Goal: Transaction & Acquisition: Purchase product/service

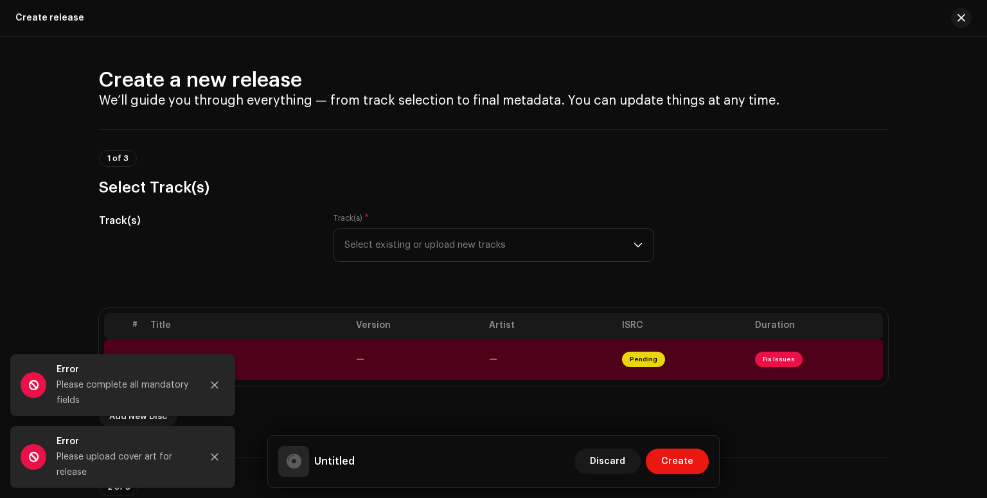
click at [728, 277] on div "Track(s) Track(s) * Select existing or upload new tracks" at bounding box center [493, 245] width 789 height 64
click at [689, 175] on div "1 of 3 Select Track(s)" at bounding box center [493, 174] width 789 height 48
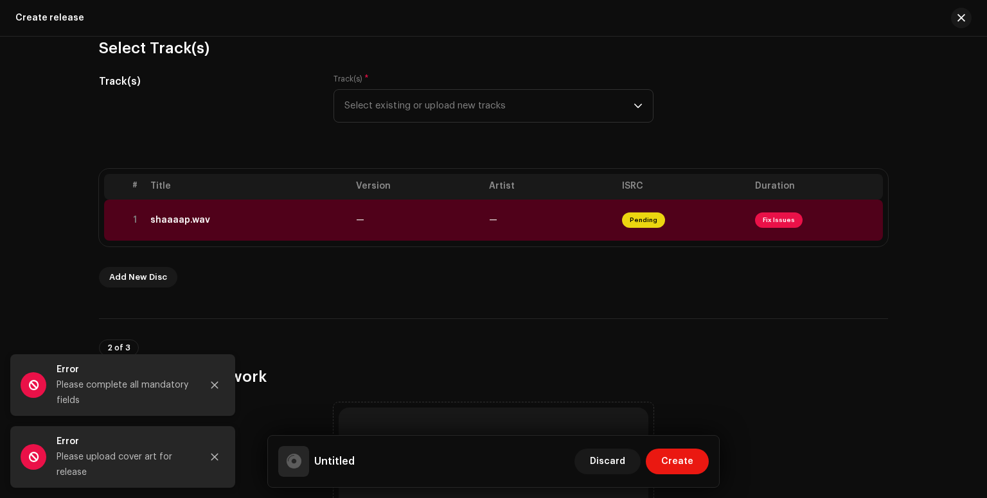
scroll to position [142, 0]
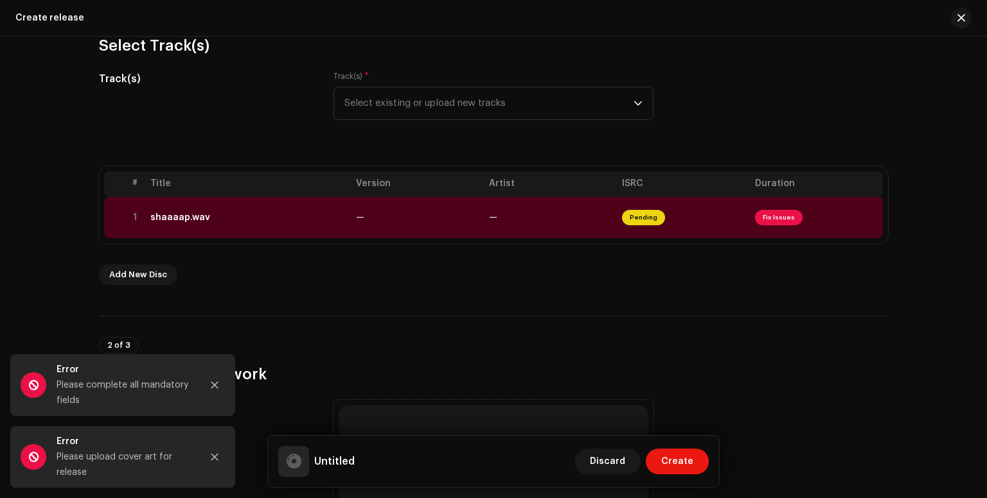
click at [768, 184] on th "Duration" at bounding box center [816, 184] width 133 height 26
click at [774, 222] on span "Fix Issues" at bounding box center [779, 217] width 48 height 15
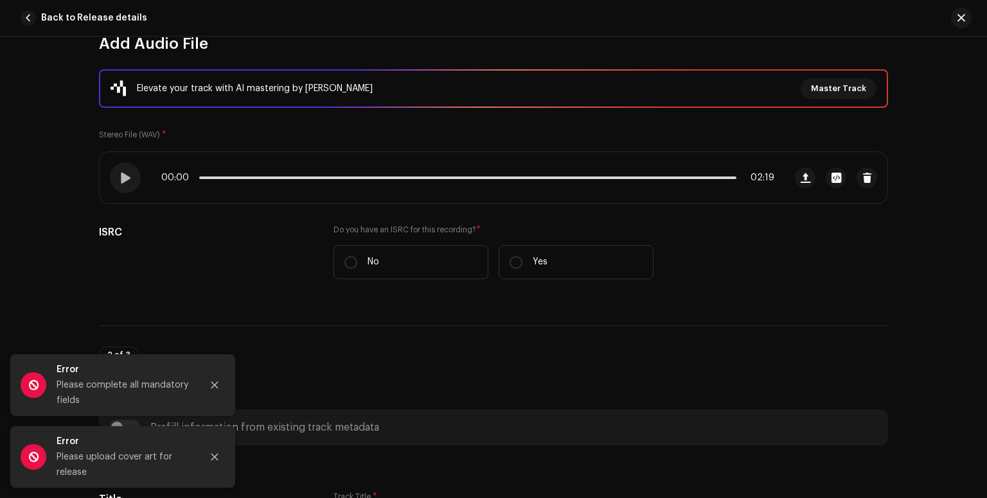
scroll to position [155, 0]
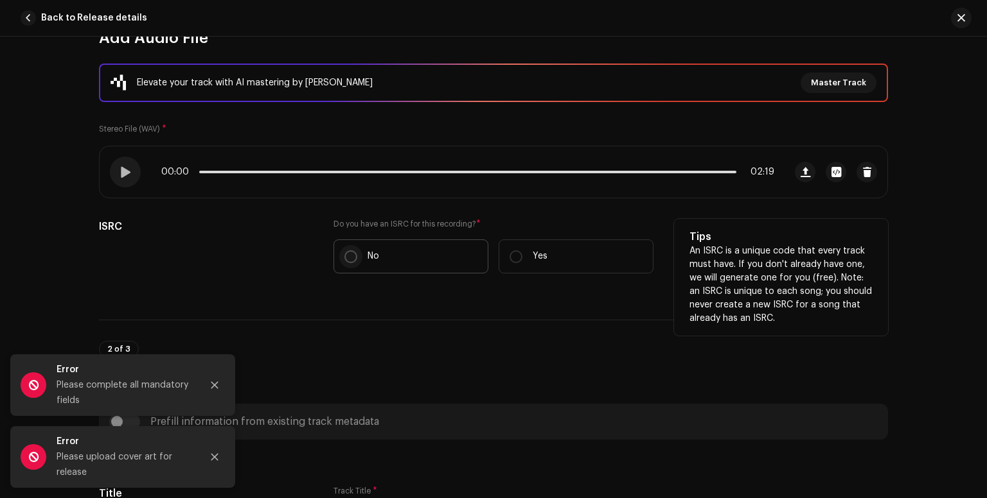
click at [347, 252] on input "No" at bounding box center [350, 257] width 13 height 13
radio input "true"
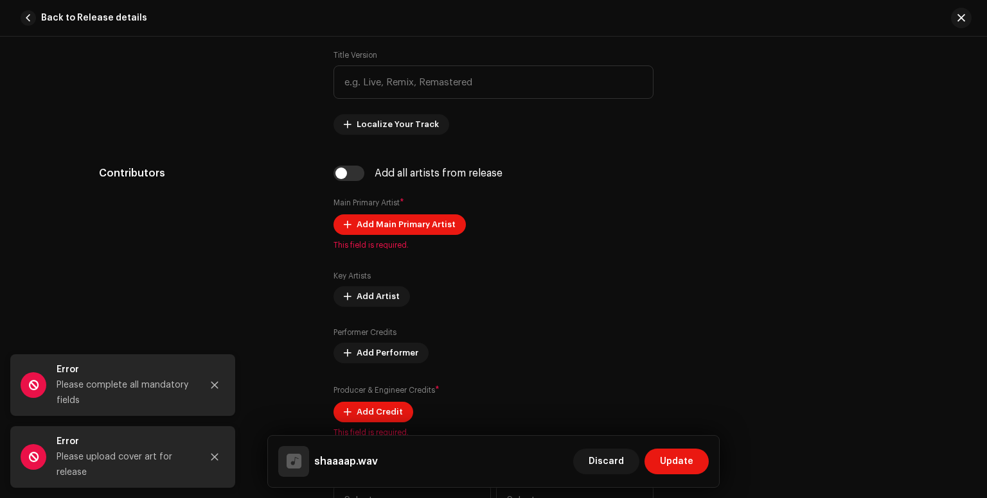
scroll to position [730, 0]
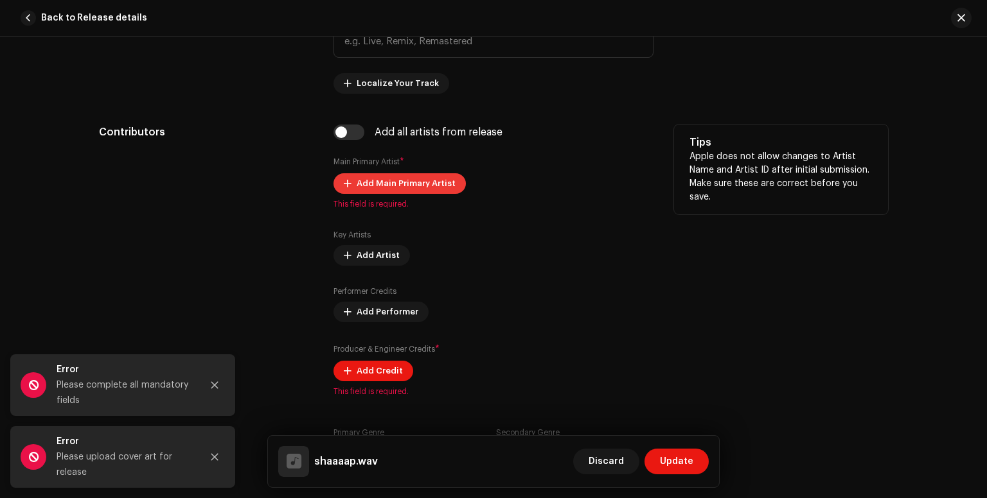
click at [421, 180] on span "Add Main Primary Artist" at bounding box center [405, 184] width 99 height 26
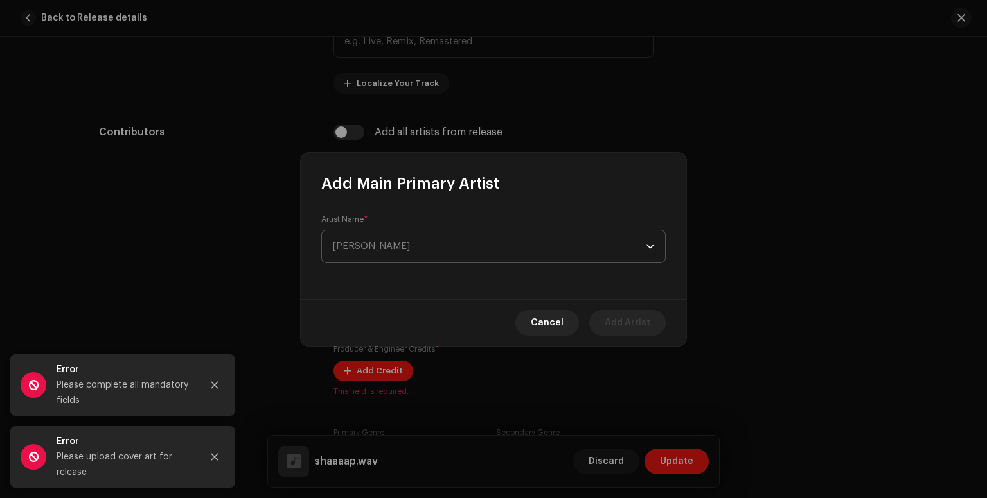
click at [370, 256] on span "[PERSON_NAME]" at bounding box center [488, 247] width 313 height 32
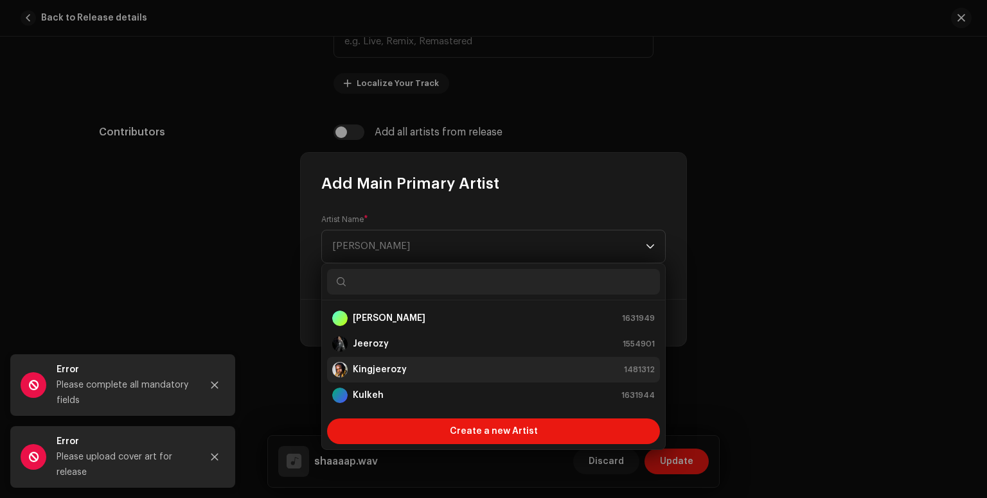
click at [395, 369] on strong "Kingjeerozy" at bounding box center [380, 370] width 54 height 13
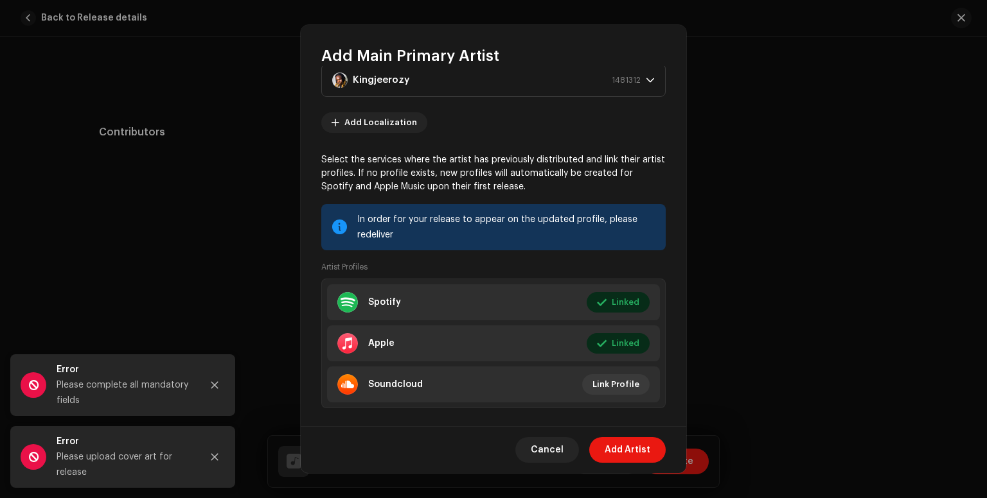
scroll to position [56, 0]
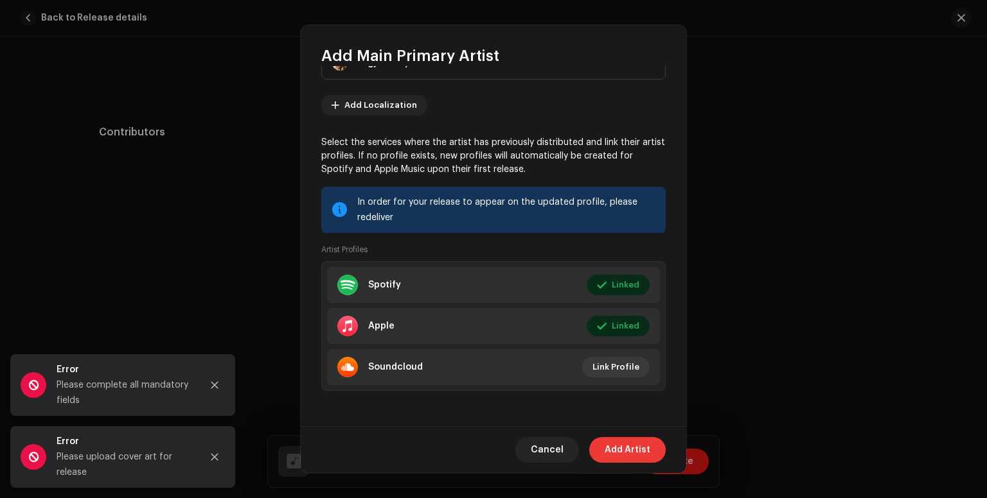
click at [622, 453] on span "Add Artist" at bounding box center [627, 450] width 46 height 26
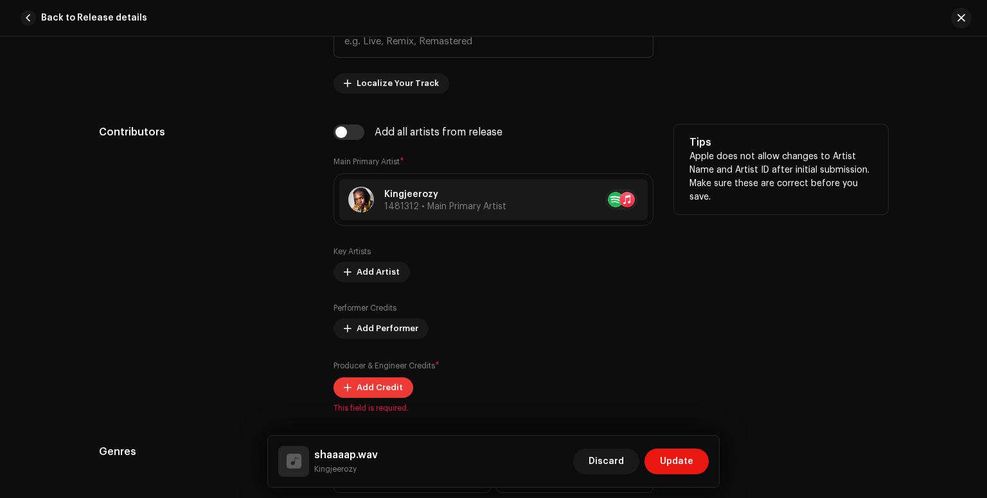
click at [387, 389] on span "Add Credit" at bounding box center [379, 388] width 46 height 26
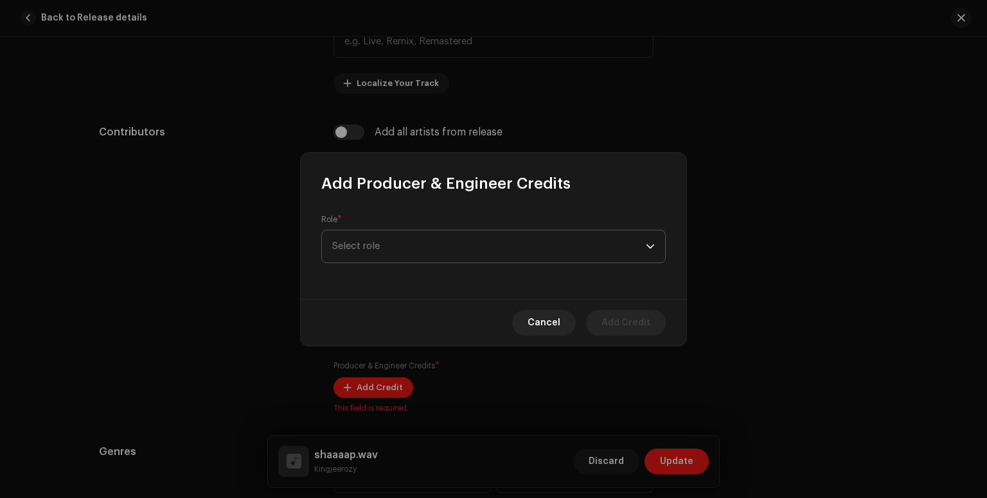
click at [381, 246] on span "Select role" at bounding box center [488, 247] width 313 height 32
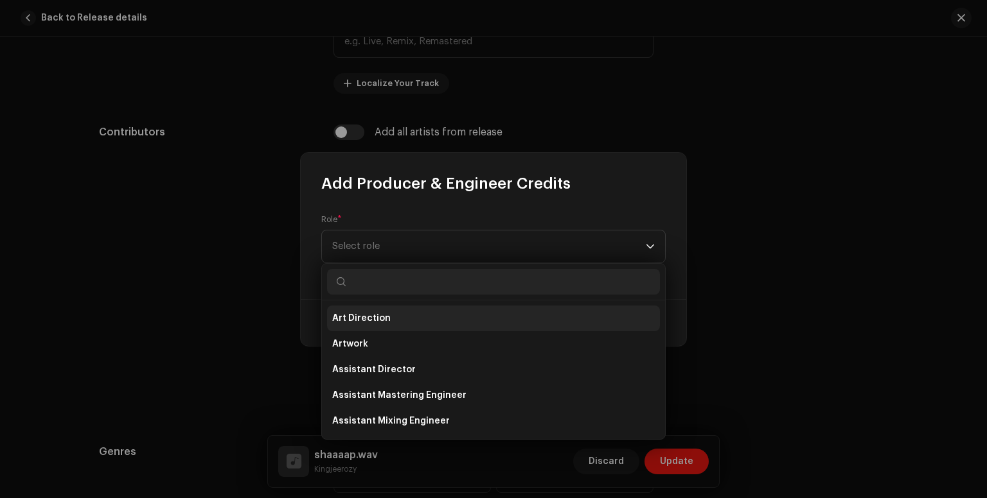
click at [378, 314] on span "Art Direction" at bounding box center [361, 318] width 58 height 13
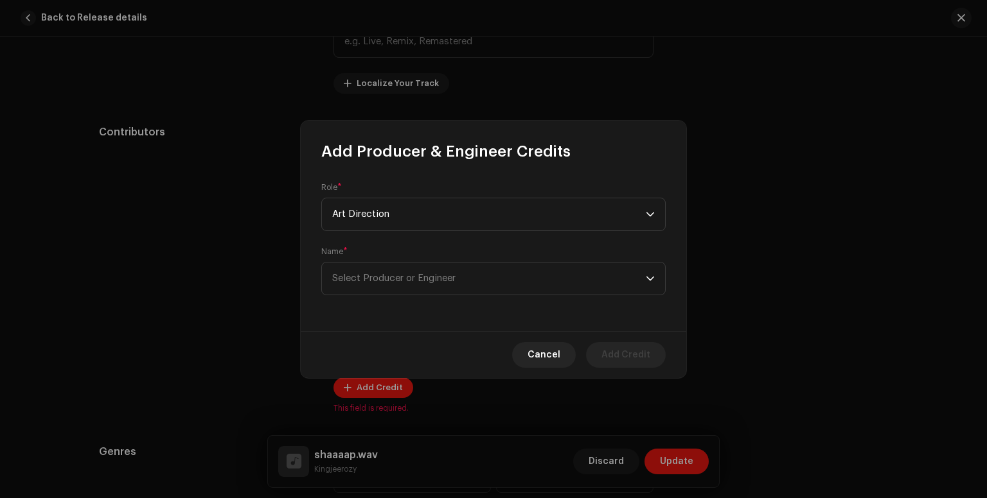
click at [382, 303] on div "Role * Art Direction Name * Select Producer or Engineer" at bounding box center [493, 247] width 385 height 170
click at [375, 285] on span "Select Producer or Engineer" at bounding box center [488, 279] width 313 height 32
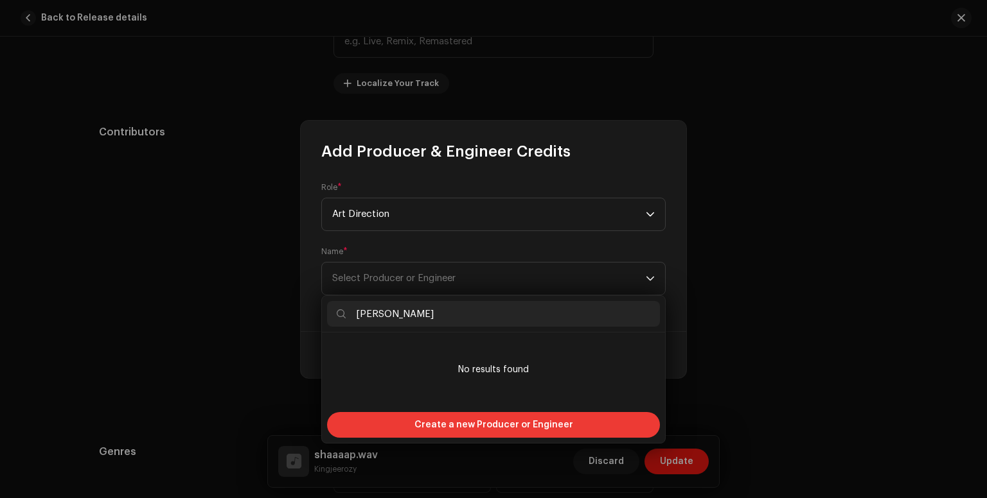
type input "JEROMR JAMES"
click at [539, 421] on span "Create a new Producer or Engineer" at bounding box center [493, 425] width 159 height 26
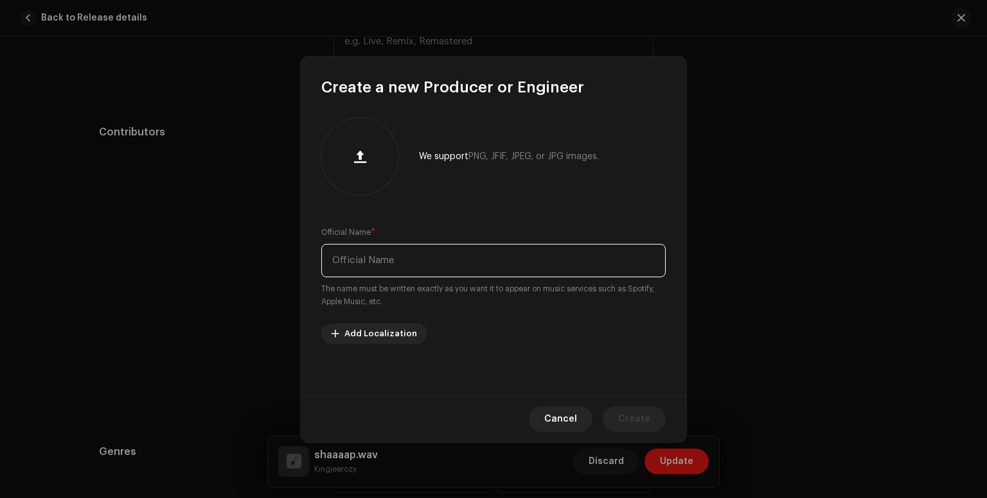
click at [383, 270] on input "text" at bounding box center [493, 260] width 344 height 33
type input "[PERSON_NAME]"
click at [633, 422] on span "Create" at bounding box center [634, 420] width 32 height 26
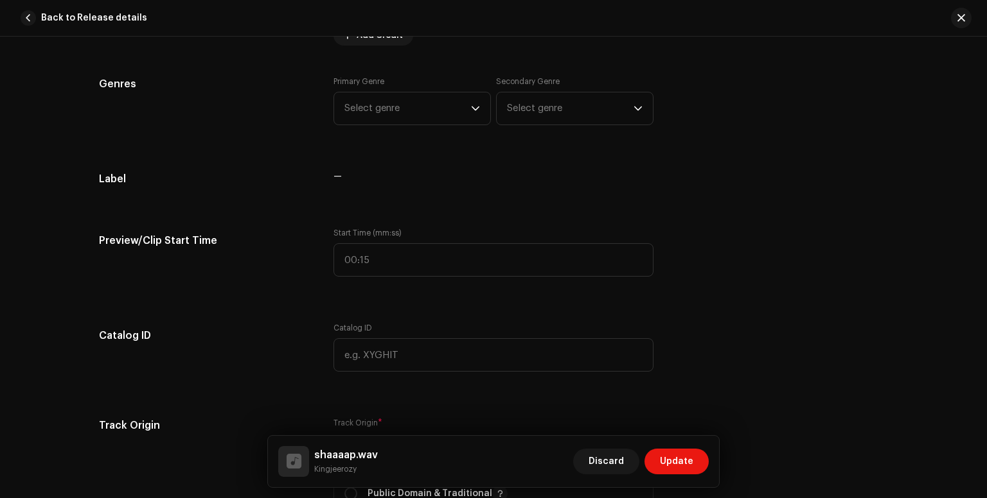
scroll to position [1143, 0]
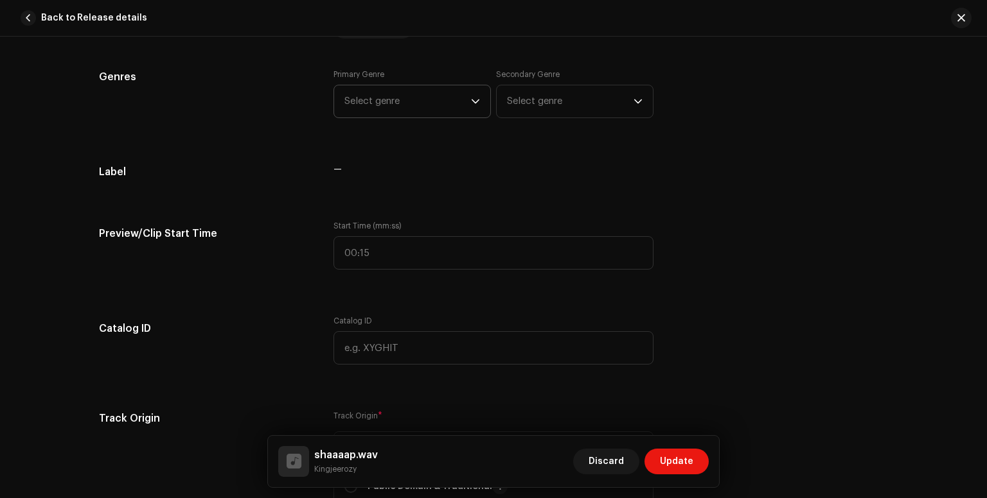
click at [480, 105] on p-select "Select genre" at bounding box center [411, 101] width 157 height 33
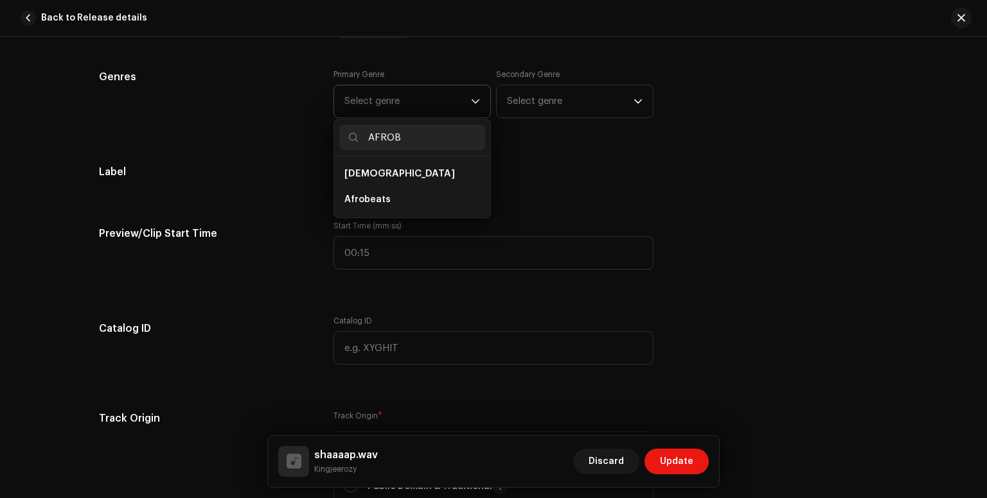
type input "AFROB"
click at [388, 213] on ul "African Afrobeats" at bounding box center [412, 187] width 156 height 62
click at [388, 209] on li "Afrobeats" at bounding box center [412, 200] width 146 height 26
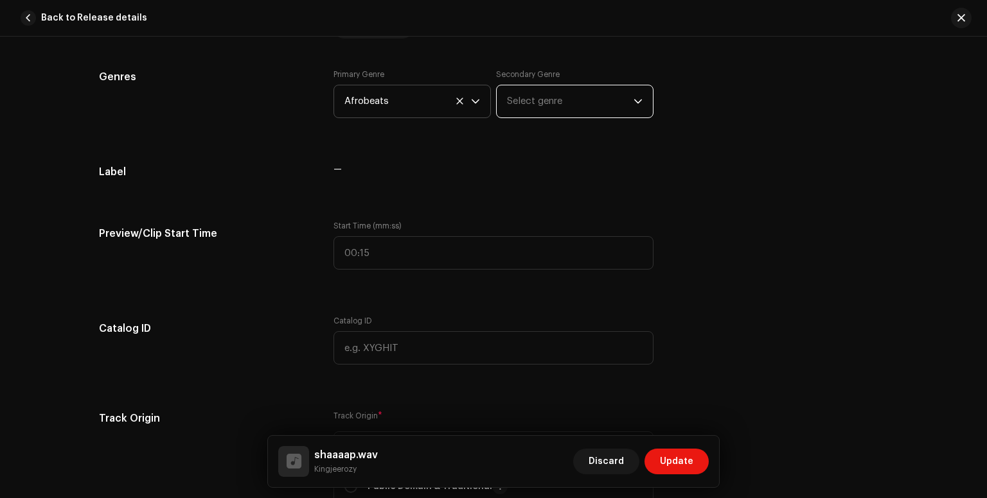
click at [588, 101] on span "Select genre" at bounding box center [570, 101] width 127 height 32
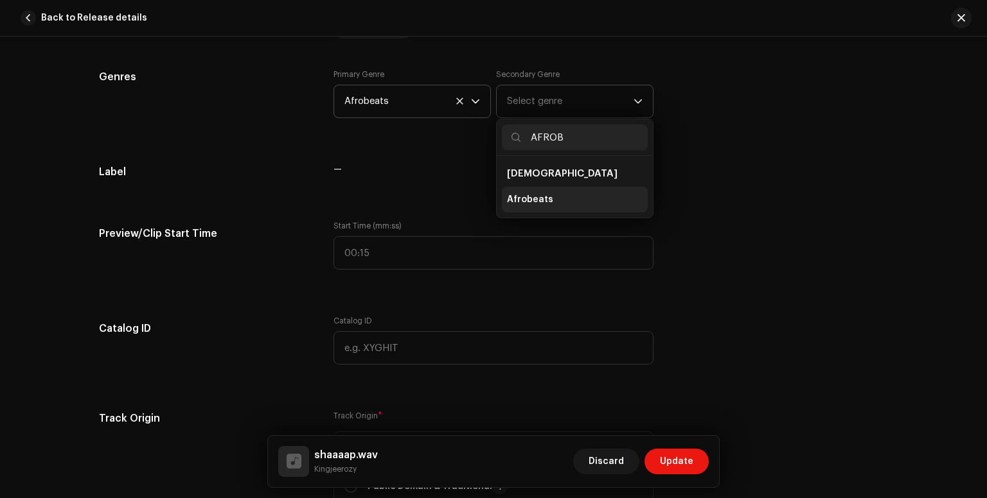
type input "AFROB"
click at [552, 202] on li "Afrobeats" at bounding box center [575, 200] width 146 height 26
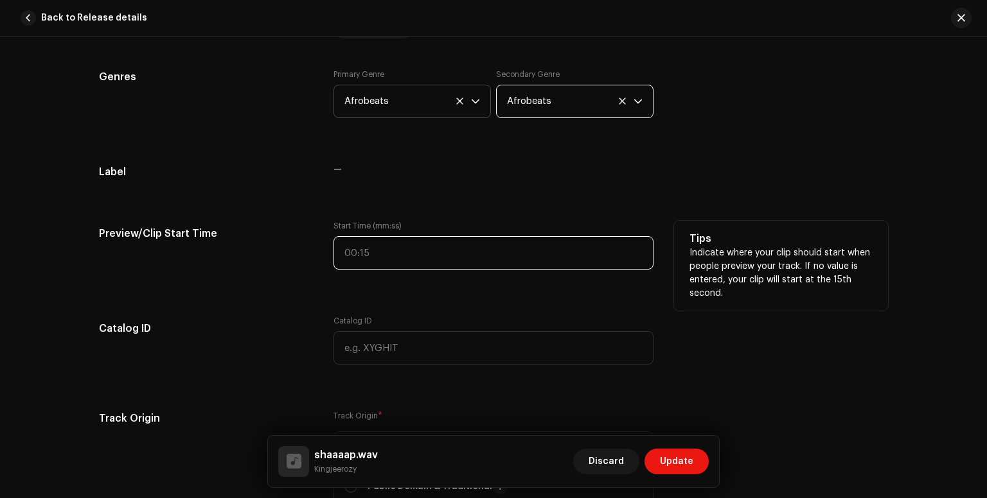
type input ":"
click at [383, 245] on input ":" at bounding box center [493, 252] width 320 height 33
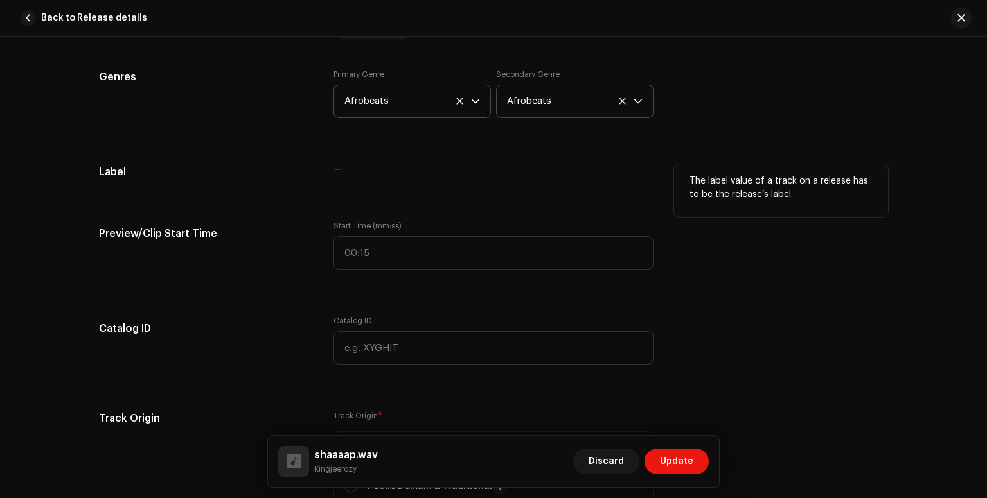
click at [408, 186] on div "—" at bounding box center [493, 177] width 320 height 26
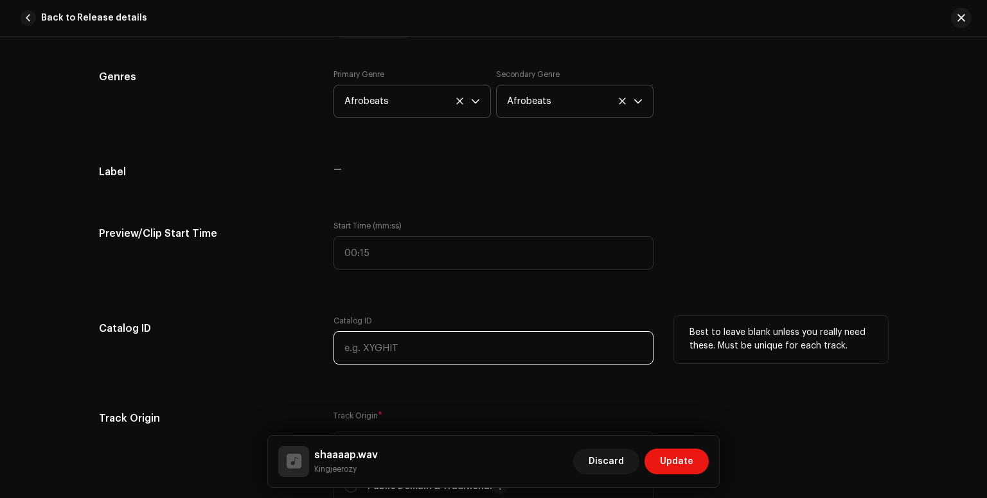
click at [401, 344] on input "text" at bounding box center [493, 347] width 320 height 33
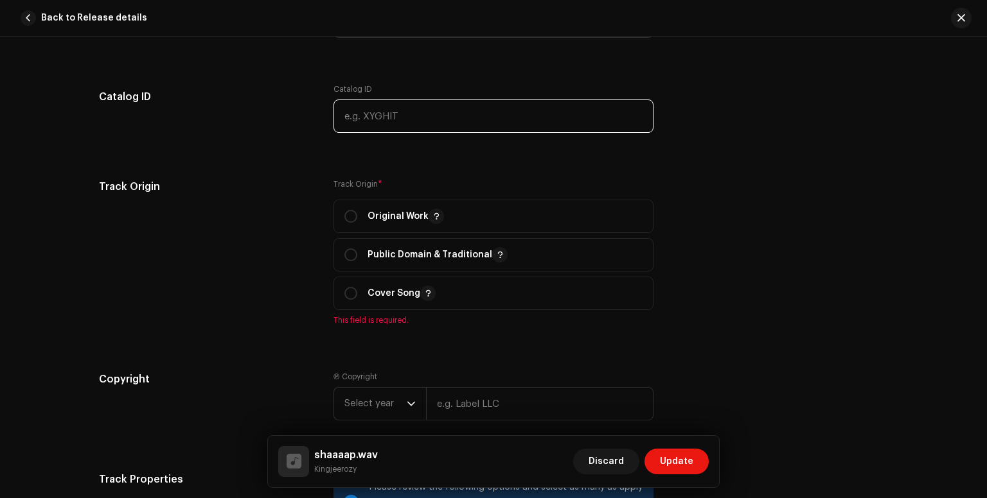
scroll to position [1379, 0]
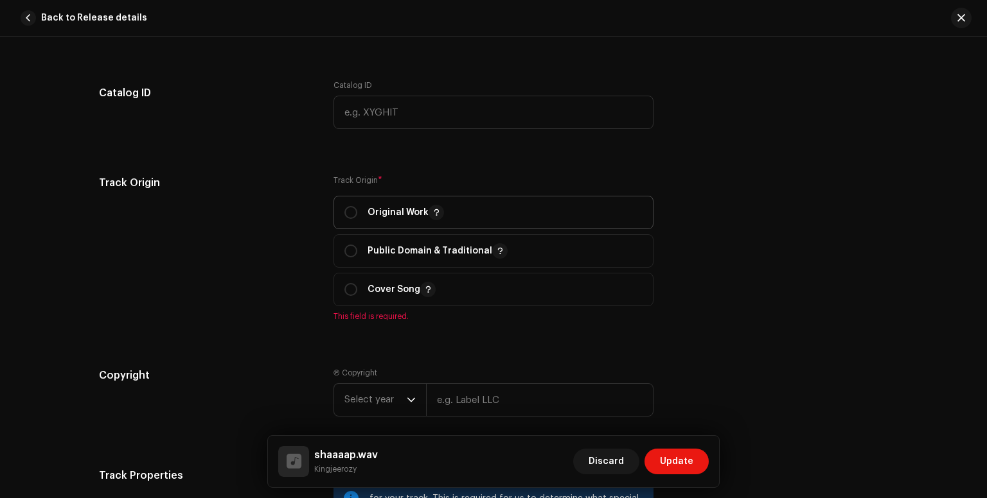
click at [414, 206] on p "Original Work" at bounding box center [405, 212] width 76 height 15
radio input "true"
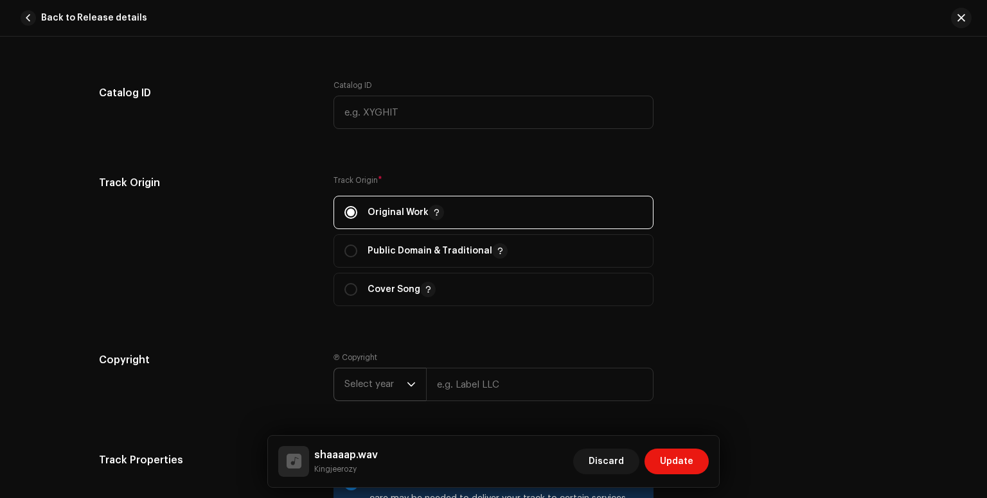
click at [410, 381] on icon "dropdown trigger" at bounding box center [411, 384] width 9 height 9
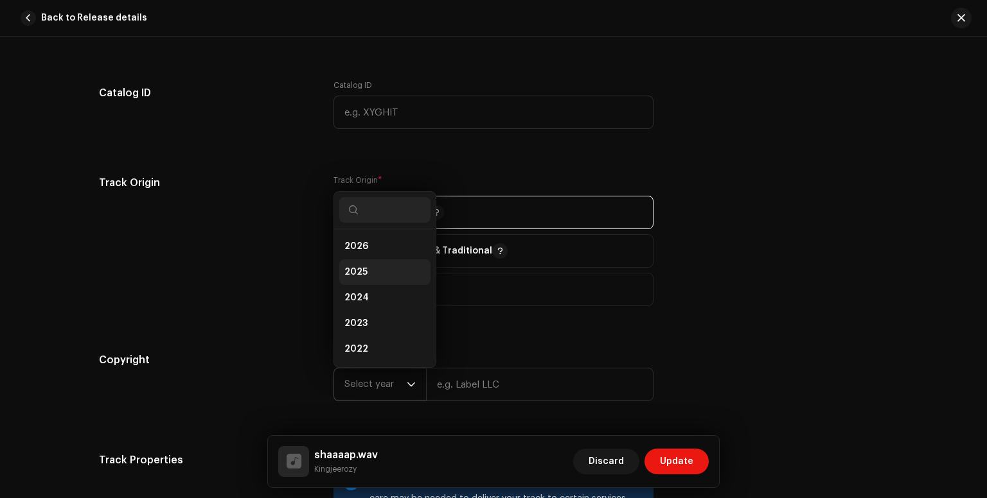
click at [364, 274] on li "2025" at bounding box center [384, 272] width 91 height 26
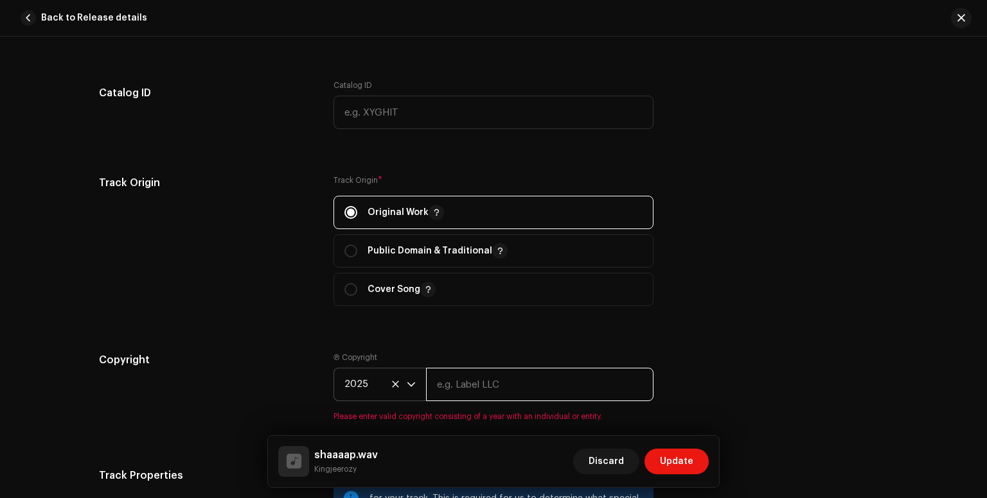
click at [453, 386] on input "text" at bounding box center [539, 384] width 227 height 33
type input "KINGJEEROZY"
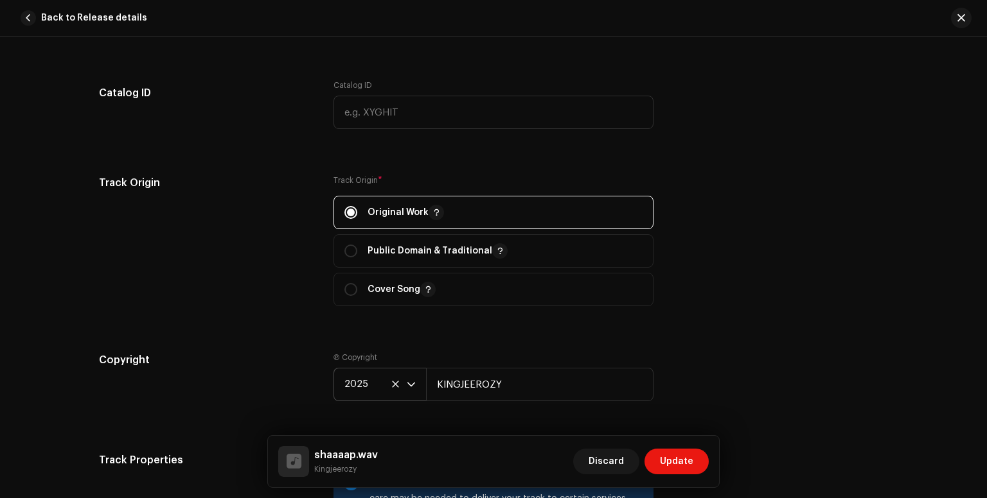
click at [554, 429] on div "Track details Complete the following to finalize your track. 1 of 3 Add Audio F…" at bounding box center [493, 74] width 830 height 2772
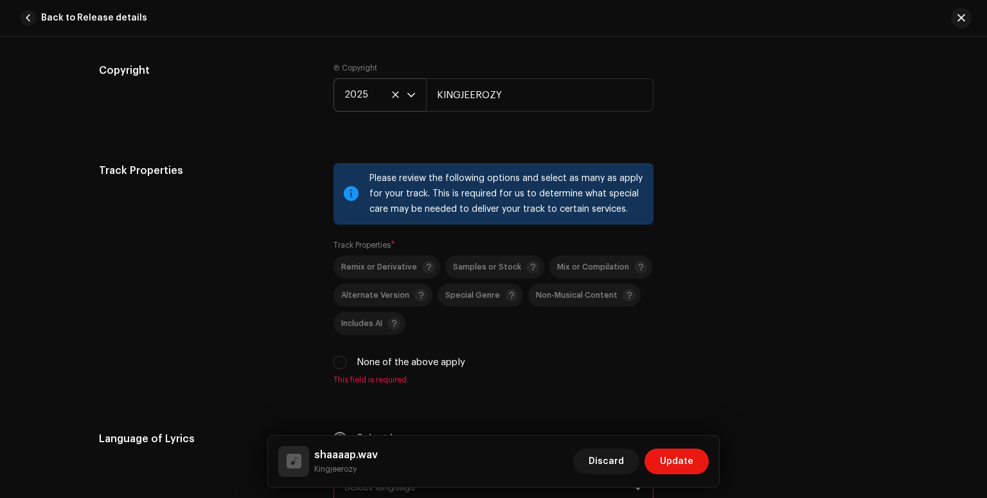
scroll to position [1678, 0]
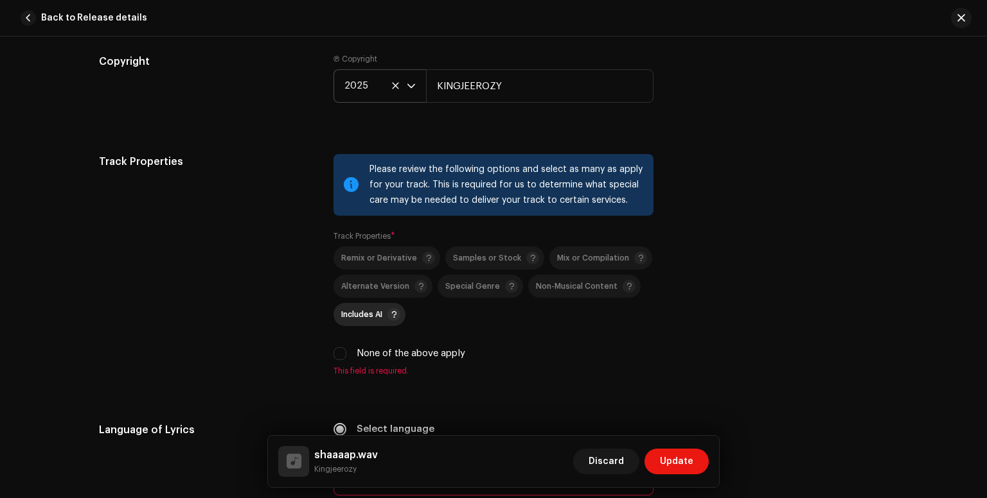
click at [364, 318] on span "Includes AI" at bounding box center [361, 315] width 41 height 8
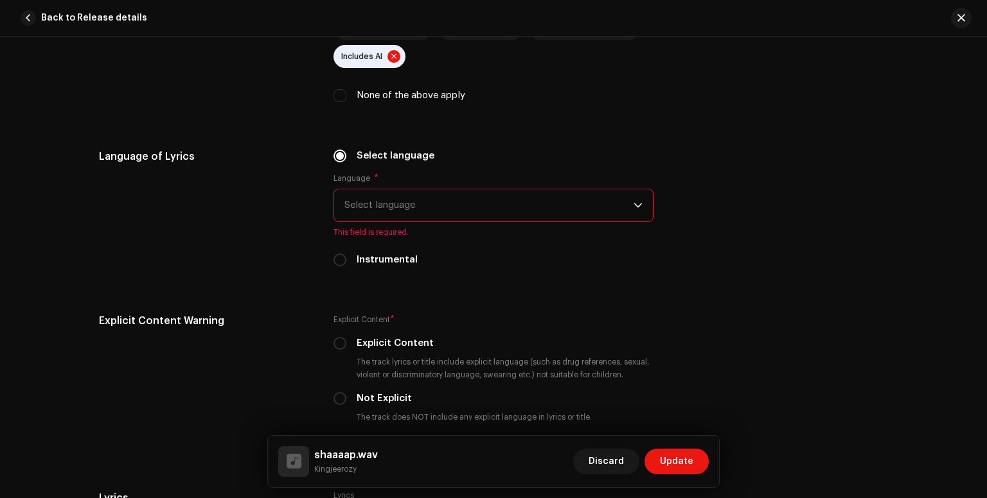
scroll to position [1942, 0]
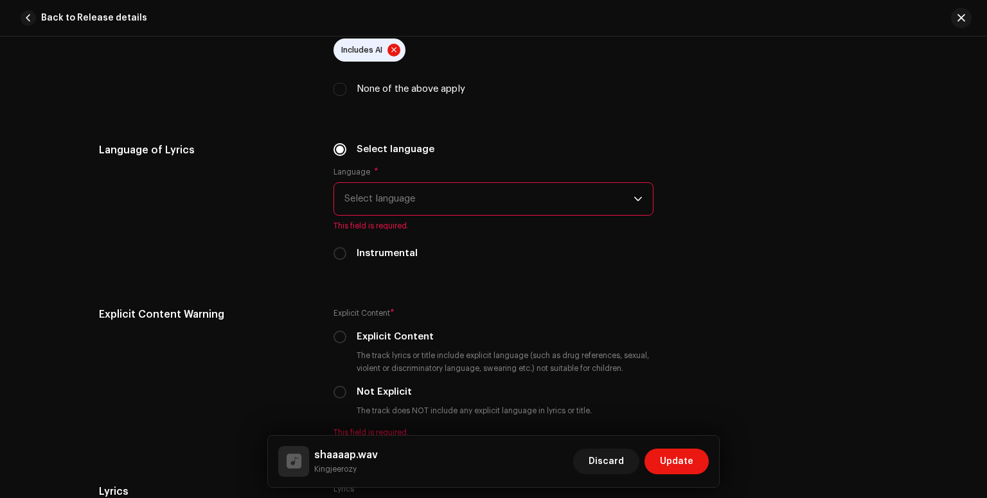
click at [511, 204] on span "Select language" at bounding box center [488, 199] width 289 height 32
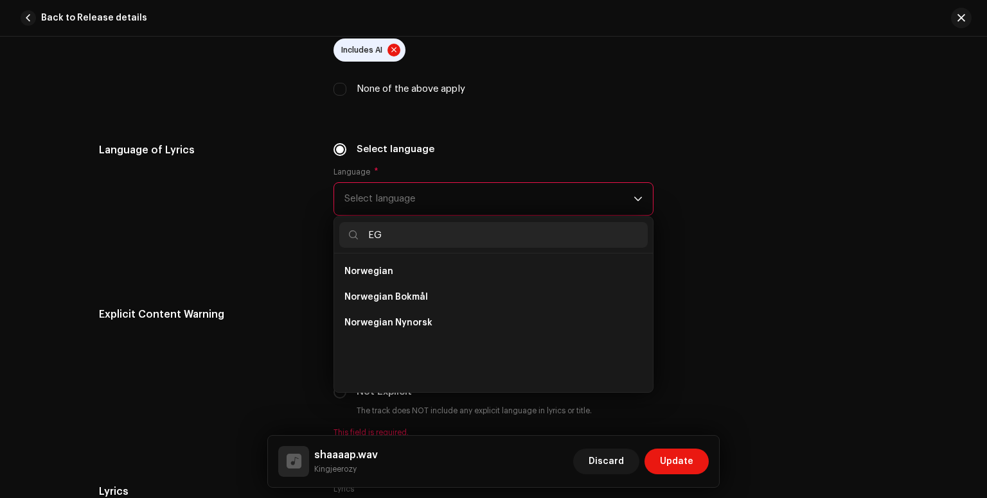
scroll to position [0, 0]
type input "E"
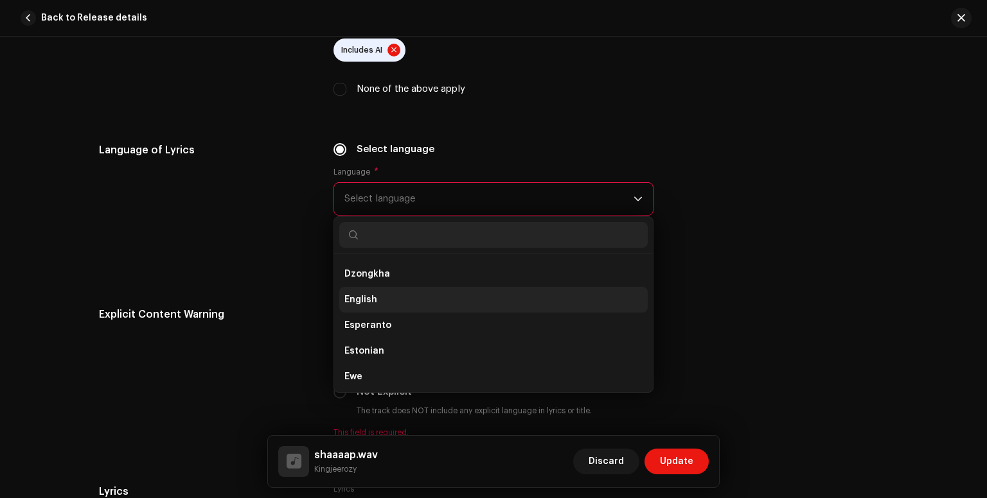
click at [374, 301] on li "English" at bounding box center [493, 300] width 308 height 26
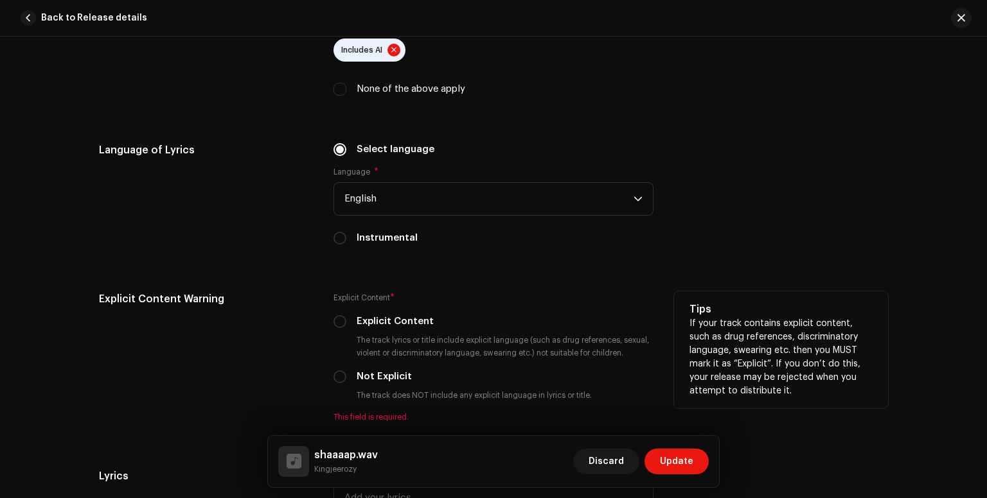
click at [380, 382] on label "Not Explicit" at bounding box center [383, 377] width 55 height 14
click at [346, 382] on input "Not Explicit" at bounding box center [339, 377] width 13 height 13
radio input "true"
click at [330, 380] on div "Explicit Content Warning Explicit Content * Explicit Content The track lyrics o…" at bounding box center [493, 357] width 789 height 131
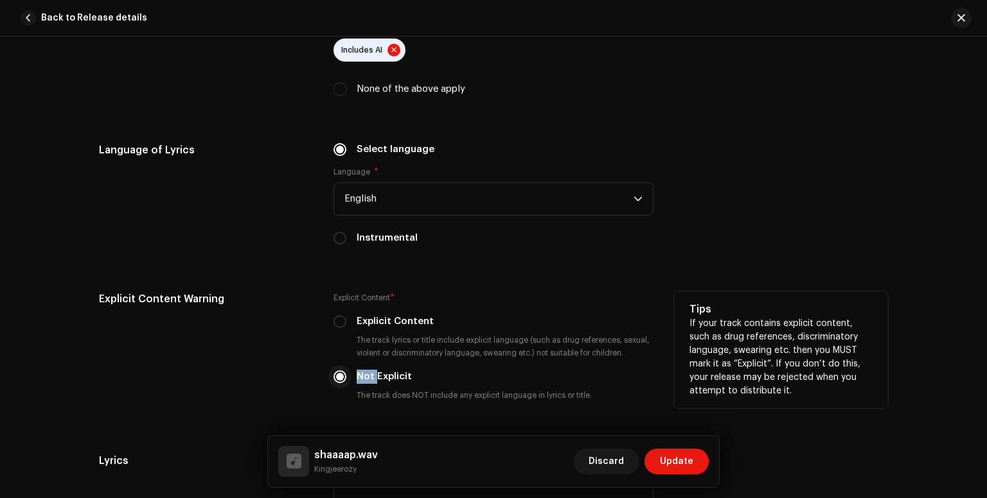
click at [340, 381] on input "Not Explicit" at bounding box center [339, 377] width 13 height 13
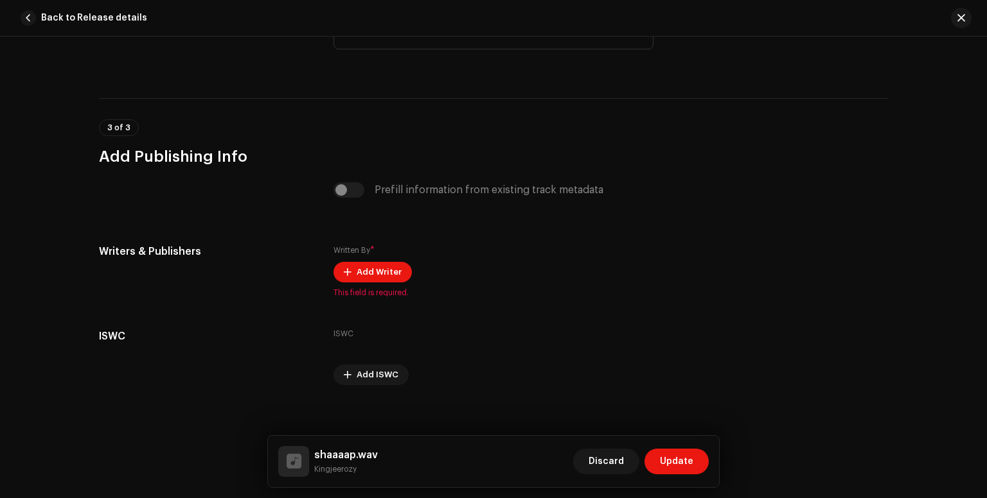
scroll to position [2421, 0]
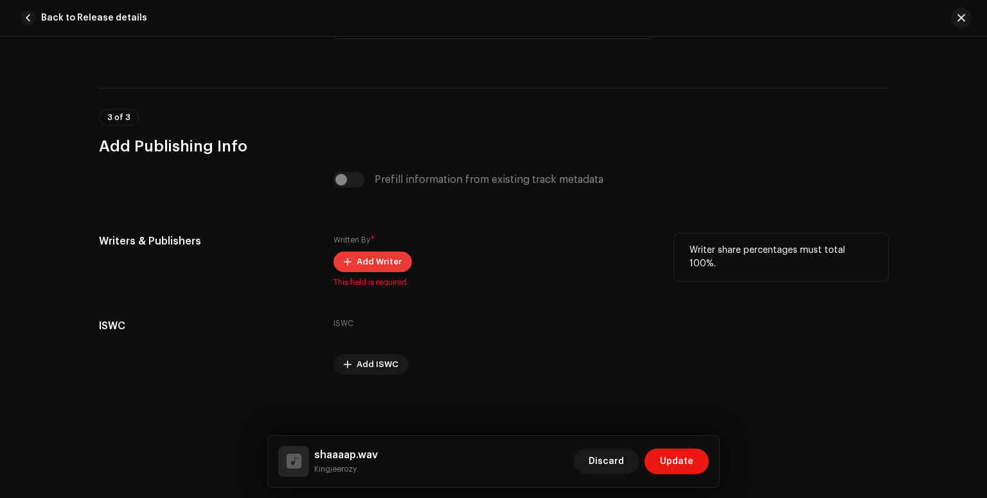
click at [367, 257] on span "Add Writer" at bounding box center [378, 262] width 45 height 26
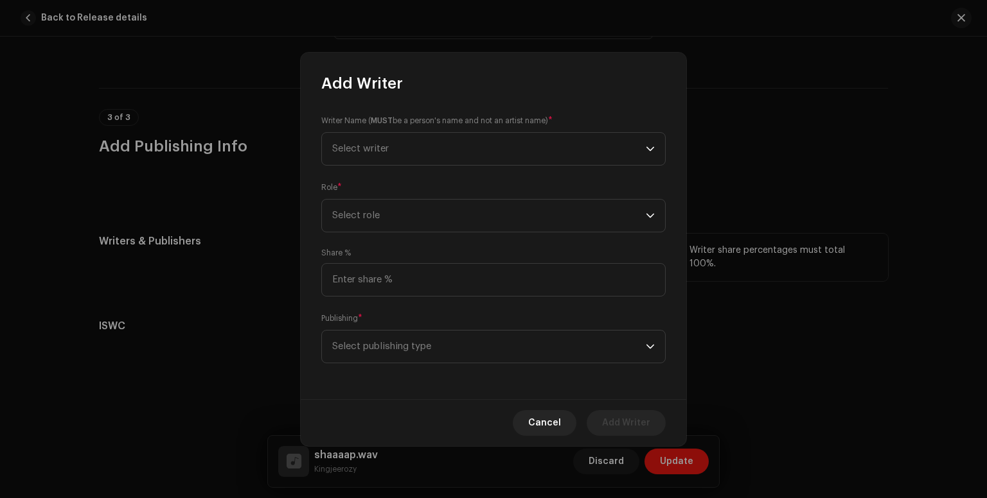
click at [367, 257] on div "Writer Name ( MUST be a person's name and not an artist name) * Select writer R…" at bounding box center [493, 247] width 385 height 306
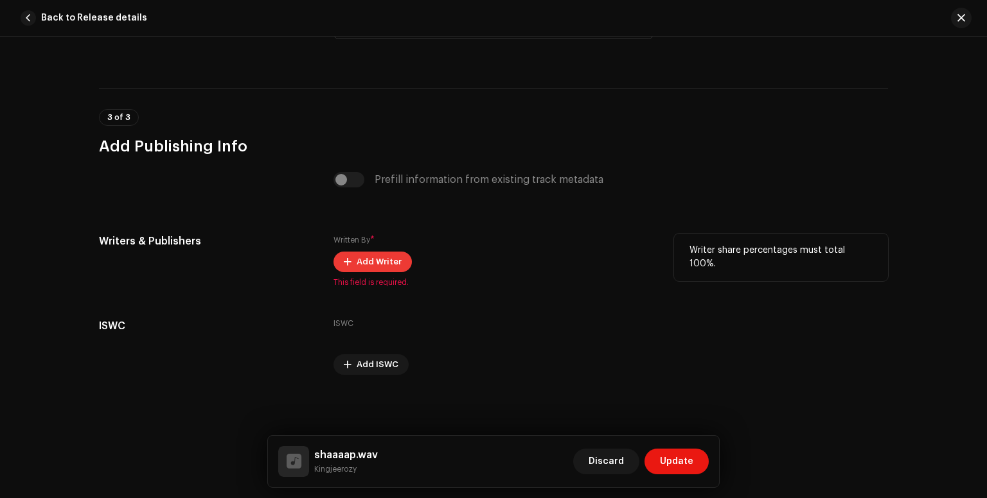
click at [373, 263] on span "Add Writer" at bounding box center [378, 262] width 45 height 26
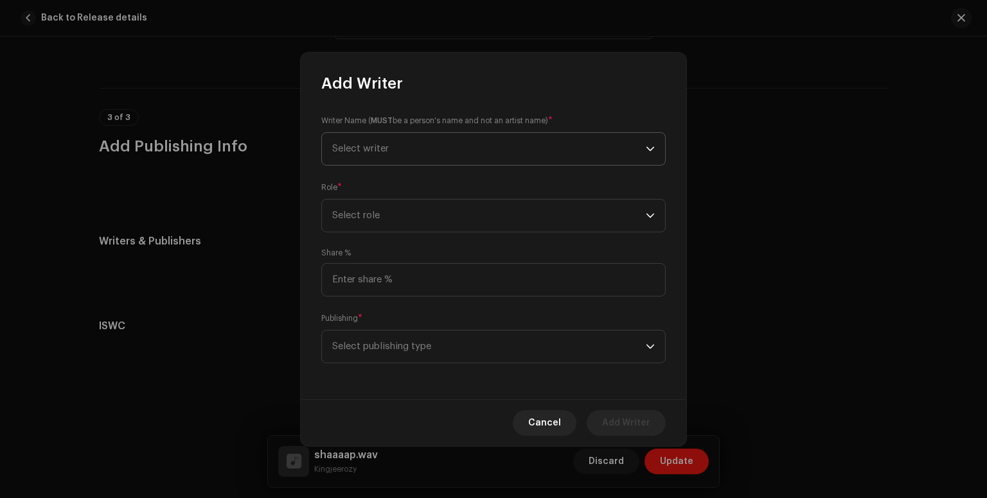
click at [352, 152] on span "Select writer" at bounding box center [360, 149] width 57 height 10
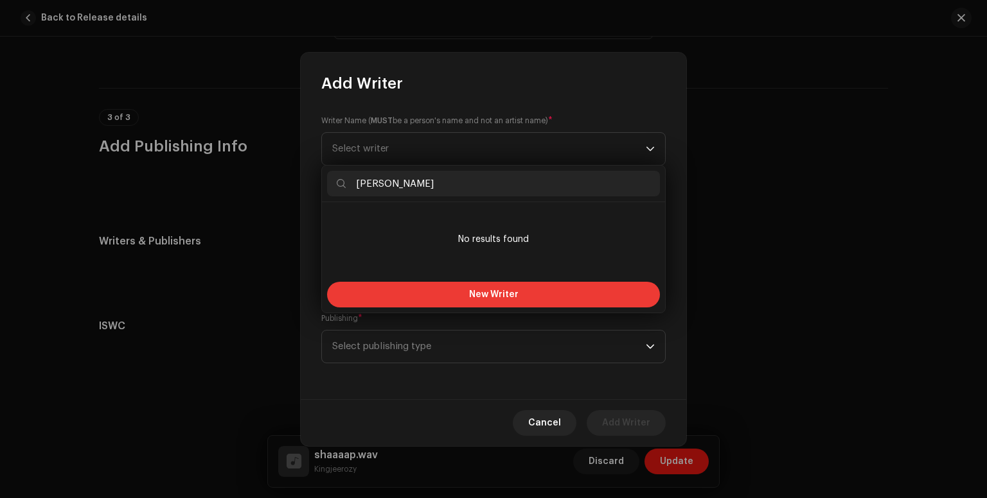
type input "[PERSON_NAME]"
click at [494, 292] on span "New Writer" at bounding box center [493, 294] width 49 height 9
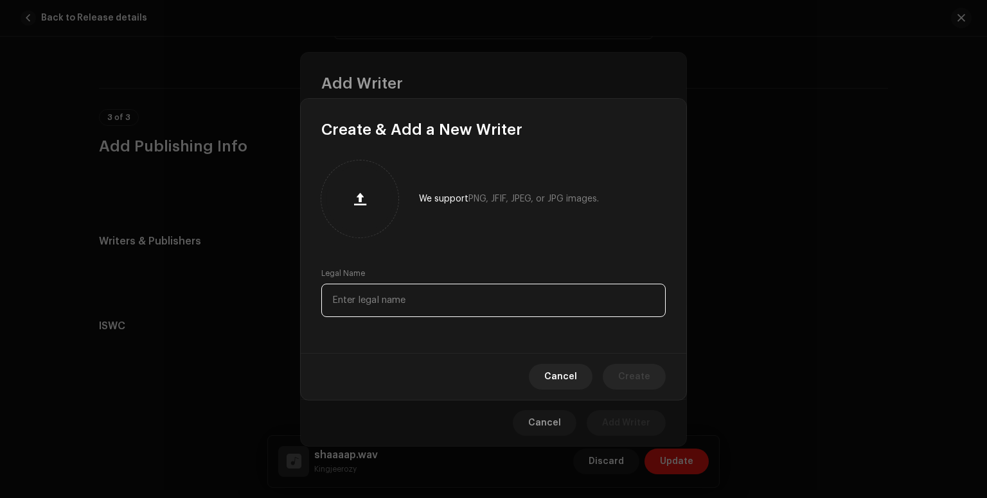
click at [421, 311] on input "text" at bounding box center [493, 300] width 344 height 33
type input "[PERSON_NAME]"
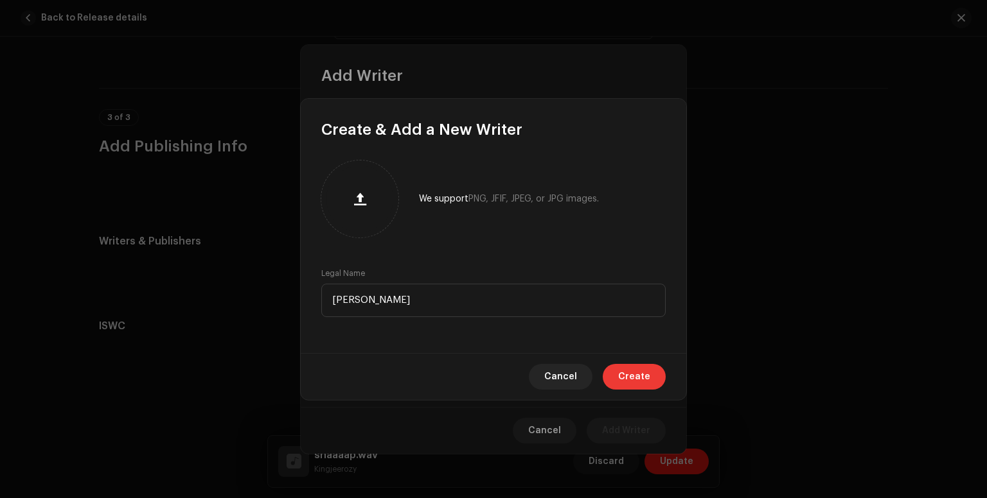
click at [653, 370] on button "Create" at bounding box center [633, 377] width 63 height 26
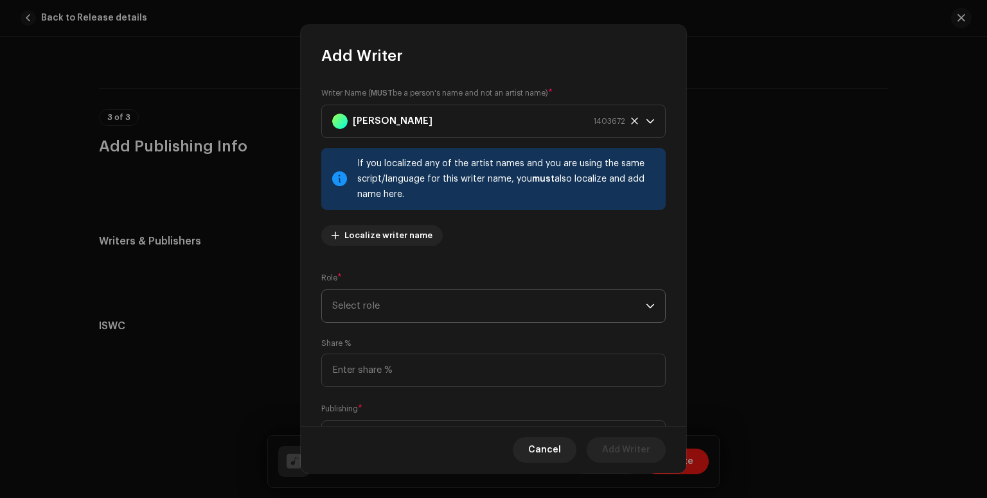
click at [470, 307] on span "Select role" at bounding box center [488, 306] width 313 height 32
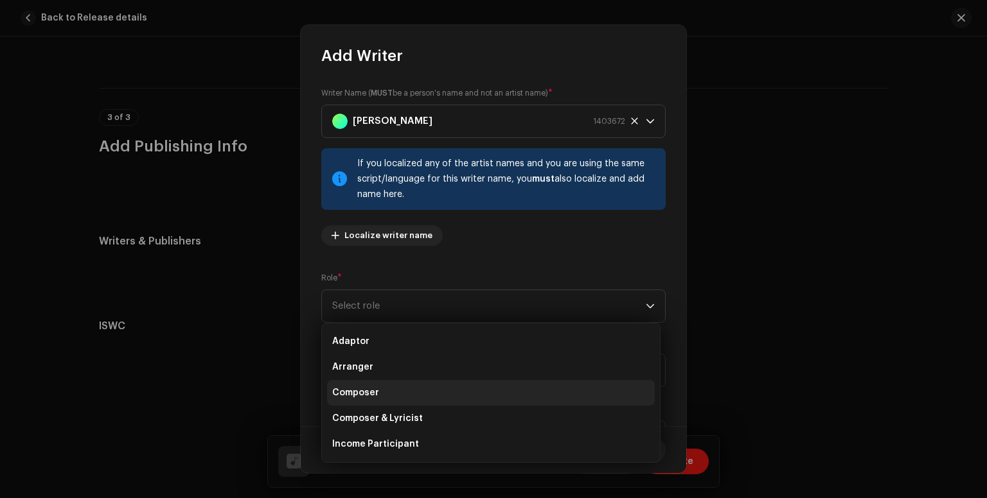
click at [396, 381] on li "Composer" at bounding box center [491, 393] width 328 height 26
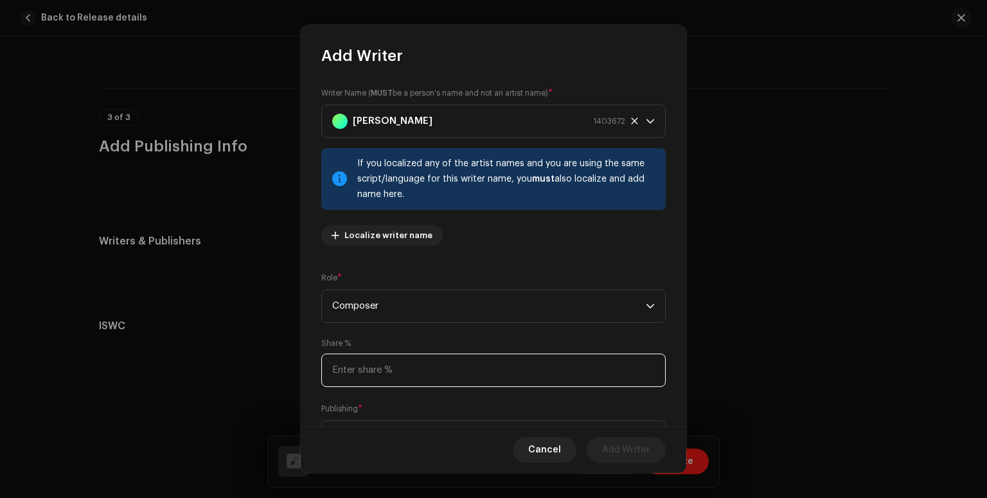
click at [402, 377] on input at bounding box center [493, 370] width 344 height 33
type input "30.00"
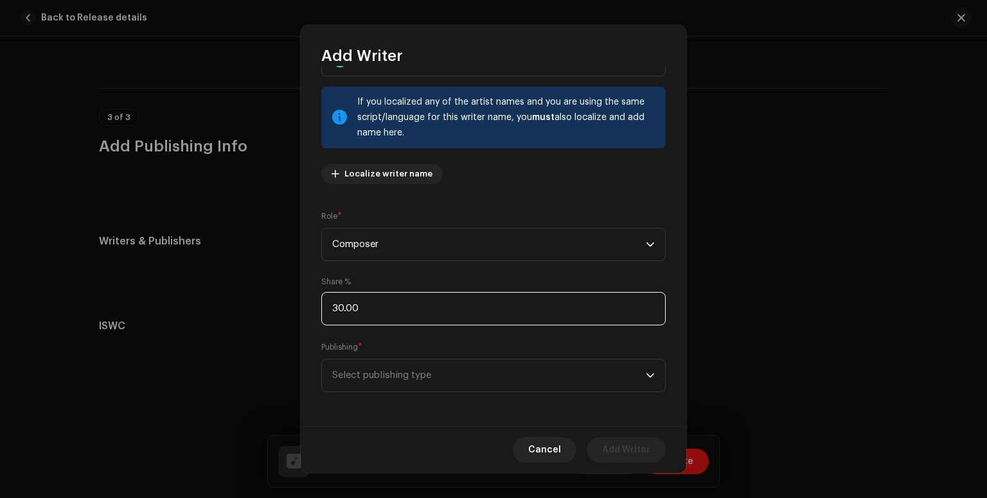
scroll to position [64, 0]
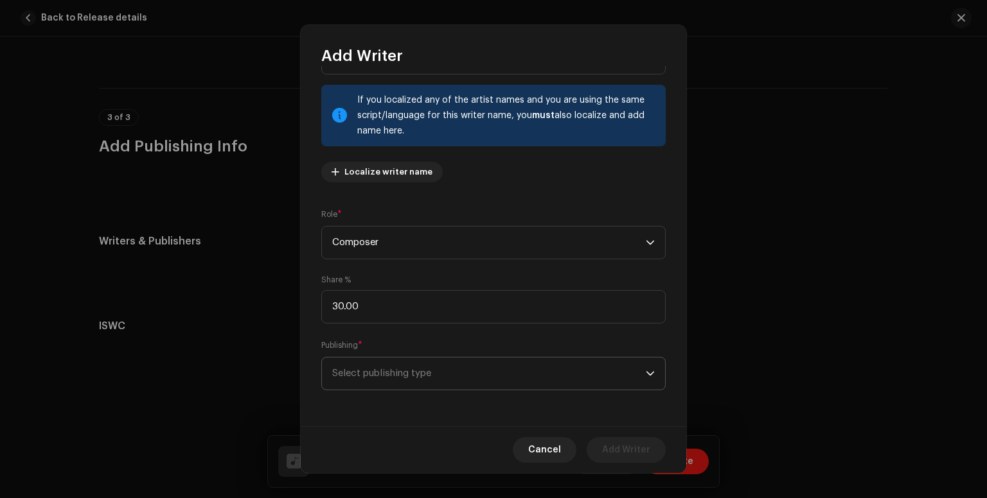
click at [483, 379] on span "Select publishing type" at bounding box center [488, 374] width 313 height 32
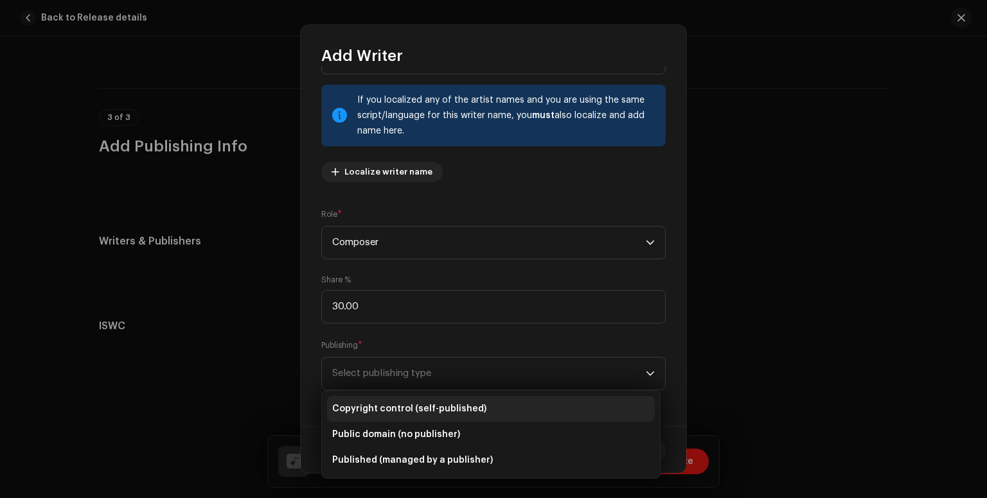
click at [468, 409] on span "Copyright control (self-published)" at bounding box center [409, 409] width 154 height 13
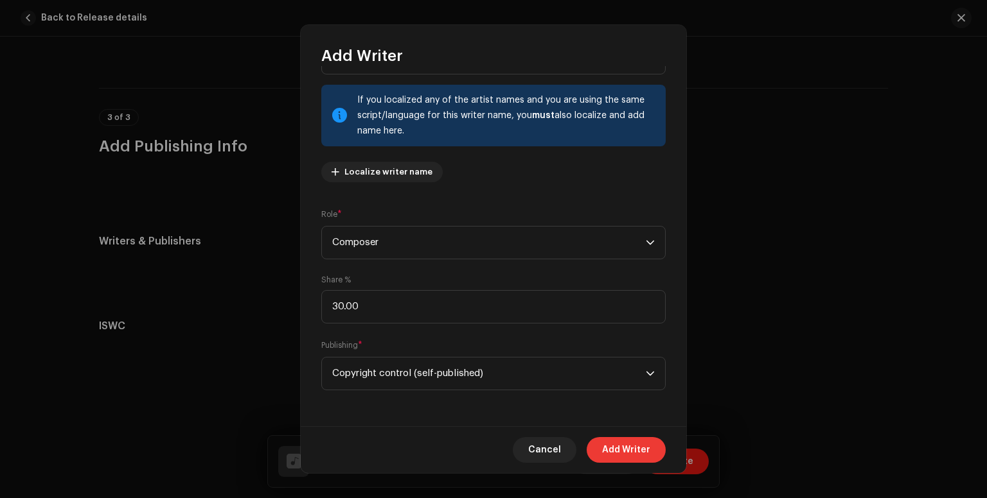
click at [640, 449] on span "Add Writer" at bounding box center [626, 450] width 48 height 26
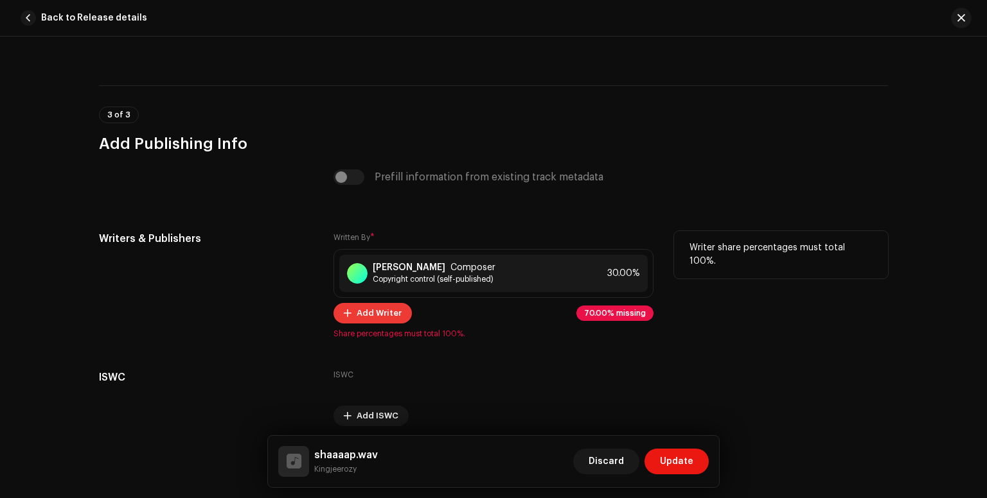
click at [392, 308] on span "Add Writer" at bounding box center [378, 314] width 45 height 26
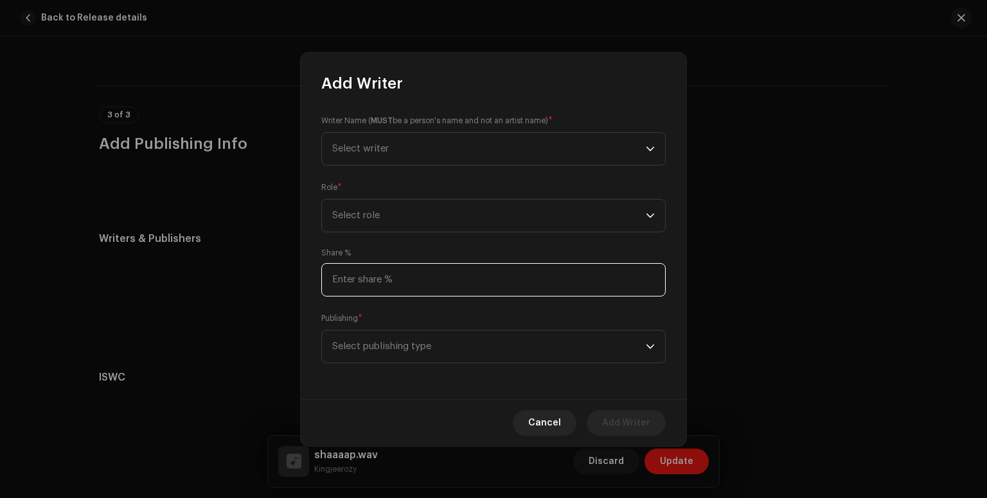
click at [375, 287] on input at bounding box center [493, 279] width 344 height 33
type input "30.00"
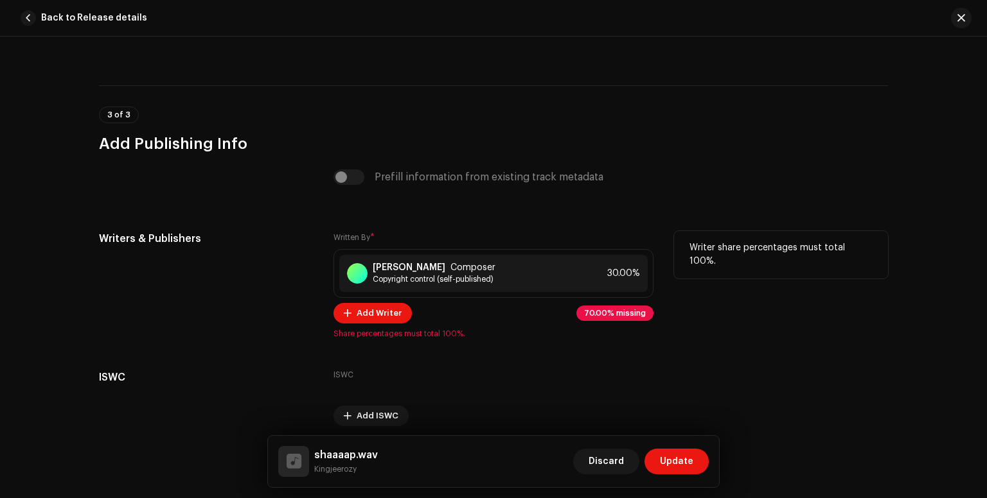
click at [600, 315] on span "70.00% missing" at bounding box center [615, 314] width 62 height 8
click at [602, 313] on span "70.00% missing" at bounding box center [615, 314] width 62 height 8
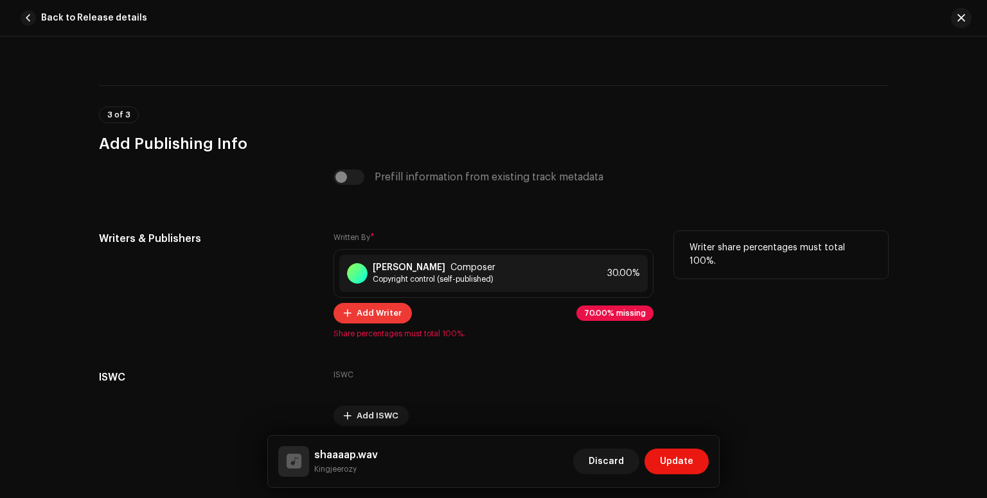
drag, startPoint x: 602, startPoint y: 313, endPoint x: 387, endPoint y: 316, distance: 215.2
click at [387, 316] on div "Add Writer 70.00% missing" at bounding box center [493, 313] width 320 height 21
click at [387, 316] on span "Add Writer" at bounding box center [378, 314] width 45 height 26
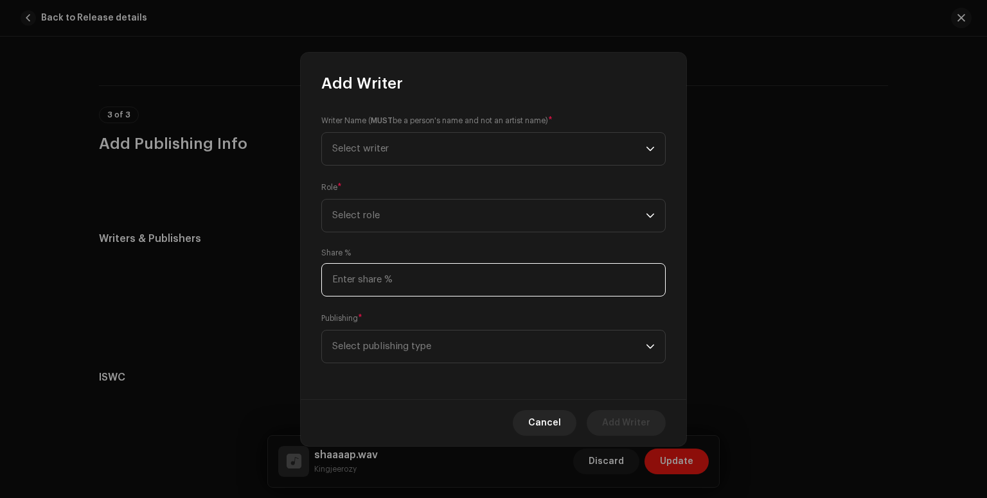
click at [398, 281] on input at bounding box center [493, 279] width 344 height 33
type input "30.00"
click at [367, 285] on input "30.00" at bounding box center [493, 279] width 344 height 33
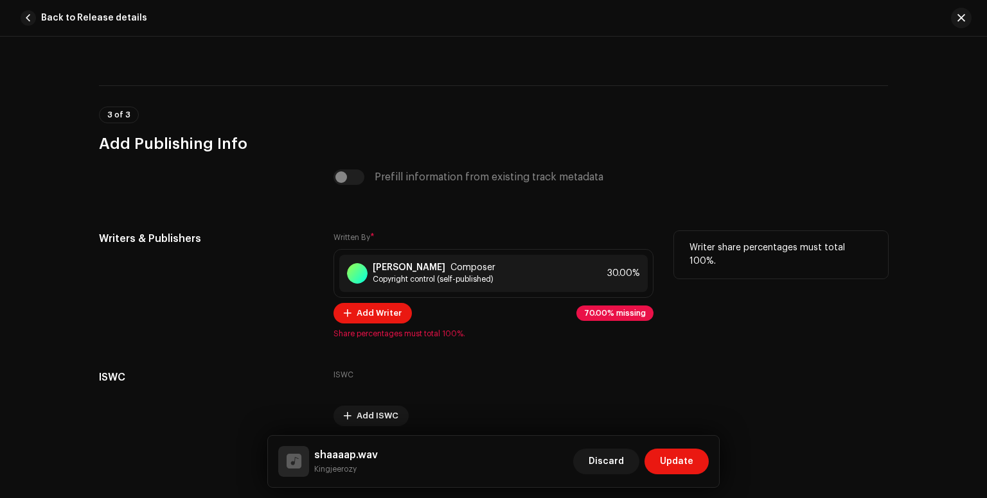
click at [626, 317] on span "70.00% missing" at bounding box center [615, 314] width 62 height 8
click at [360, 311] on span "Add Writer" at bounding box center [378, 314] width 45 height 26
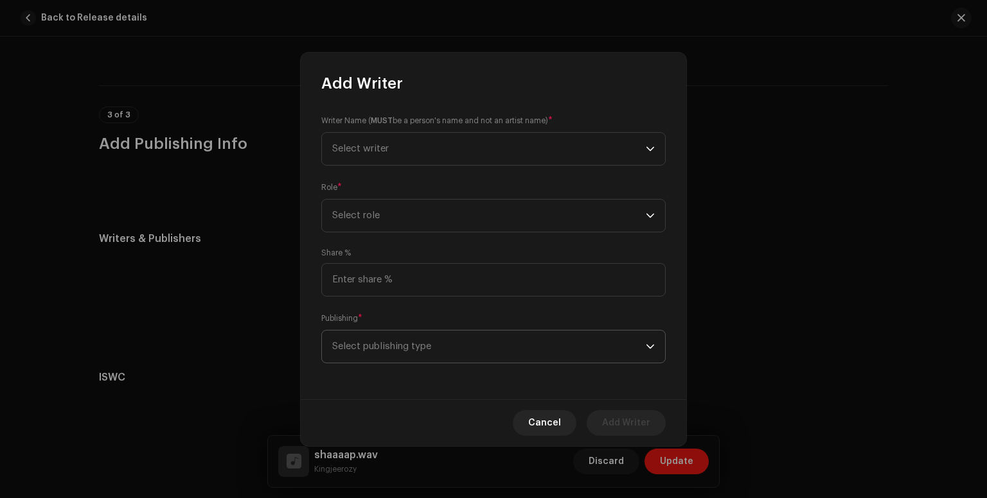
click at [462, 345] on span "Select publishing type" at bounding box center [488, 347] width 313 height 32
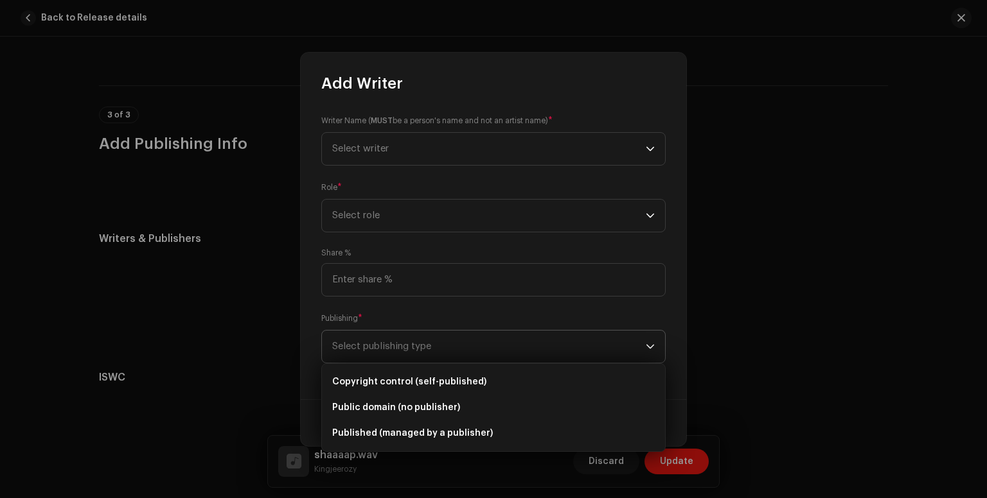
click at [462, 345] on span "Select publishing type" at bounding box center [488, 347] width 313 height 32
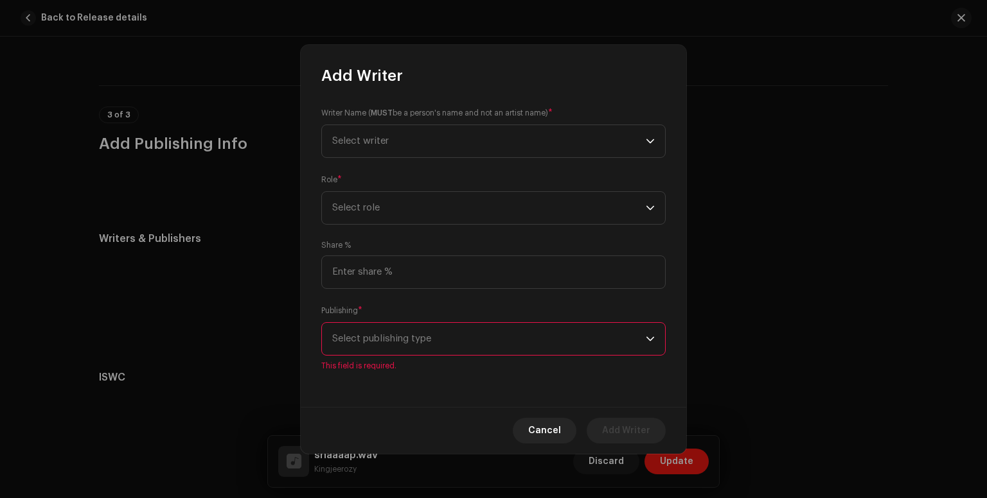
click at [462, 345] on span "Select publishing type" at bounding box center [488, 339] width 313 height 32
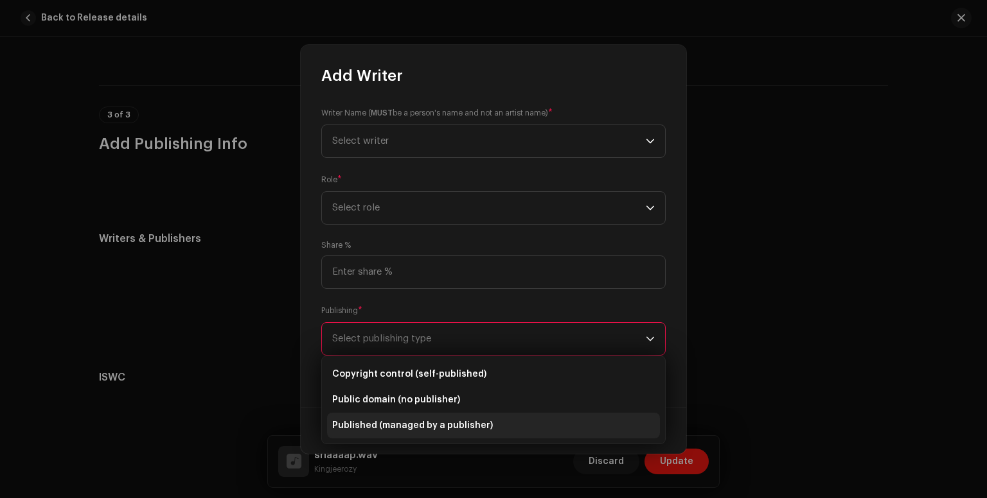
click at [453, 424] on span "Published (managed by a publisher)" at bounding box center [412, 425] width 161 height 13
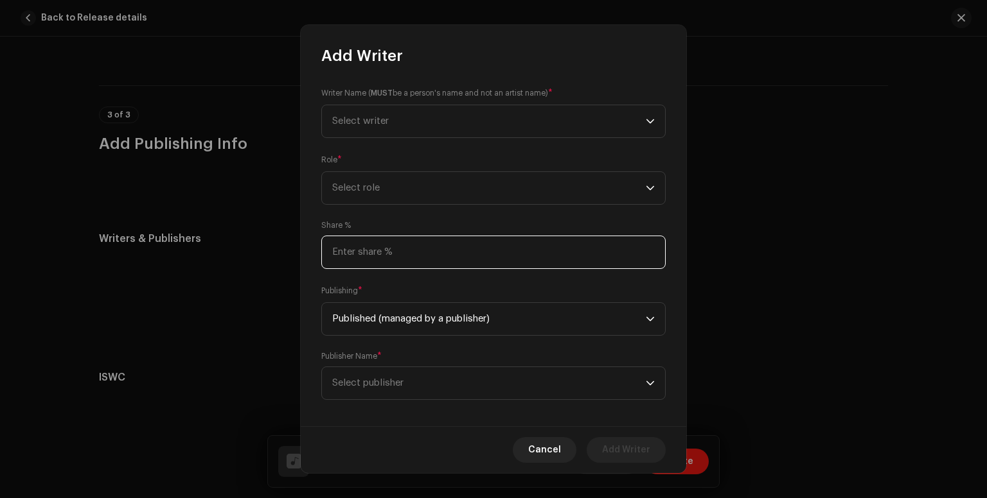
click at [398, 257] on input at bounding box center [493, 252] width 344 height 33
type input "1.00"
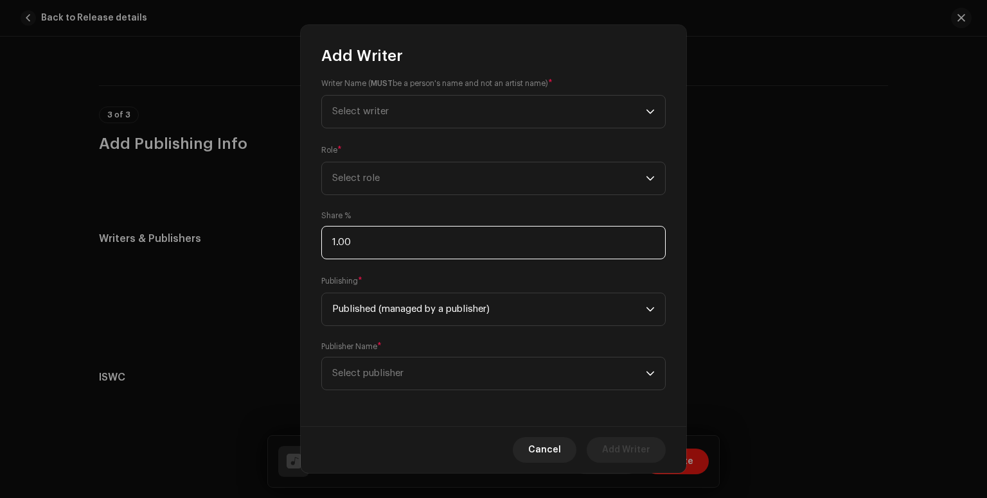
scroll to position [0, 0]
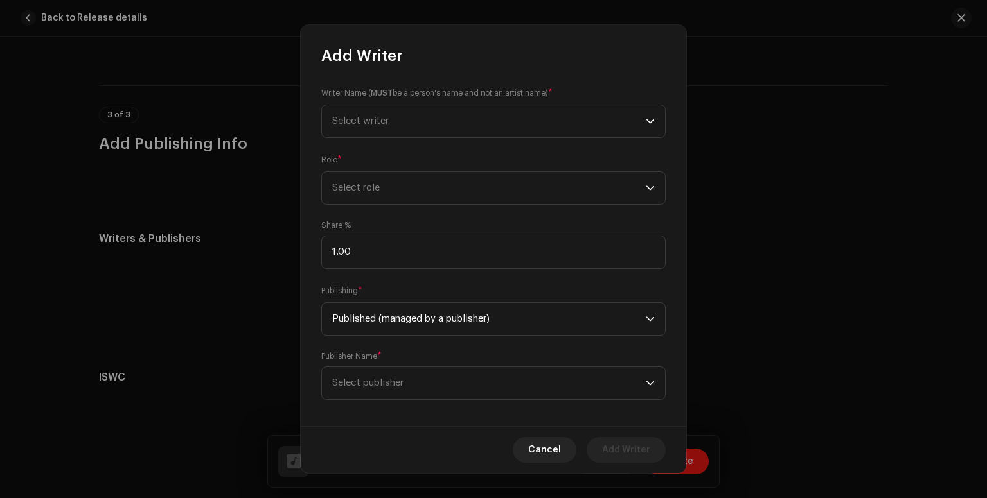
drag, startPoint x: 678, startPoint y: 327, endPoint x: 672, endPoint y: 302, distance: 25.7
click at [672, 302] on div "Writer Name ( MUST be a person's name and not an artist name) * Select writer R…" at bounding box center [493, 246] width 385 height 360
click at [471, 428] on div "Cancel Add Writer" at bounding box center [493, 449] width 385 height 47
click at [409, 389] on span "Select publisher" at bounding box center [488, 383] width 313 height 32
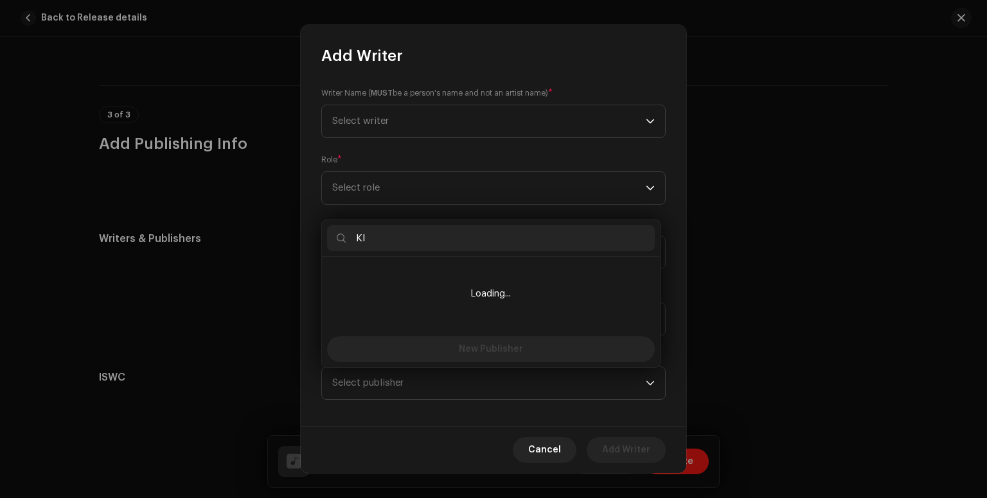
type input "K"
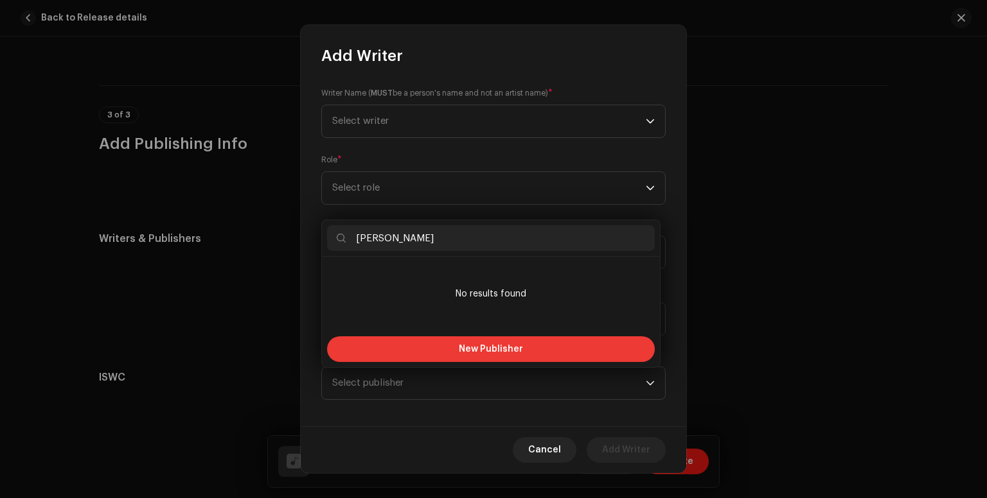
type input "[PERSON_NAME]"
click at [511, 345] on span "New Publisher" at bounding box center [491, 349] width 64 height 9
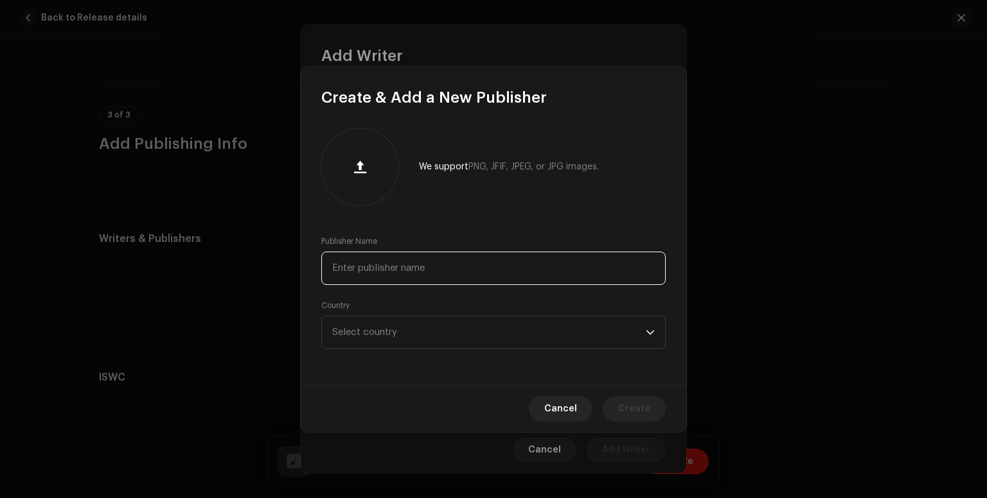
click at [460, 268] on input "text" at bounding box center [493, 268] width 344 height 33
type input "[PERSON_NAME]"
click at [493, 322] on span "Select country" at bounding box center [488, 333] width 313 height 32
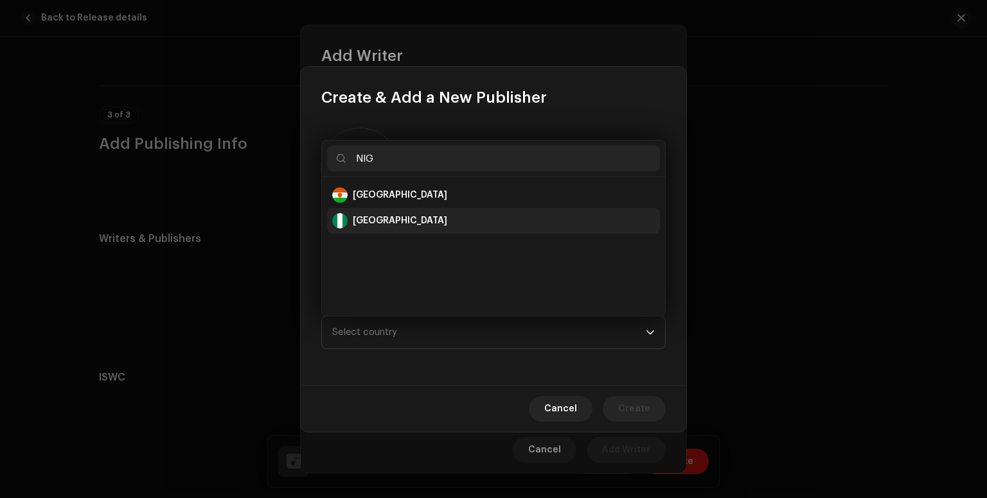
type input "NIG"
click at [385, 211] on li "[GEOGRAPHIC_DATA]" at bounding box center [493, 221] width 333 height 26
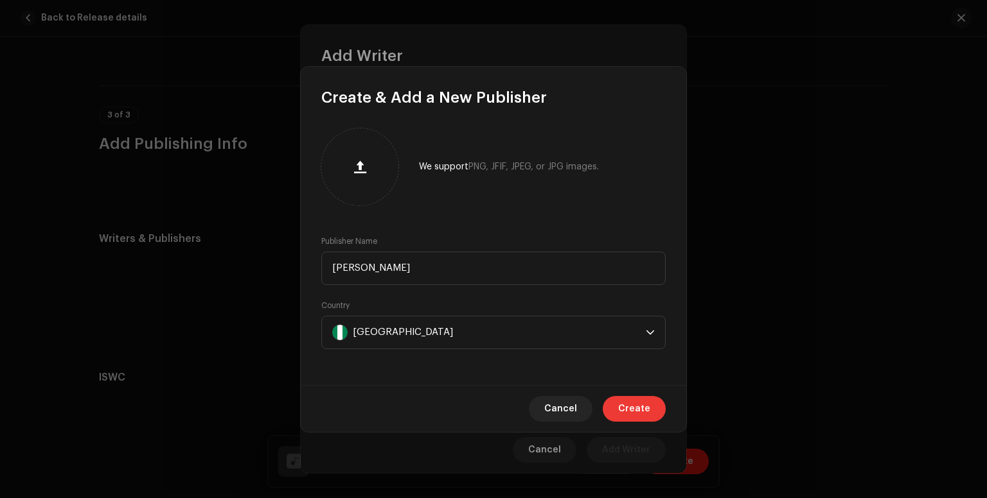
click at [635, 402] on span "Create" at bounding box center [634, 409] width 32 height 26
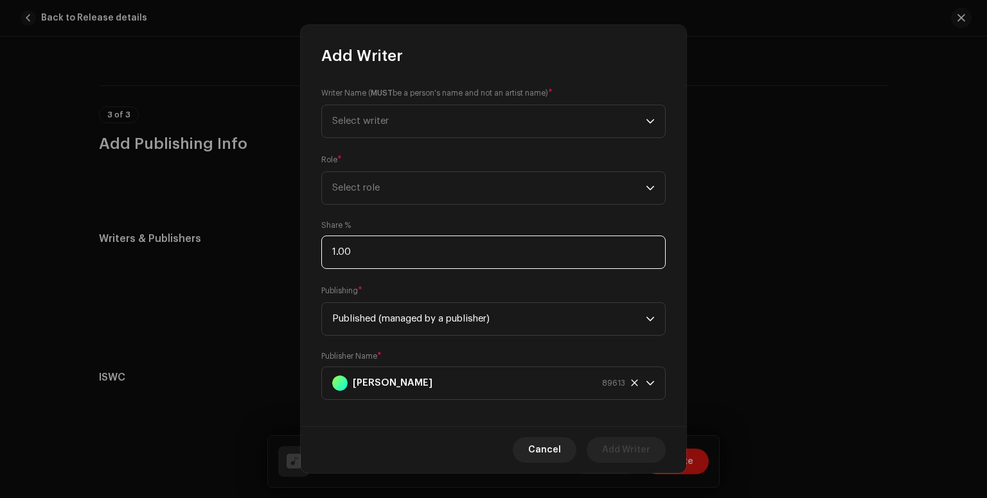
click at [436, 255] on input "1.00" at bounding box center [493, 252] width 344 height 33
click at [669, 425] on div "Writer Name ( MUST be a person's name and not an artist name) * Select writer R…" at bounding box center [493, 246] width 385 height 360
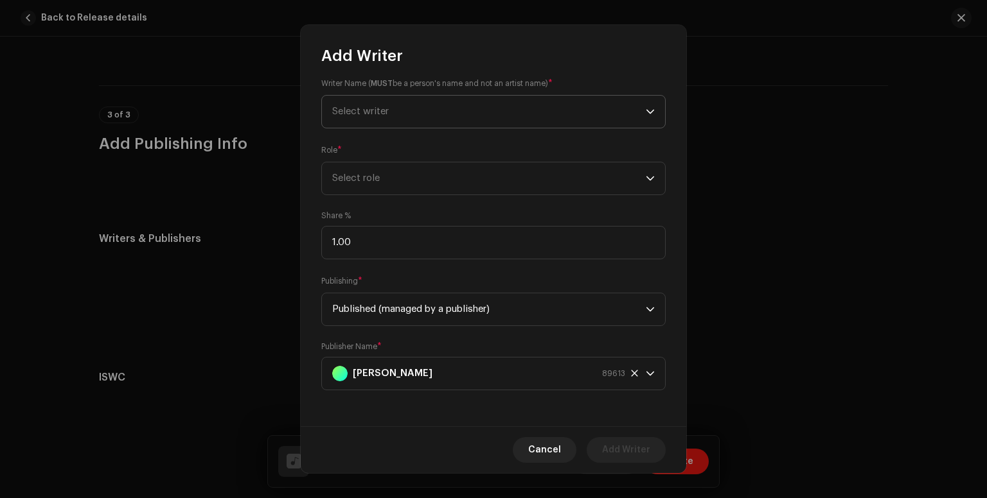
click at [537, 107] on span "Select writer" at bounding box center [488, 112] width 313 height 32
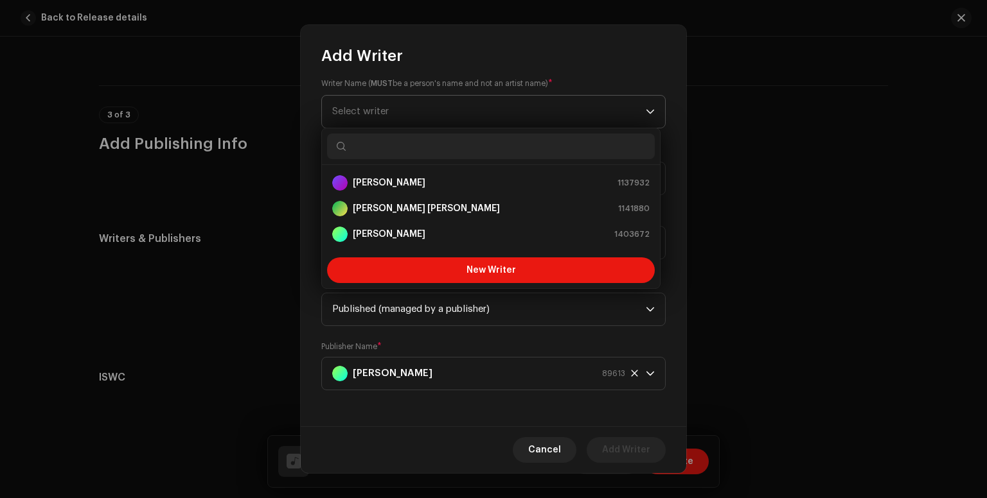
click at [537, 107] on span "Select writer" at bounding box center [488, 112] width 313 height 32
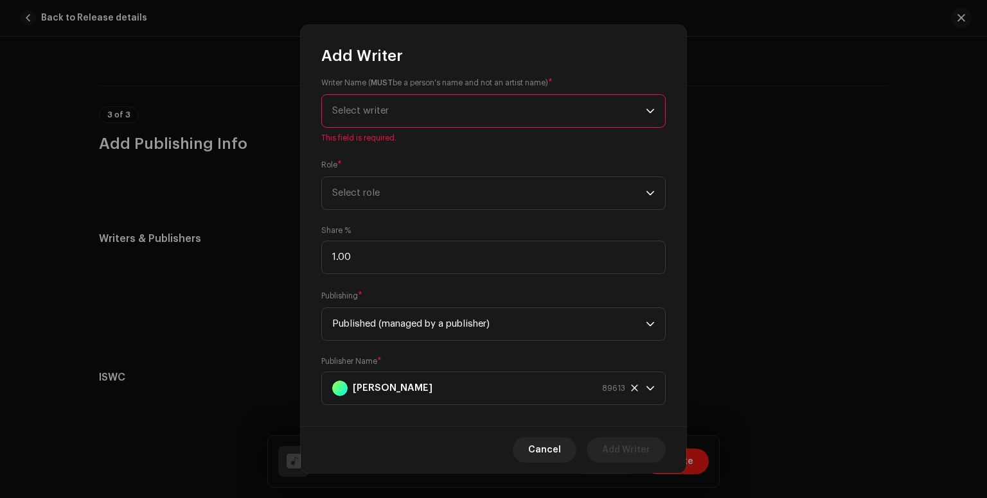
click at [537, 107] on span "Select writer" at bounding box center [488, 111] width 313 height 32
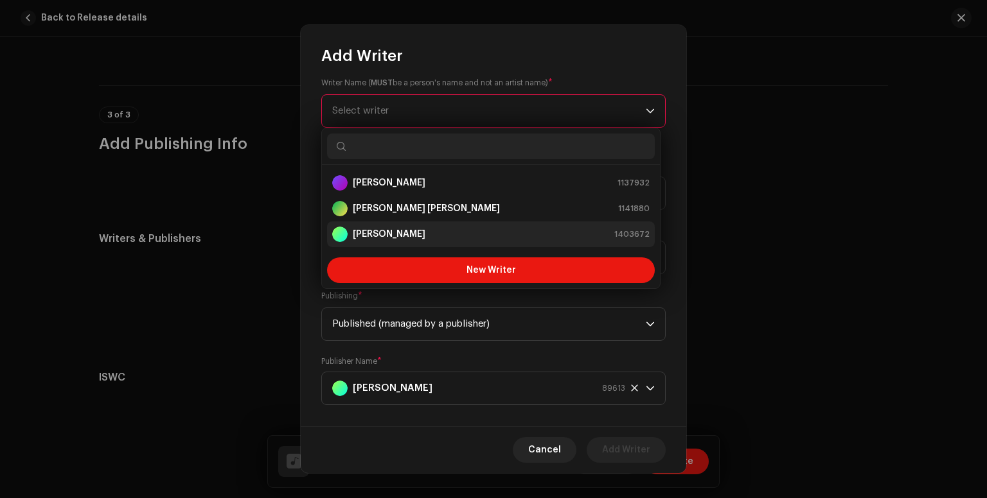
click at [431, 235] on div "JEROME JAMES 1403672" at bounding box center [490, 234] width 317 height 15
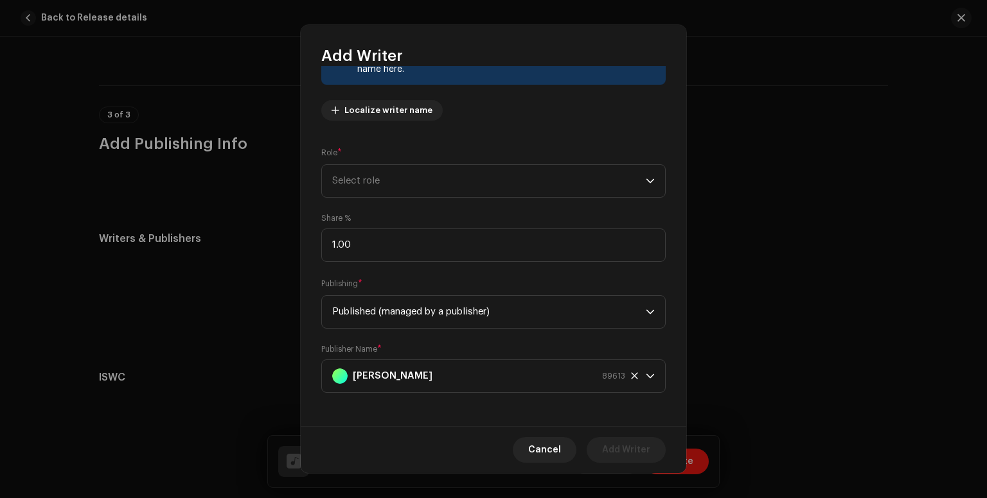
scroll to position [128, 0]
click at [511, 170] on span "Select role" at bounding box center [488, 179] width 313 height 32
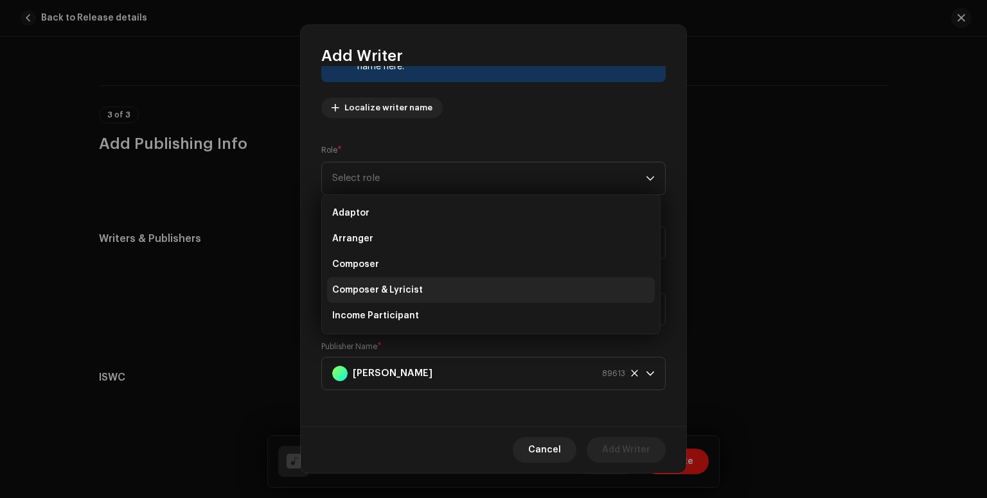
click at [430, 283] on li "Composer & Lyricist" at bounding box center [491, 290] width 328 height 26
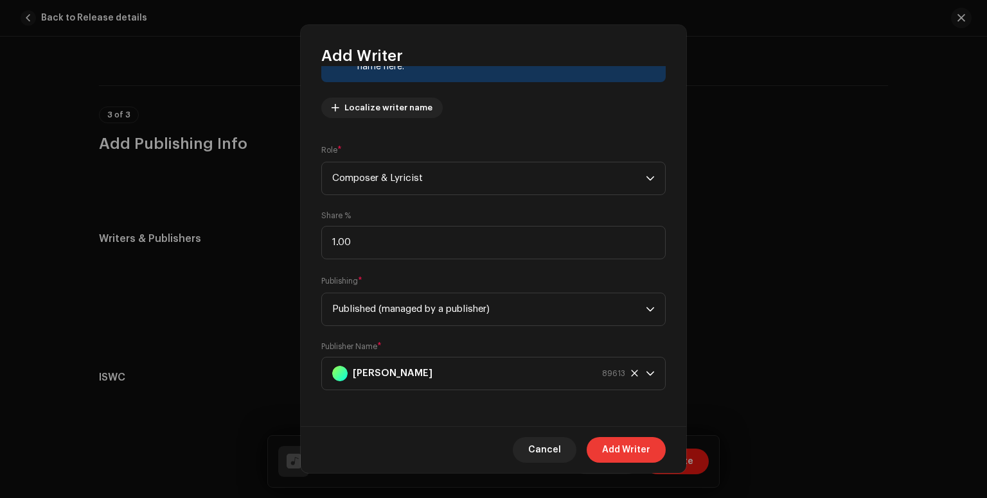
click at [626, 447] on span "Add Writer" at bounding box center [626, 450] width 48 height 26
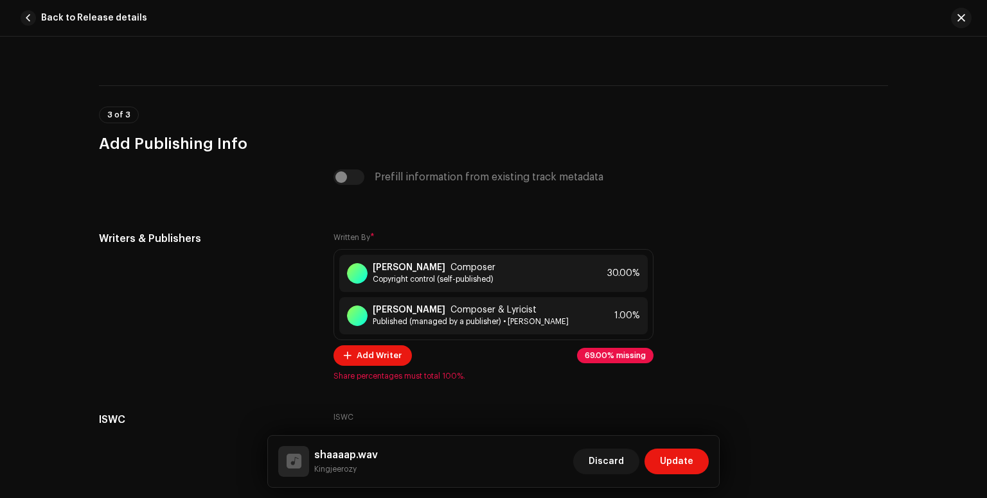
click at [626, 447] on div "Discard Update" at bounding box center [641, 461] width 136 height 31
click at [681, 467] on span "Update" at bounding box center [676, 462] width 33 height 26
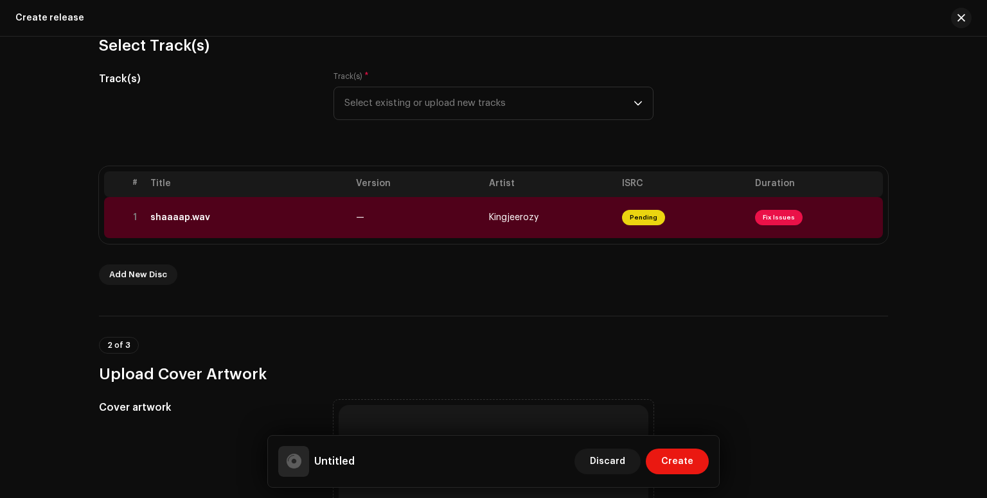
drag, startPoint x: 979, startPoint y: 88, endPoint x: 981, endPoint y: 132, distance: 43.8
click at [981, 132] on div "Create a new release We’ll guide you through everything — from track selection …" at bounding box center [493, 268] width 987 height 462
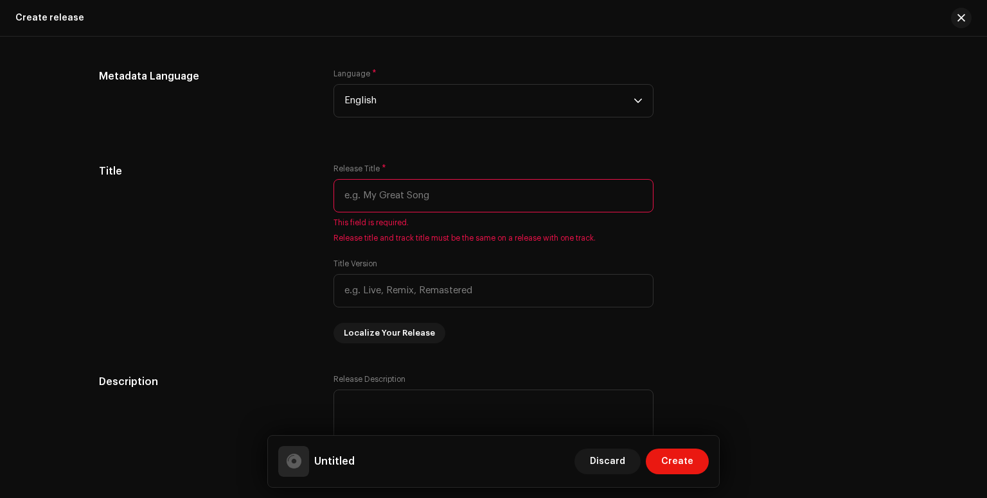
scroll to position [1125, 0]
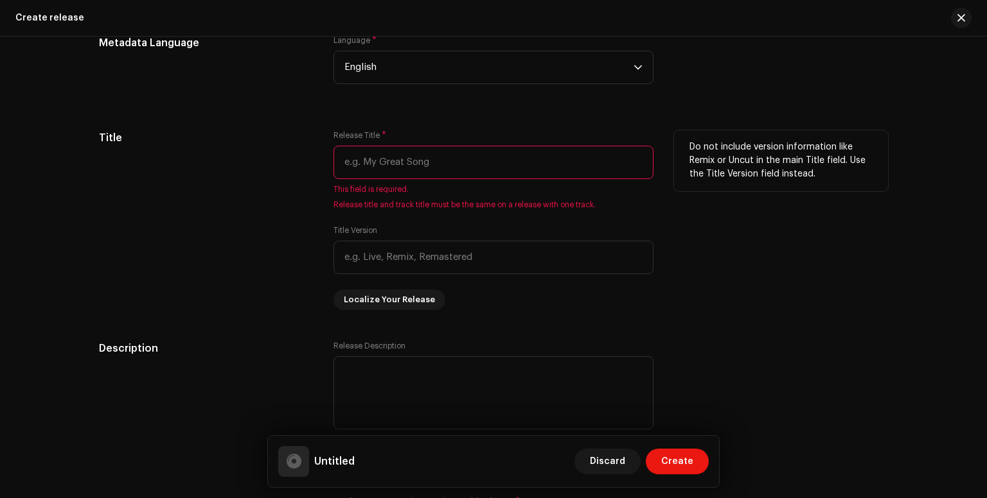
click at [450, 174] on input "text" at bounding box center [493, 162] width 320 height 33
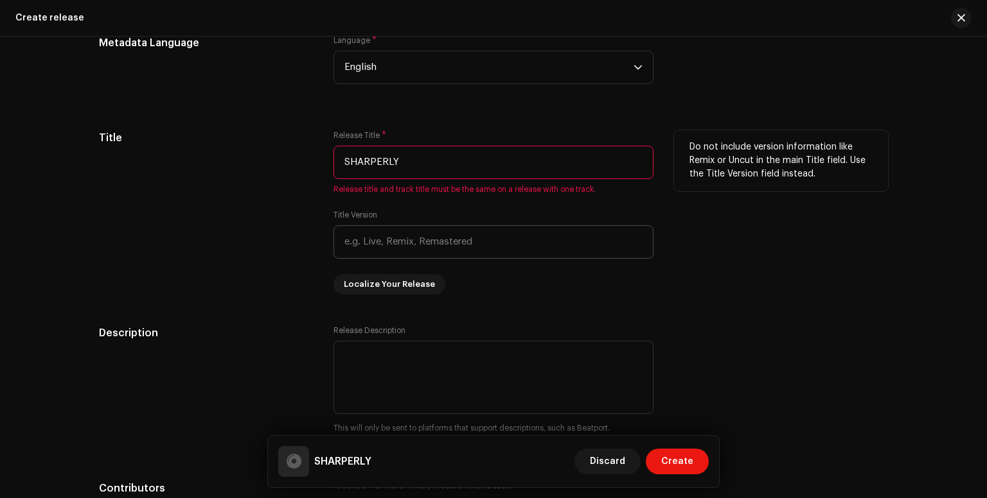
type input "SHARPERLY"
click at [430, 246] on input "text" at bounding box center [493, 241] width 320 height 33
click at [399, 242] on input "text" at bounding box center [493, 241] width 320 height 33
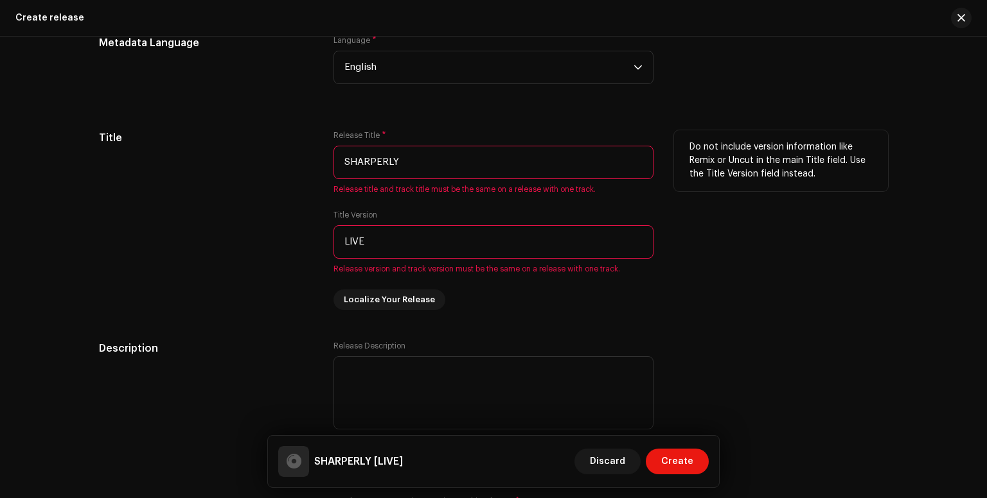
drag, startPoint x: 979, startPoint y: 288, endPoint x: 838, endPoint y: 240, distance: 149.5
click at [838, 240] on div "Create a new release We’ll guide you through everything — from track selection …" at bounding box center [493, 268] width 987 height 462
click at [453, 243] on input "LIVE" at bounding box center [493, 241] width 320 height 33
type input "L"
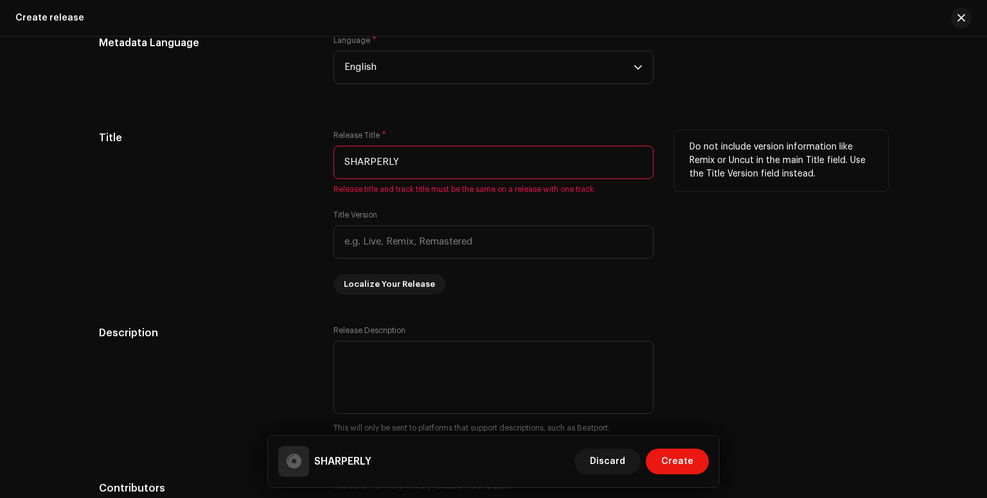
click at [400, 164] on input "SHARPERLY" at bounding box center [493, 162] width 320 height 33
drag, startPoint x: 980, startPoint y: 265, endPoint x: 984, endPoint y: 257, distance: 8.6
click at [984, 257] on div "Create a new release We’ll guide you through everything — from track selection …" at bounding box center [493, 268] width 987 height 462
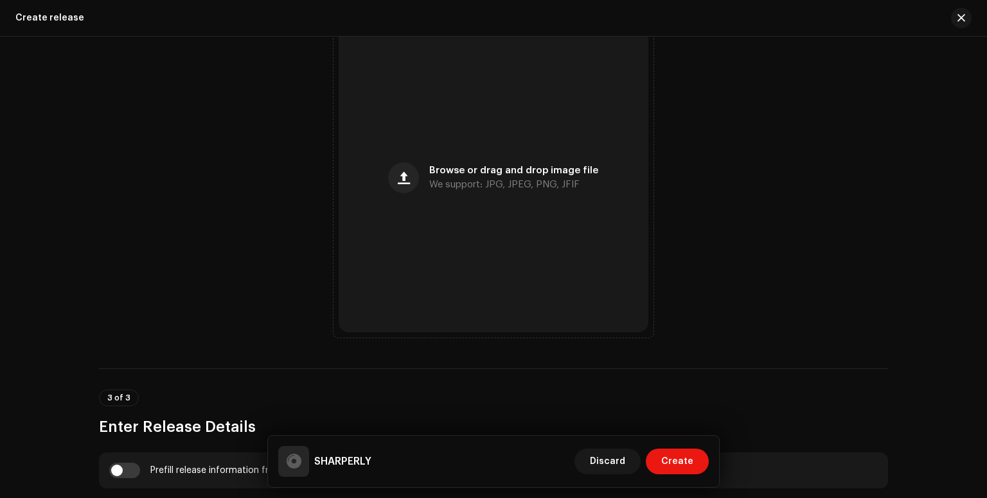
scroll to position [534, 0]
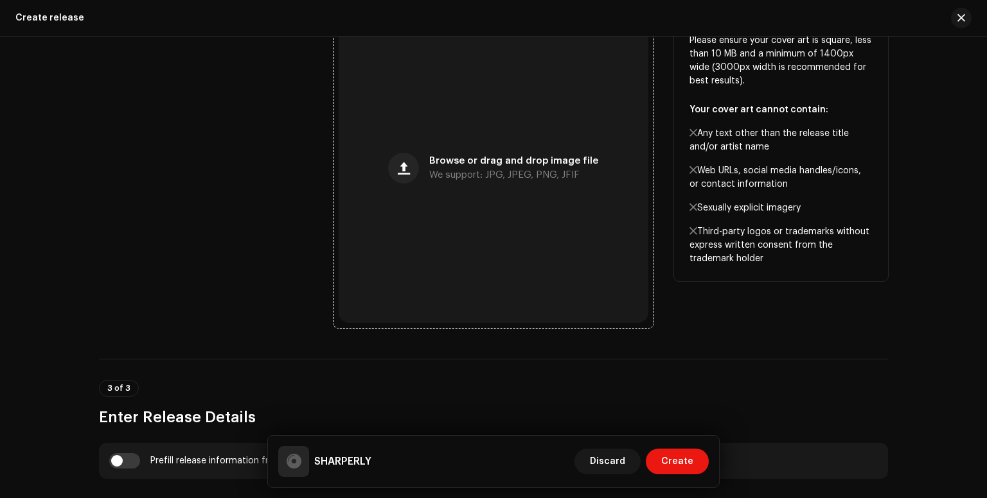
click at [421, 171] on div "Browse or drag and drop image file We support: JPG, JPEG, PNG, JFIF" at bounding box center [493, 168] width 310 height 310
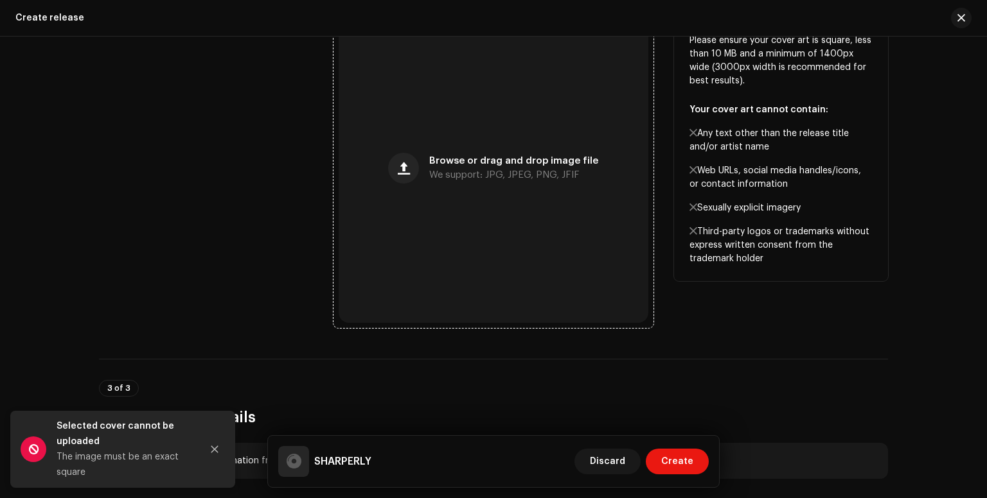
drag, startPoint x: 612, startPoint y: 233, endPoint x: 513, endPoint y: 161, distance: 122.8
click at [513, 161] on div "Browse or drag and drop image file We support: JPG, JPEG, PNG, JFIF" at bounding box center [493, 168] width 310 height 310
click at [543, 163] on span "Browse or drag and drop image file" at bounding box center [513, 161] width 169 height 9
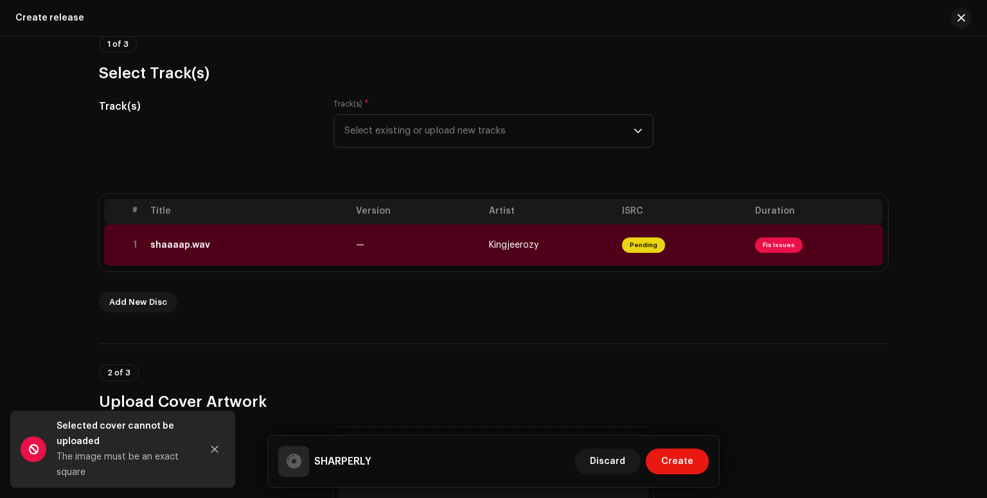
scroll to position [0, 0]
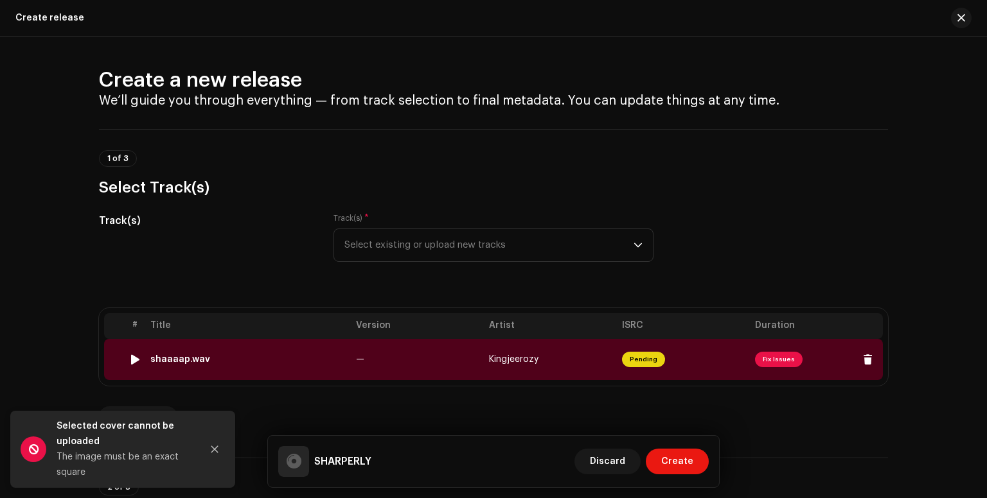
click at [204, 356] on div "shaaaap.wav" at bounding box center [247, 360] width 195 height 10
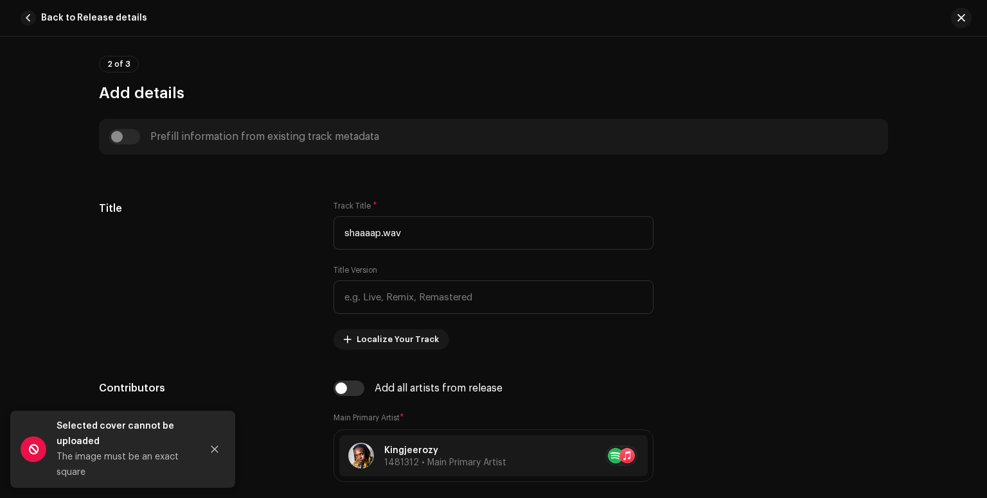
scroll to position [486, 0]
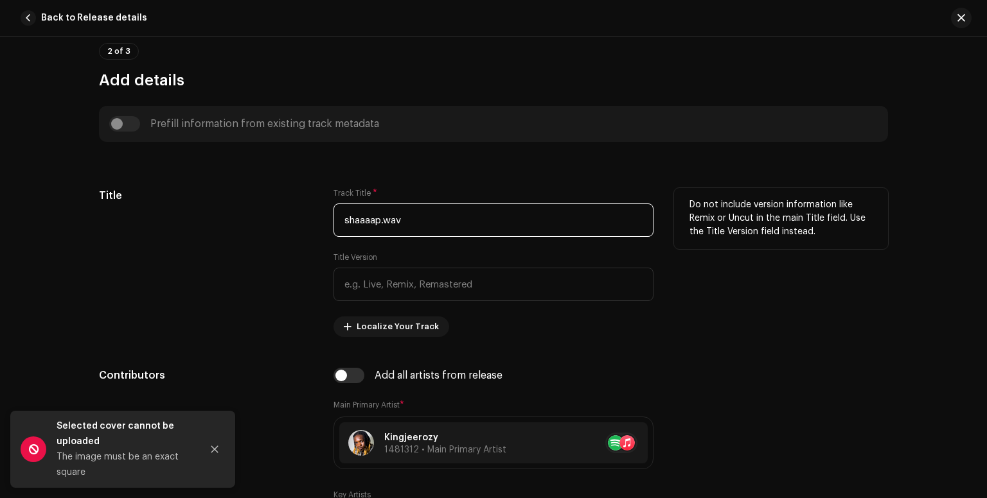
click at [448, 213] on input "shaaaap.wav" at bounding box center [493, 220] width 320 height 33
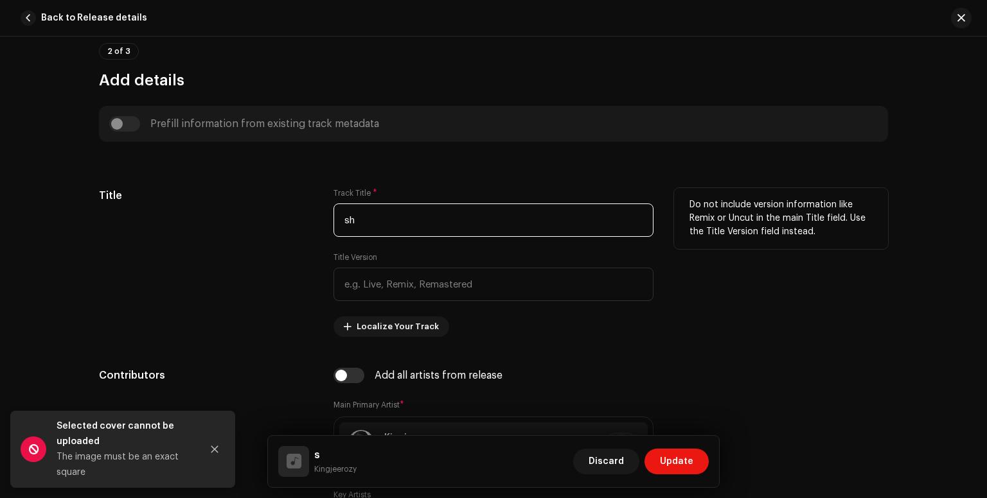
type input "s"
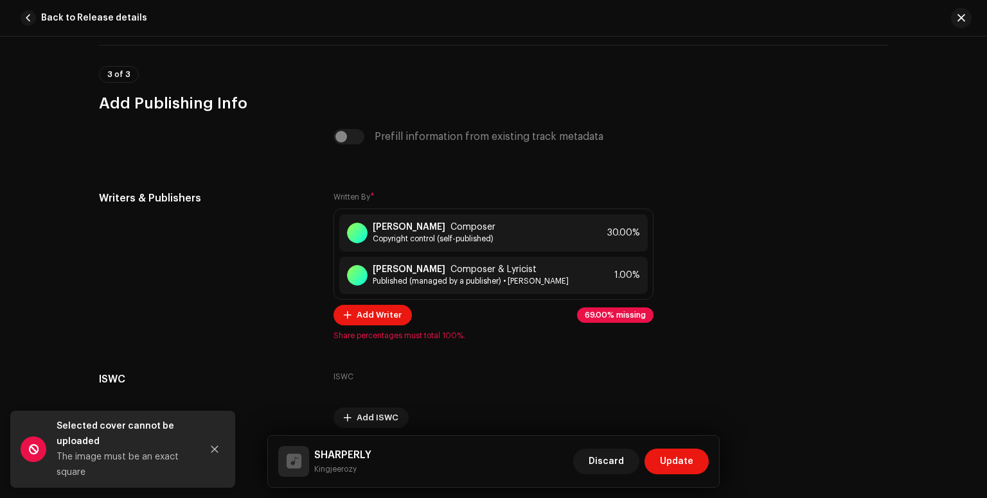
scroll to position [2517, 0]
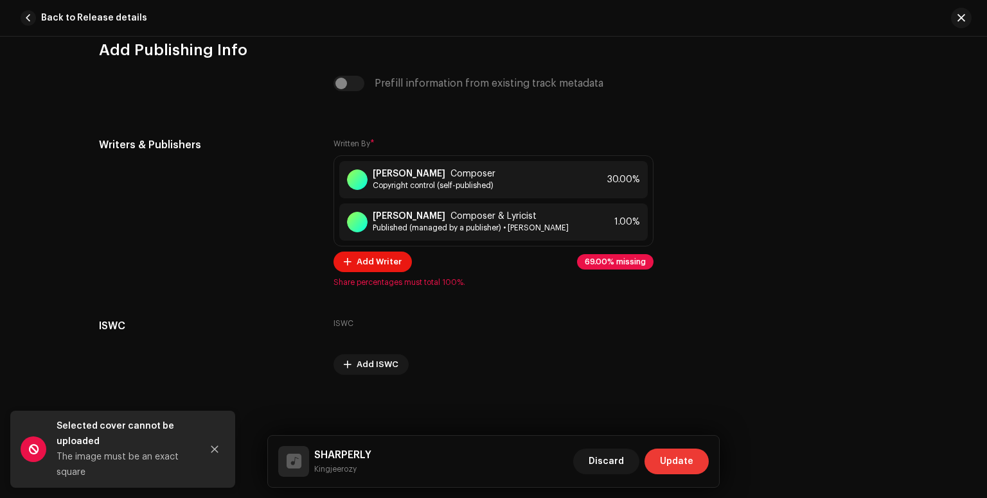
type input "SHARPERLY"
click at [674, 458] on span "Update" at bounding box center [676, 462] width 33 height 26
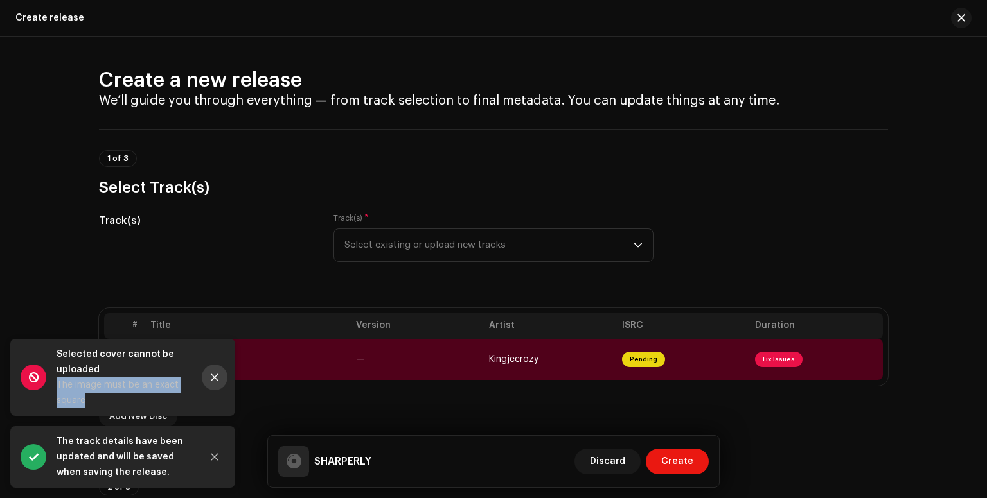
drag, startPoint x: 93, startPoint y: 368, endPoint x: 213, endPoint y: 371, distance: 120.2
click at [213, 371] on div "Selected cover cannot be uploaded The image must be an exact square" at bounding box center [122, 377] width 225 height 77
click at [213, 371] on button "Close" at bounding box center [215, 378] width 26 height 26
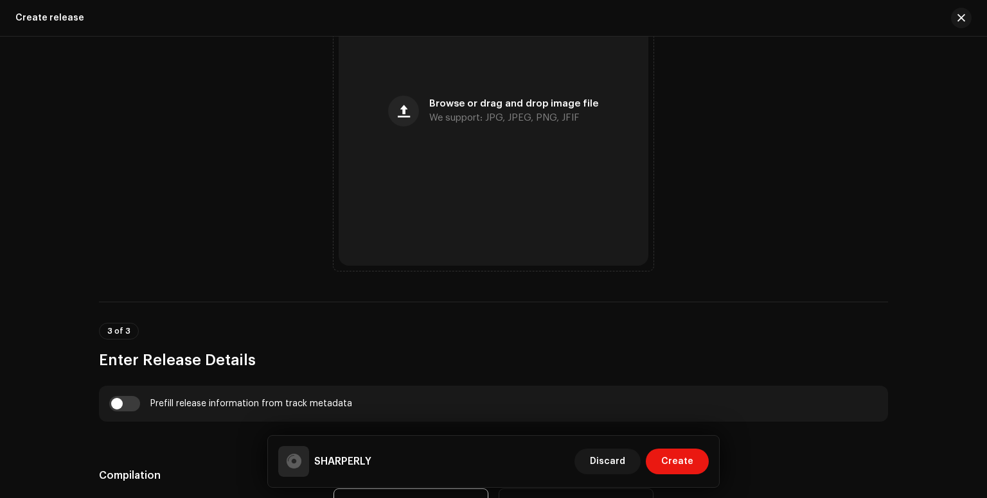
scroll to position [593, 0]
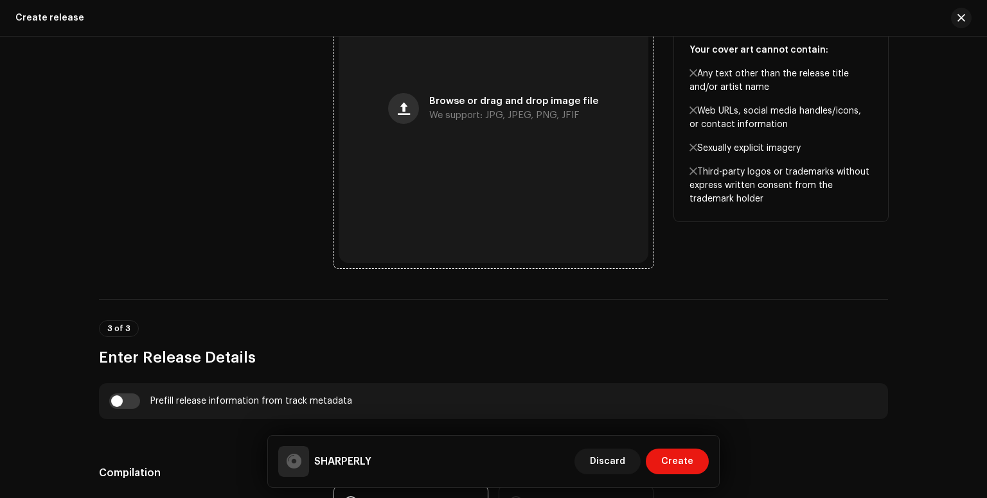
click at [406, 109] on span "button" at bounding box center [404, 108] width 12 height 10
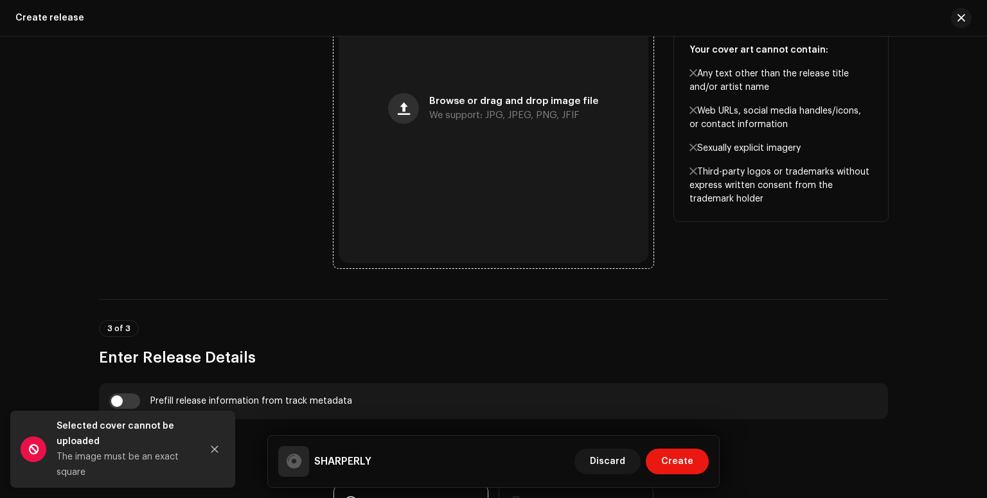
click at [399, 105] on span "button" at bounding box center [404, 108] width 12 height 10
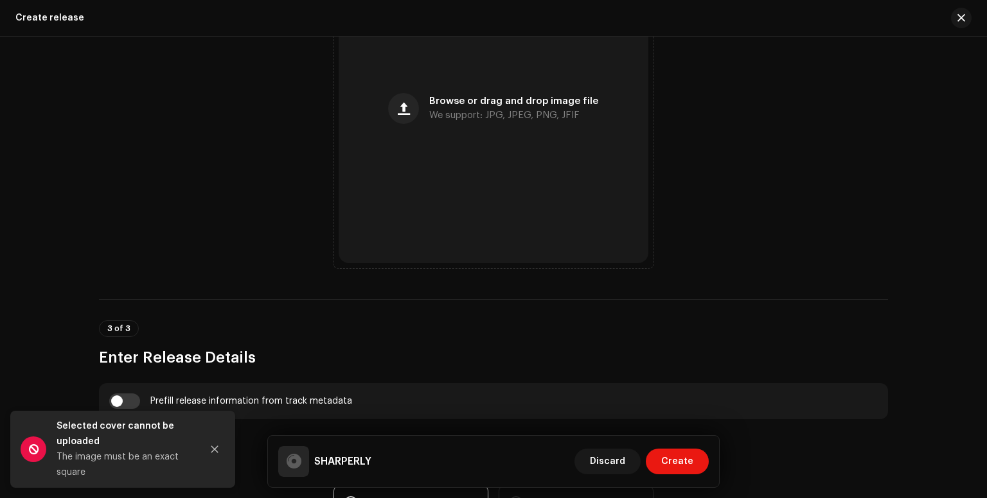
click at [322, 450] on div "SHARPERLY" at bounding box center [324, 461] width 93 height 31
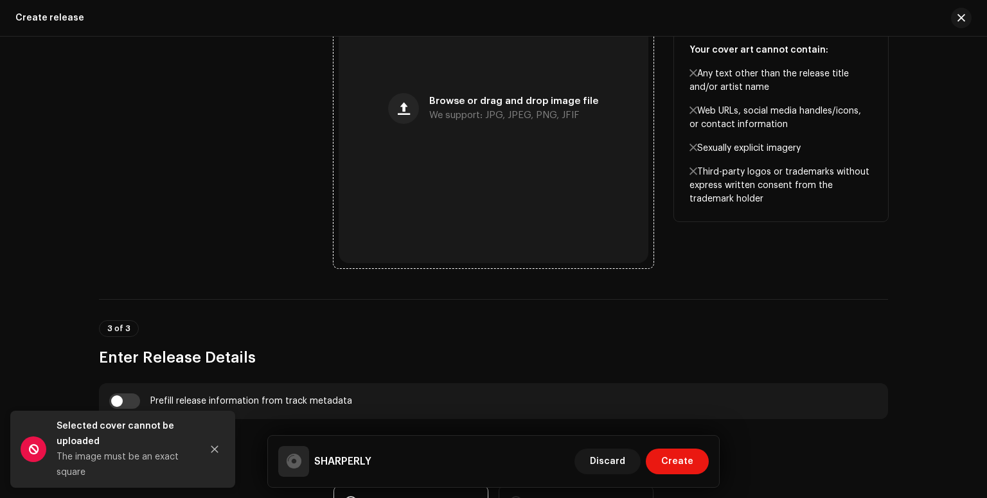
click at [411, 91] on div "Browse or drag and drop image file We support: JPG, JPEG, PNG, JFIF" at bounding box center [493, 109] width 310 height 310
click at [416, 105] on button "button" at bounding box center [403, 108] width 31 height 31
click at [404, 110] on span "button" at bounding box center [404, 108] width 12 height 10
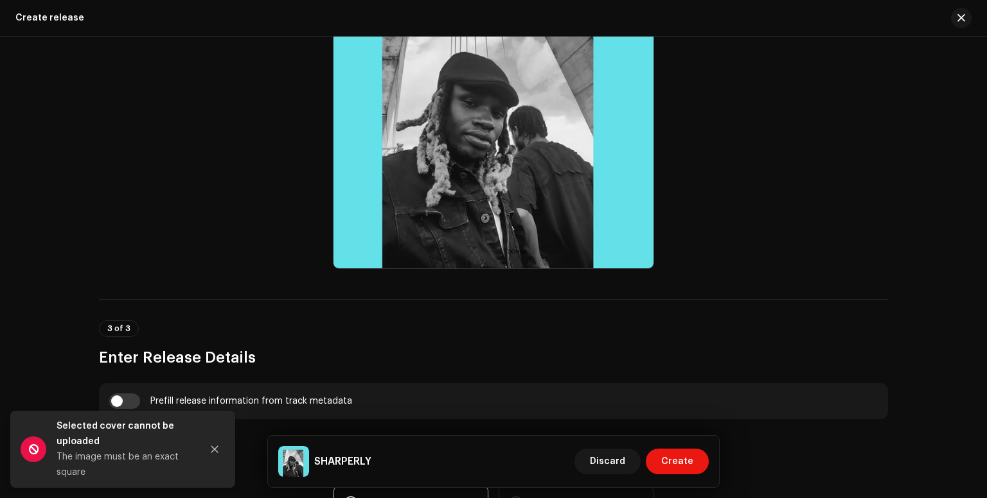
drag, startPoint x: 979, startPoint y: 180, endPoint x: 986, endPoint y: 199, distance: 20.5
click at [986, 199] on div "Create a new release We’ll guide you through everything — from track selection …" at bounding box center [493, 268] width 987 height 462
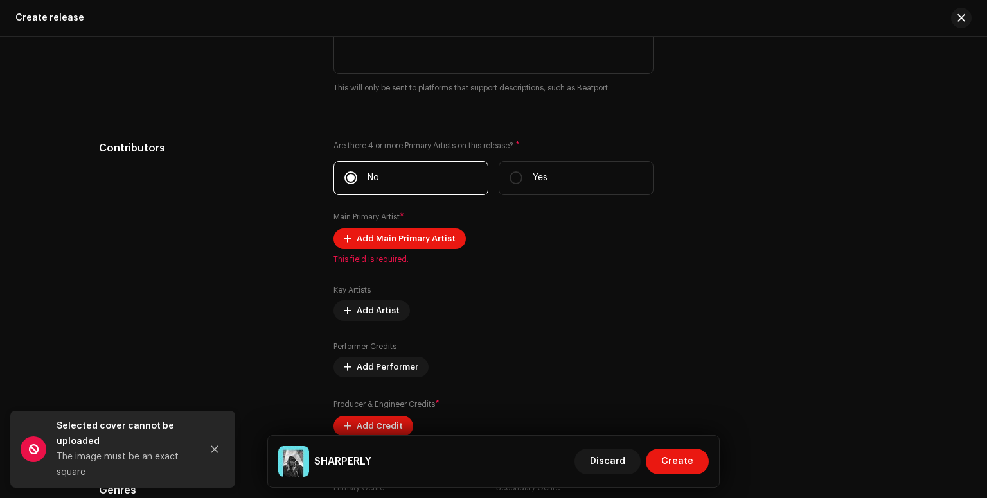
scroll to position [1495, 0]
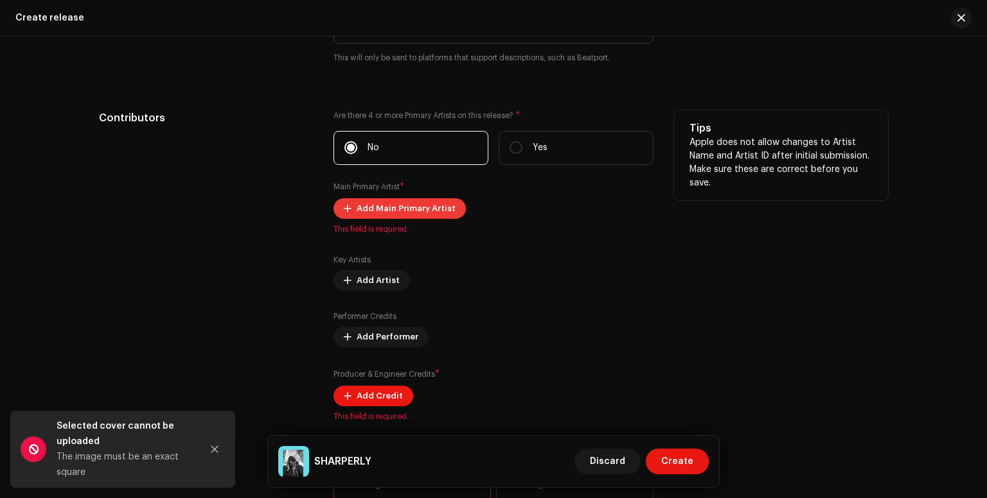
click at [426, 206] on span "Add Main Primary Artist" at bounding box center [405, 209] width 99 height 26
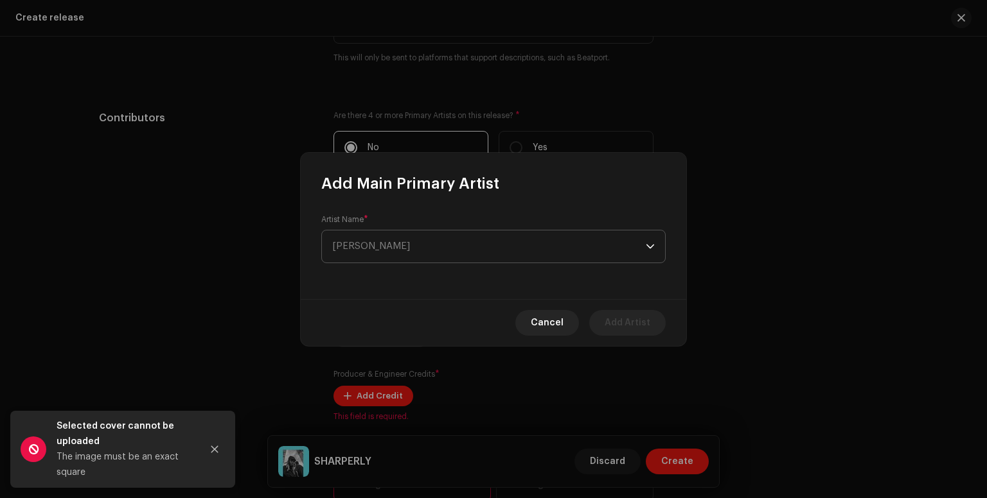
click at [395, 240] on span "[PERSON_NAME]" at bounding box center [488, 247] width 313 height 32
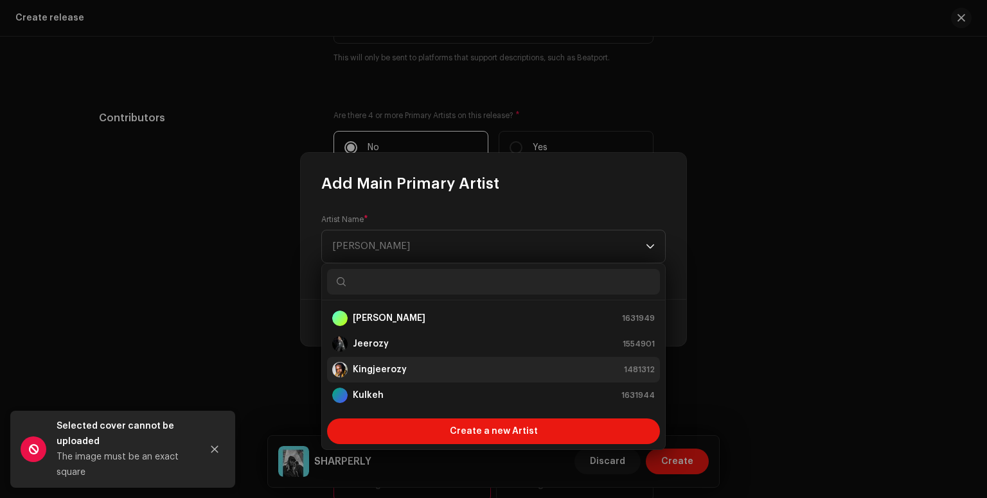
click at [391, 362] on div "Kingjeerozy" at bounding box center [369, 369] width 75 height 15
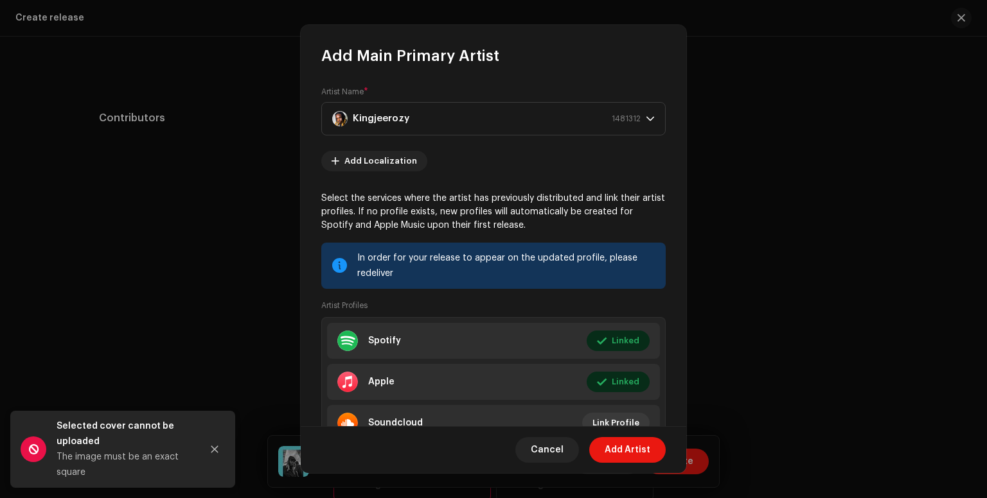
scroll to position [56, 0]
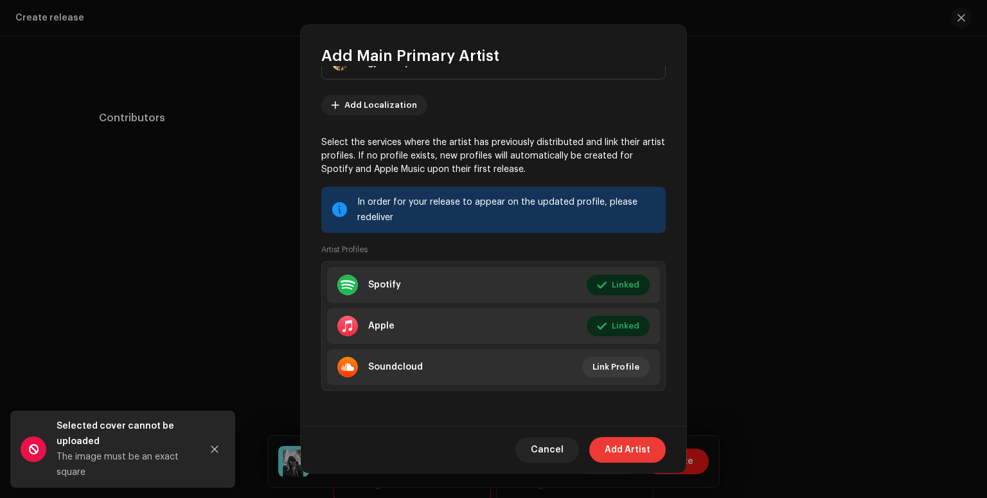
click at [627, 443] on span "Add Artist" at bounding box center [627, 450] width 46 height 26
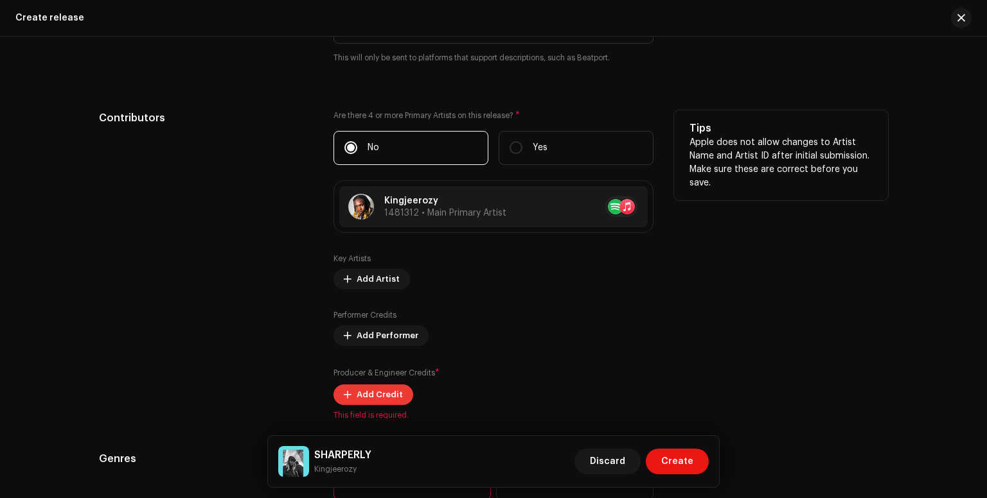
click at [370, 392] on span "Add Credit" at bounding box center [379, 395] width 46 height 26
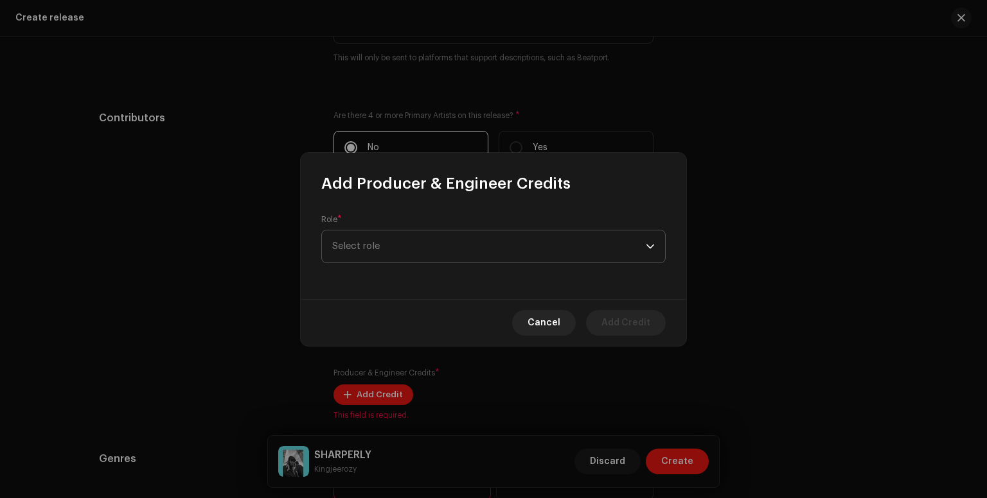
click at [434, 243] on span "Select role" at bounding box center [488, 247] width 313 height 32
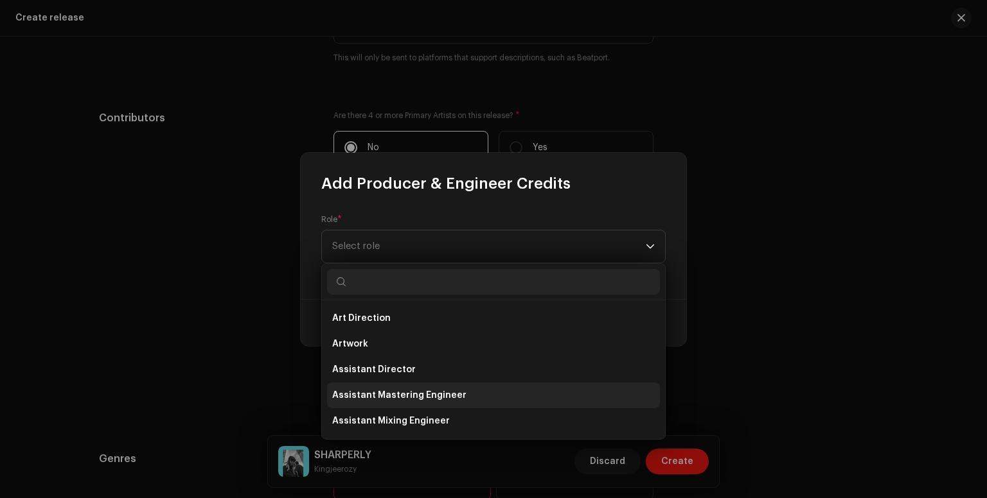
click at [391, 396] on span "Assistant Mastering Engineer" at bounding box center [399, 395] width 134 height 13
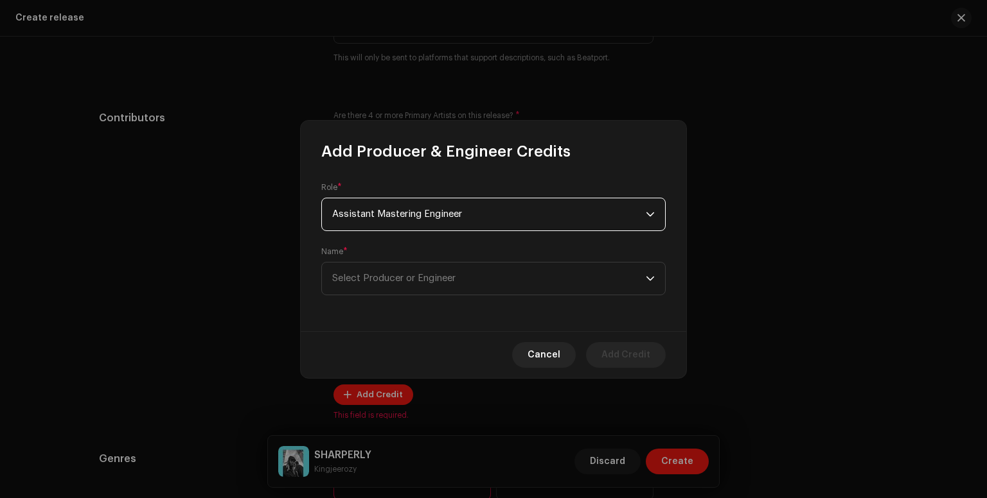
click at [527, 206] on span "Assistant Mastering Engineer" at bounding box center [488, 214] width 313 height 32
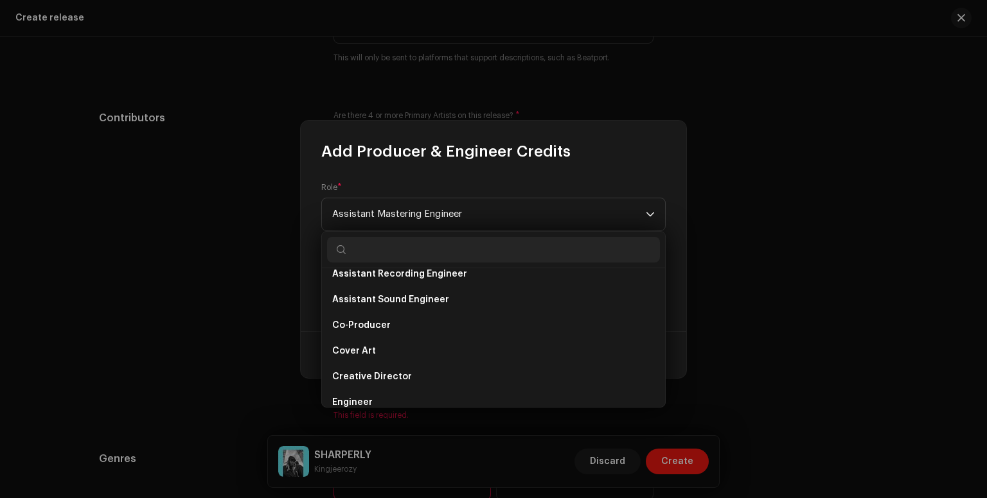
scroll to position [170, 0]
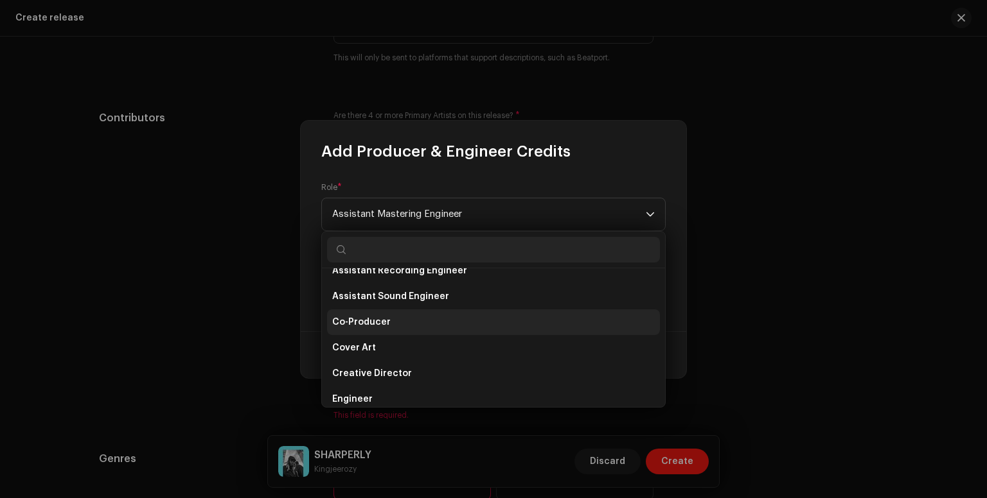
click at [383, 320] on span "Co-Producer" at bounding box center [361, 322] width 58 height 13
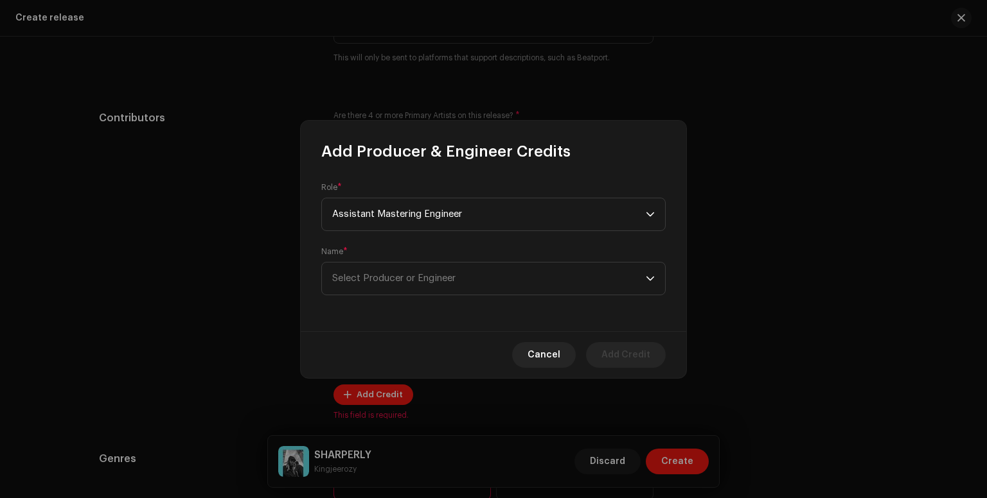
scroll to position [82, 0]
click at [428, 277] on span "Select Producer or Engineer" at bounding box center [393, 279] width 123 height 10
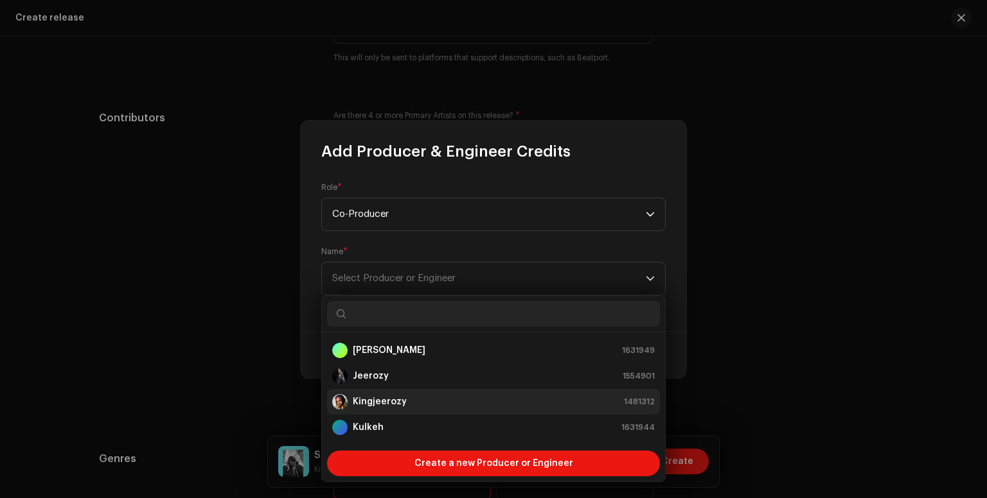
click at [401, 407] on strong "Kingjeerozy" at bounding box center [380, 402] width 54 height 13
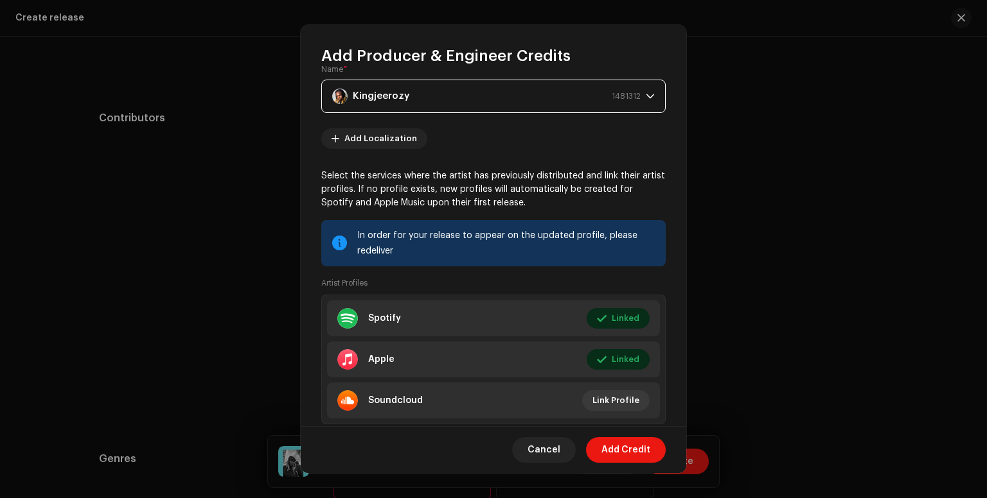
scroll to position [121, 0]
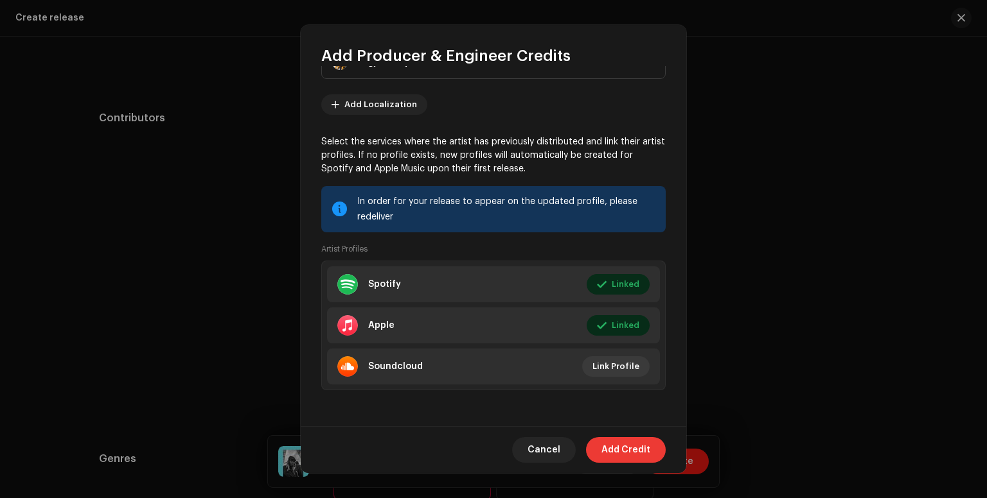
click at [625, 448] on span "Add Credit" at bounding box center [625, 450] width 49 height 26
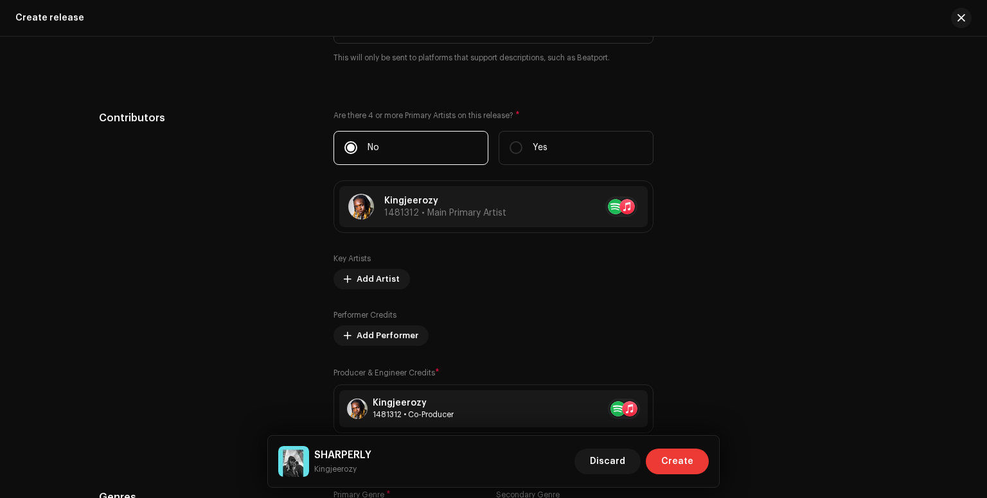
click at [674, 455] on span "Create" at bounding box center [677, 462] width 32 height 26
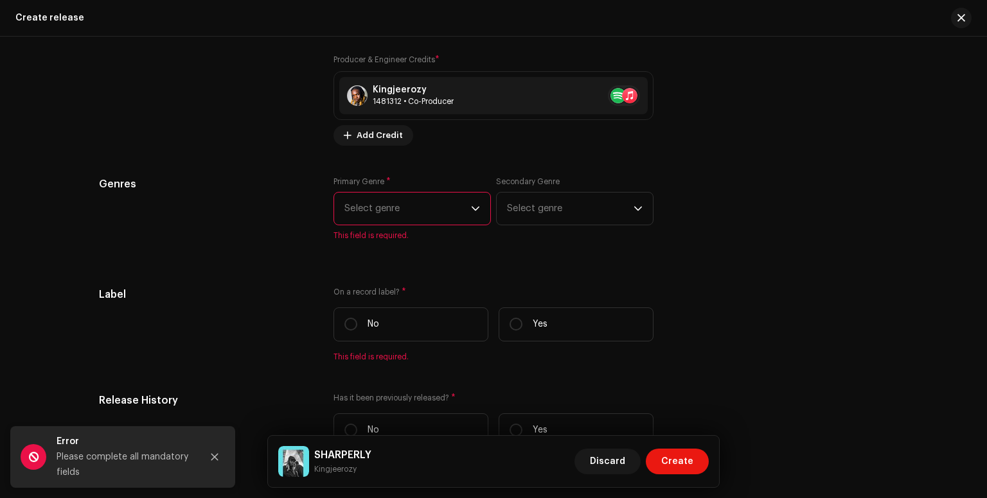
scroll to position [1852, 0]
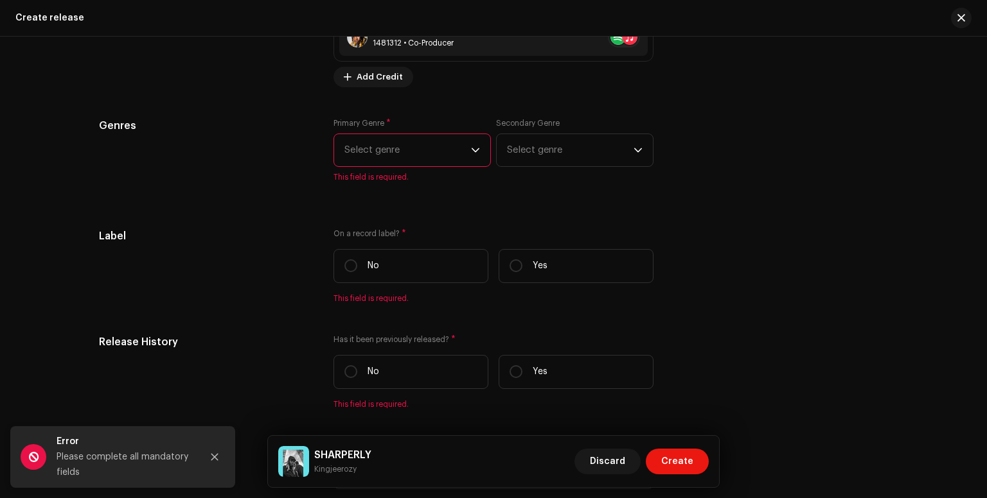
click at [471, 147] on icon "dropdown trigger" at bounding box center [475, 150] width 9 height 9
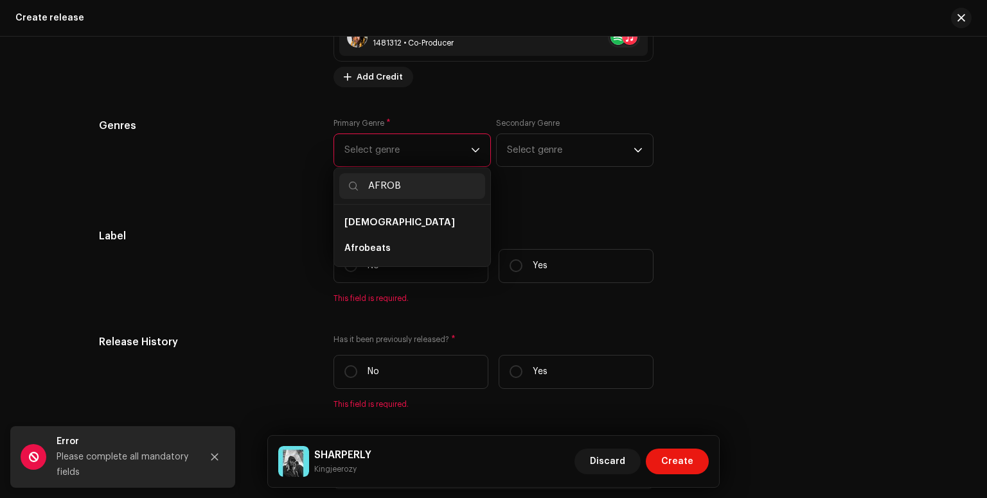
type input "AFROB"
click at [439, 249] on li "Afrobeats" at bounding box center [412, 249] width 146 height 26
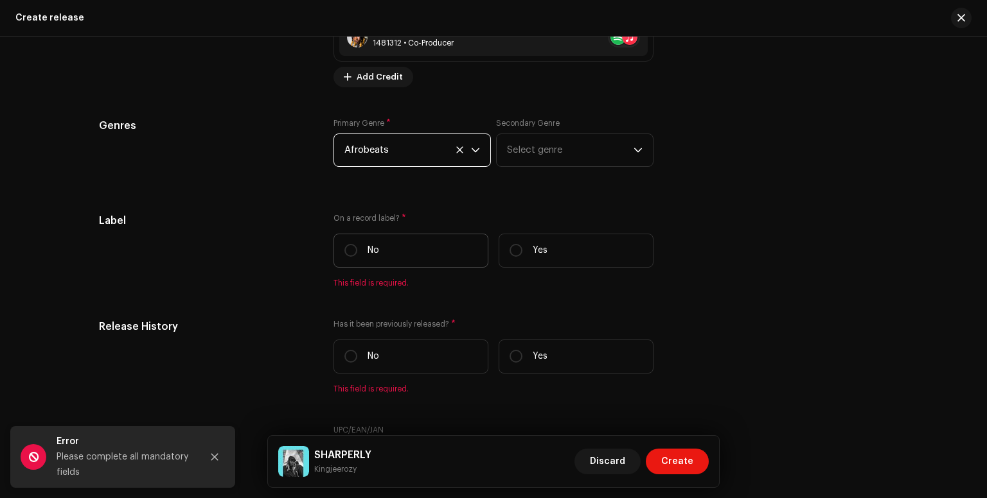
click at [395, 256] on label "No" at bounding box center [410, 251] width 155 height 34
click at [357, 256] on input "No" at bounding box center [350, 250] width 13 height 13
radio input "true"
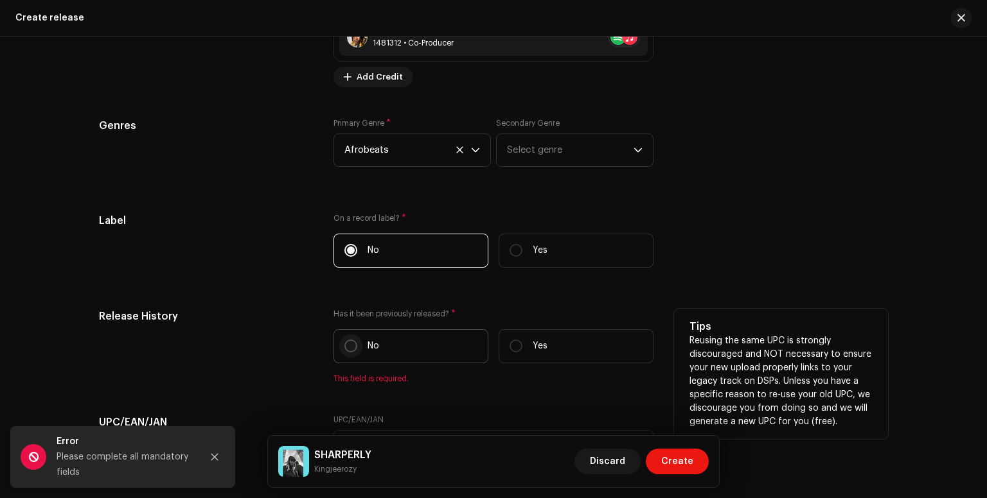
click at [344, 343] on input "No" at bounding box center [350, 346] width 13 height 13
radio input "true"
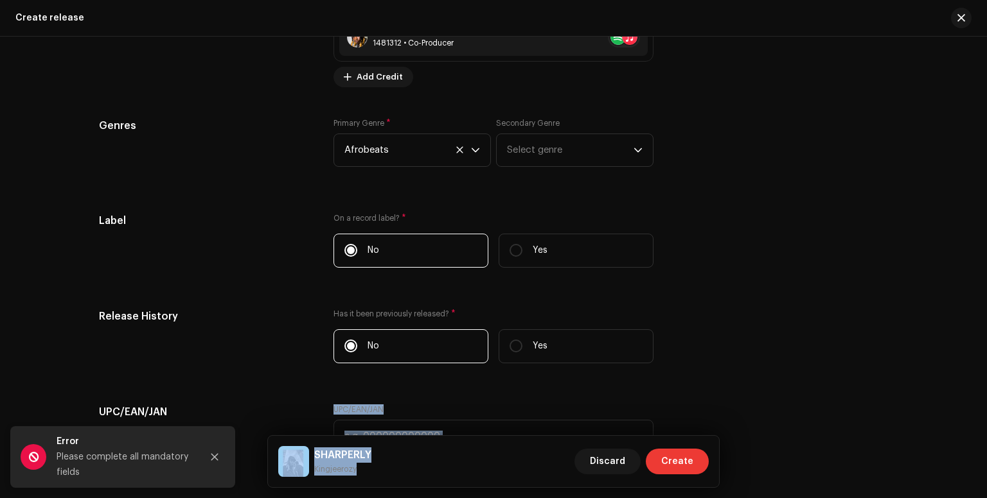
drag, startPoint x: 981, startPoint y: 412, endPoint x: 687, endPoint y: 455, distance: 296.7
click at [687, 455] on div "Create release Create a new release We’ll guide you through everything — from t…" at bounding box center [493, 249] width 987 height 498
click at [687, 455] on span "Create" at bounding box center [677, 462] width 32 height 26
click at [674, 461] on span "Create" at bounding box center [677, 462] width 32 height 26
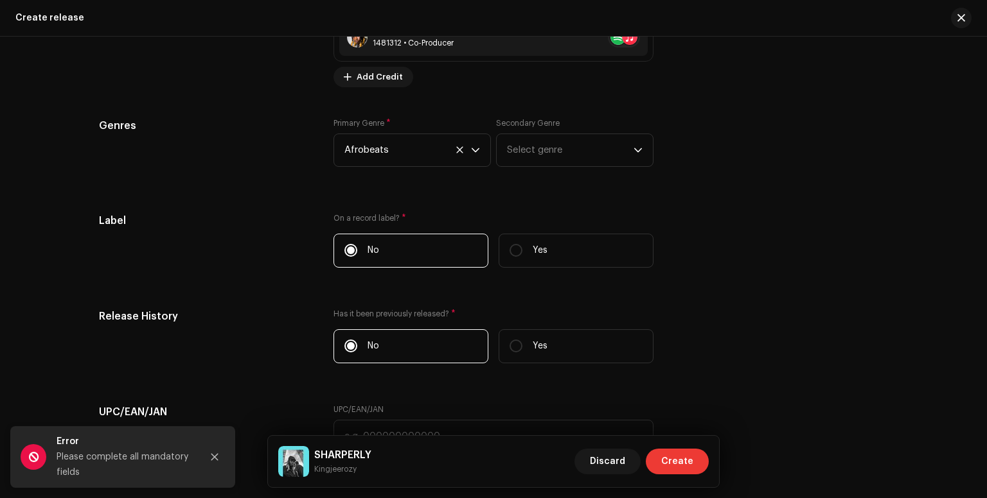
click at [683, 459] on span "Create" at bounding box center [677, 462] width 32 height 26
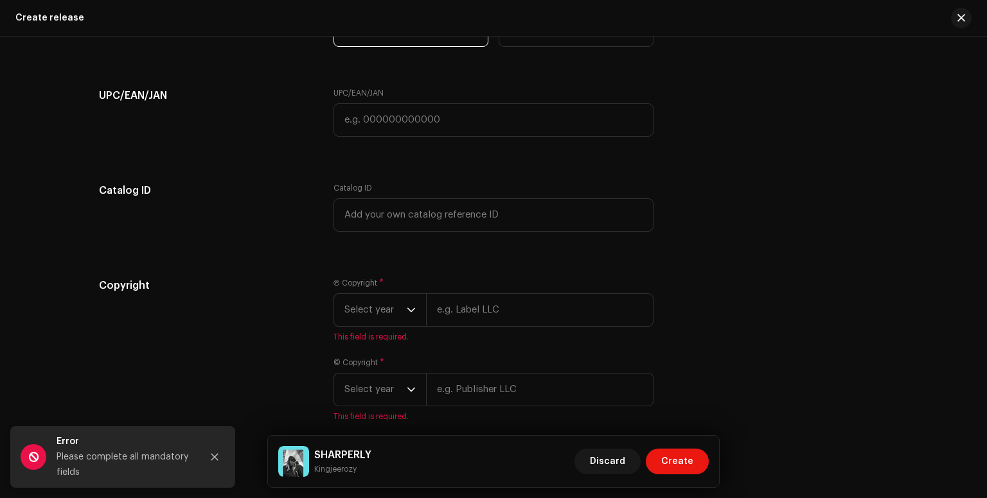
scroll to position [2199, 0]
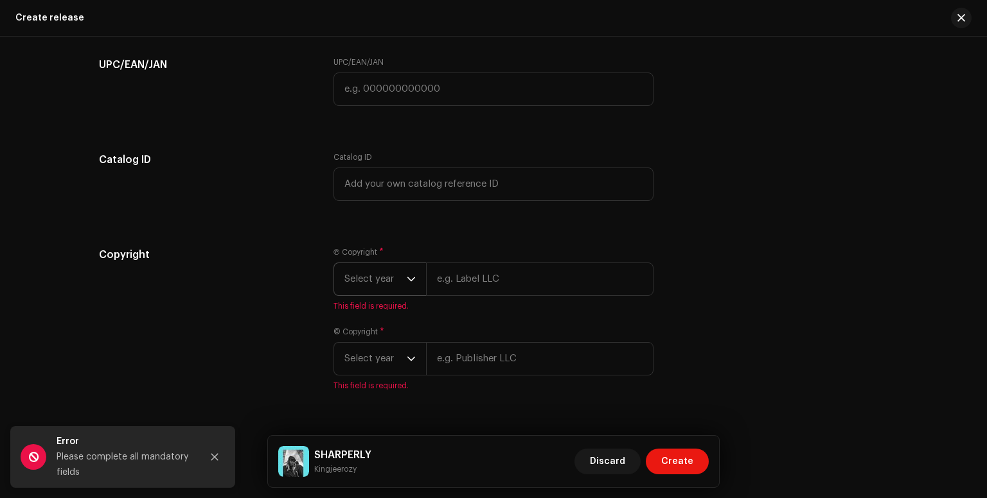
click at [407, 281] on icon "dropdown trigger" at bounding box center [411, 279] width 9 height 9
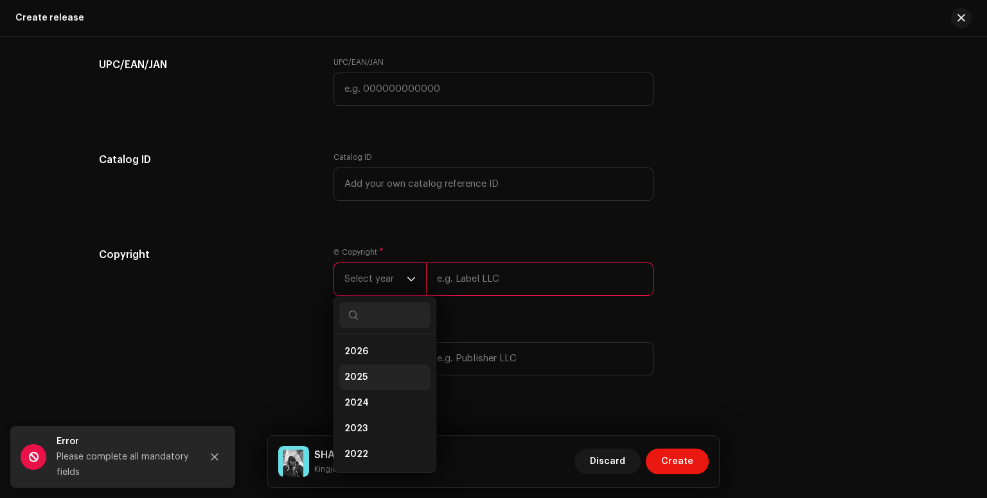
click at [360, 383] on span "2025" at bounding box center [355, 377] width 23 height 13
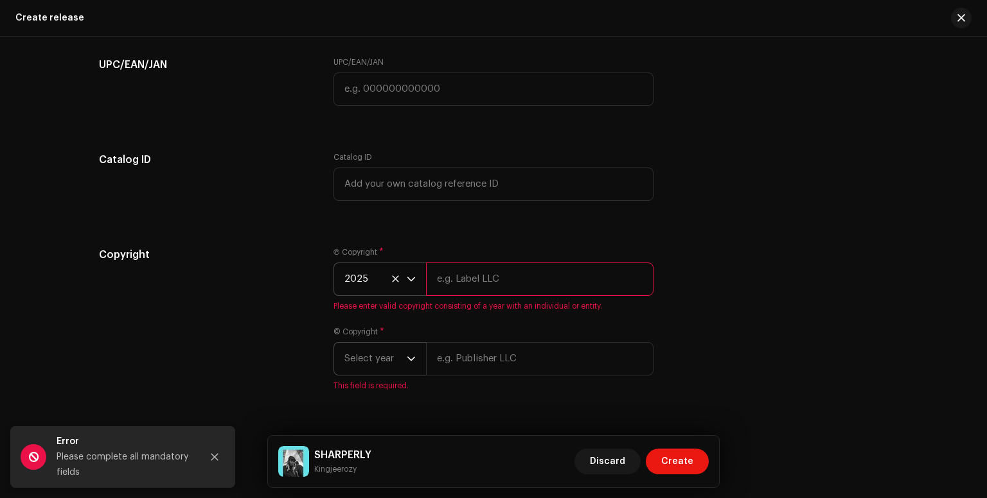
click at [412, 364] on icon "dropdown trigger" at bounding box center [411, 359] width 9 height 9
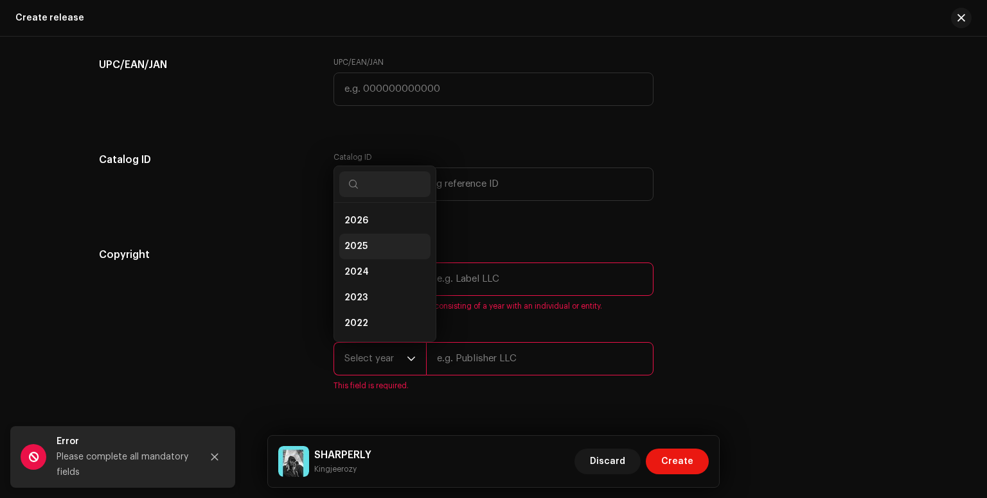
click at [375, 252] on li "2025" at bounding box center [384, 247] width 91 height 26
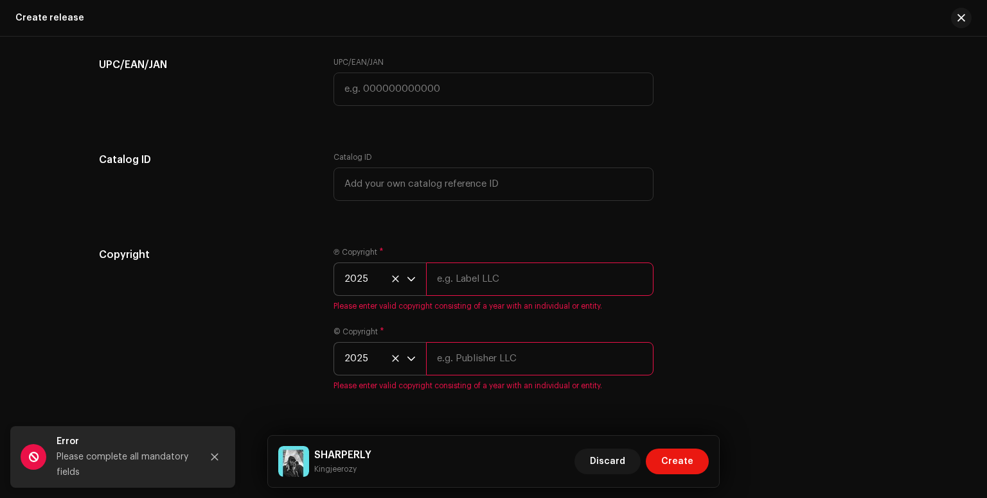
click at [407, 281] on icon "dropdown trigger" at bounding box center [411, 279] width 8 height 4
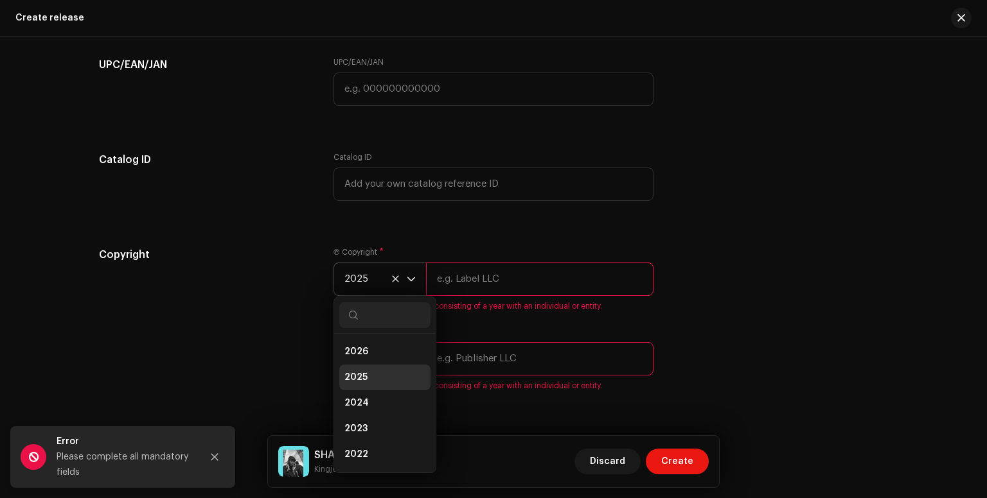
scroll to position [5, 0]
click at [392, 375] on li "2025" at bounding box center [384, 373] width 91 height 26
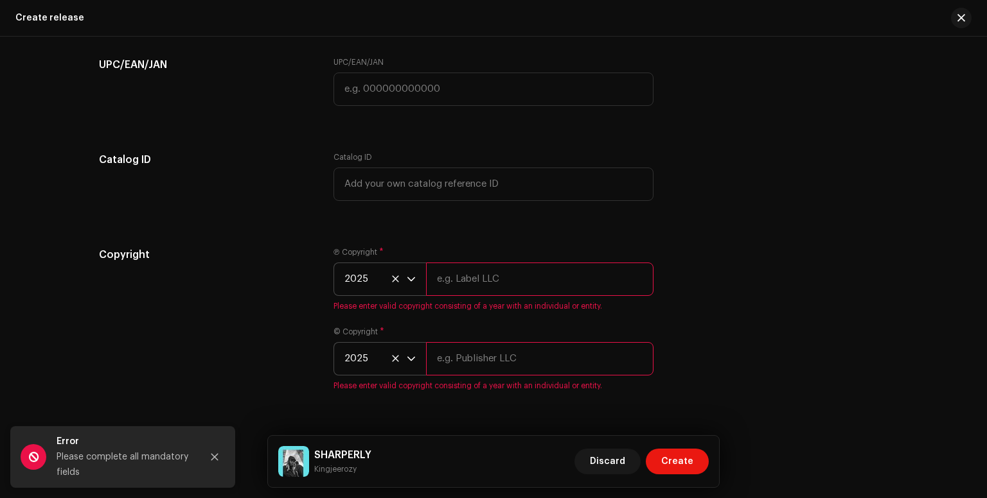
click at [409, 281] on icon "dropdown trigger" at bounding box center [411, 279] width 9 height 9
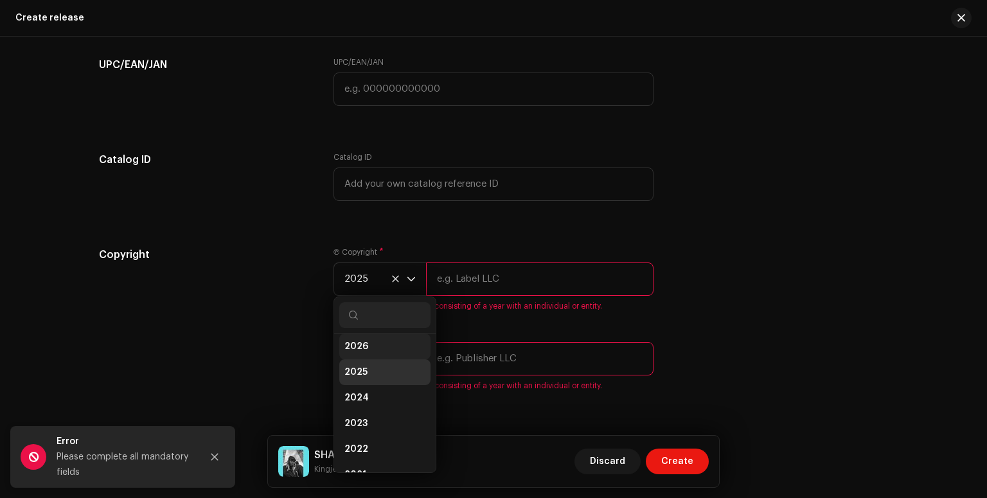
click at [383, 346] on li "2026" at bounding box center [384, 347] width 91 height 26
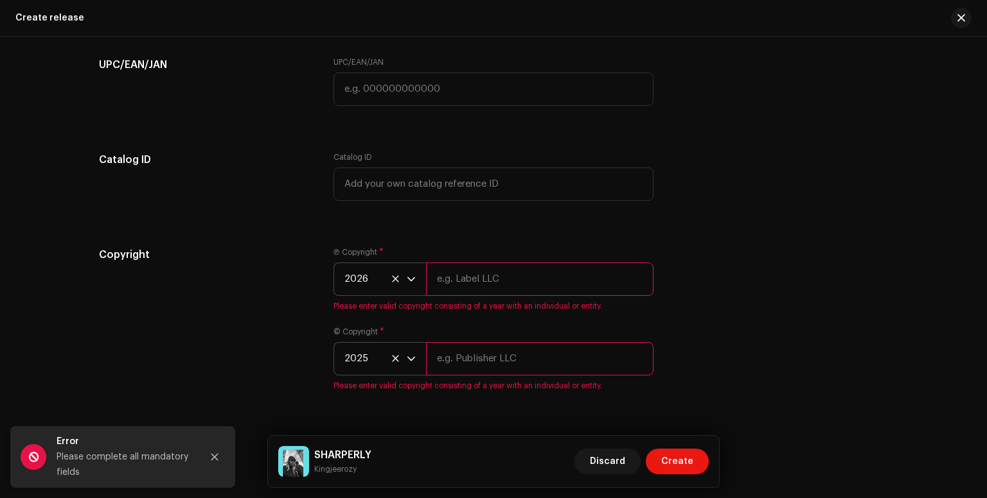
click at [410, 284] on icon "dropdown trigger" at bounding box center [411, 279] width 9 height 9
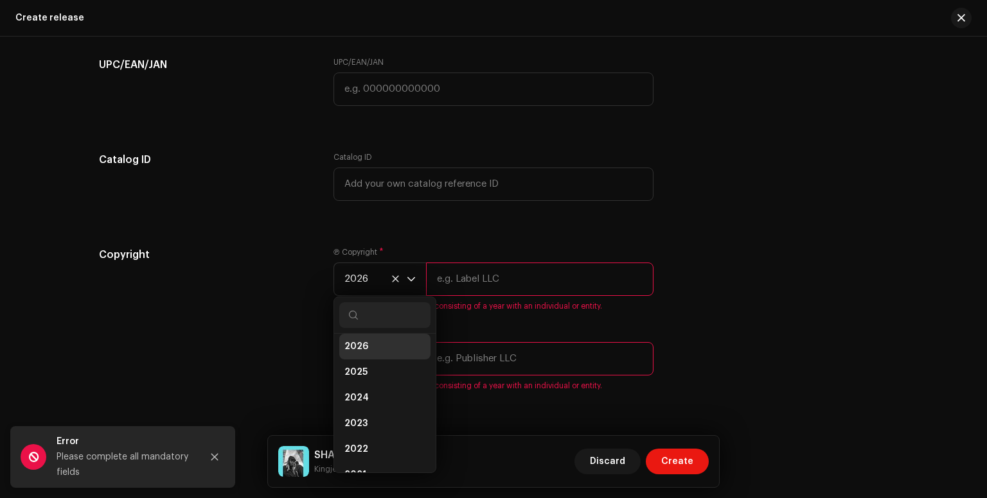
click at [486, 286] on input "text" at bounding box center [539, 279] width 227 height 33
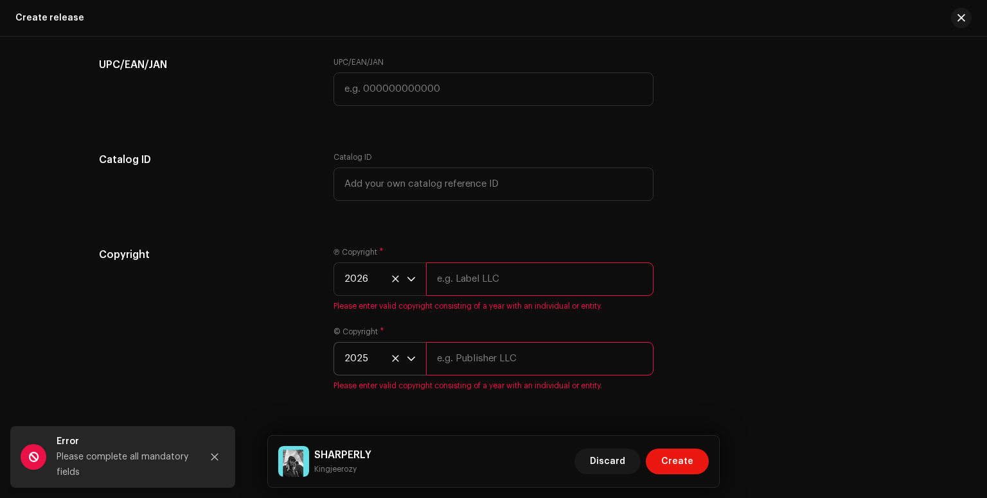
type input "KINGJEEROZY"
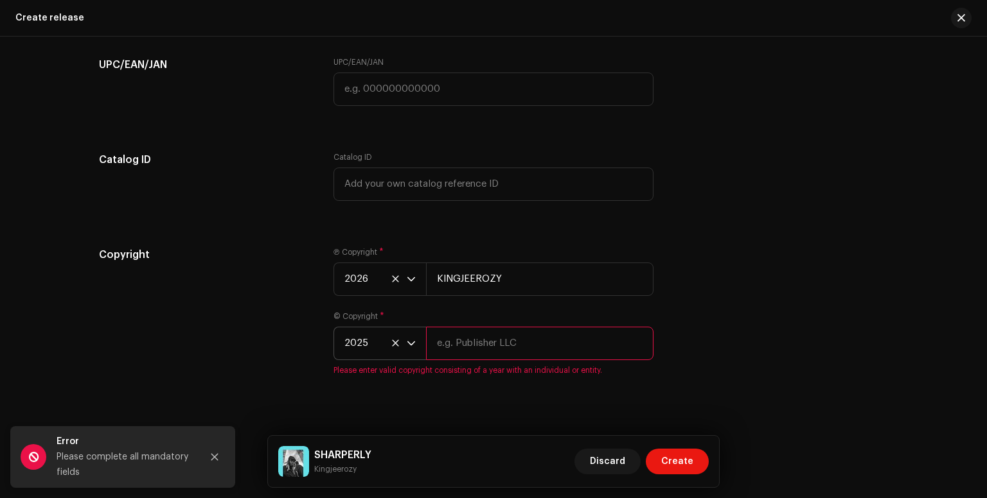
click at [473, 350] on input "text" at bounding box center [539, 343] width 227 height 33
type input "KINGJEEROZY"
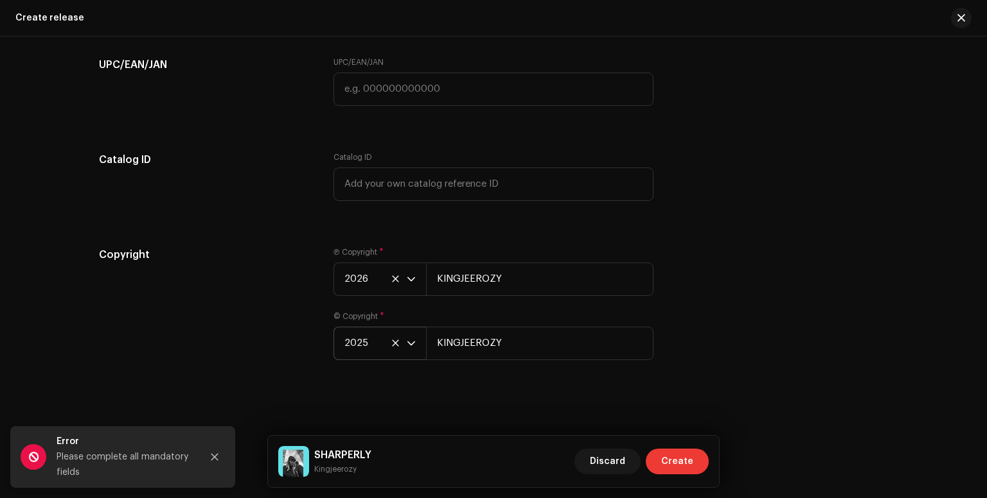
click at [671, 455] on span "Create" at bounding box center [677, 462] width 32 height 26
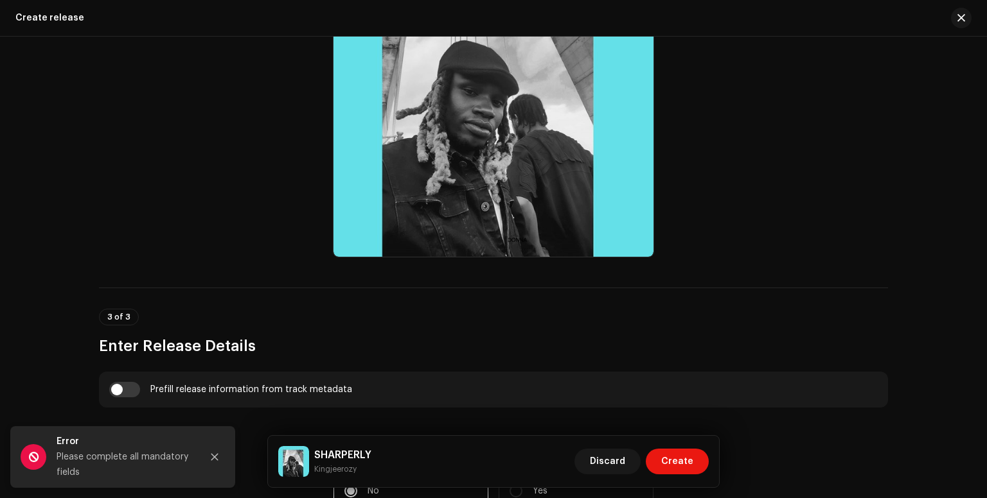
scroll to position [611, 0]
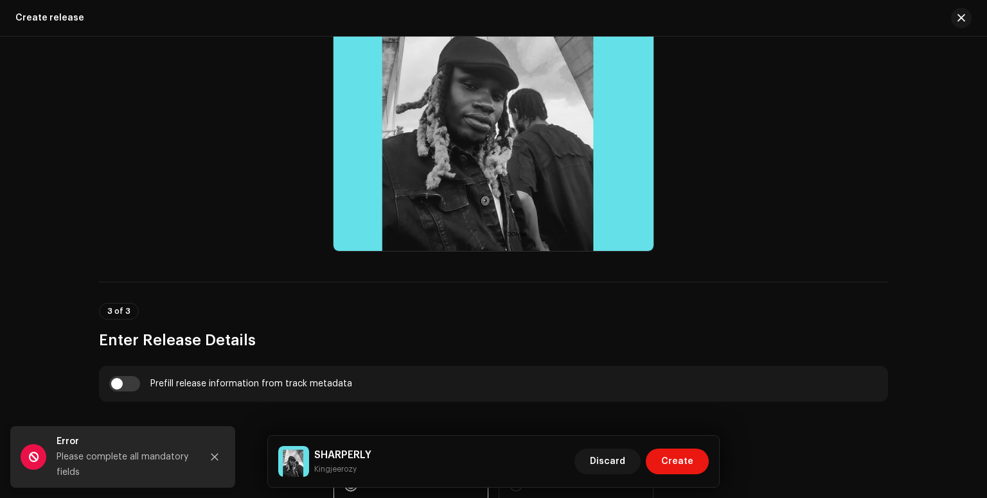
click at [133, 466] on div "Please complete all mandatory fields" at bounding box center [124, 465] width 135 height 31
click at [222, 455] on button "Close" at bounding box center [215, 457] width 26 height 26
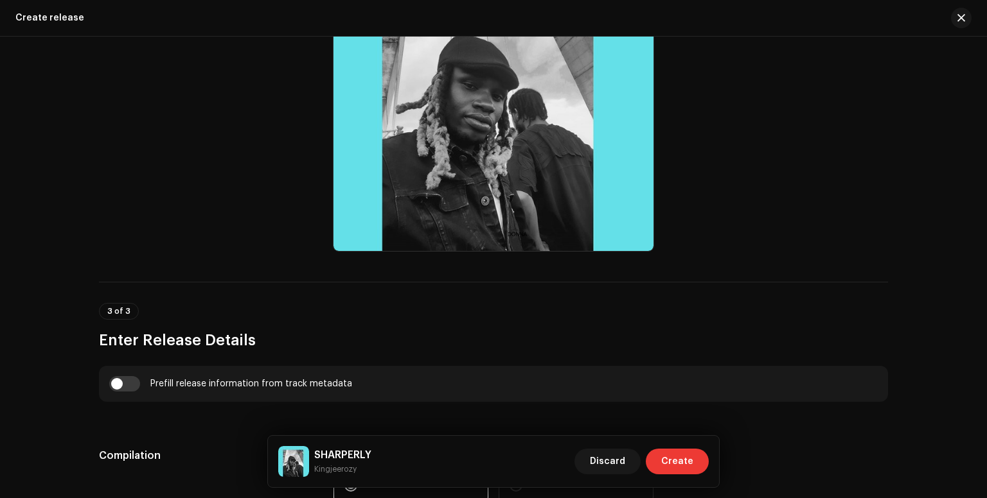
click at [685, 460] on span "Create" at bounding box center [677, 462] width 32 height 26
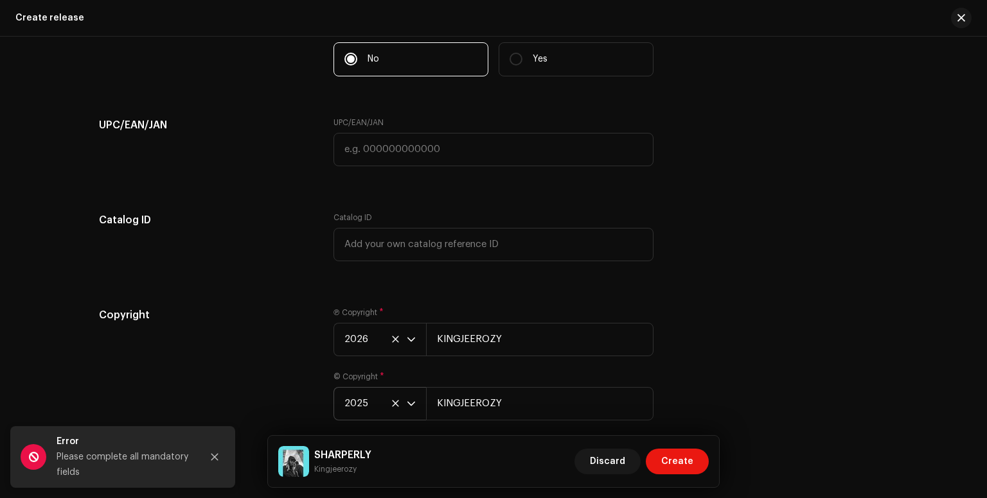
scroll to position [2142, 0]
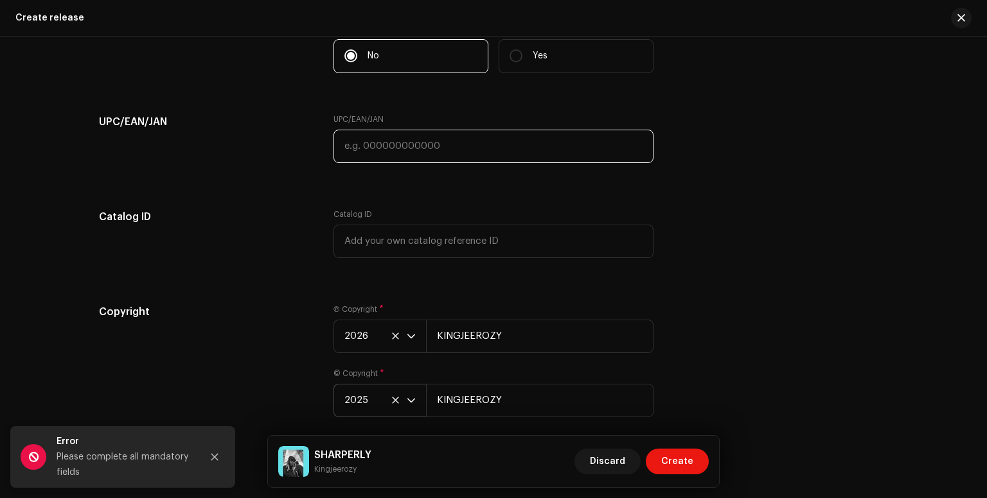
click at [419, 149] on input "text" at bounding box center [493, 146] width 320 height 33
click at [407, 337] on icon "dropdown trigger" at bounding box center [411, 336] width 9 height 9
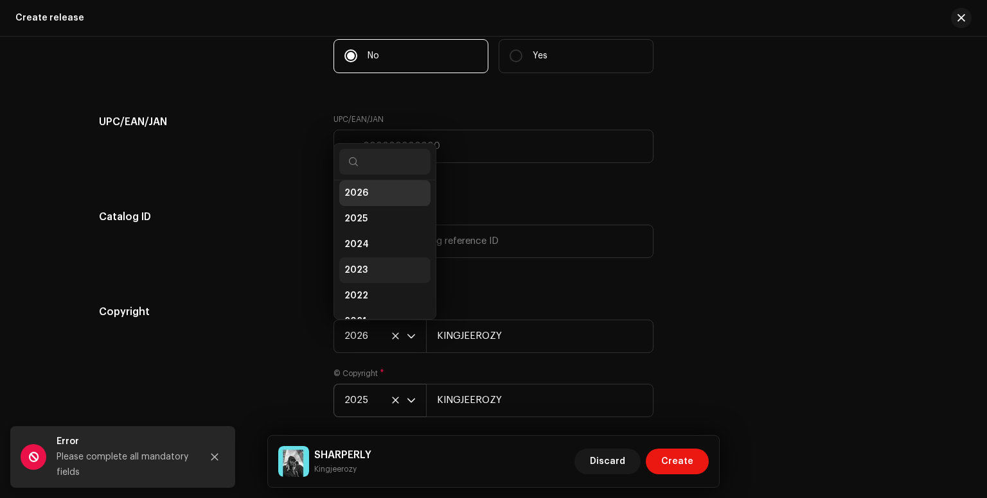
scroll to position [21, 0]
click at [370, 213] on li "2025" at bounding box center [384, 204] width 91 height 26
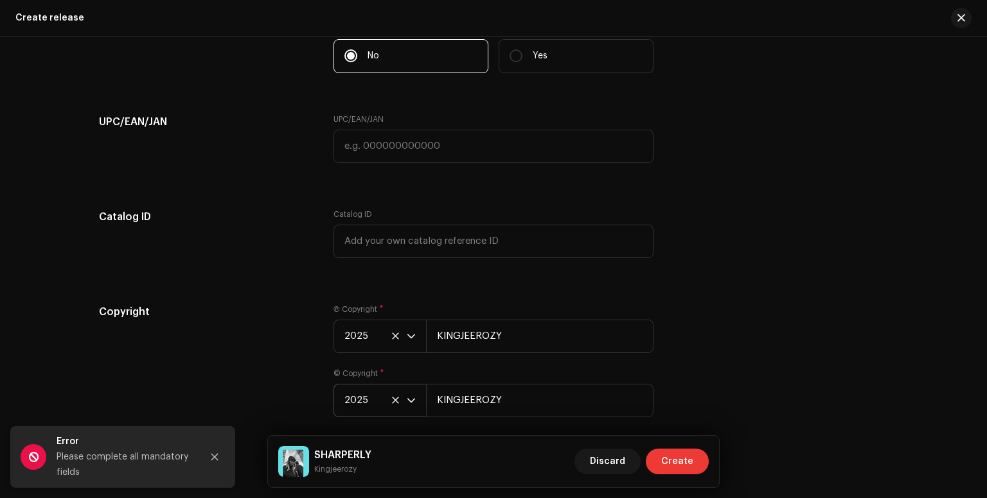
click at [656, 464] on button "Create" at bounding box center [677, 462] width 63 height 26
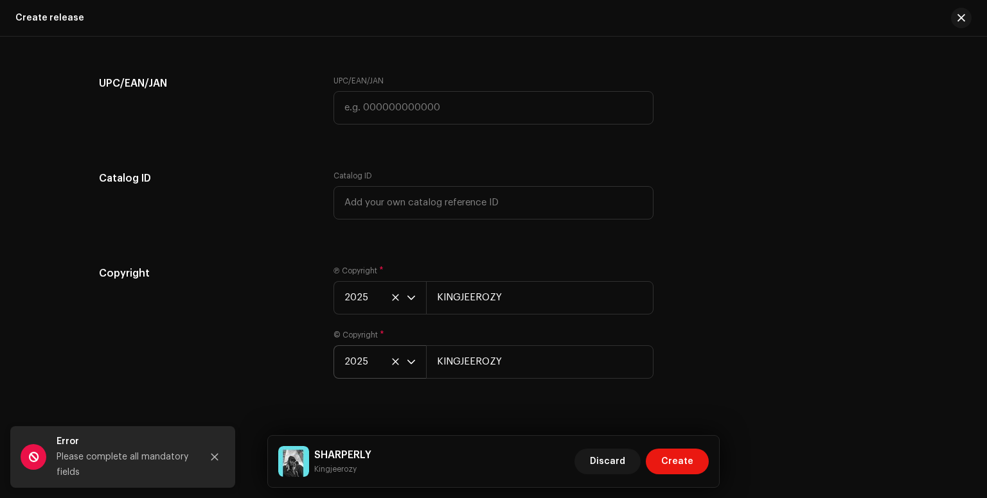
scroll to position [2177, 0]
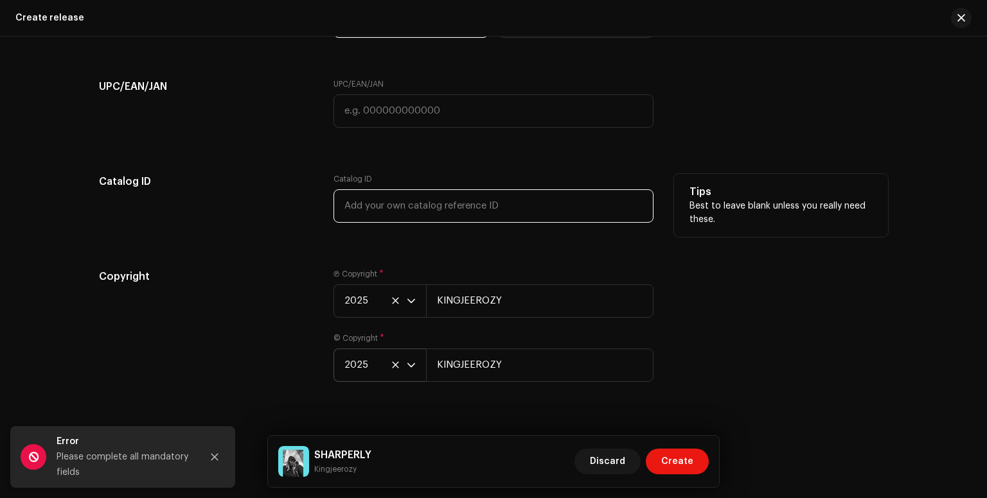
click at [462, 208] on input "text" at bounding box center [493, 205] width 320 height 33
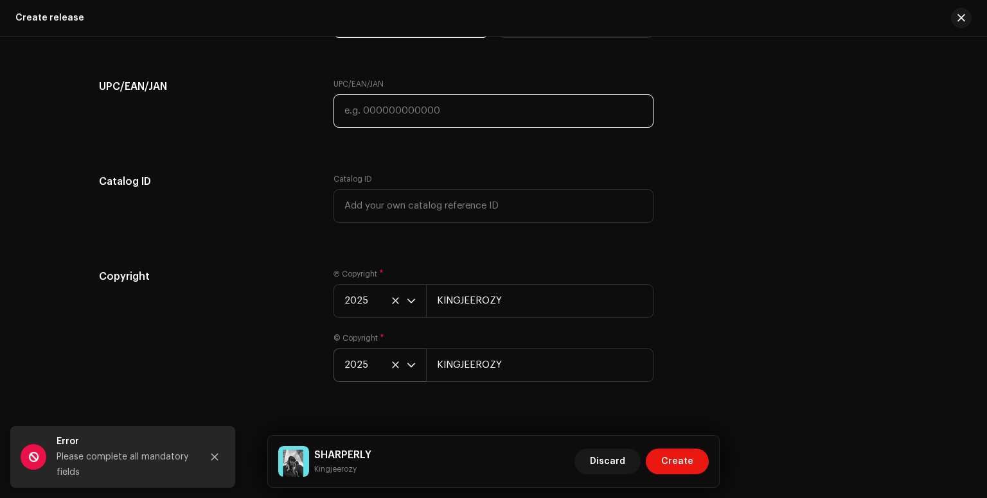
click at [491, 107] on input "text" at bounding box center [493, 110] width 320 height 33
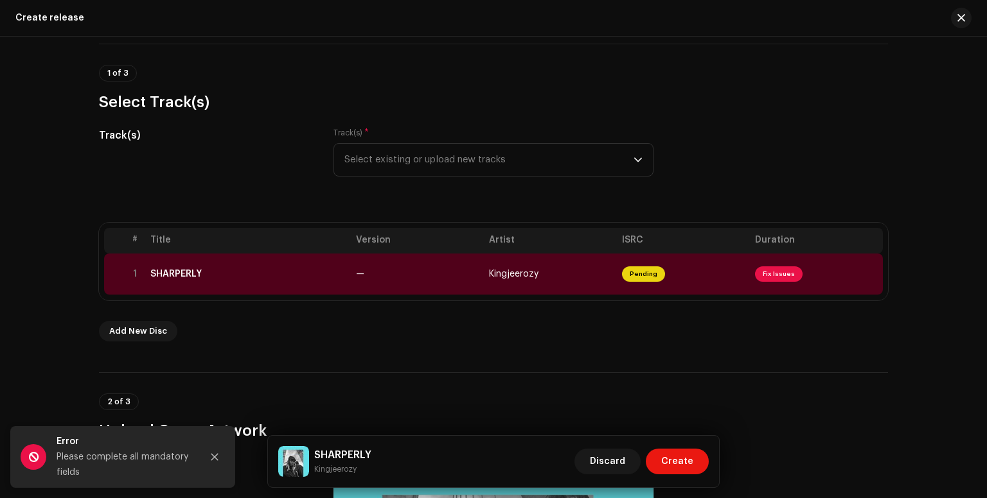
scroll to position [59, 0]
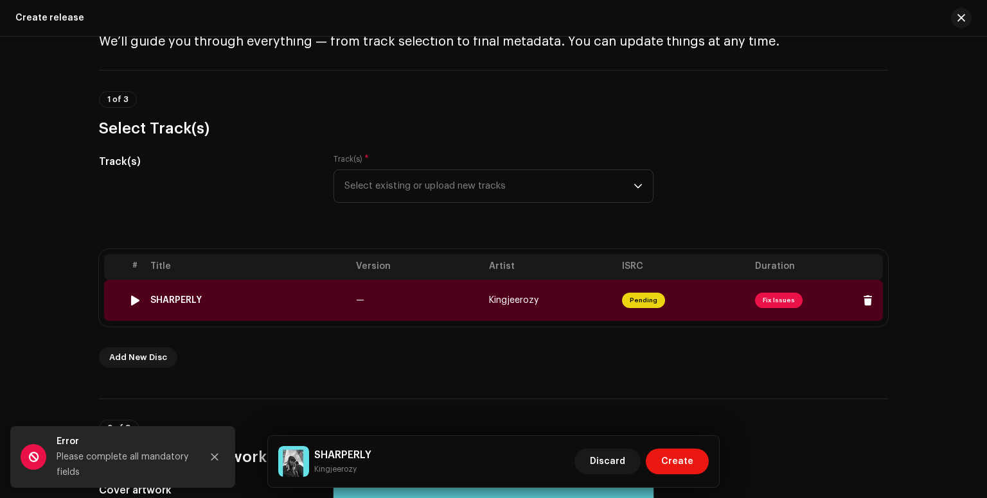
click at [773, 299] on span "Fix Issues" at bounding box center [779, 300] width 48 height 15
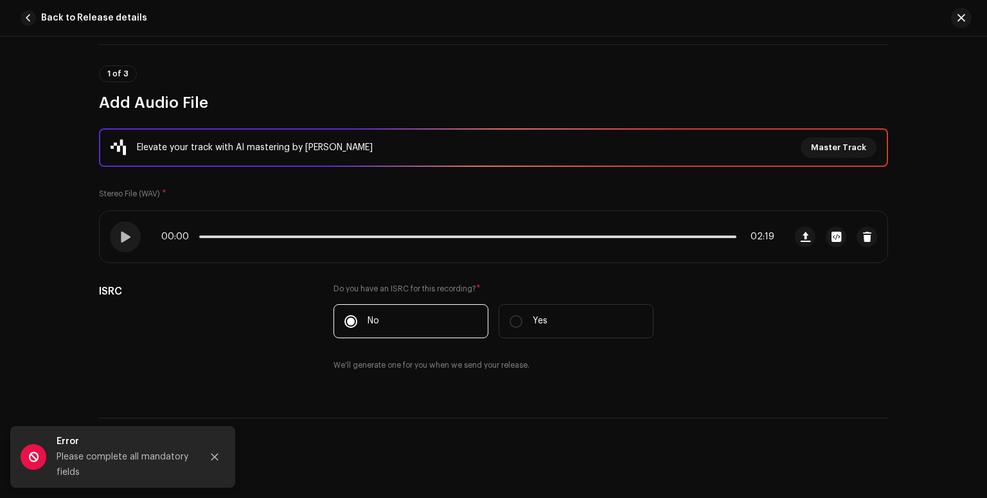
scroll to position [84, 0]
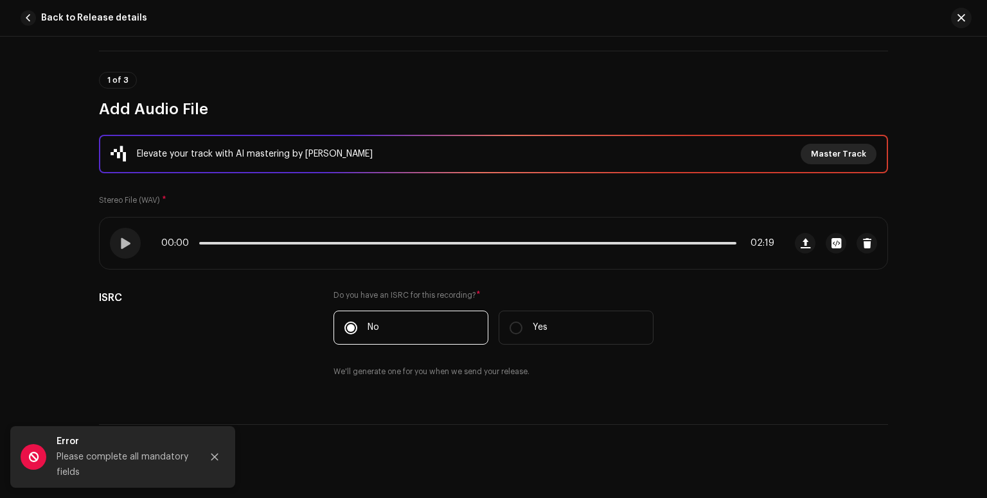
click at [844, 148] on span "Master Track" at bounding box center [838, 154] width 55 height 26
drag, startPoint x: 986, startPoint y: 108, endPoint x: 986, endPoint y: 142, distance: 34.0
click at [622, 155] on div "Elevate your track with AI mastering by Masterchannel Master Track" at bounding box center [493, 154] width 766 height 21
click at [123, 240] on span at bounding box center [124, 243] width 11 height 10
click at [162, 198] on span "*" at bounding box center [164, 200] width 4 height 9
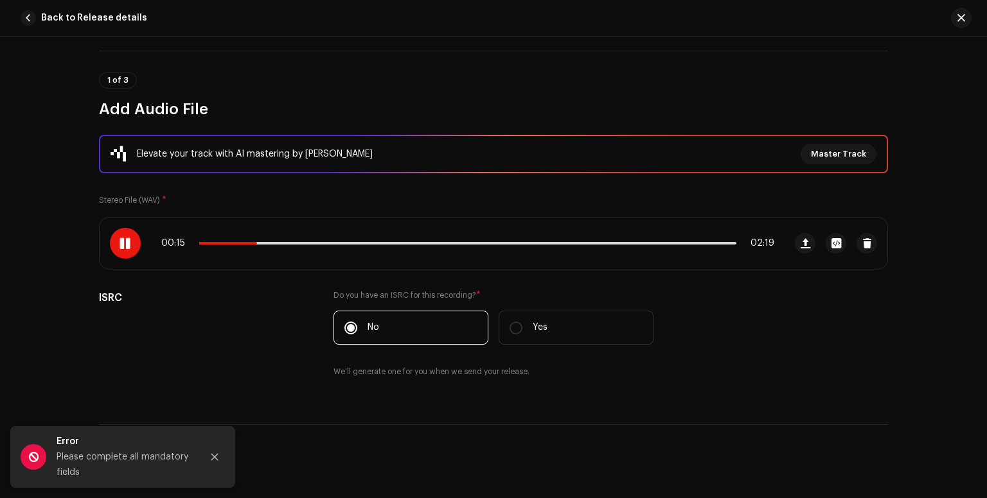
click at [139, 198] on small "Stereo File (WAV)" at bounding box center [129, 201] width 61 height 8
click at [827, 154] on span "Master Track" at bounding box center [838, 154] width 55 height 26
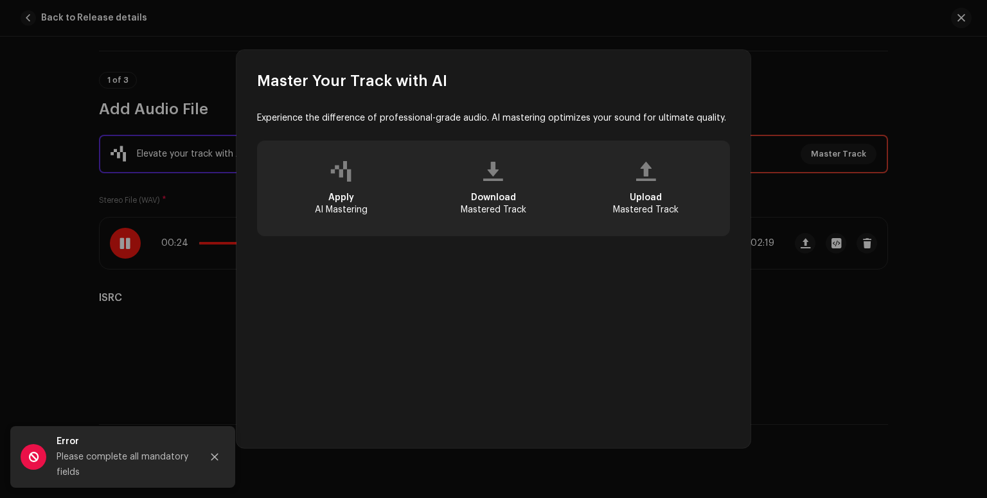
click at [337, 189] on div "Apply AI Mastering" at bounding box center [340, 188] width 147 height 75
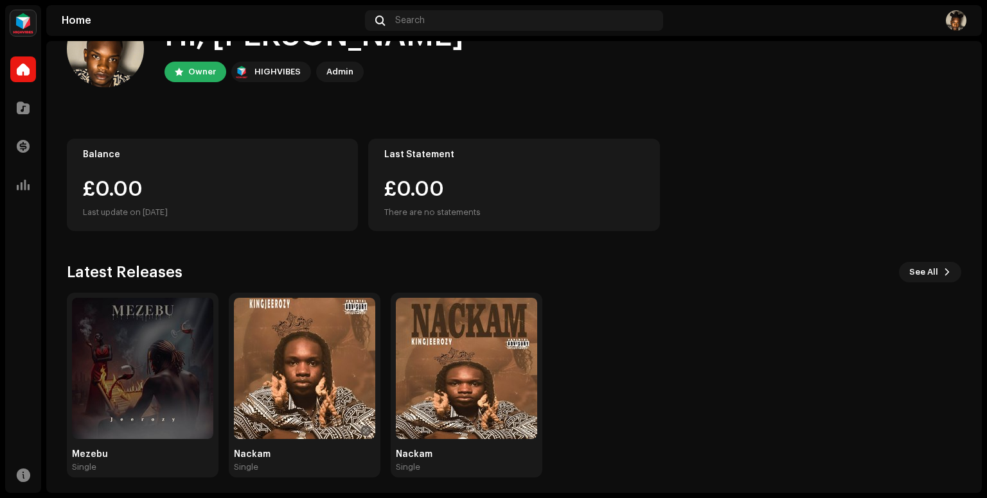
scroll to position [57, 0]
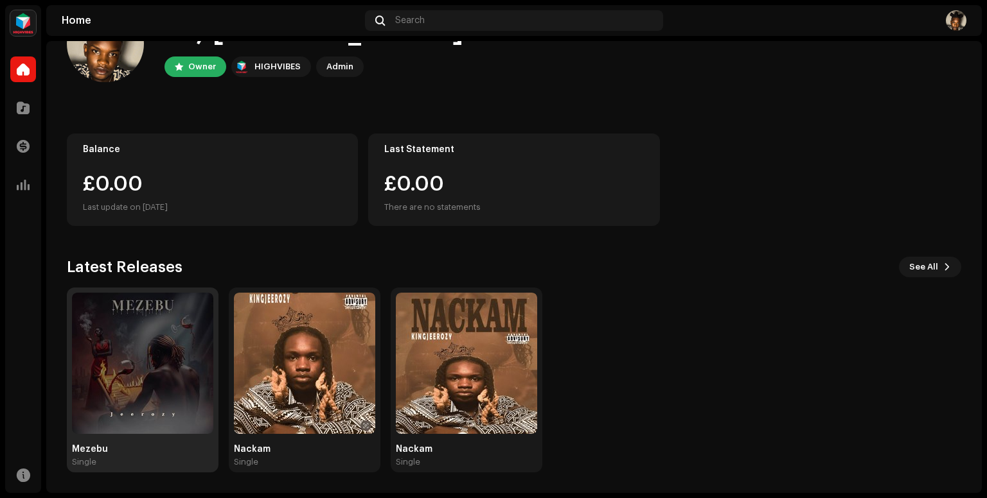
click at [132, 396] on img at bounding box center [142, 363] width 141 height 141
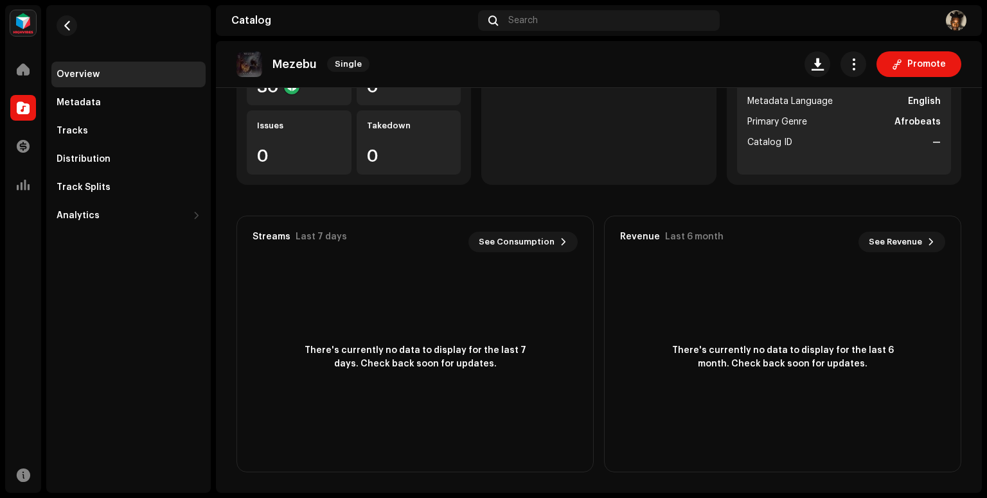
scroll to position [170, 0]
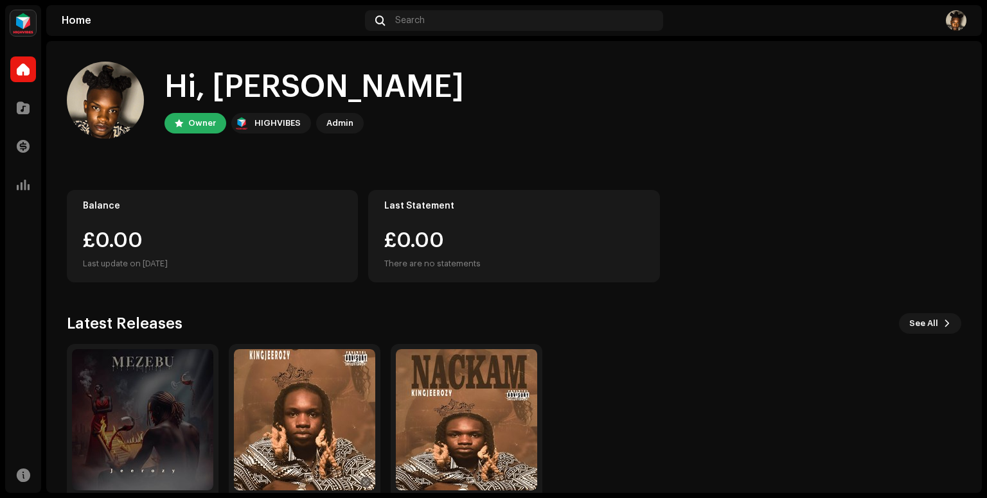
scroll to position [57, 0]
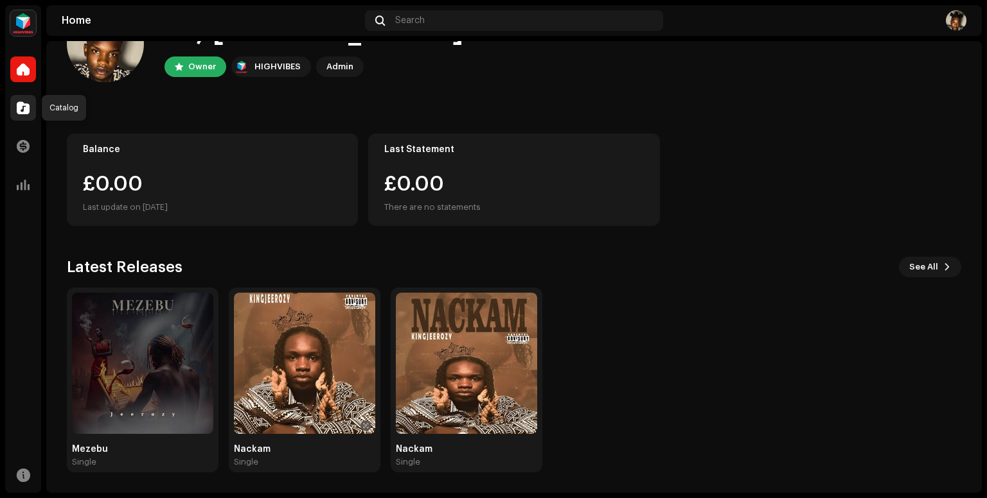
click at [12, 105] on div at bounding box center [23, 108] width 26 height 26
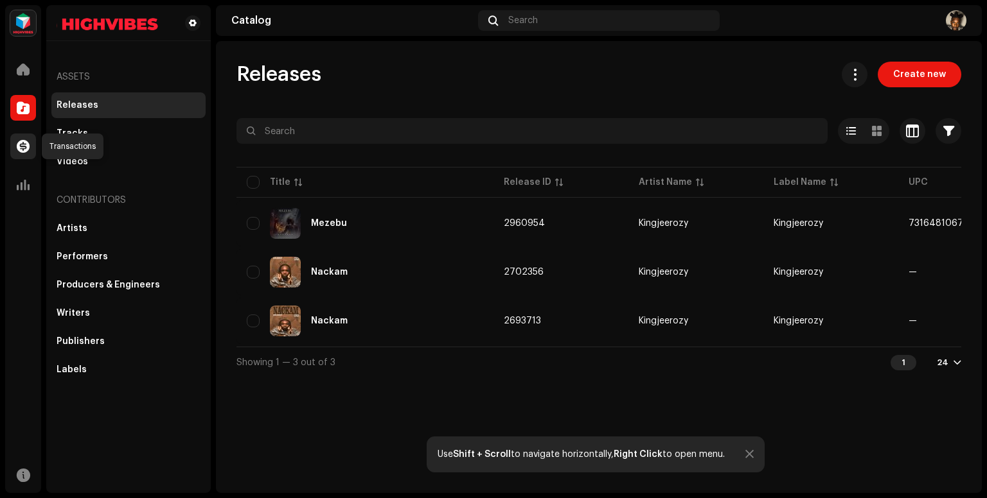
click at [23, 137] on div at bounding box center [23, 147] width 26 height 26
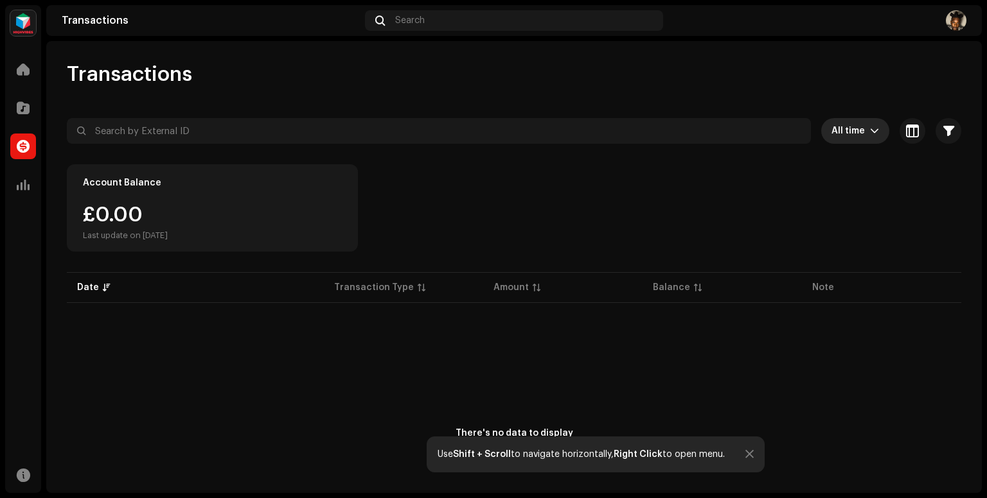
click at [870, 127] on icon "dropdown trigger" at bounding box center [874, 131] width 9 height 9
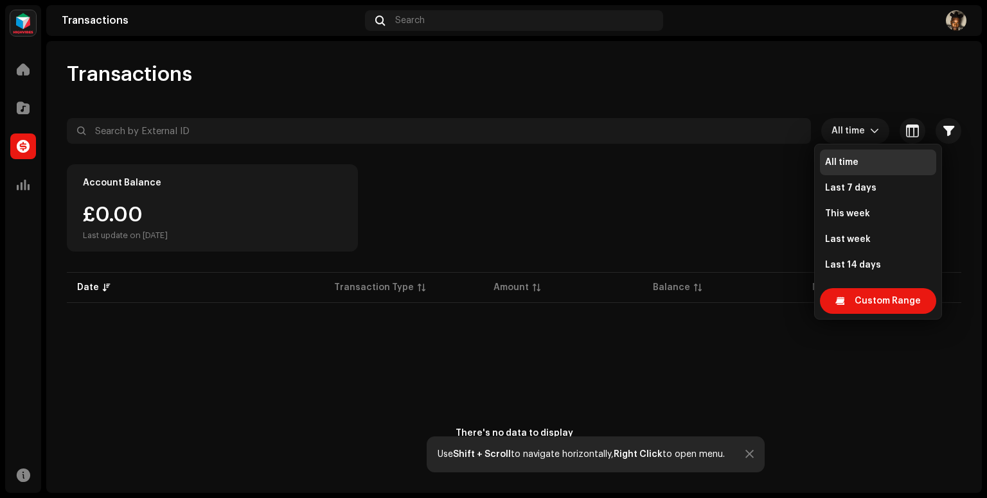
click at [887, 157] on li "All time" at bounding box center [878, 163] width 116 height 26
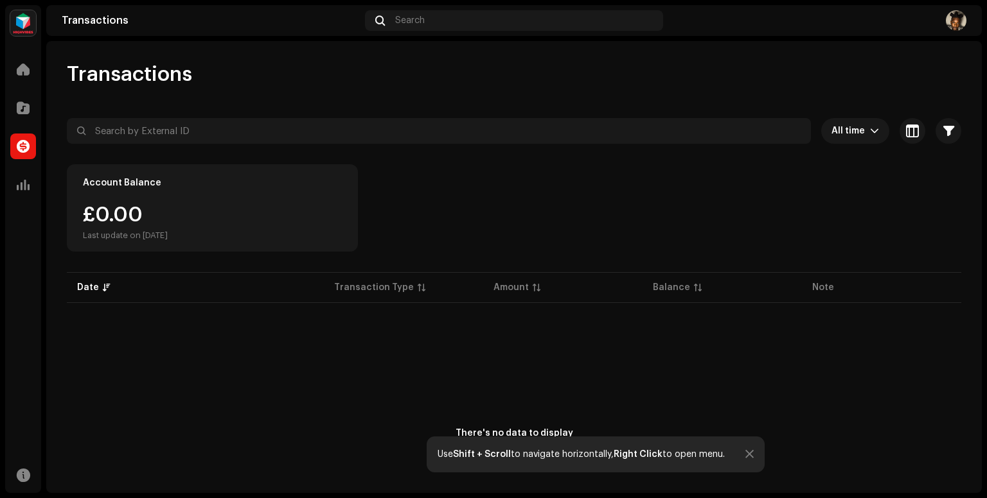
click at [370, 289] on p-table "Date Transaction Type Amount Balance Note" at bounding box center [514, 288] width 894 height 36
click at [20, 180] on span at bounding box center [23, 185] width 13 height 10
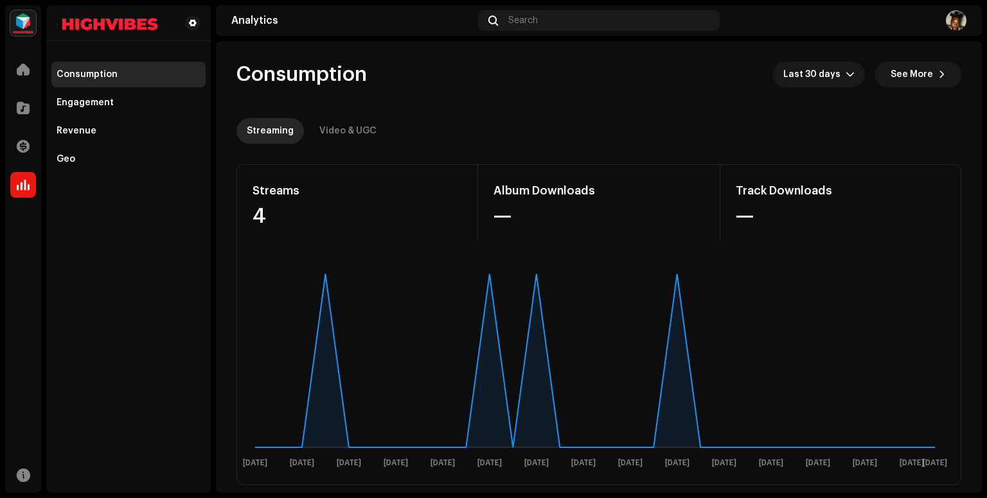
drag, startPoint x: 984, startPoint y: 111, endPoint x: 976, endPoint y: 127, distance: 17.2
click at [976, 127] on div "Kingjeerozy Home Catalog Transactions Analytics Resources Consumption Engagemen…" at bounding box center [493, 249] width 987 height 498
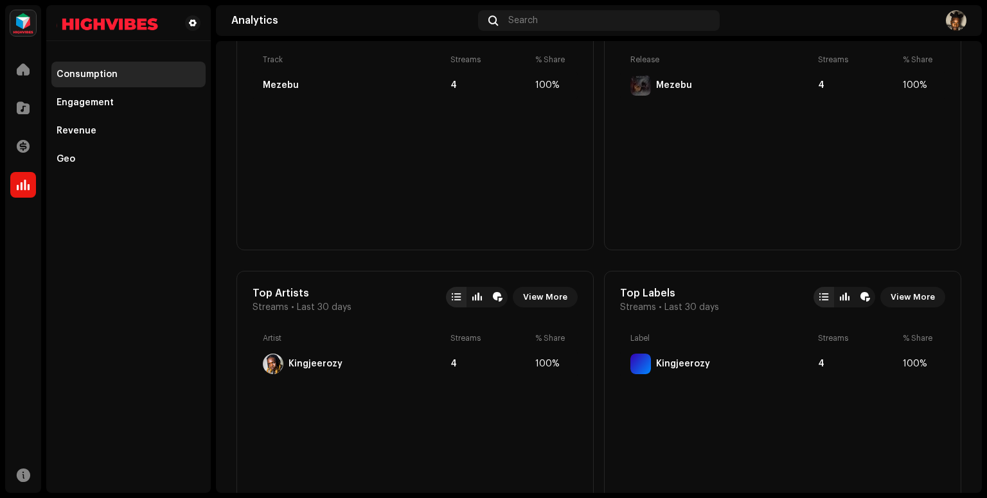
scroll to position [507, 0]
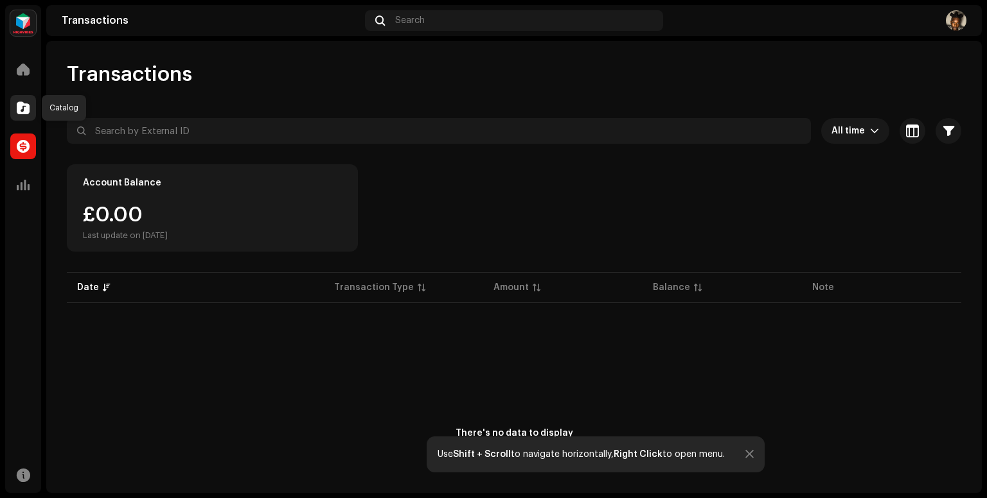
click at [28, 106] on span at bounding box center [23, 108] width 13 height 10
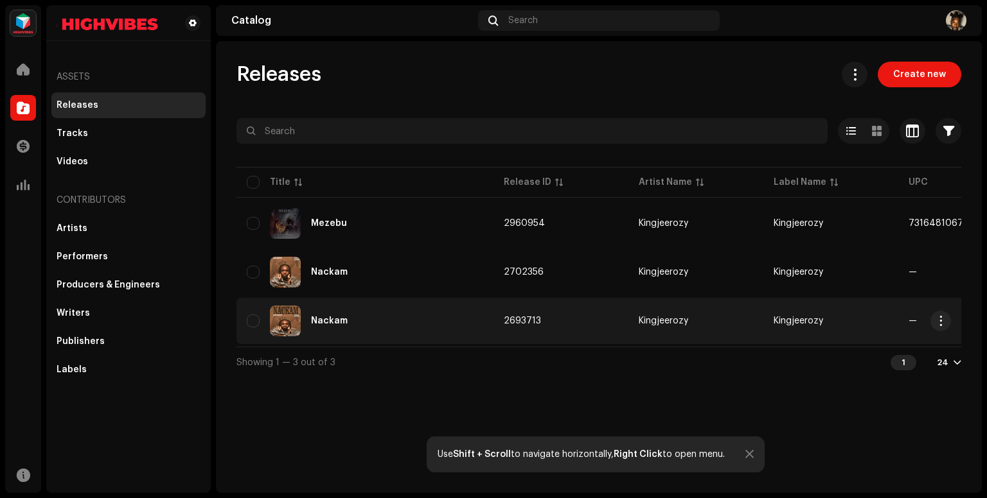
click at [426, 317] on div "Nackam" at bounding box center [365, 321] width 236 height 31
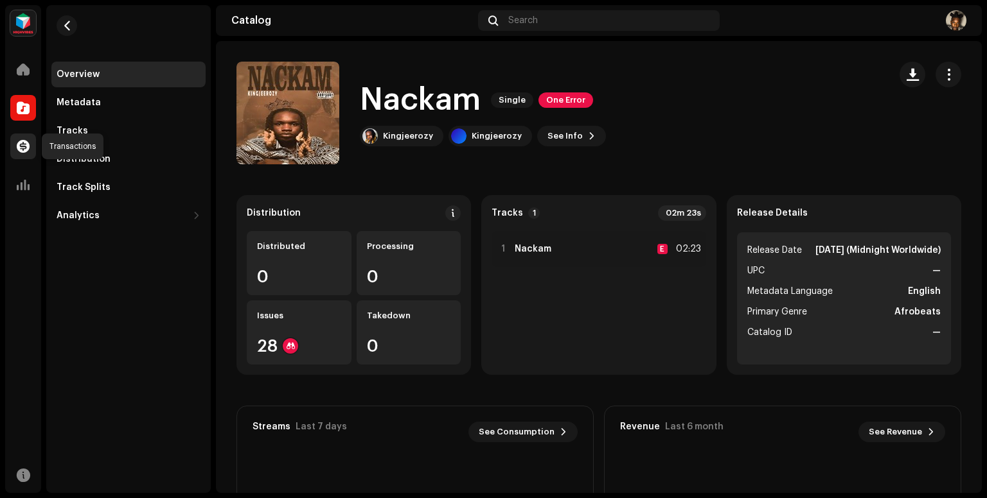
click at [26, 144] on span at bounding box center [23, 146] width 13 height 10
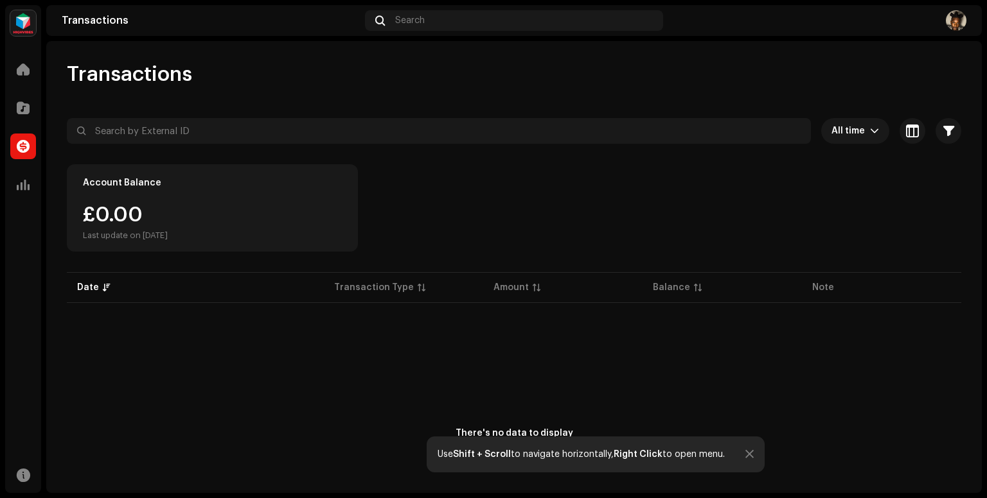
click at [94, 288] on p-table "Date Transaction Type Amount Balance Note" at bounding box center [514, 288] width 894 height 36
click at [23, 111] on span at bounding box center [23, 108] width 13 height 10
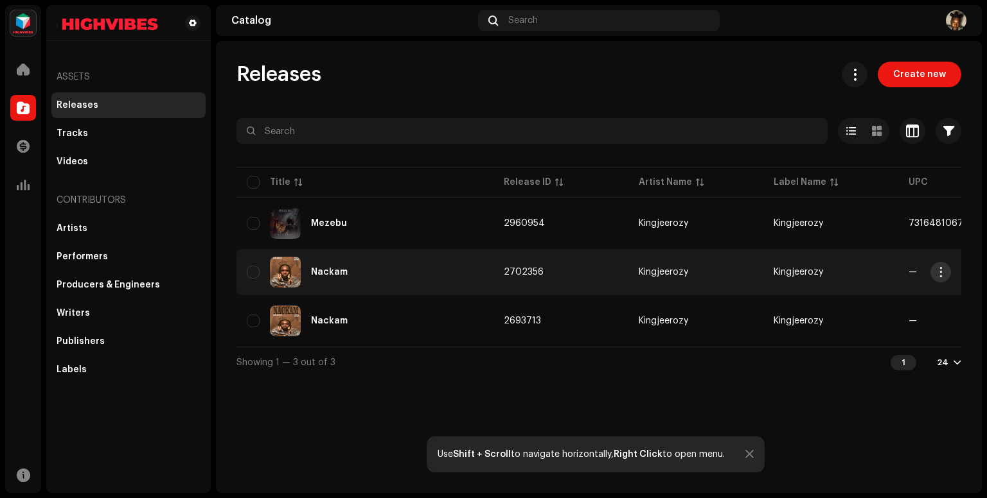
click at [937, 278] on button "button" at bounding box center [940, 272] width 21 height 21
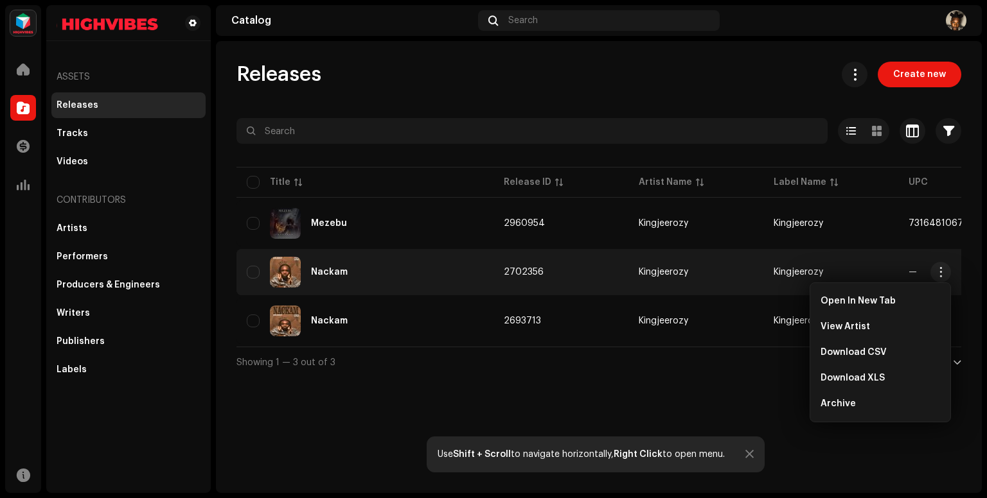
click at [911, 270] on span "—" at bounding box center [912, 272] width 8 height 9
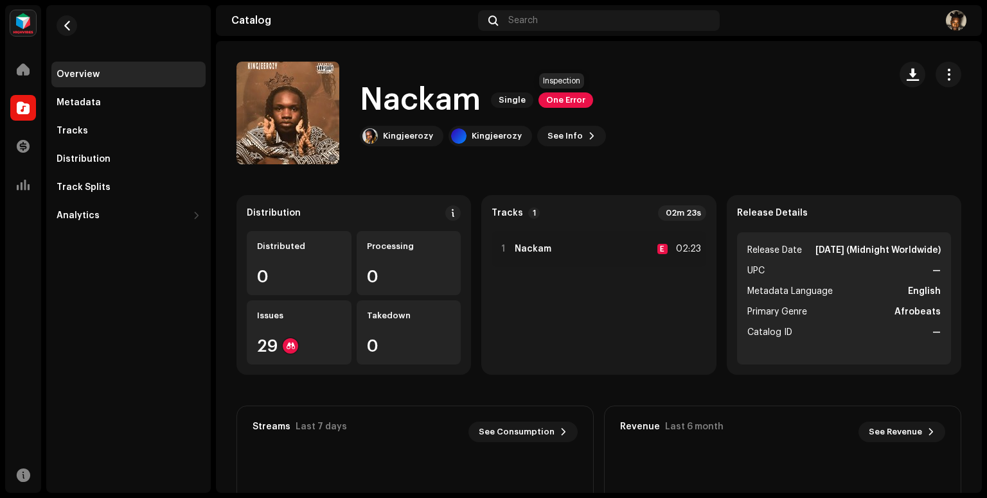
click at [552, 96] on span "One Error" at bounding box center [565, 99] width 55 height 15
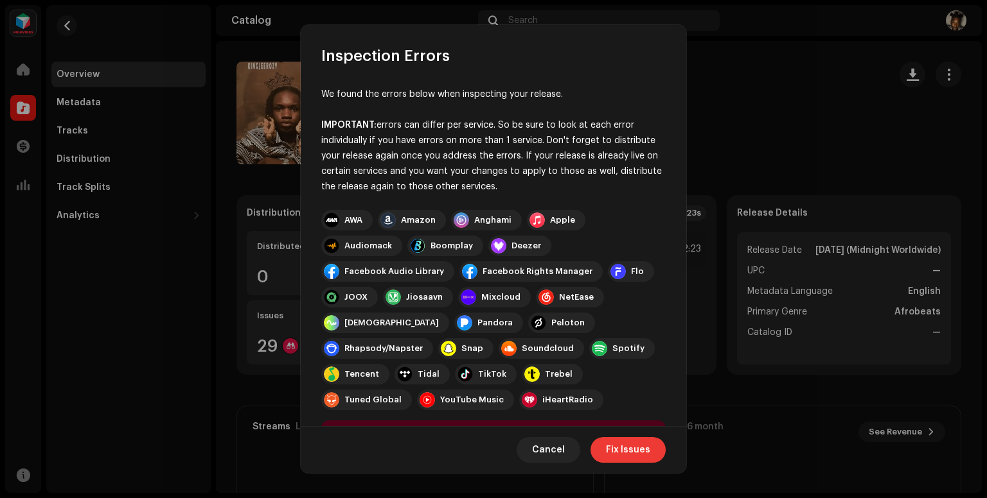
click at [619, 453] on span "Fix Issues" at bounding box center [628, 450] width 44 height 26
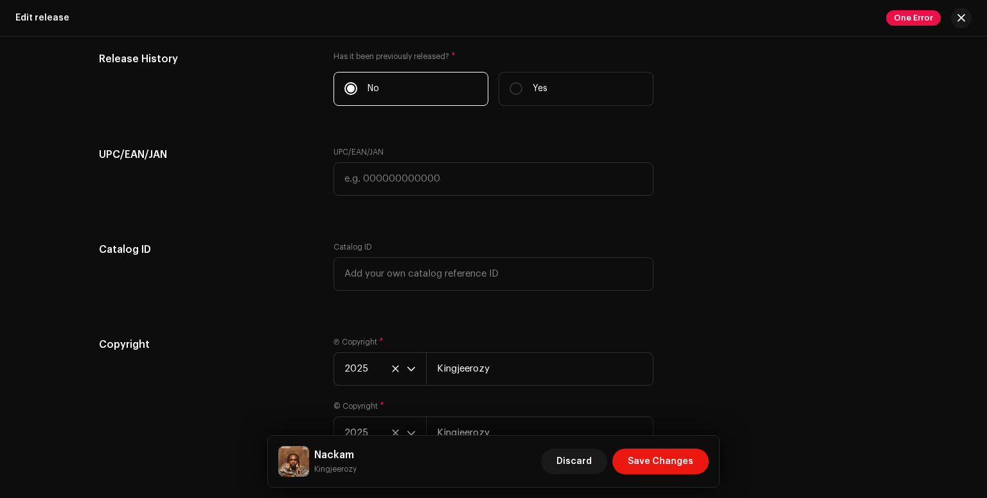
scroll to position [2115, 0]
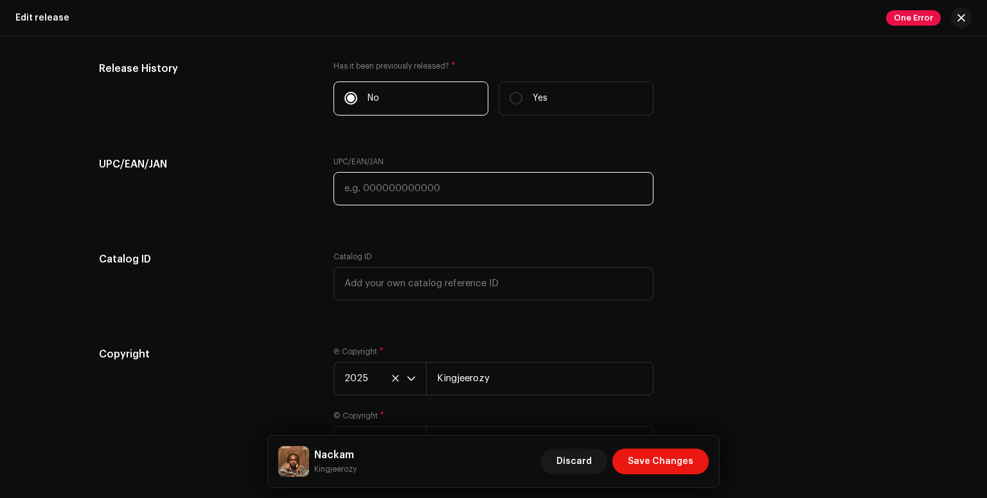
click at [505, 198] on input "text" at bounding box center [493, 188] width 320 height 33
click at [484, 201] on input "text" at bounding box center [493, 188] width 320 height 33
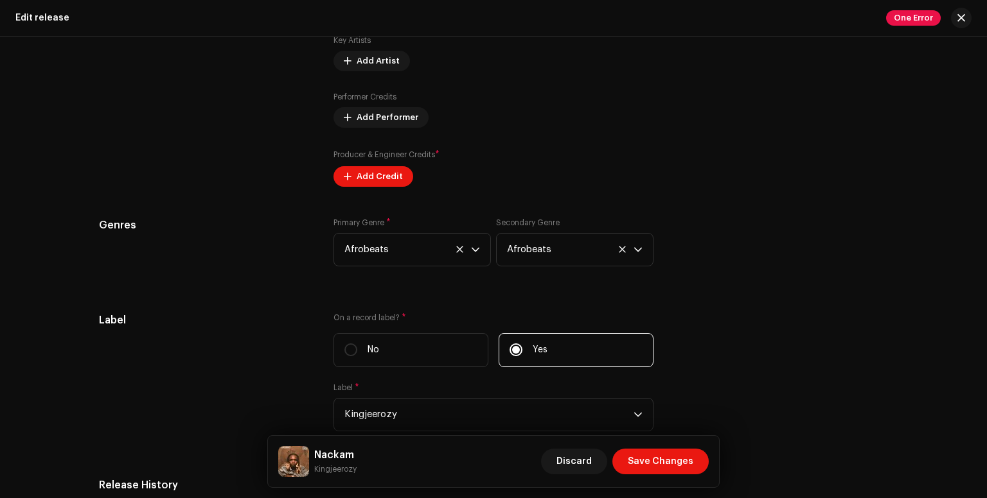
scroll to position [1694, 0]
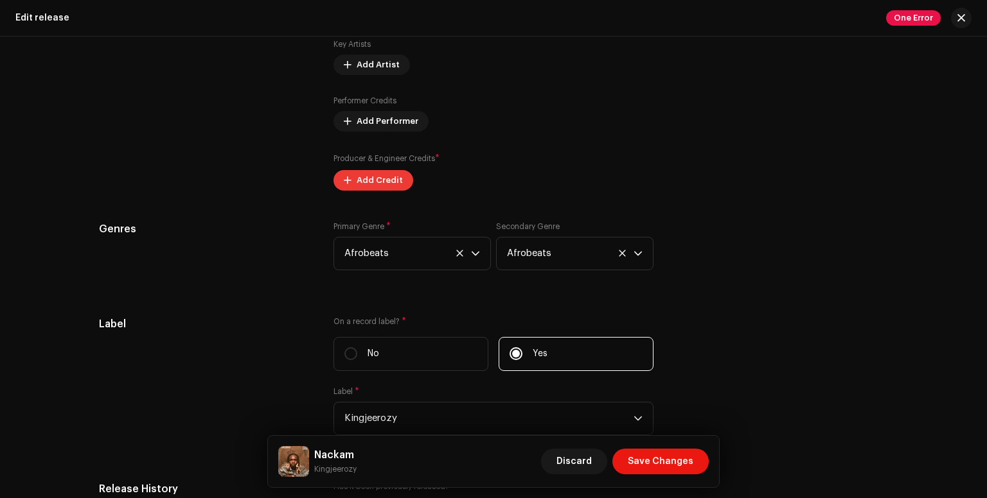
click at [369, 184] on span "Add Credit" at bounding box center [379, 181] width 46 height 26
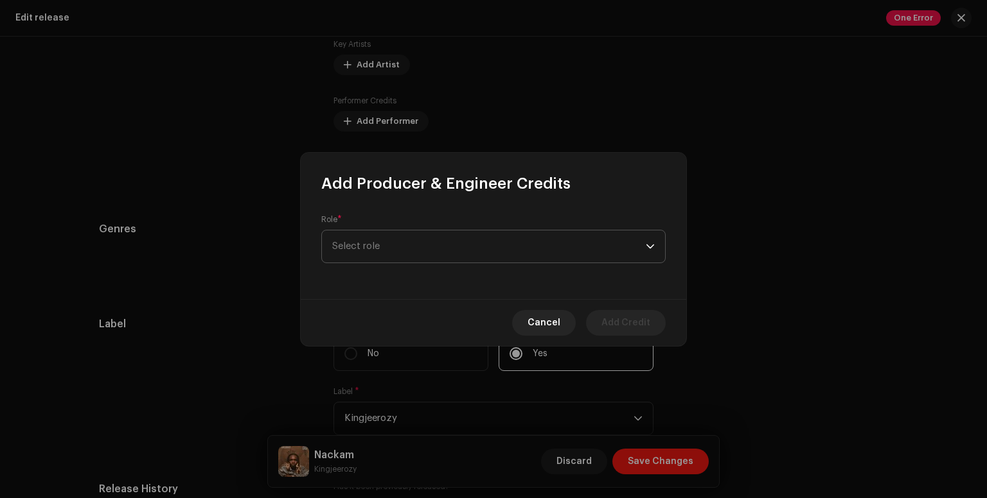
click at [362, 247] on span "Select role" at bounding box center [488, 247] width 313 height 32
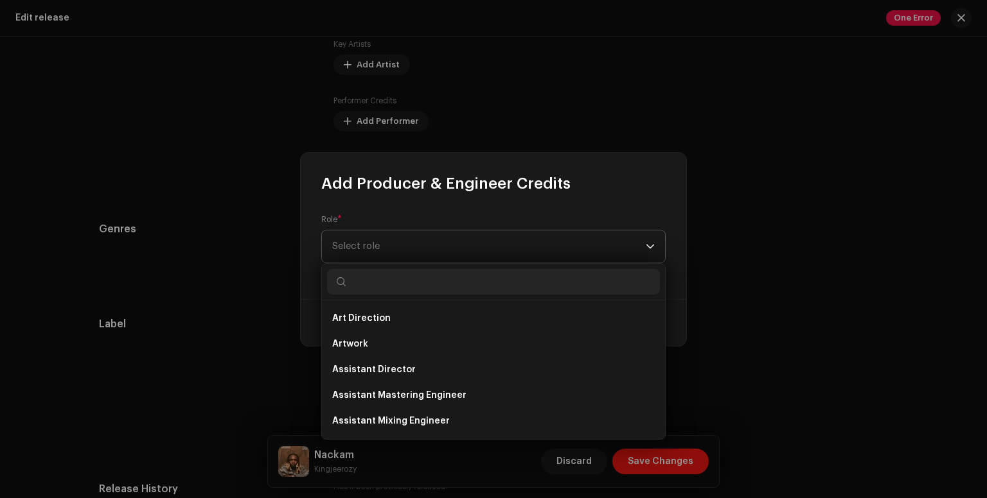
type input "J"
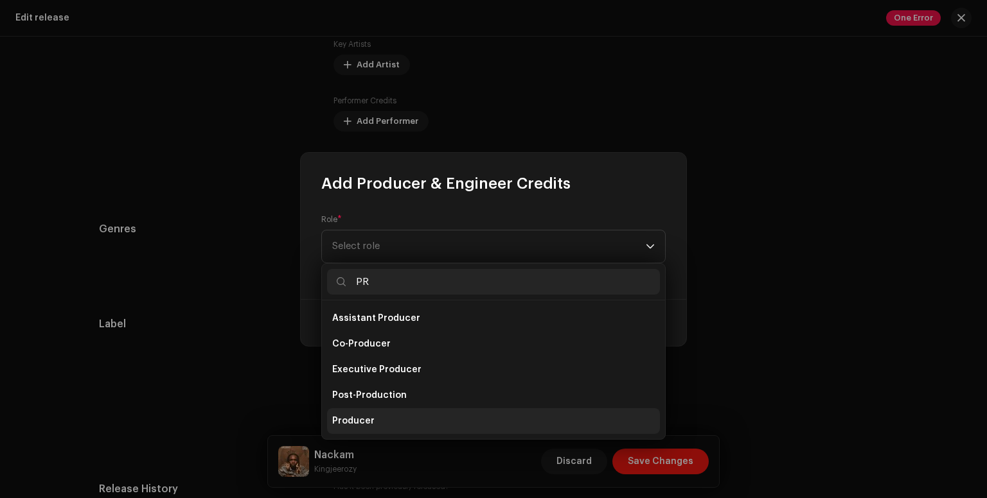
type input "PR"
click at [385, 417] on li "Producer" at bounding box center [493, 422] width 333 height 26
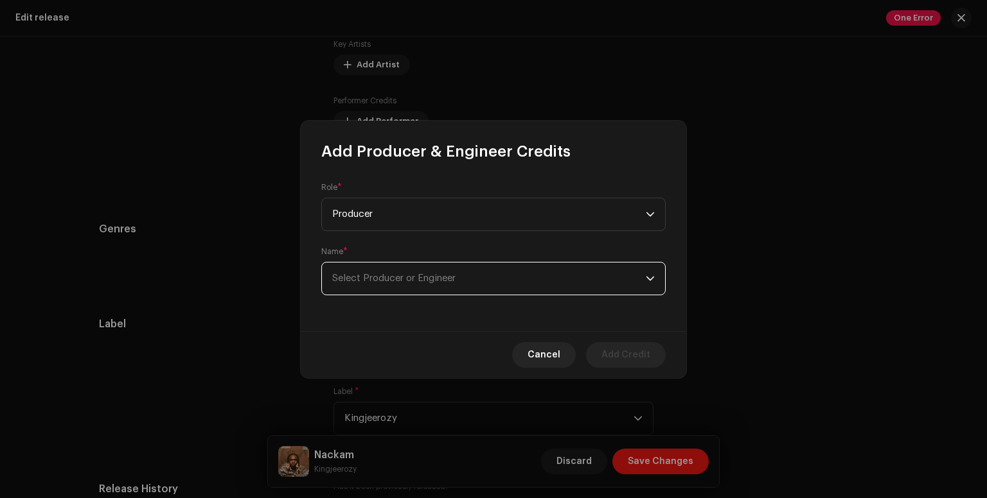
click at [629, 279] on span "Select Producer or Engineer" at bounding box center [488, 279] width 313 height 32
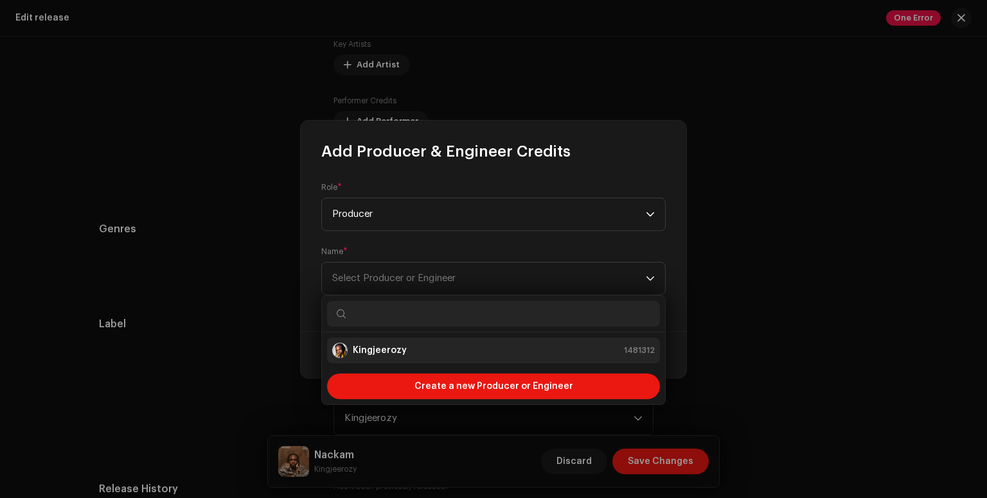
click at [374, 350] on strong "Kingjeerozy" at bounding box center [380, 350] width 54 height 13
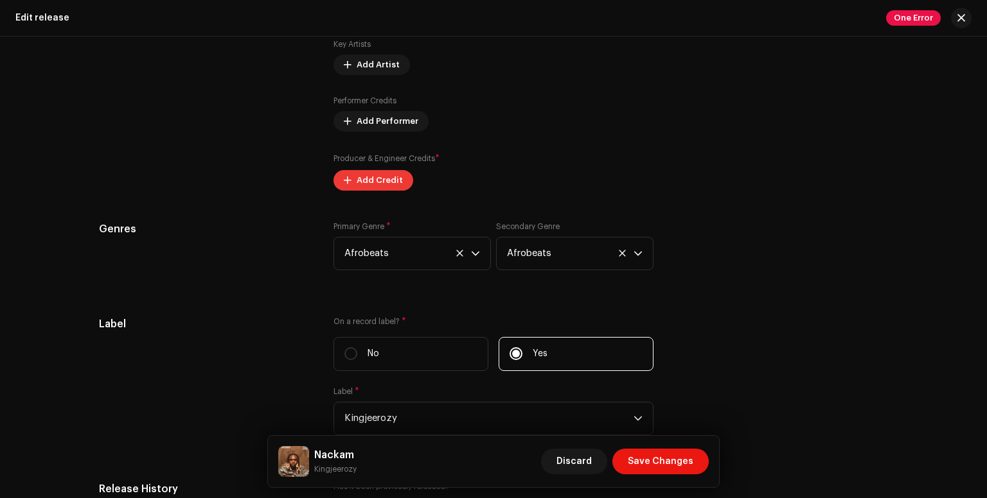
click at [367, 180] on span "Add Credit" at bounding box center [379, 181] width 46 height 26
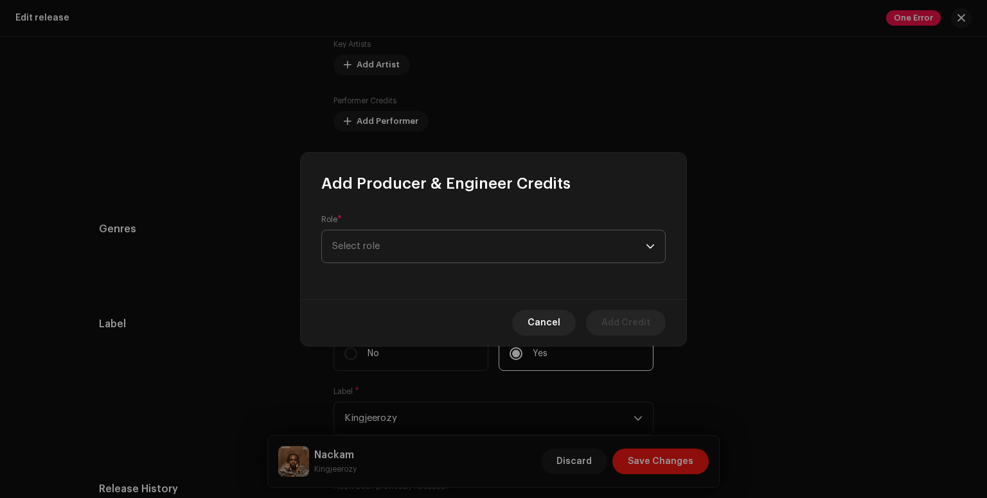
click at [380, 243] on span "Select role" at bounding box center [488, 247] width 313 height 32
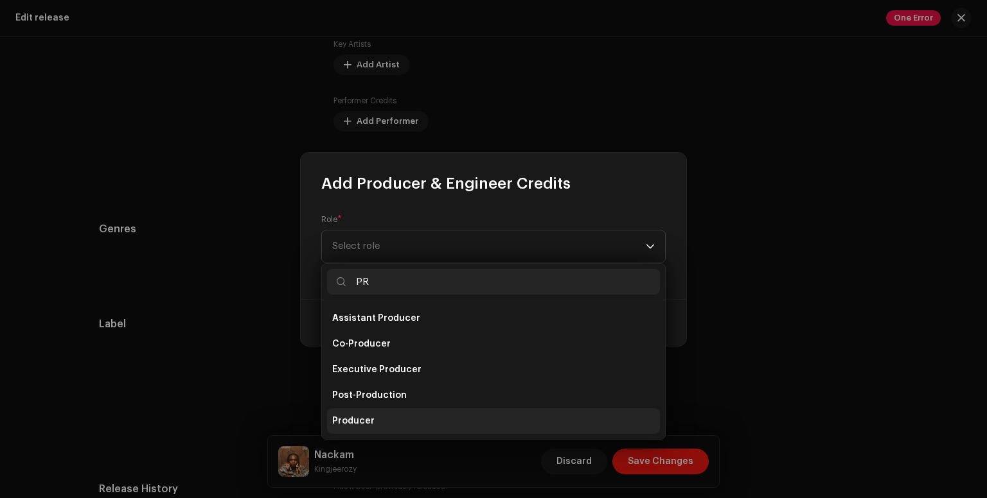
type input "PR"
click at [380, 416] on li "Producer" at bounding box center [493, 422] width 333 height 26
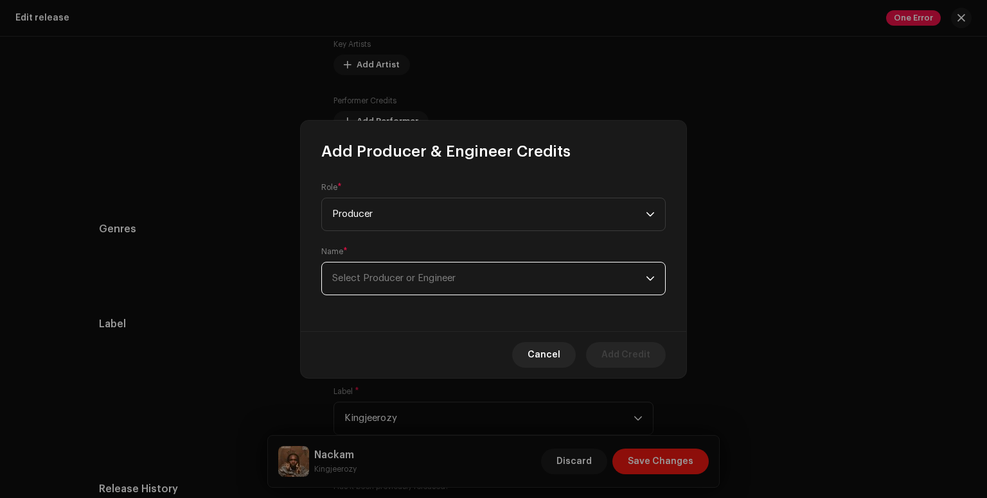
click at [461, 287] on span "Select Producer or Engineer" at bounding box center [488, 279] width 313 height 32
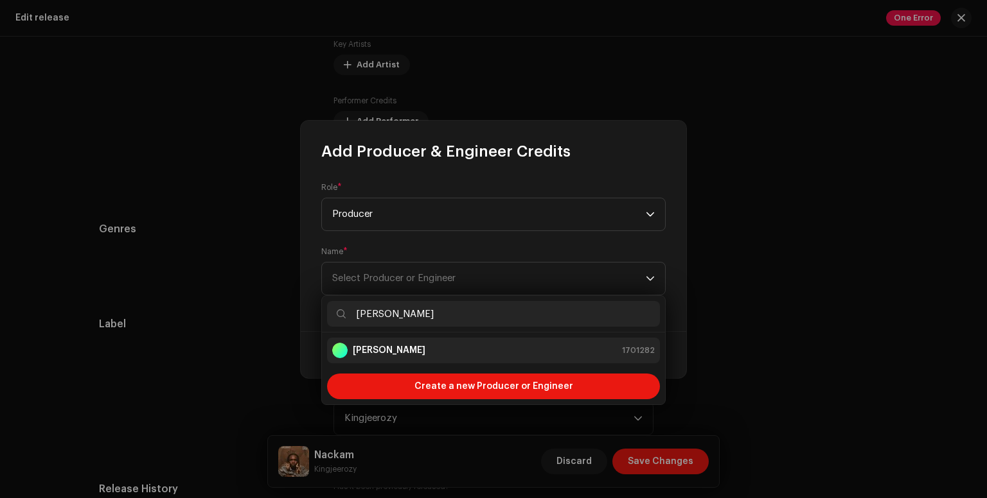
type input "[PERSON_NAME]"
click at [437, 345] on div "[PERSON_NAME] 1701282" at bounding box center [493, 350] width 322 height 15
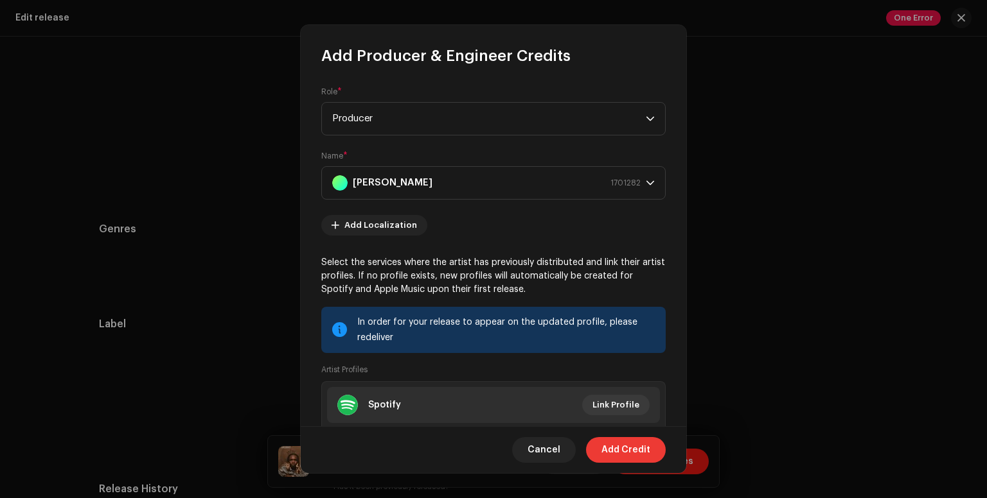
click at [622, 448] on span "Add Credit" at bounding box center [625, 450] width 49 height 26
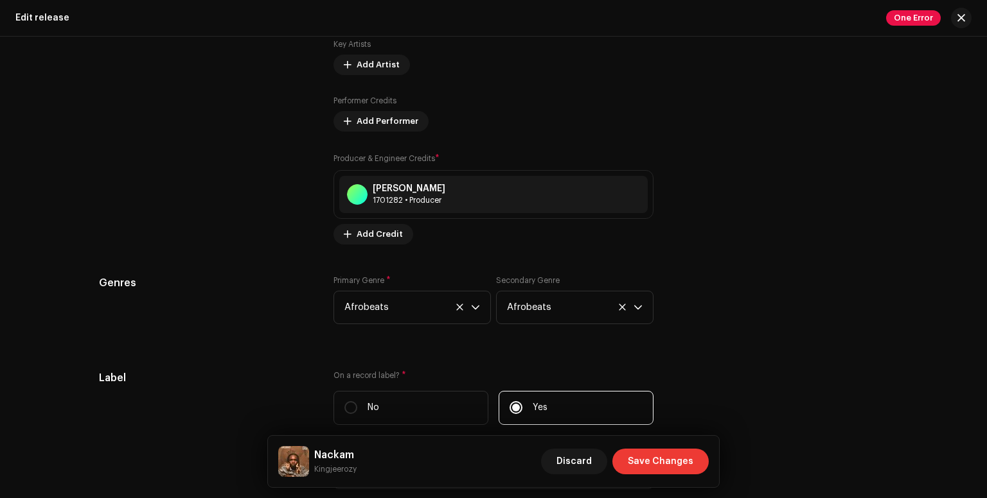
click at [676, 461] on span "Save Changes" at bounding box center [661, 462] width 66 height 26
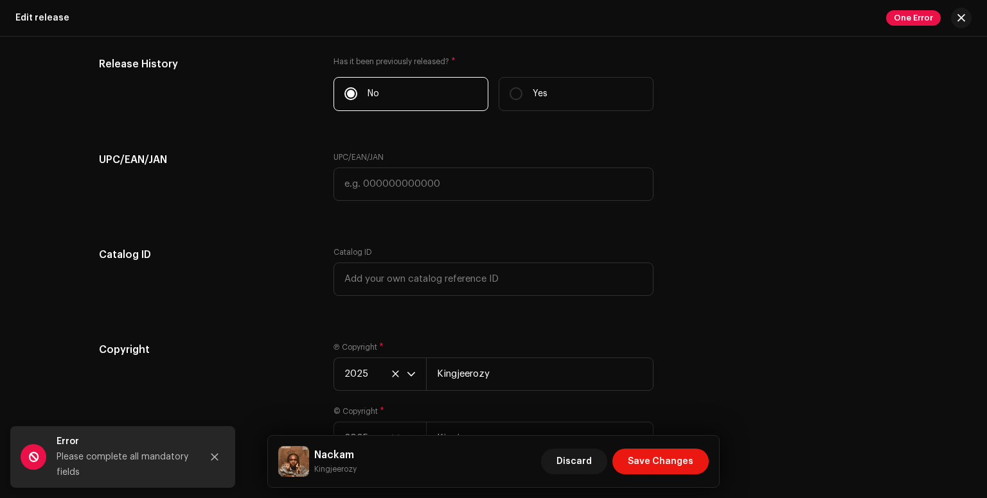
scroll to position [2091, 0]
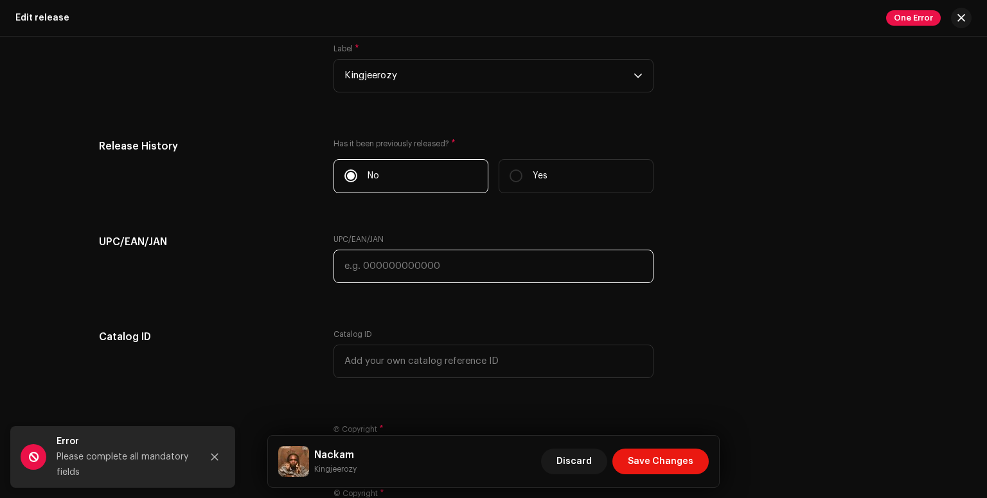
click at [509, 270] on input "text" at bounding box center [493, 266] width 320 height 33
type input "7316481067207"
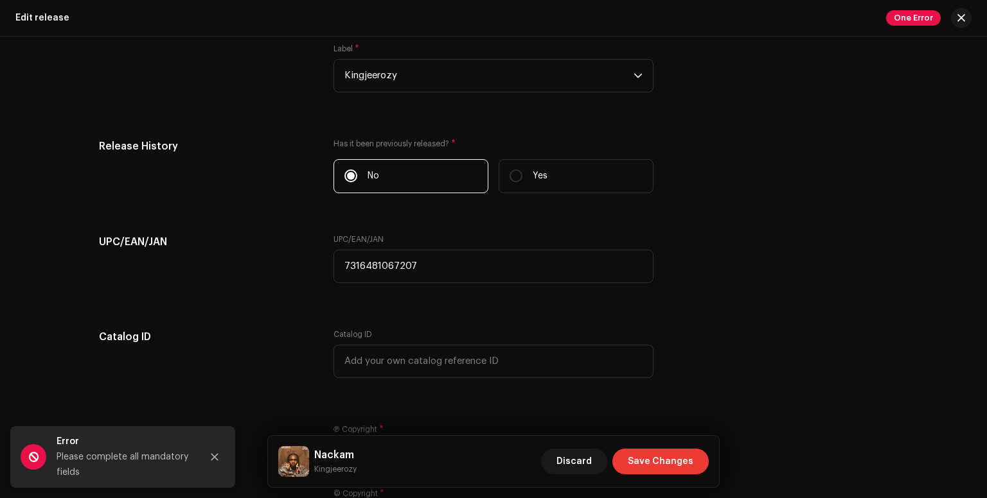
click at [645, 459] on span "Save Changes" at bounding box center [661, 462] width 66 height 26
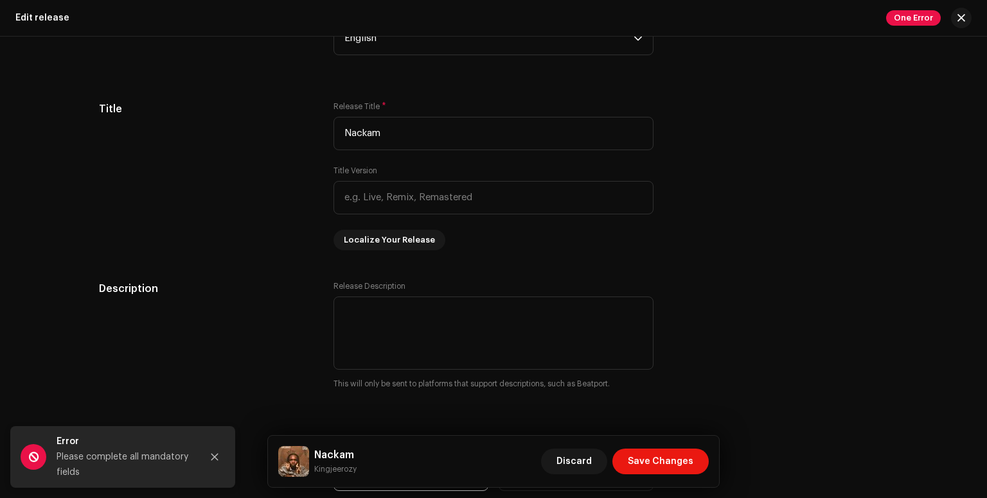
scroll to position [1148, 0]
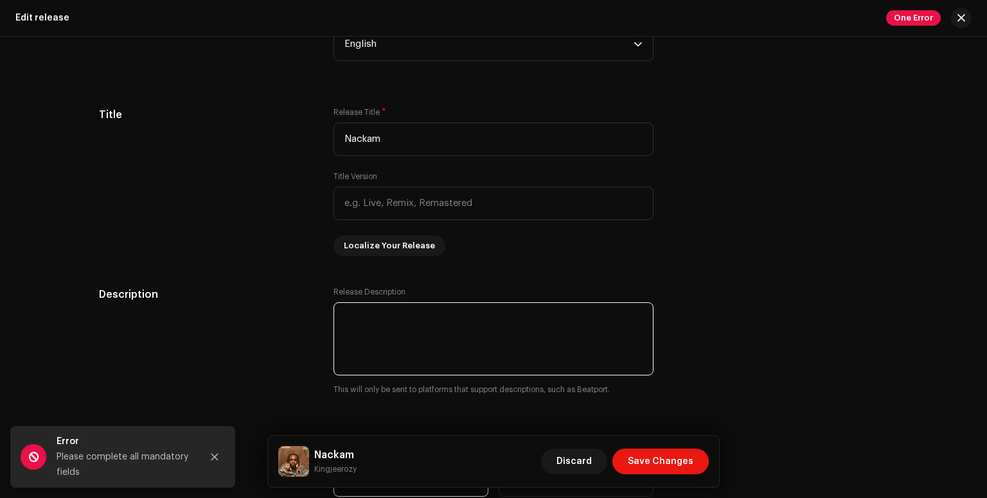
click at [429, 322] on textarea at bounding box center [493, 339] width 320 height 73
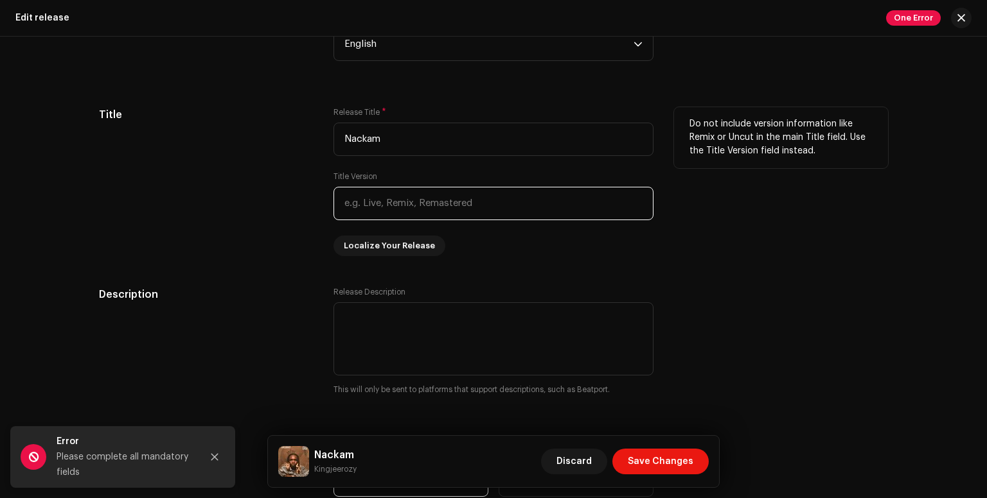
click at [480, 210] on input "text" at bounding box center [493, 203] width 320 height 33
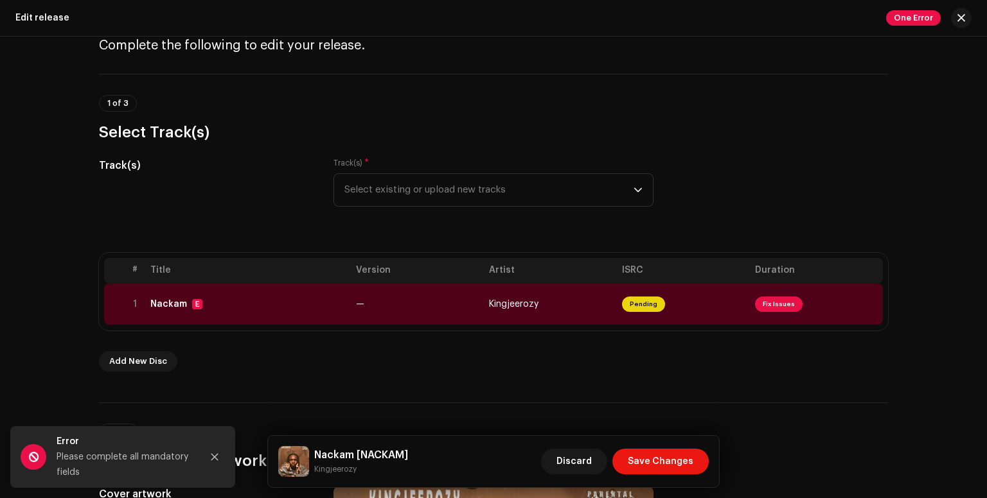
scroll to position [0, 0]
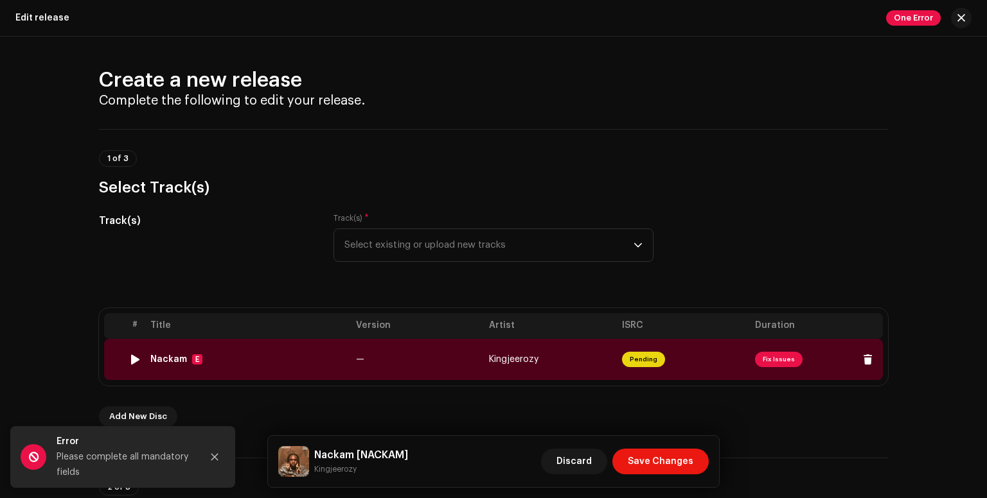
click at [127, 361] on img at bounding box center [135, 359] width 17 height 17
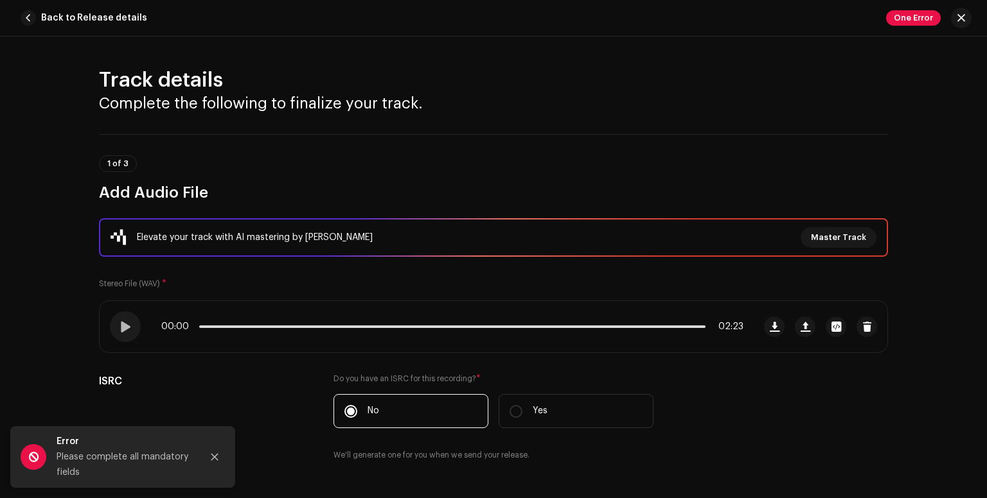
drag, startPoint x: 980, startPoint y: 70, endPoint x: 985, endPoint y: 96, distance: 26.7
click at [985, 96] on div "Track details Complete the following to finalize your track. 1 of 3 Add Audio F…" at bounding box center [493, 268] width 987 height 462
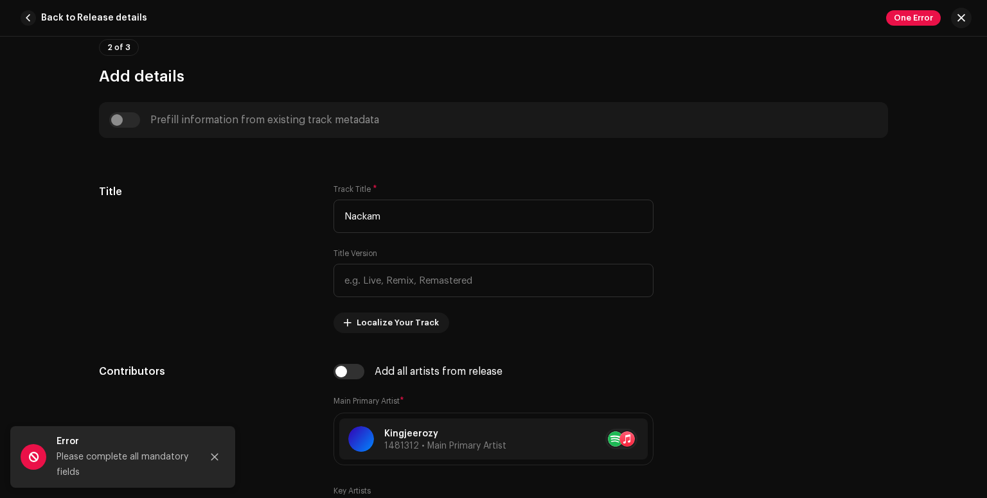
scroll to position [530, 0]
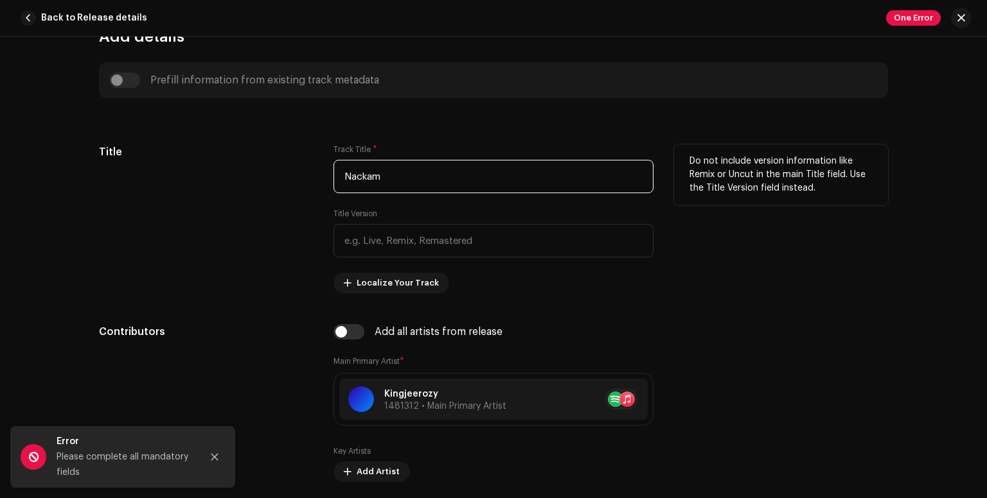
click at [450, 177] on input "Nackam" at bounding box center [493, 176] width 320 height 33
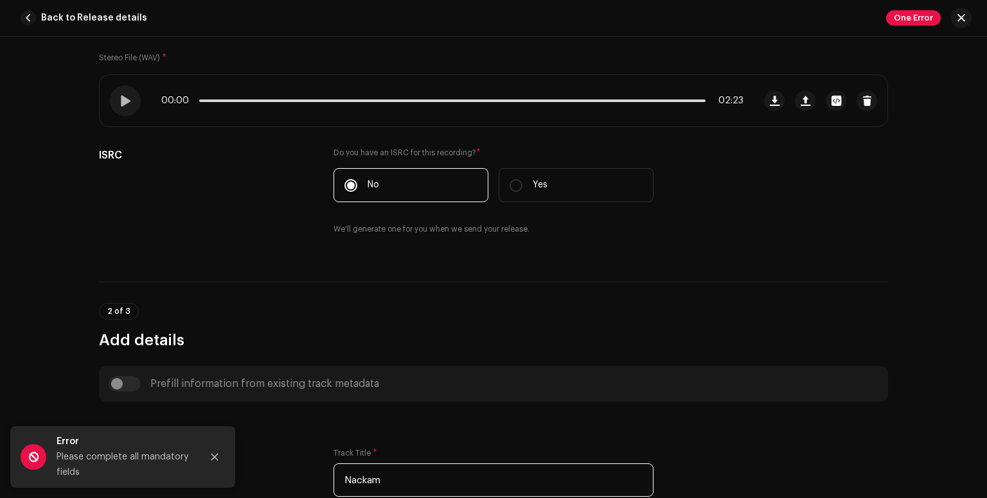
scroll to position [143, 0]
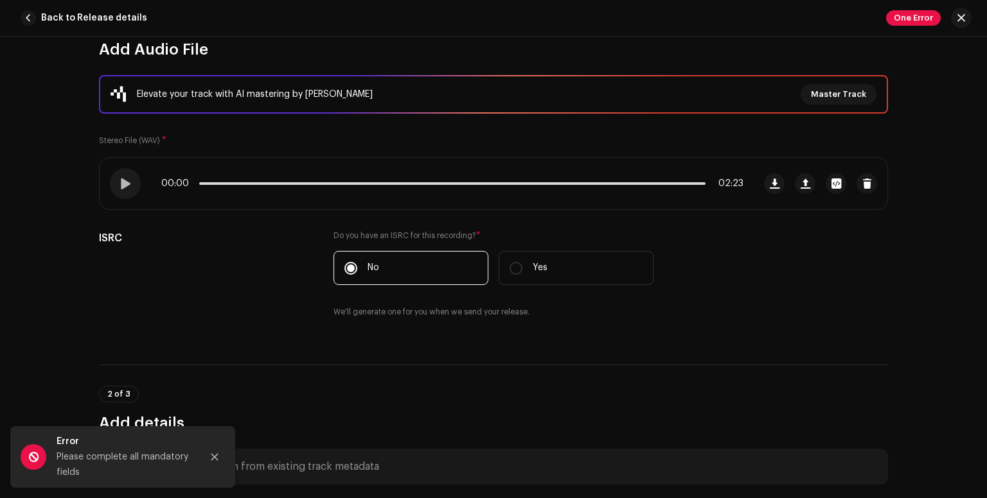
click at [146, 141] on small "Stereo File (WAV)" at bounding box center [129, 141] width 61 height 8
click at [31, 13] on span "button" at bounding box center [28, 17] width 15 height 15
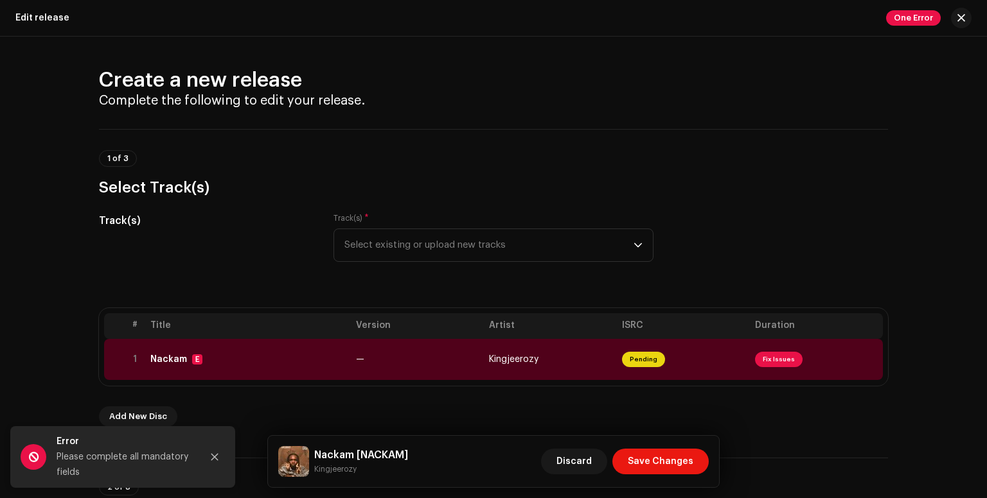
click at [148, 326] on th "Title" at bounding box center [248, 326] width 206 height 26
click at [633, 242] on icon "dropdown trigger" at bounding box center [637, 245] width 9 height 9
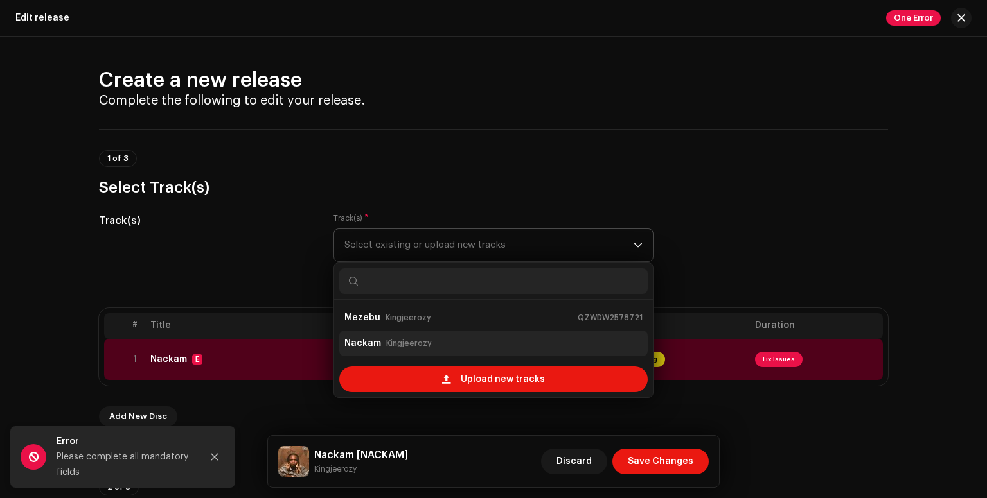
click at [441, 345] on div "[PERSON_NAME]" at bounding box center [493, 343] width 298 height 21
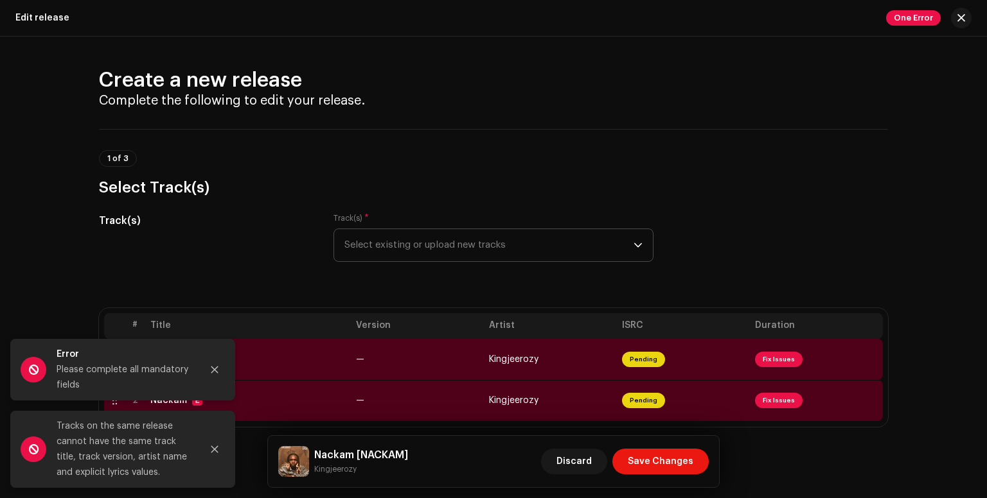
click at [805, 225] on div "Track(s) Track(s) * Select existing or upload new tracks" at bounding box center [493, 245] width 789 height 64
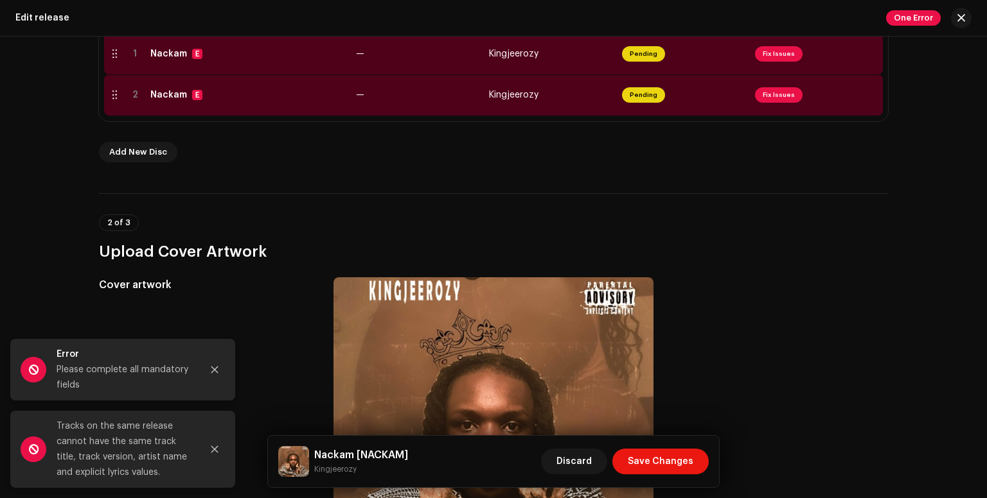
scroll to position [277, 0]
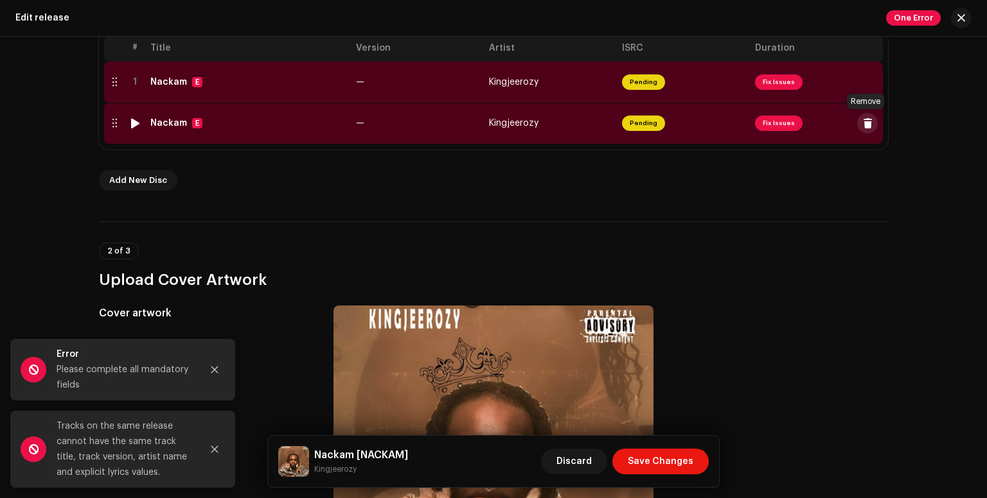
click at [863, 126] on span at bounding box center [868, 123] width 10 height 10
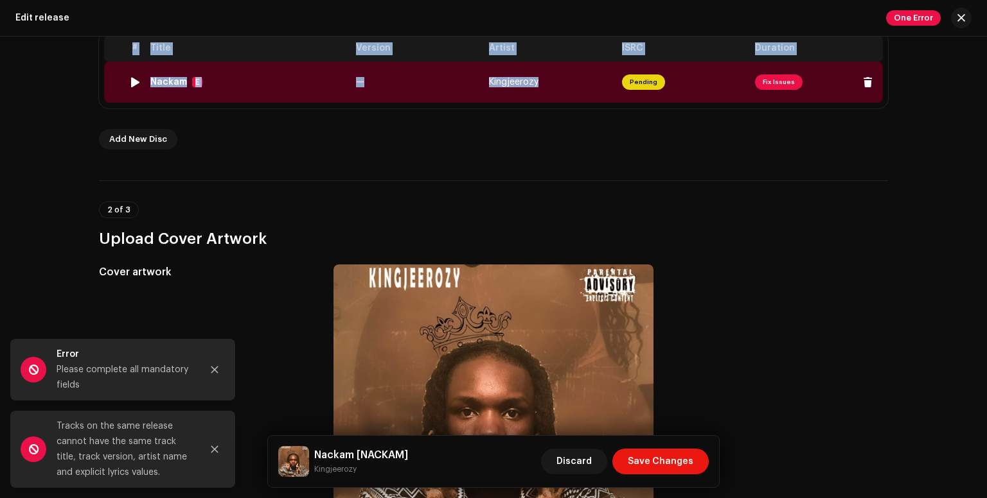
drag, startPoint x: 981, startPoint y: 126, endPoint x: 781, endPoint y: 78, distance: 205.5
click at [781, 78] on div "Create a new release Complete the following to edit your release. 1 of 3 Select…" at bounding box center [493, 268] width 987 height 462
click at [781, 78] on span "Fix Issues" at bounding box center [779, 82] width 48 height 15
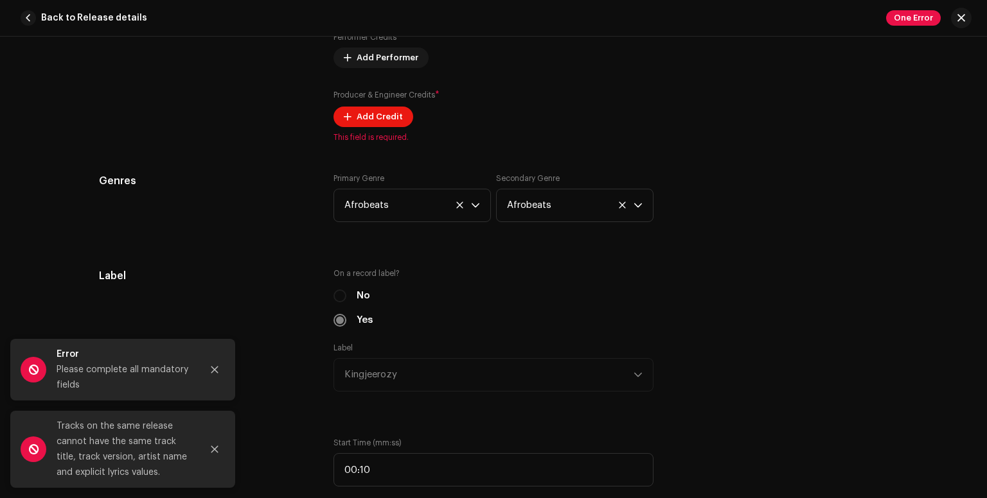
scroll to position [987, 0]
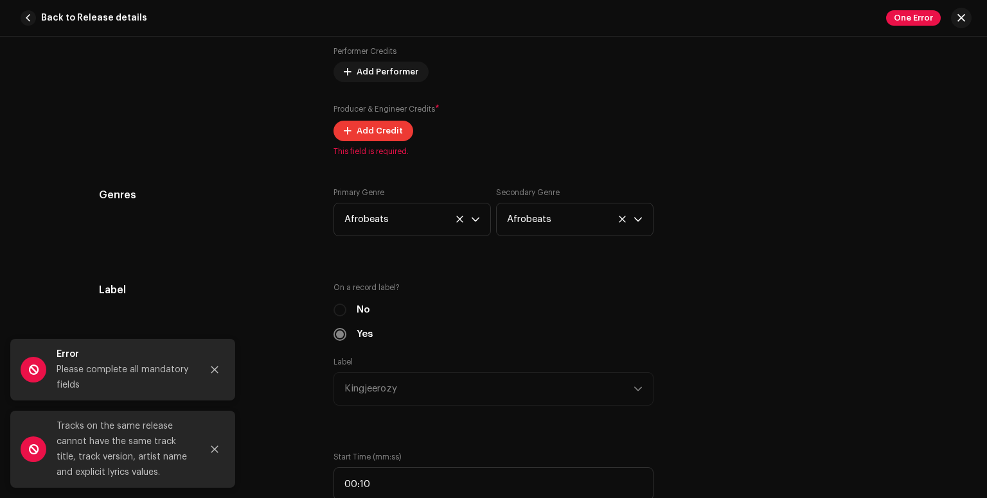
click at [368, 136] on span "Add Credit" at bounding box center [379, 131] width 46 height 26
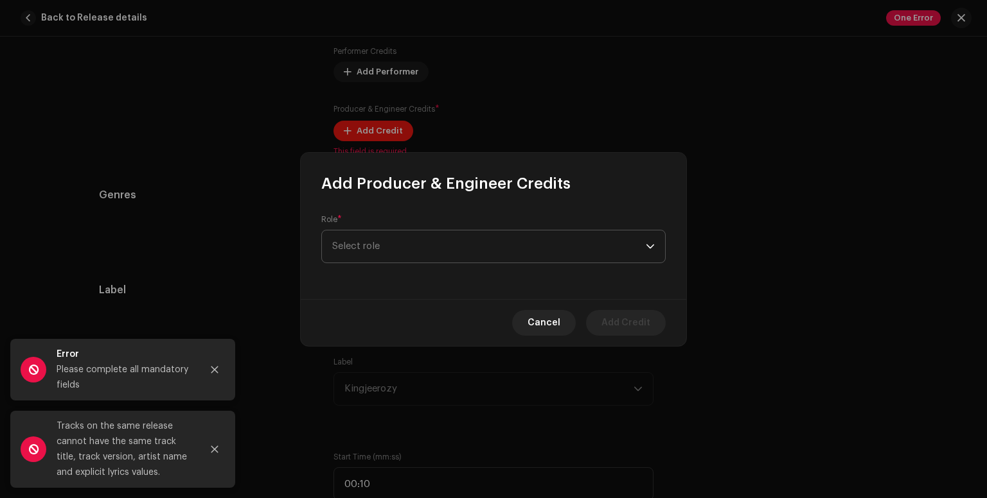
click at [359, 245] on span "Select role" at bounding box center [488, 247] width 313 height 32
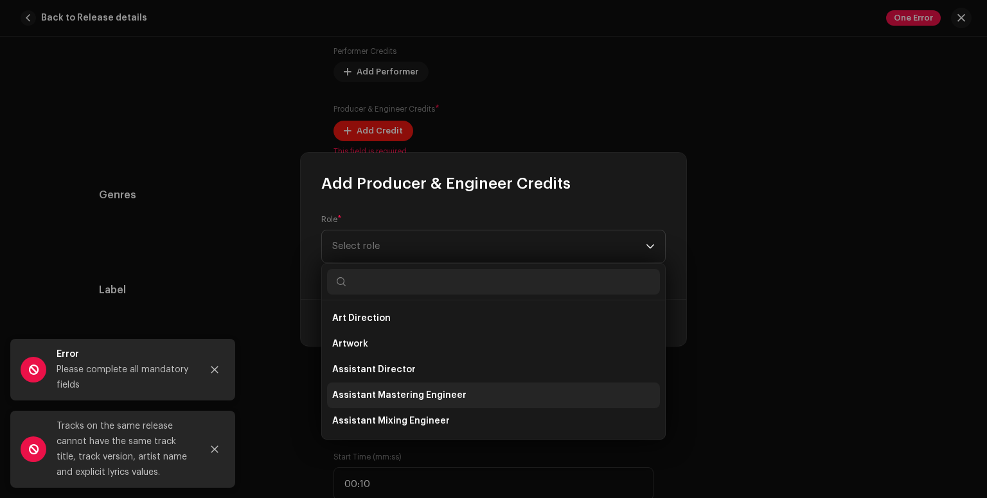
click at [398, 394] on span "Assistant Mastering Engineer" at bounding box center [399, 395] width 134 height 13
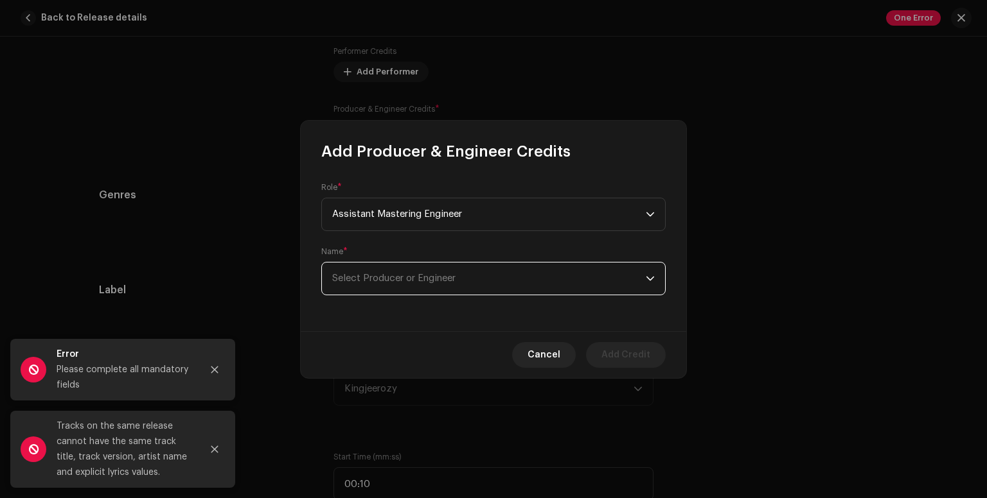
click at [376, 272] on span "Select Producer or Engineer" at bounding box center [488, 279] width 313 height 32
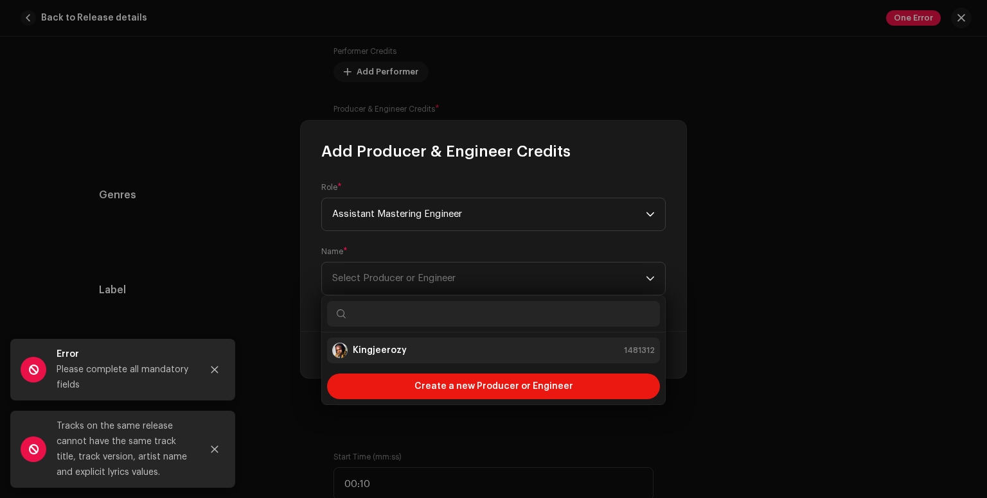
click at [374, 343] on div "Kingjeerozy" at bounding box center [369, 350] width 75 height 15
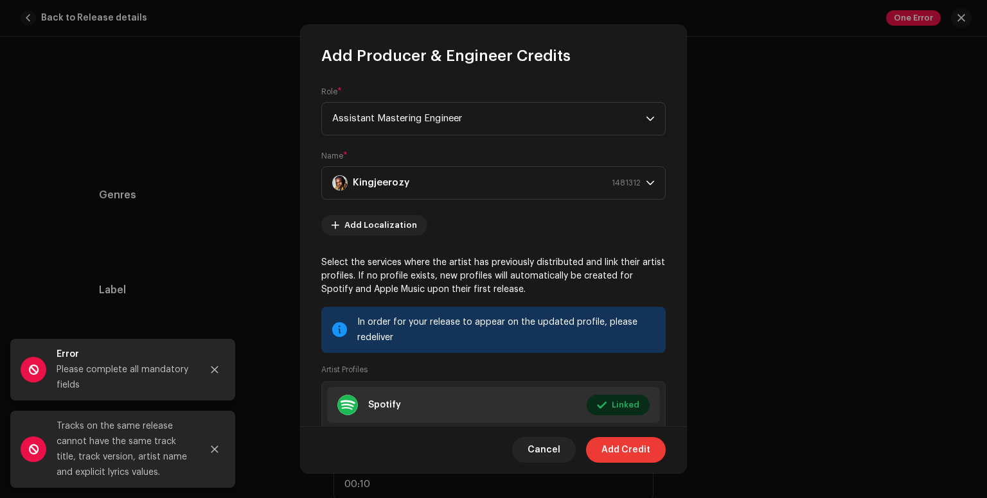
click at [611, 450] on span "Add Credit" at bounding box center [625, 450] width 49 height 26
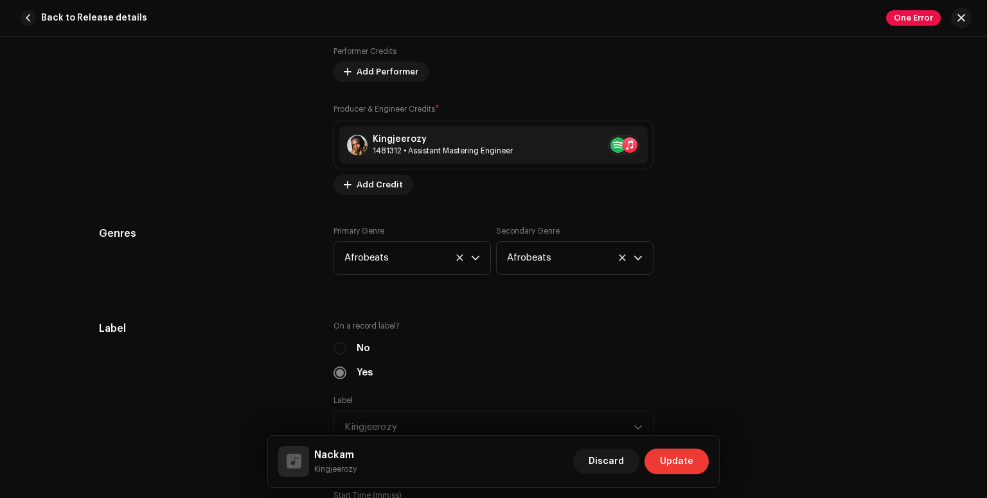
click at [671, 455] on span "Update" at bounding box center [676, 462] width 33 height 26
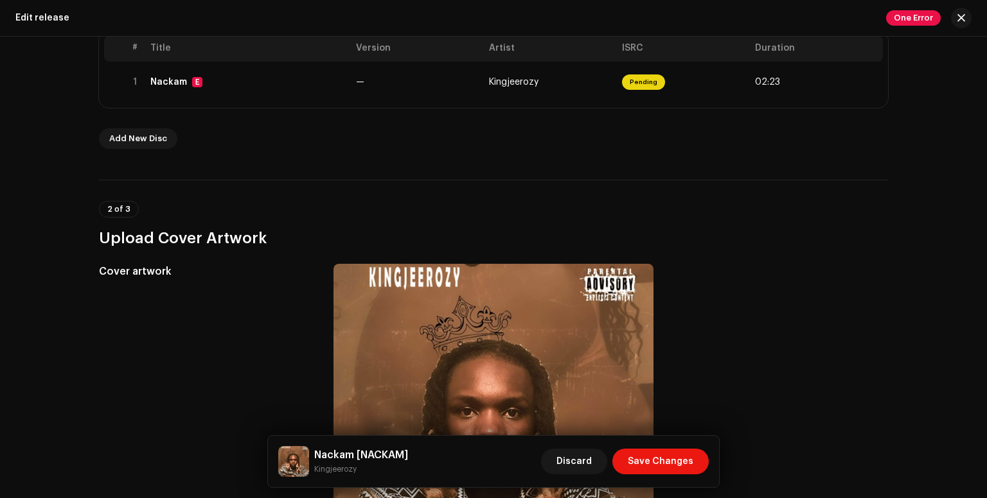
drag, startPoint x: 980, startPoint y: 137, endPoint x: 983, endPoint y: 119, distance: 18.4
click at [983, 119] on div "Create a new release Complete the following to edit your release. 1 of 3 Select…" at bounding box center [493, 268] width 987 height 462
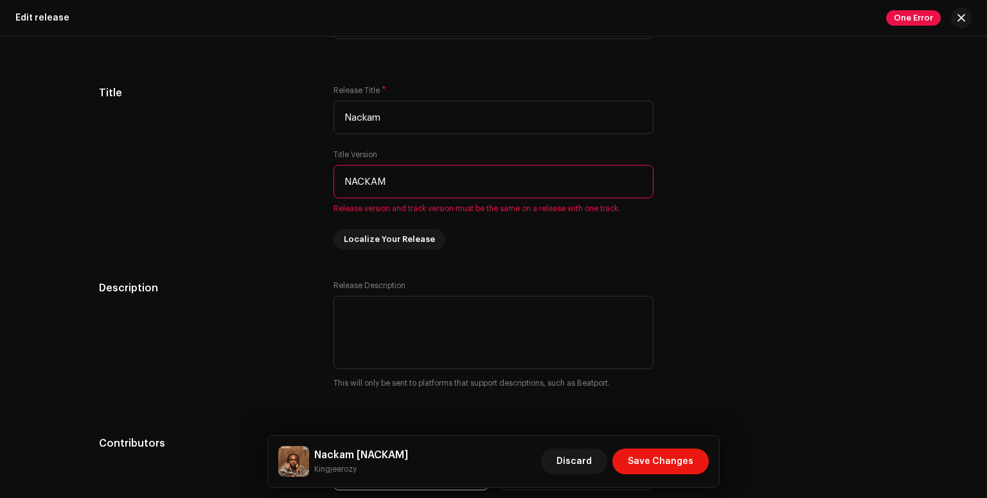
scroll to position [1163, 0]
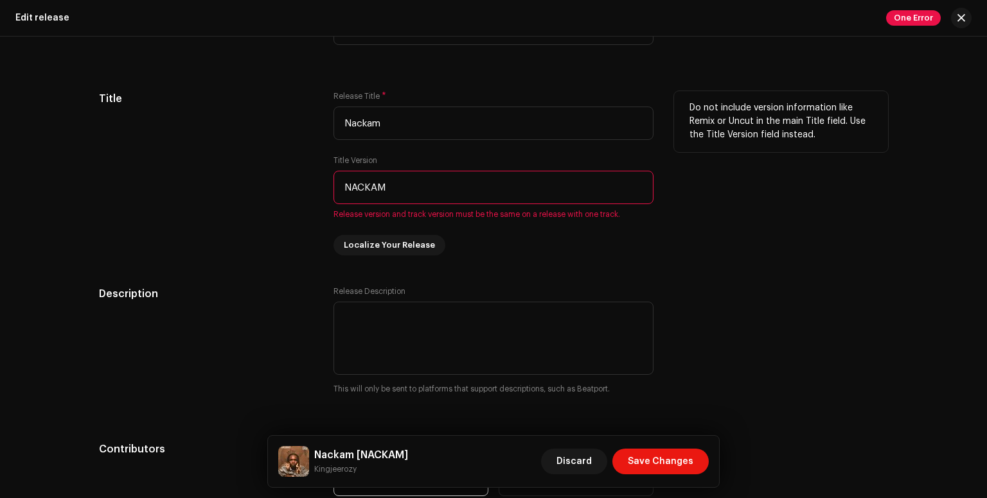
click at [630, 193] on input "NACKAM" at bounding box center [493, 187] width 320 height 33
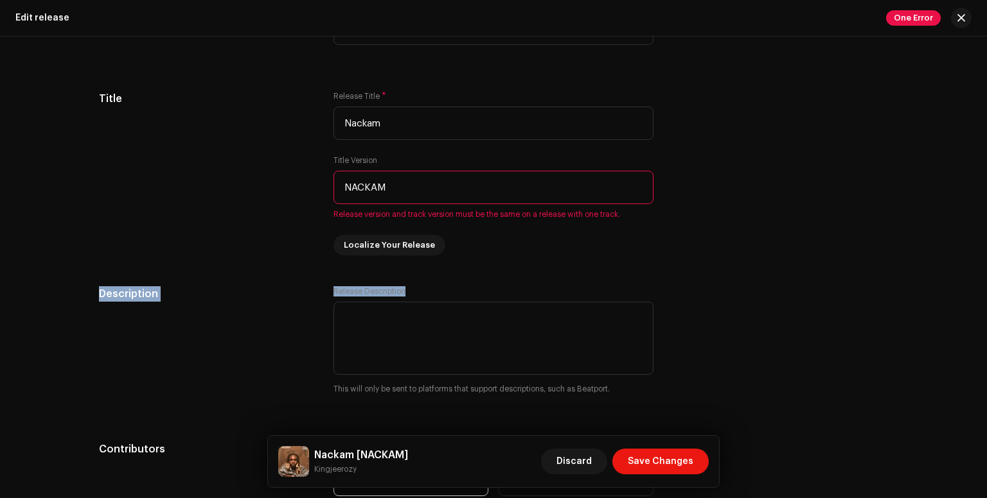
drag, startPoint x: 981, startPoint y: 247, endPoint x: 985, endPoint y: 292, distance: 44.5
click at [985, 292] on div "Create a new release Complete the following to edit your release. 1 of 3 Select…" at bounding box center [493, 268] width 987 height 462
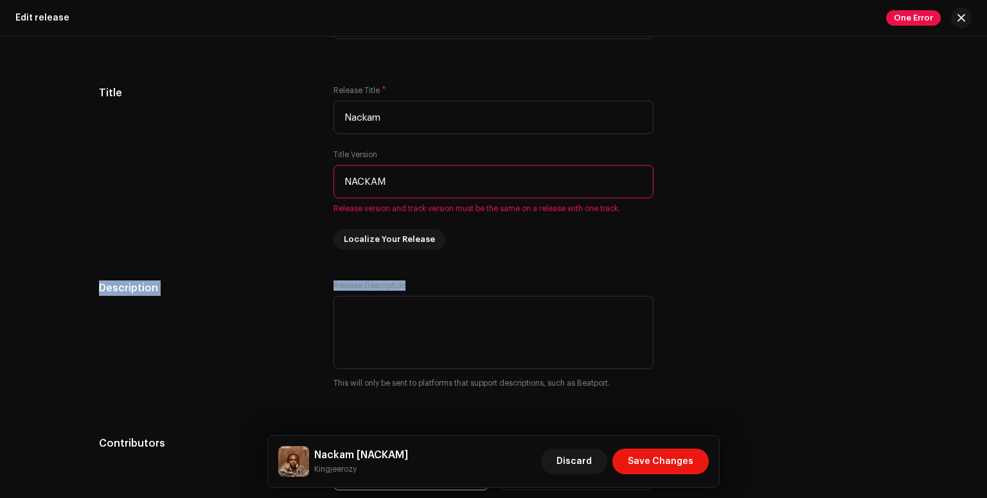
scroll to position [1199, 0]
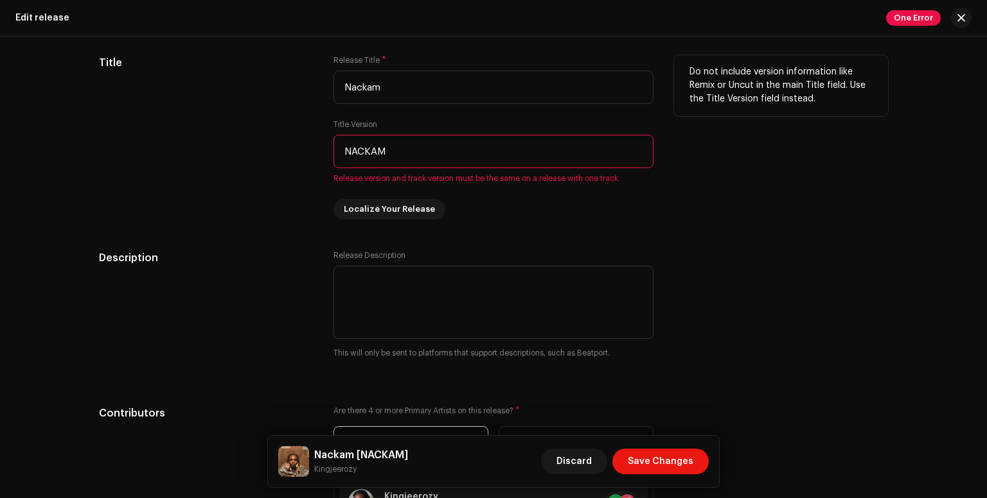
click at [415, 148] on input "NACKAM" at bounding box center [493, 151] width 320 height 33
type input "N"
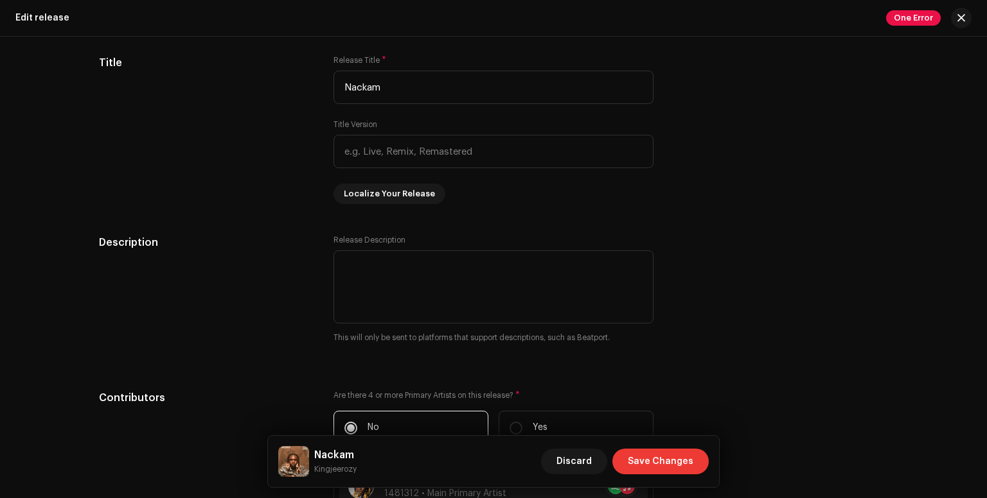
click at [643, 469] on span "Save Changes" at bounding box center [661, 462] width 66 height 26
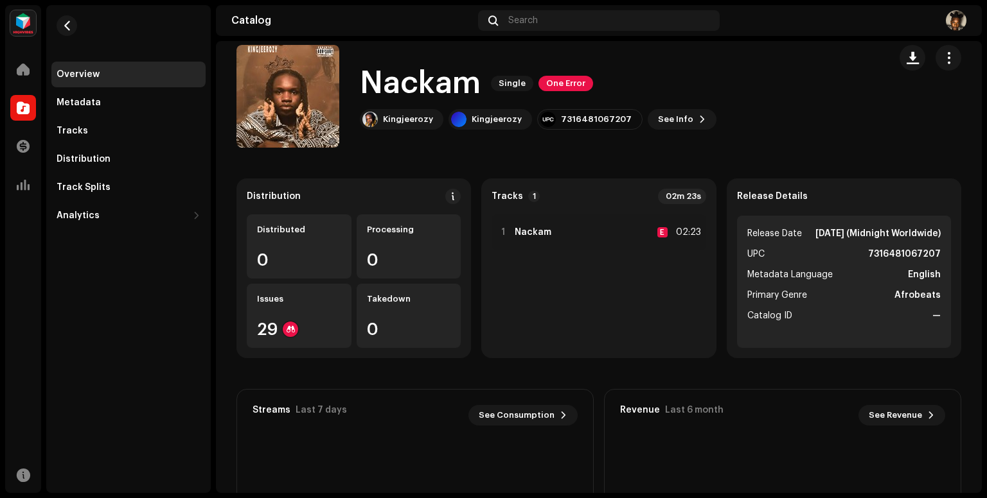
scroll to position [15, 0]
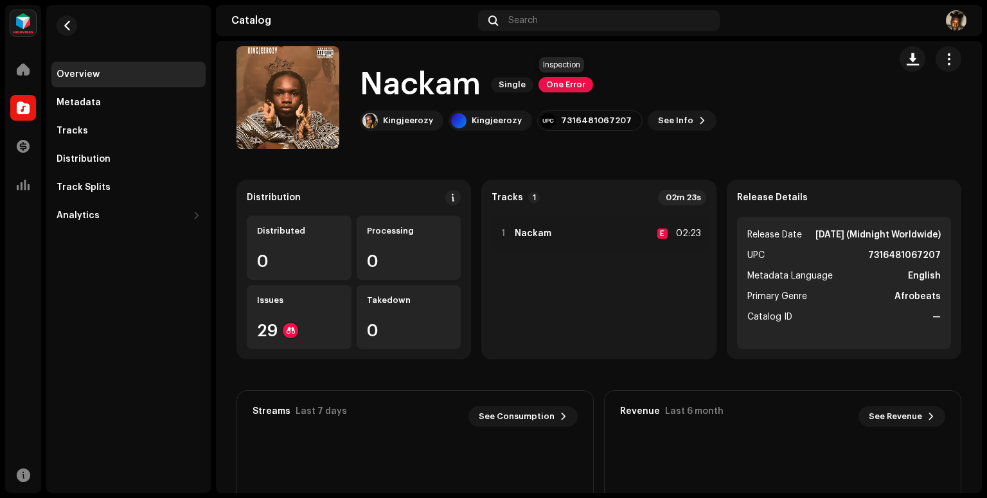
click at [565, 78] on span "One Error" at bounding box center [565, 84] width 55 height 15
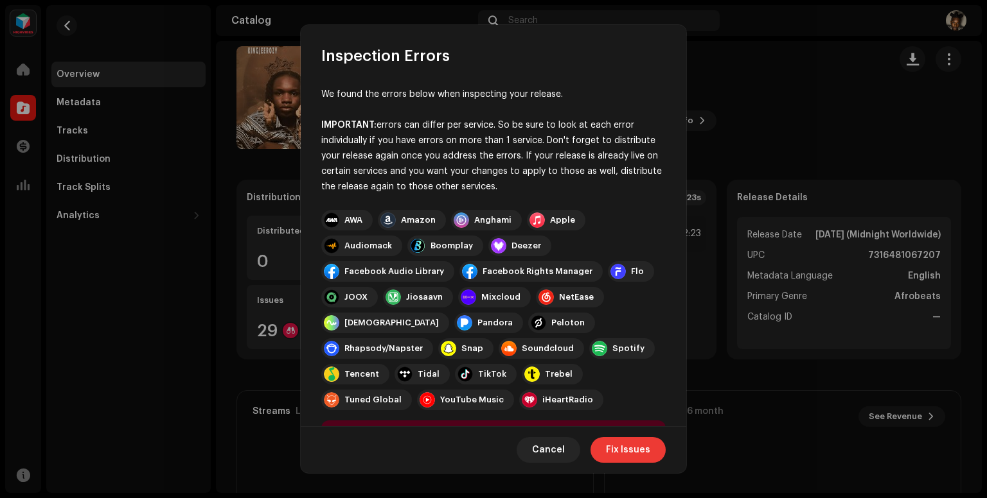
click at [624, 454] on span "Fix Issues" at bounding box center [628, 450] width 44 height 26
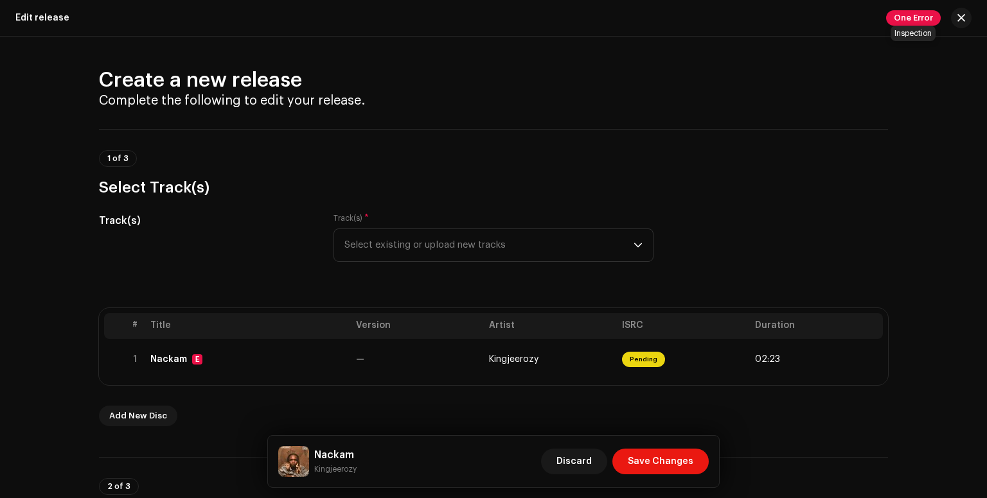
click at [926, 23] on span "One Error" at bounding box center [913, 17] width 55 height 15
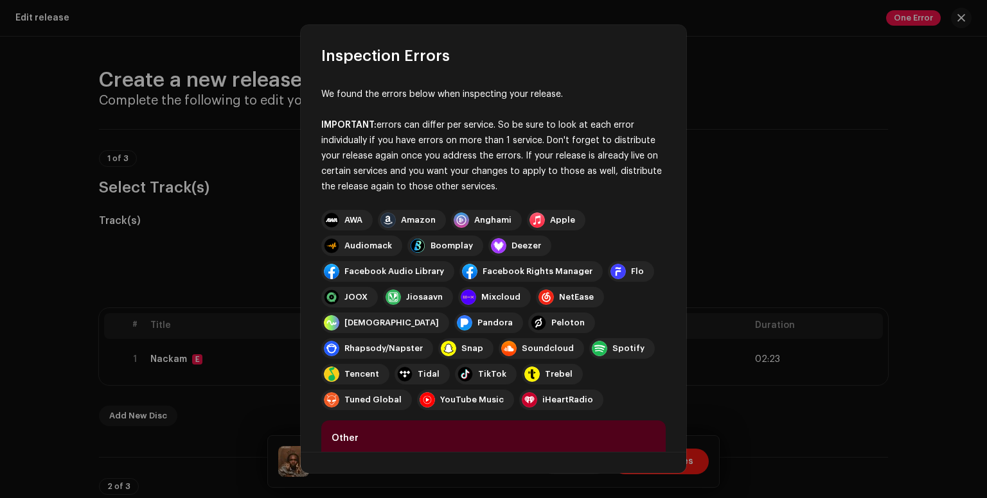
click at [375, 442] on div "Other This release has already been processed" at bounding box center [493, 462] width 344 height 82
click at [349, 434] on b "Other" at bounding box center [344, 438] width 27 height 9
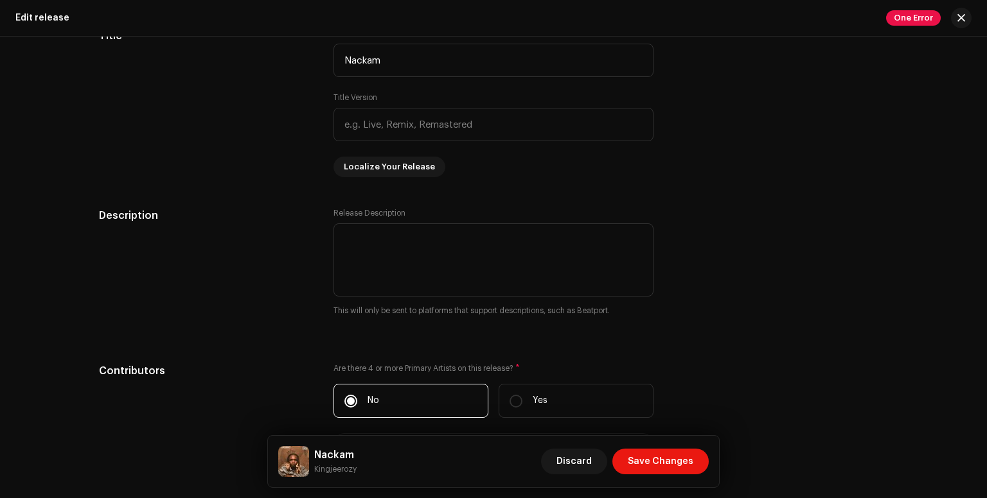
scroll to position [1296, 0]
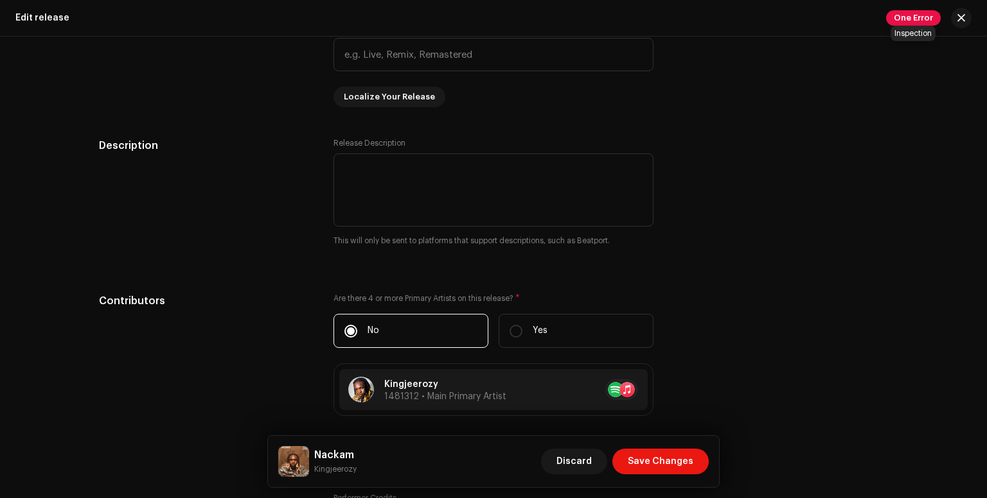
click at [913, 21] on span "One Error" at bounding box center [913, 17] width 55 height 15
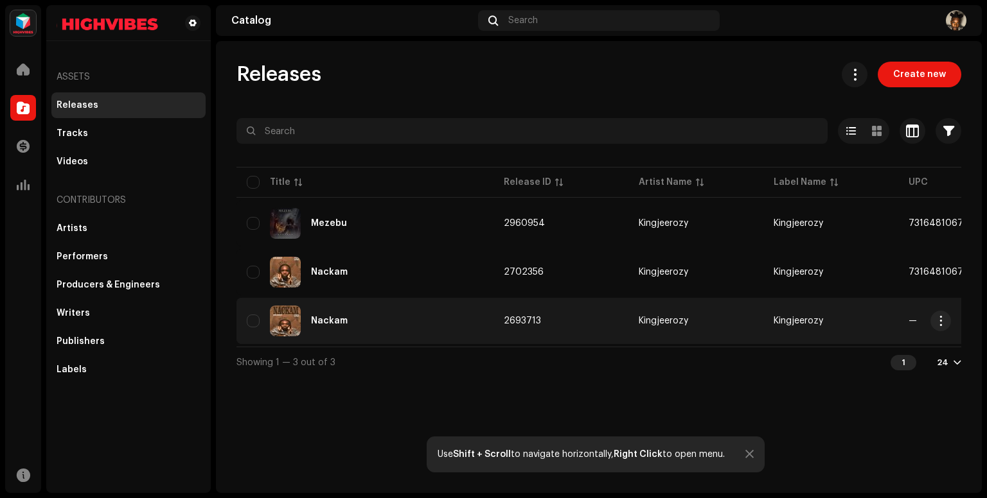
click at [461, 324] on div "Nackam" at bounding box center [365, 321] width 236 height 31
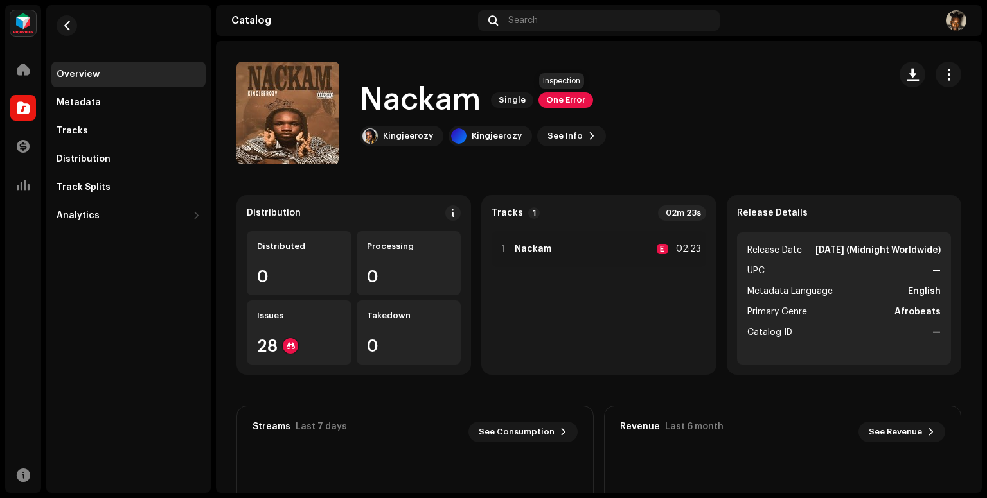
click at [565, 104] on span "One Error" at bounding box center [565, 99] width 55 height 15
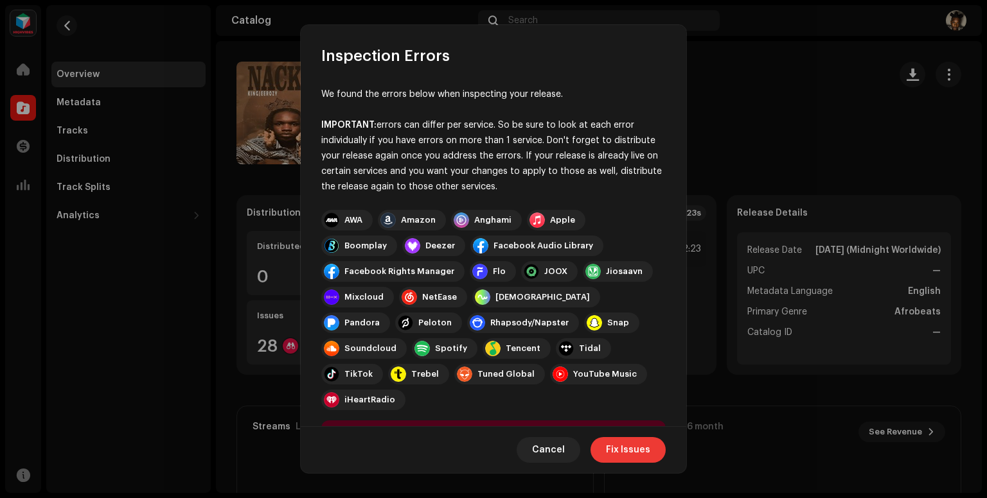
click at [638, 442] on span "Fix Issues" at bounding box center [628, 450] width 44 height 26
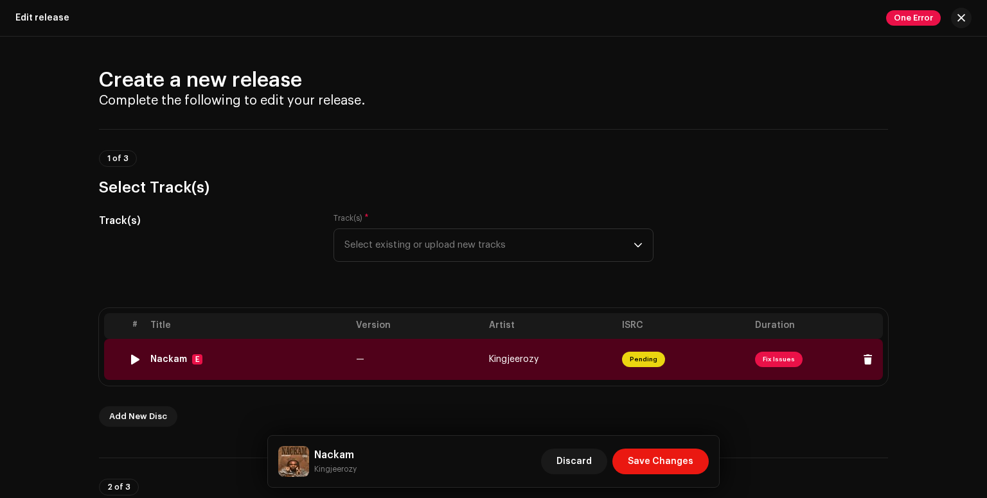
click at [765, 360] on span "Fix Issues" at bounding box center [779, 359] width 48 height 15
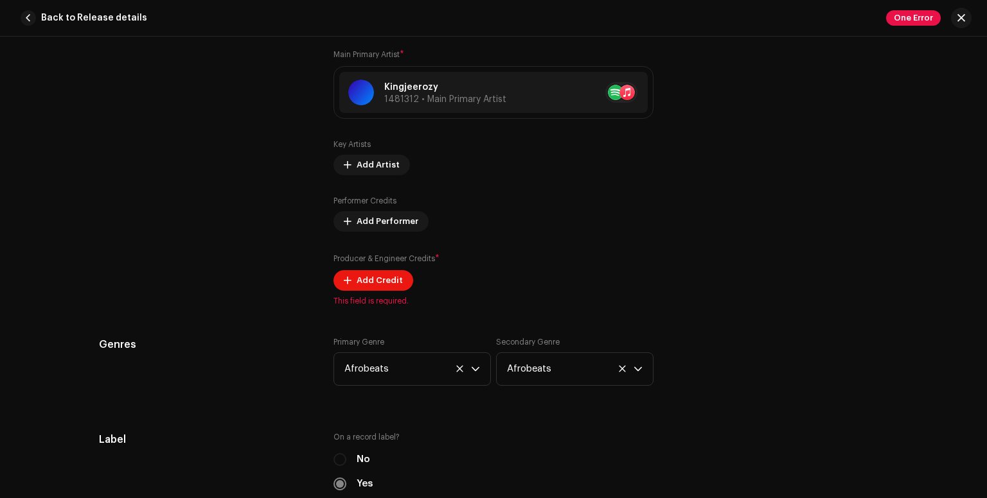
scroll to position [823, 0]
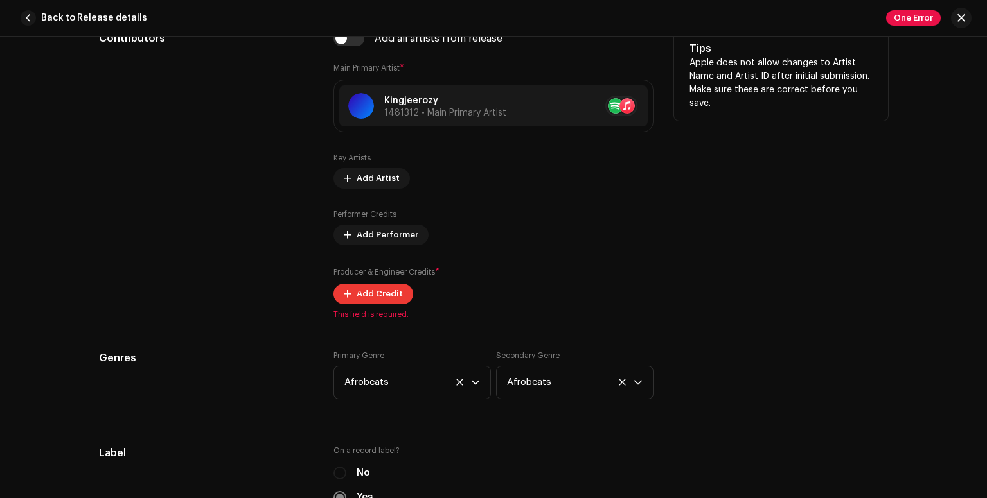
click at [356, 296] on span "Add Credit" at bounding box center [379, 294] width 46 height 26
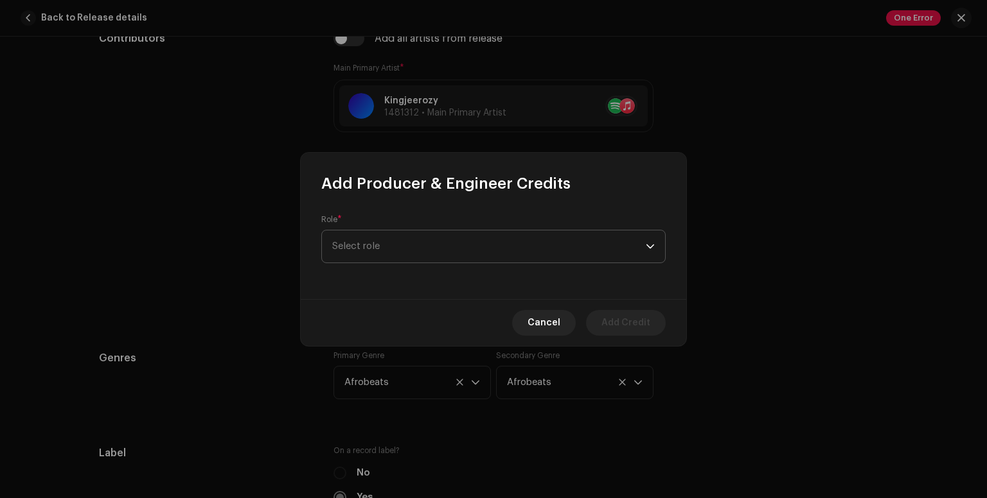
click at [353, 250] on span "Select role" at bounding box center [488, 247] width 313 height 32
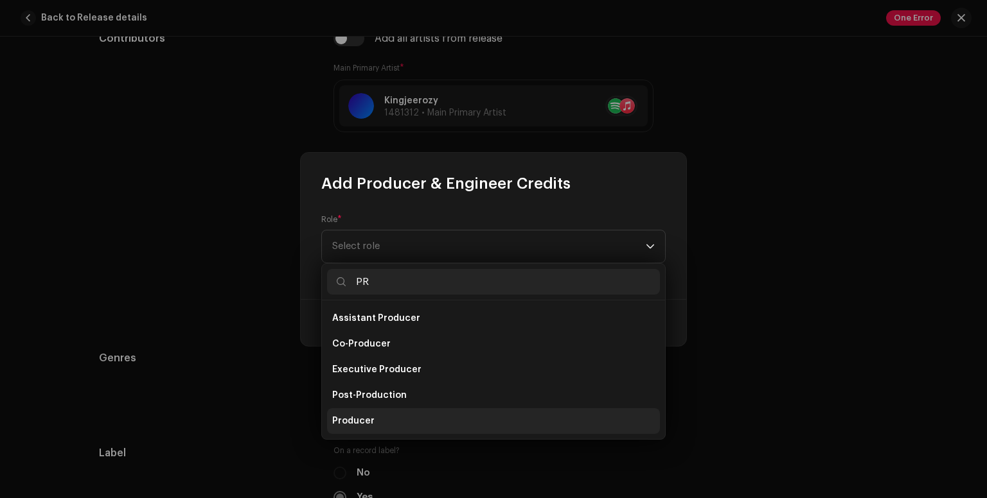
type input "PR"
click at [389, 413] on li "Producer" at bounding box center [493, 422] width 333 height 26
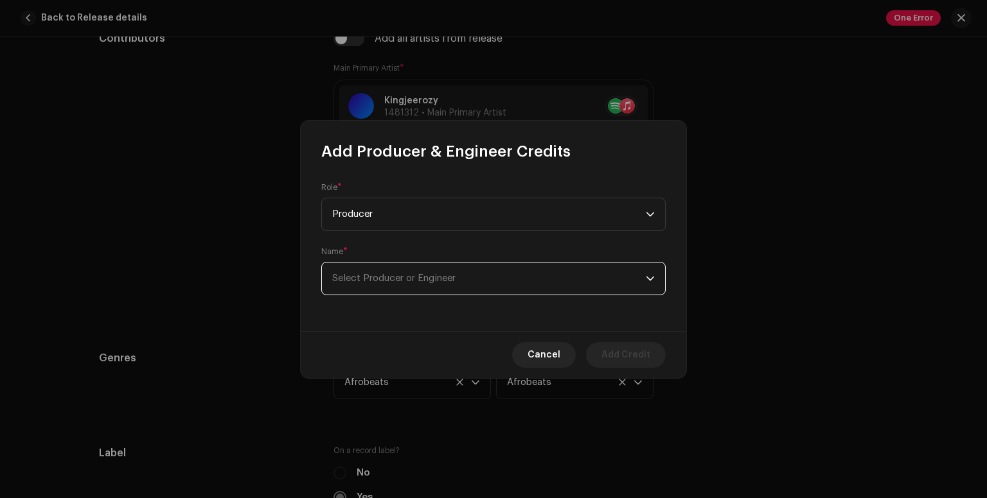
click at [477, 280] on span "Select Producer or Engineer" at bounding box center [488, 279] width 313 height 32
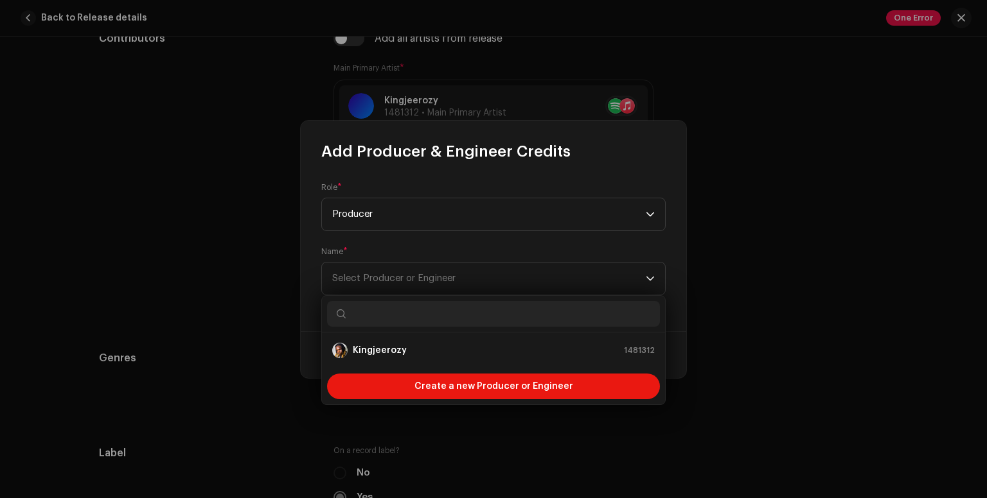
click at [396, 320] on input "text" at bounding box center [493, 314] width 333 height 26
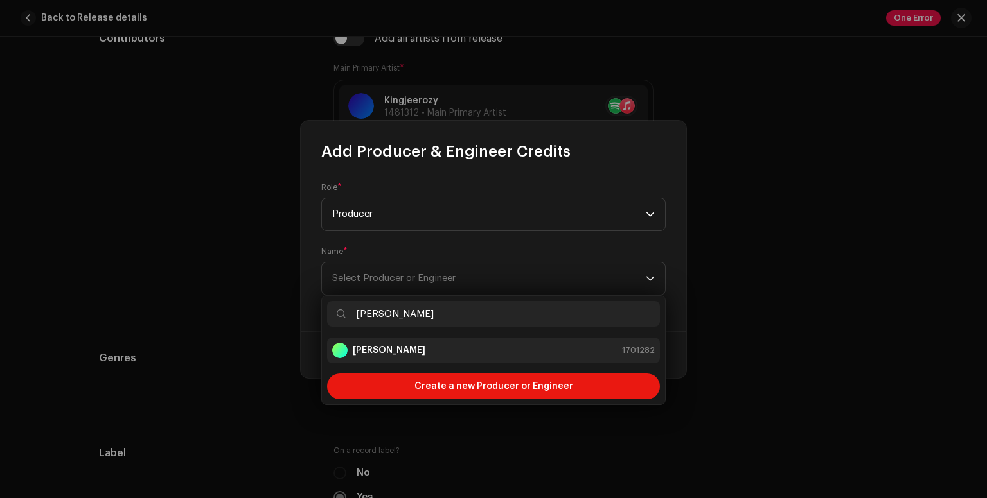
type input "[PERSON_NAME]"
click at [465, 346] on div "[PERSON_NAME] 1701282" at bounding box center [493, 350] width 322 height 15
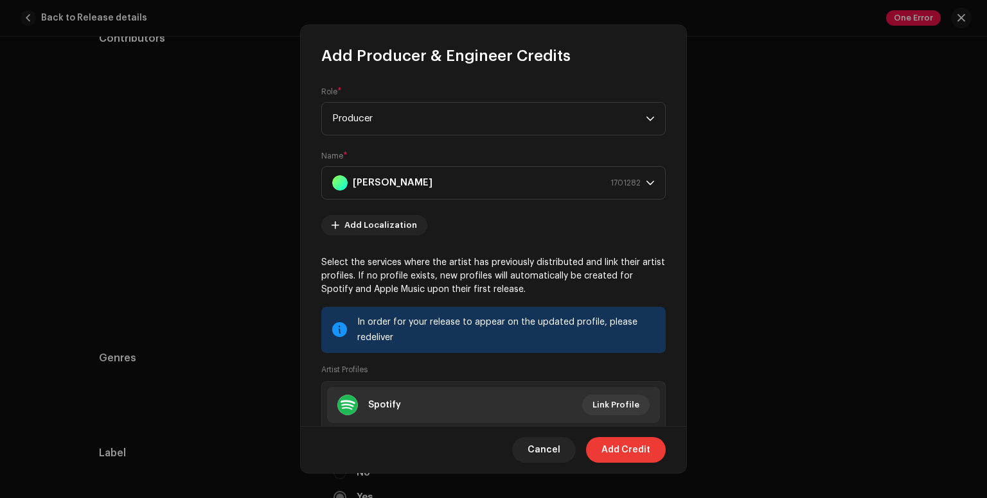
click at [614, 448] on span "Add Credit" at bounding box center [625, 450] width 49 height 26
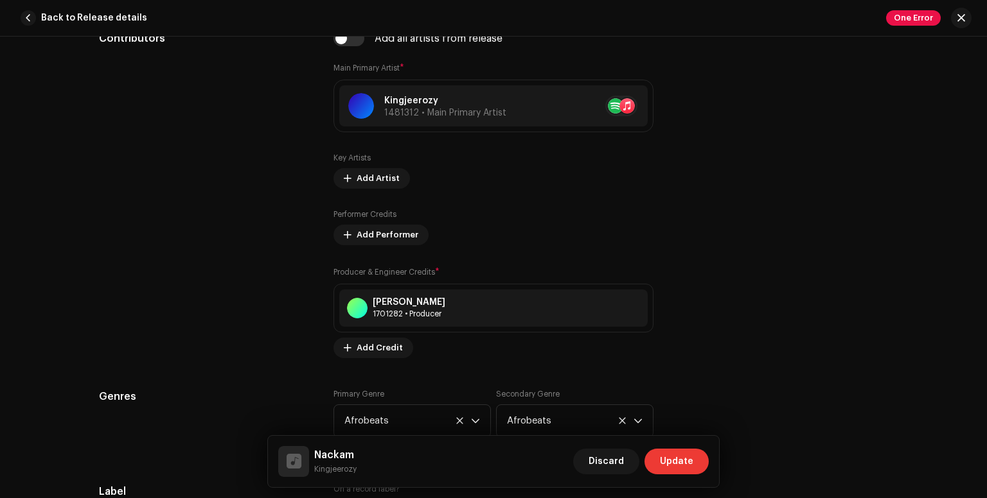
click at [675, 462] on span "Update" at bounding box center [676, 462] width 33 height 26
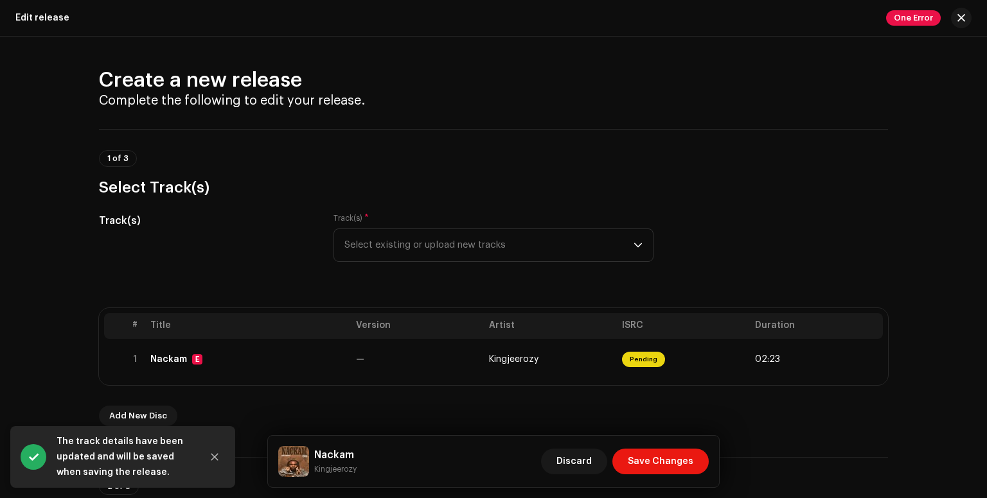
click at [675, 462] on span "Save Changes" at bounding box center [661, 462] width 66 height 26
click at [119, 461] on div "Please complete all mandatory fields" at bounding box center [124, 465] width 135 height 31
click at [212, 462] on button "Close" at bounding box center [215, 457] width 26 height 26
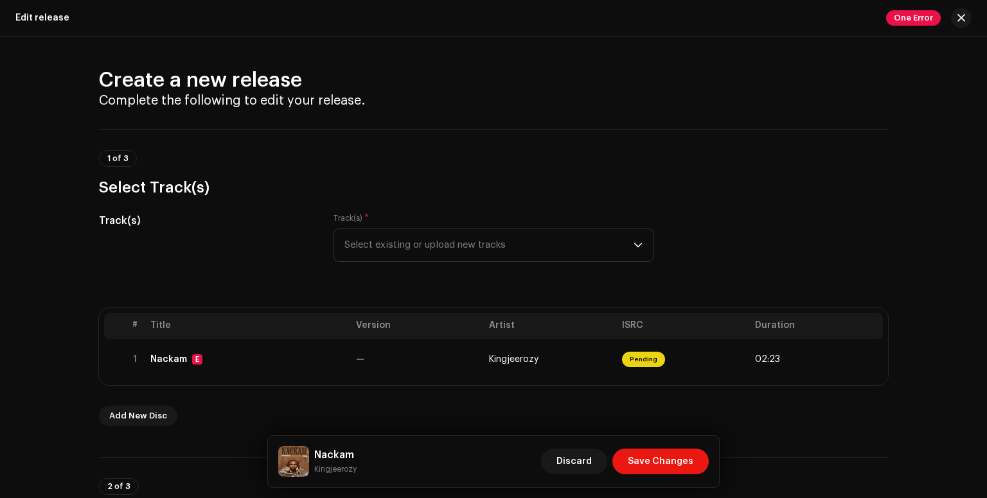
click at [984, 96] on div "Create a new release Complete the following to edit your release. 1 of 3 Select…" at bounding box center [493, 268] width 987 height 462
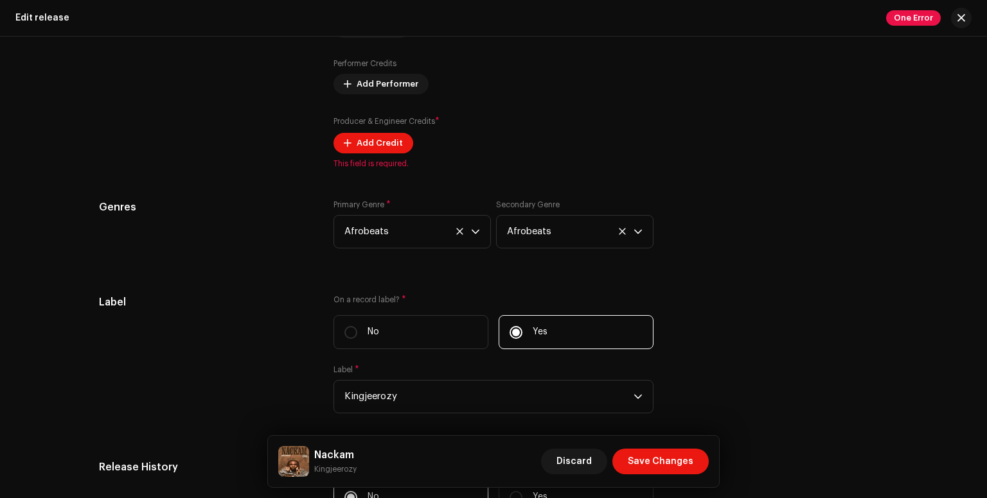
scroll to position [1662, 0]
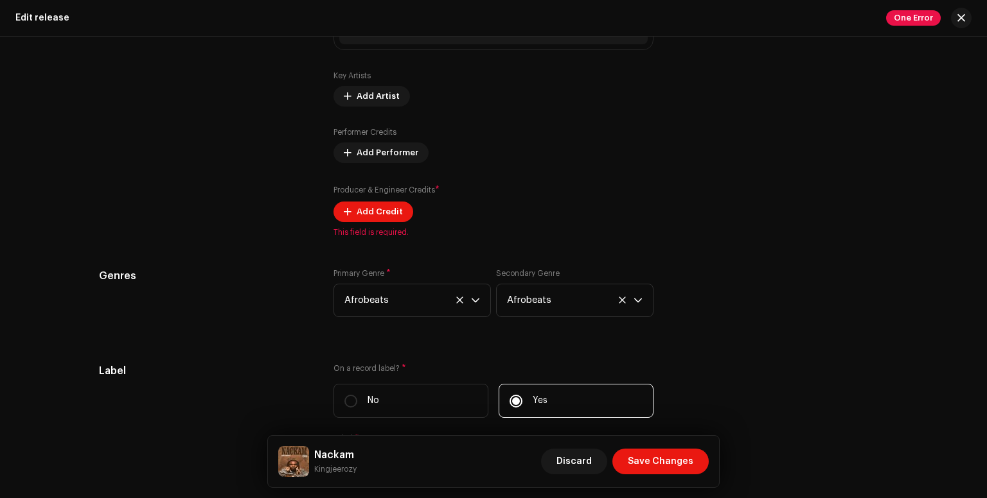
click at [378, 226] on div "Are there 4 or more Primary Artists on this release? * No Yes Kingjeerozy 14813…" at bounding box center [493, 82] width 320 height 310
click at [374, 217] on span "Add Credit" at bounding box center [379, 212] width 46 height 26
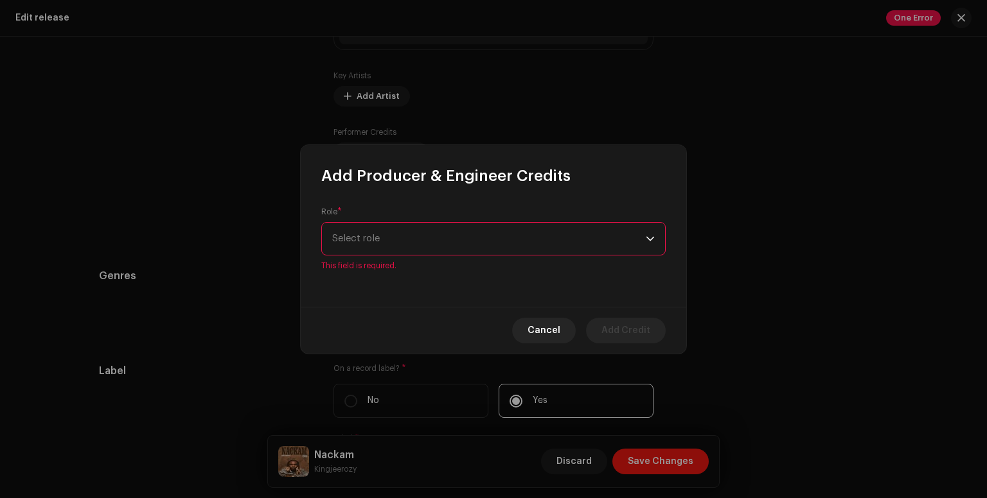
click at [646, 245] on div "dropdown trigger" at bounding box center [650, 239] width 9 height 32
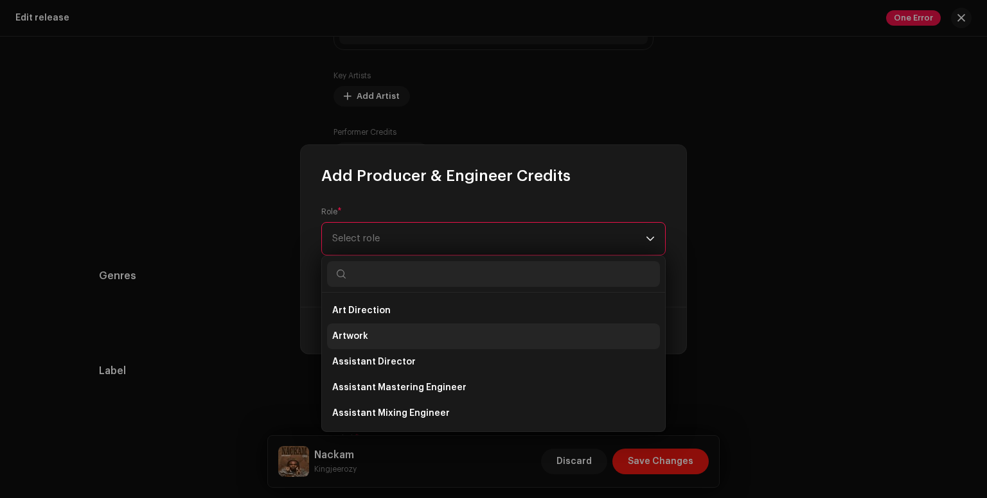
click at [406, 324] on li "Artwork" at bounding box center [493, 337] width 333 height 26
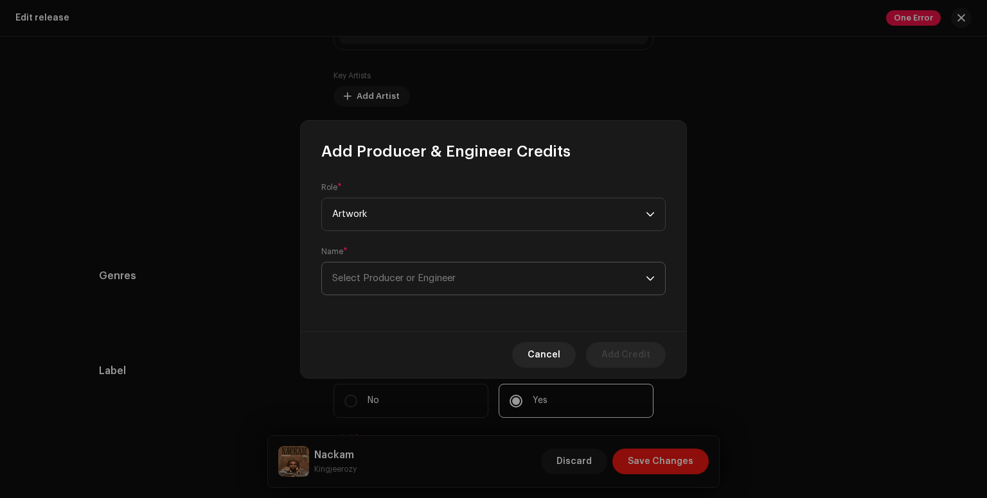
click at [646, 280] on icon "dropdown trigger" at bounding box center [650, 278] width 9 height 9
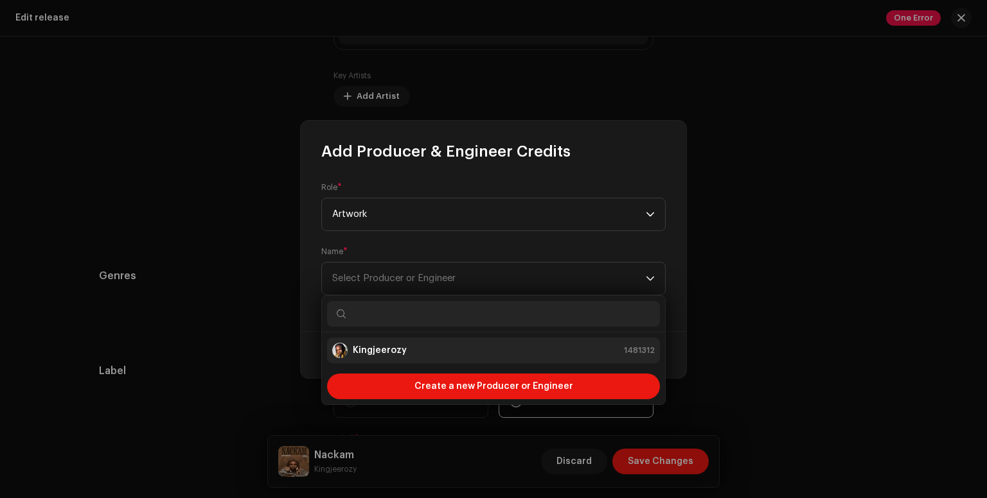
click at [425, 358] on div "Kingjeerozy 1481312" at bounding box center [493, 350] width 322 height 15
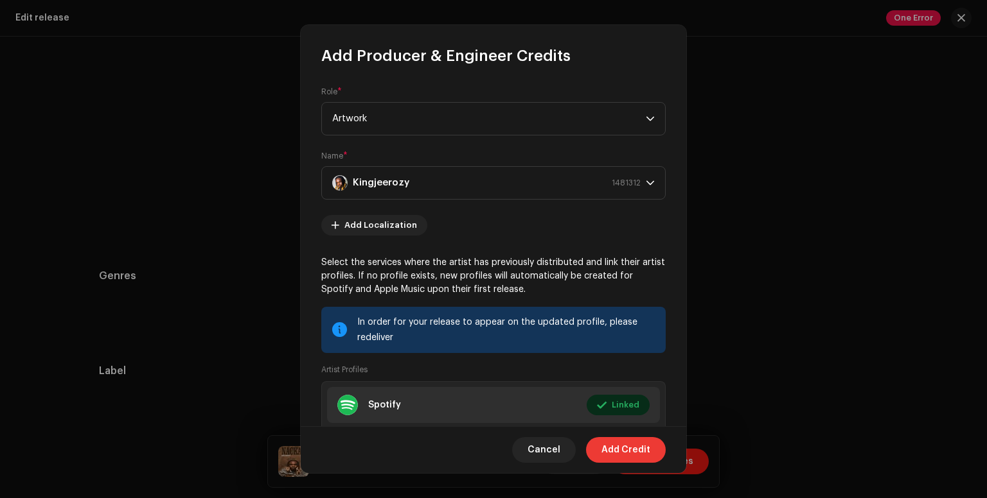
click at [608, 446] on span "Add Credit" at bounding box center [625, 450] width 49 height 26
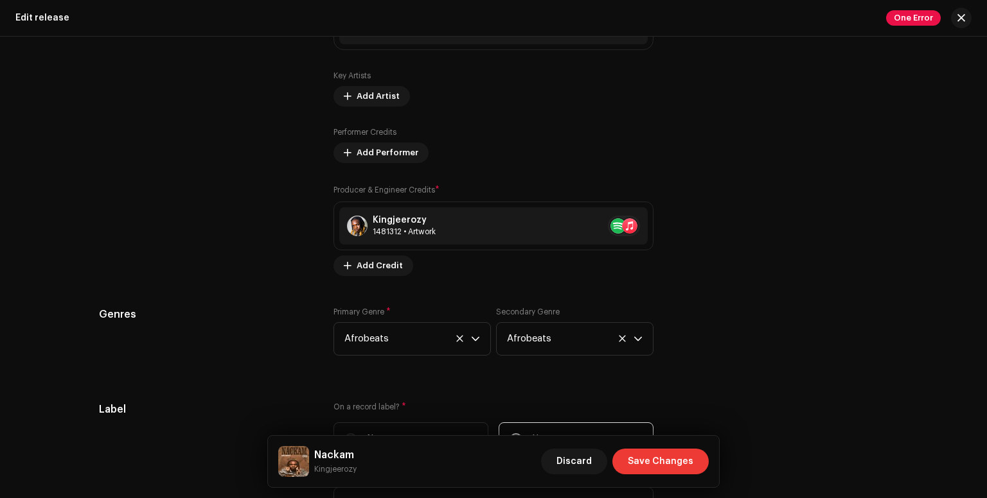
click at [647, 462] on span "Save Changes" at bounding box center [661, 462] width 66 height 26
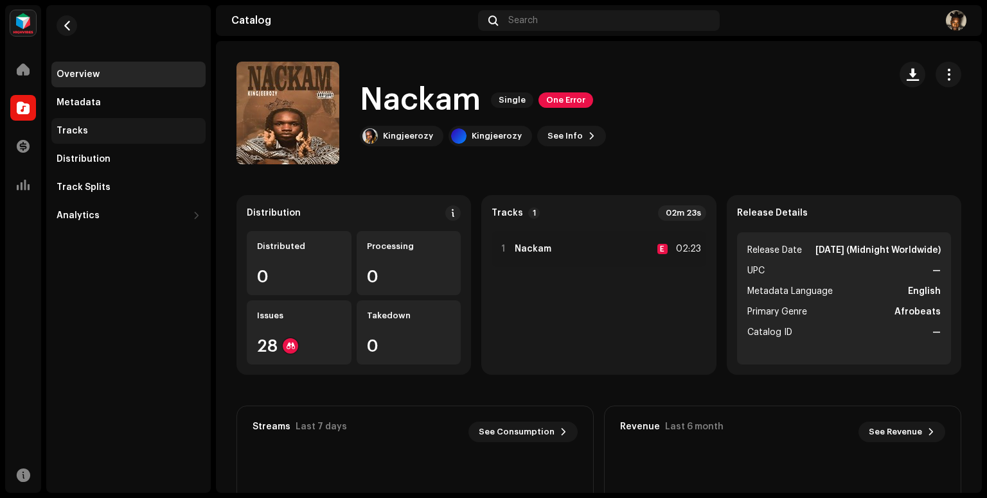
click at [85, 132] on div "Tracks" at bounding box center [129, 131] width 144 height 10
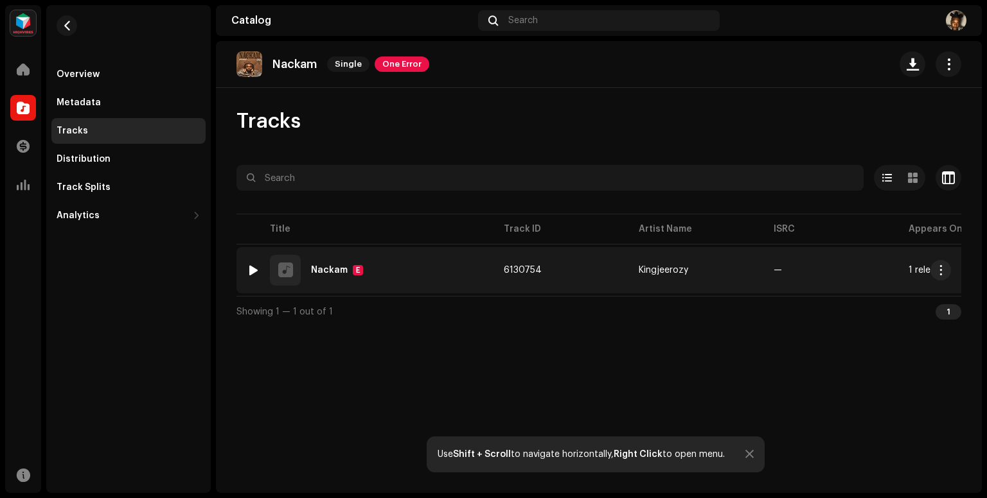
click at [712, 276] on td "Kingjeerozy" at bounding box center [695, 270] width 135 height 46
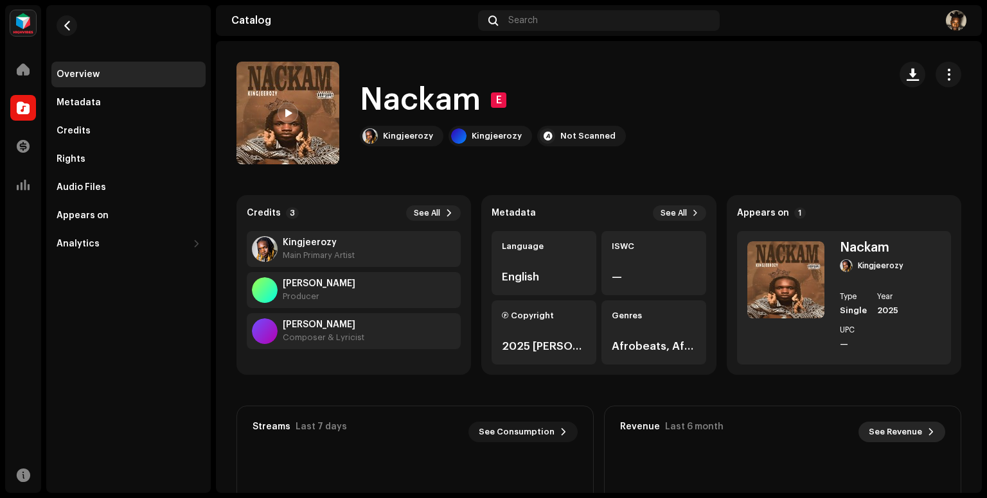
click at [910, 429] on span "See Revenue" at bounding box center [894, 432] width 53 height 26
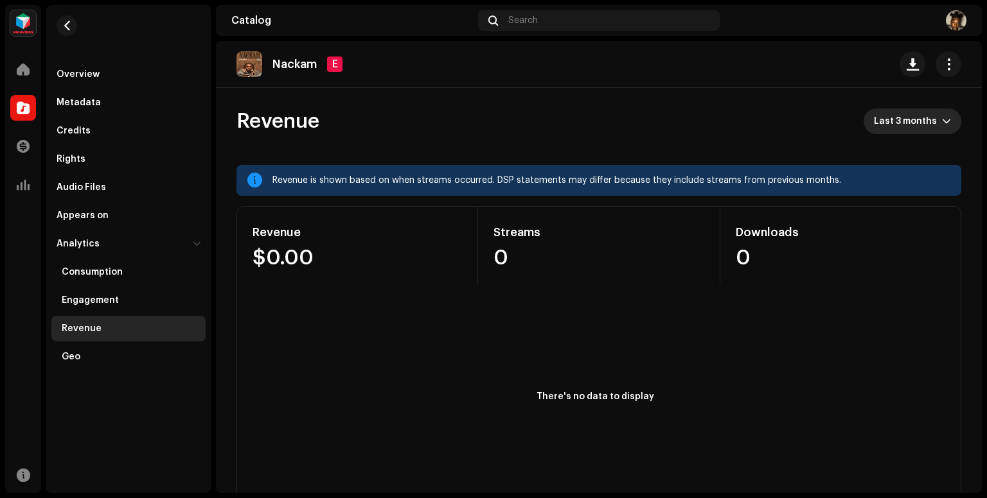
click at [942, 117] on icon "dropdown trigger" at bounding box center [946, 121] width 9 height 9
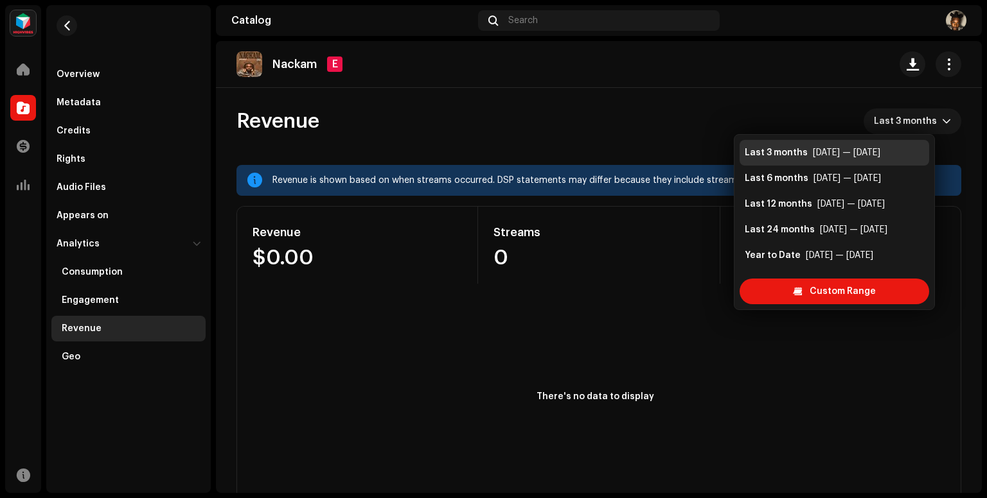
click at [858, 154] on div "[DATE] — [DATE]" at bounding box center [846, 152] width 67 height 13
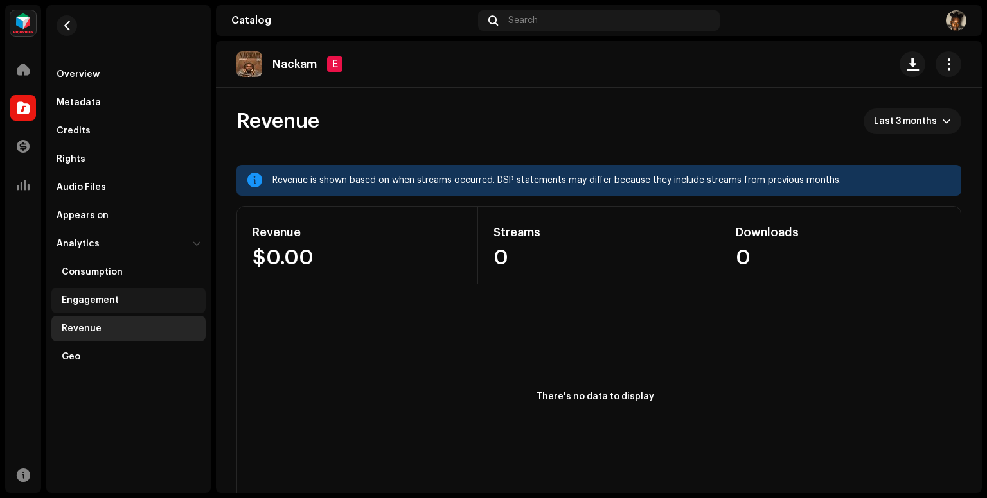
click at [117, 303] on div "Engagement" at bounding box center [131, 300] width 139 height 10
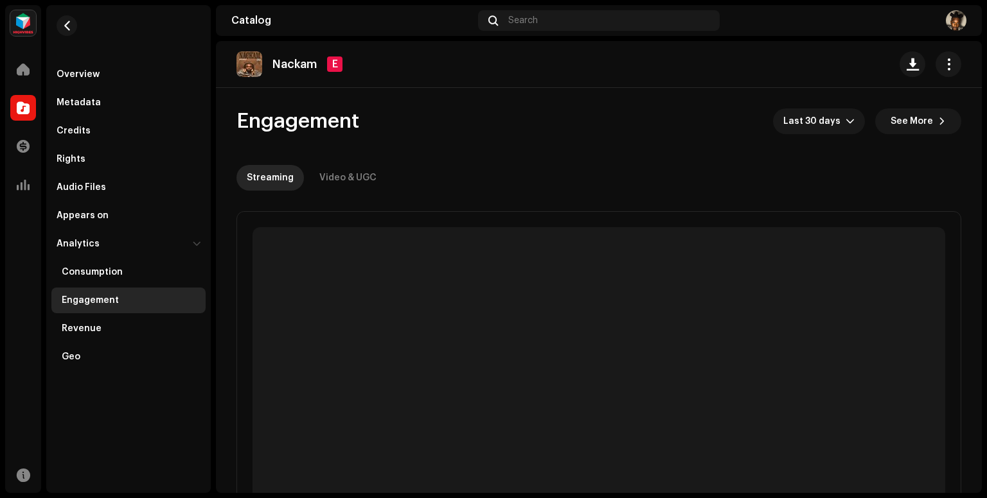
click at [117, 303] on div "Engagement" at bounding box center [131, 300] width 139 height 10
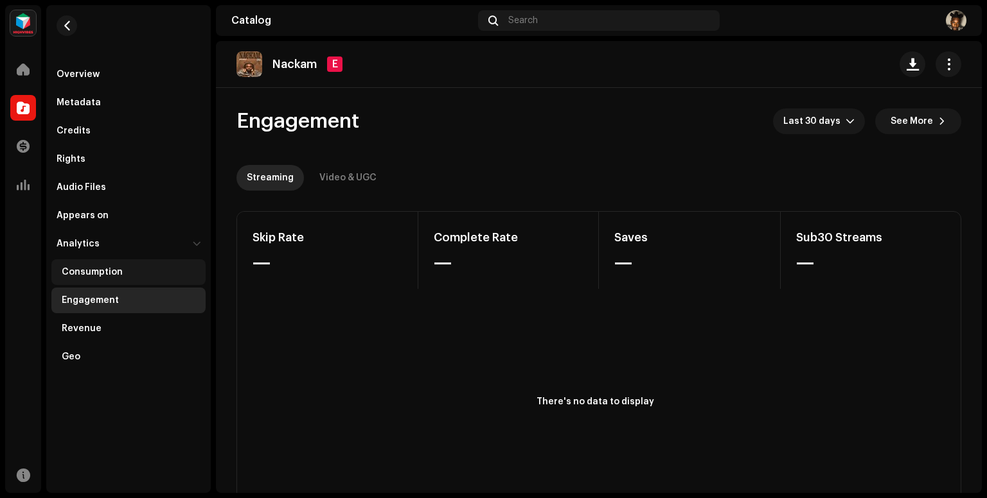
click at [129, 282] on div "Consumption" at bounding box center [128, 272] width 154 height 26
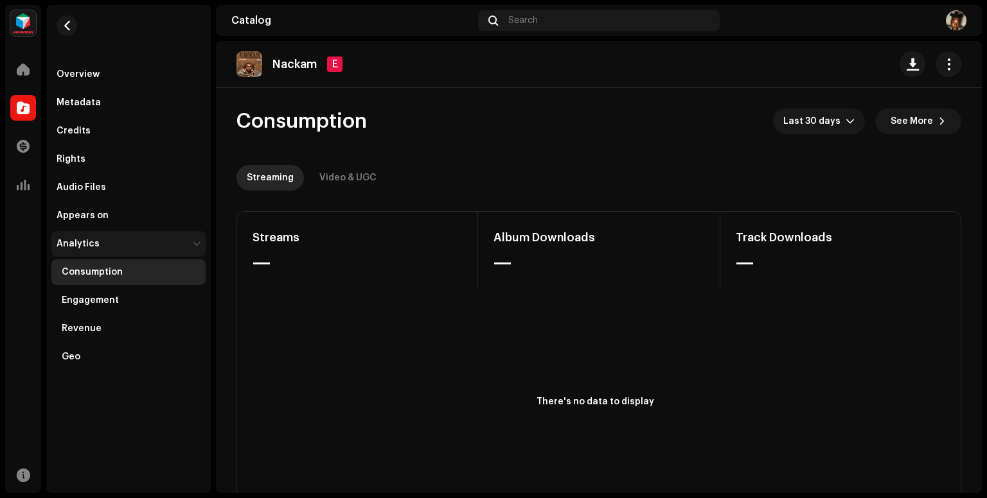
click at [126, 248] on div "Analytics" at bounding box center [122, 244] width 131 height 10
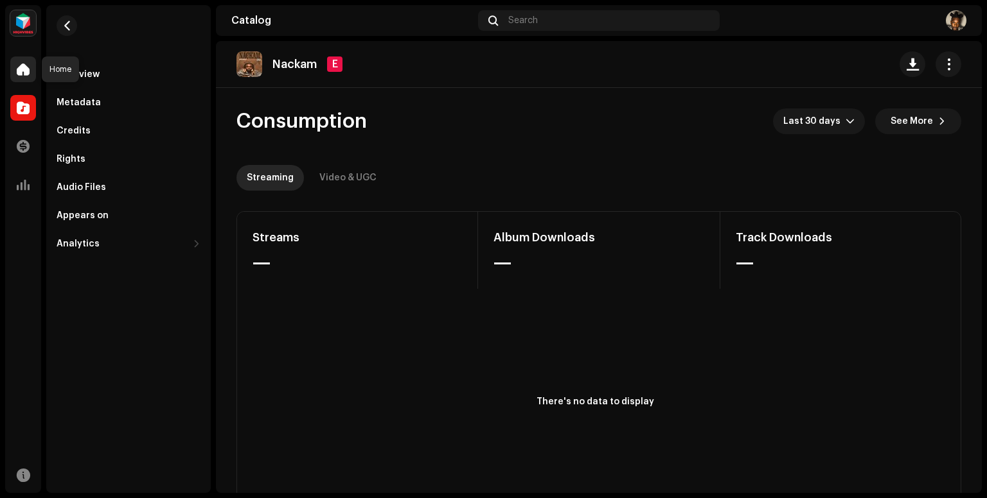
click at [19, 72] on span at bounding box center [23, 69] width 13 height 10
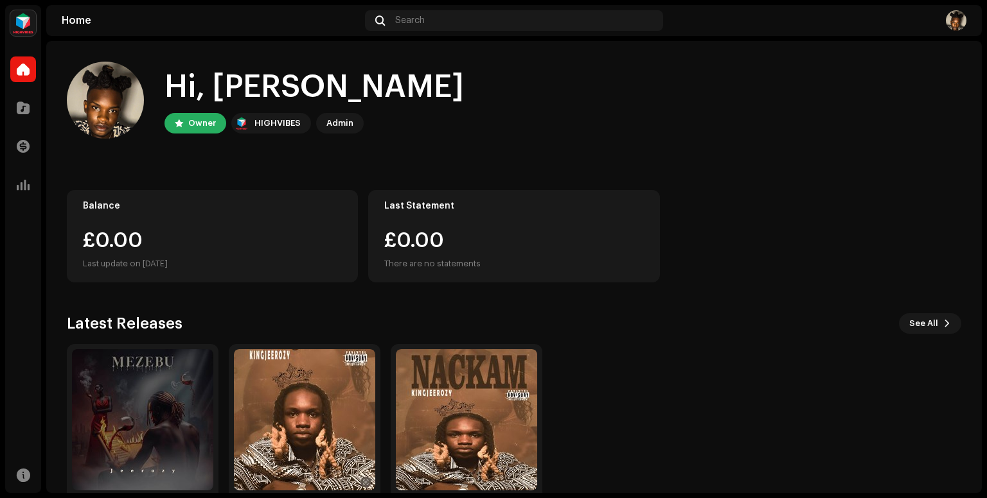
scroll to position [57, 0]
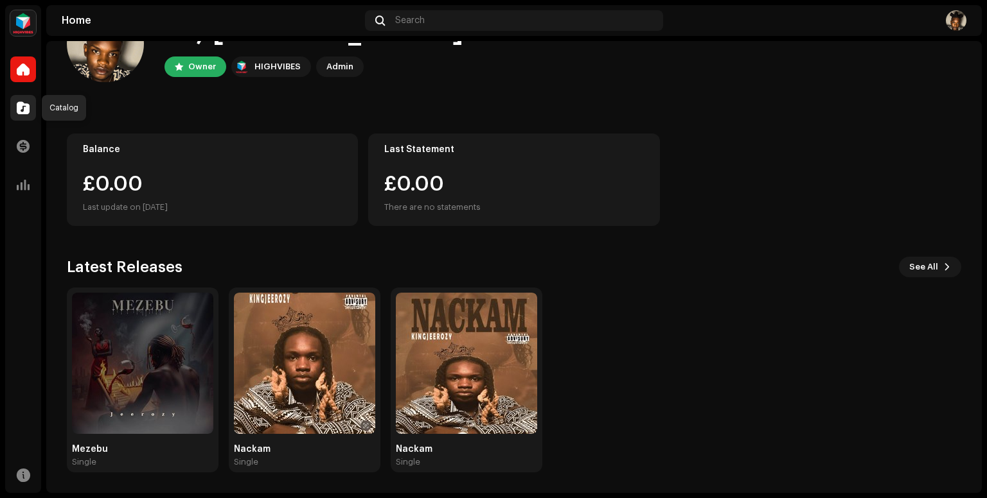
click at [27, 109] on span at bounding box center [23, 108] width 13 height 10
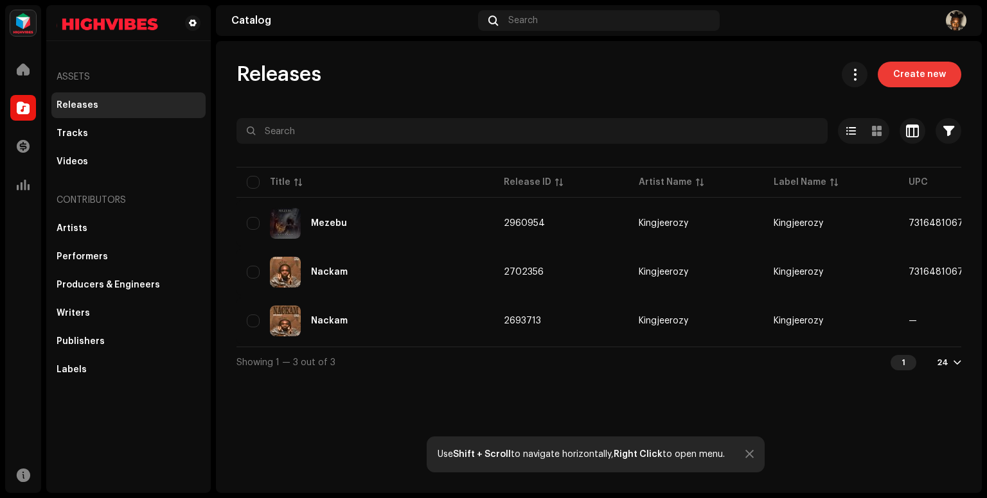
click at [926, 80] on span "Create new" at bounding box center [919, 75] width 53 height 26
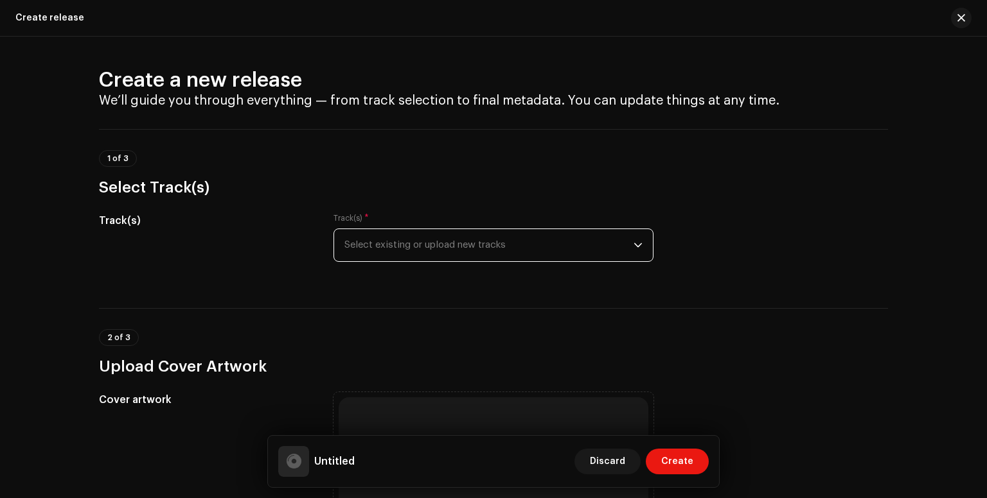
click at [430, 245] on span "Select existing or upload new tracks" at bounding box center [488, 245] width 289 height 32
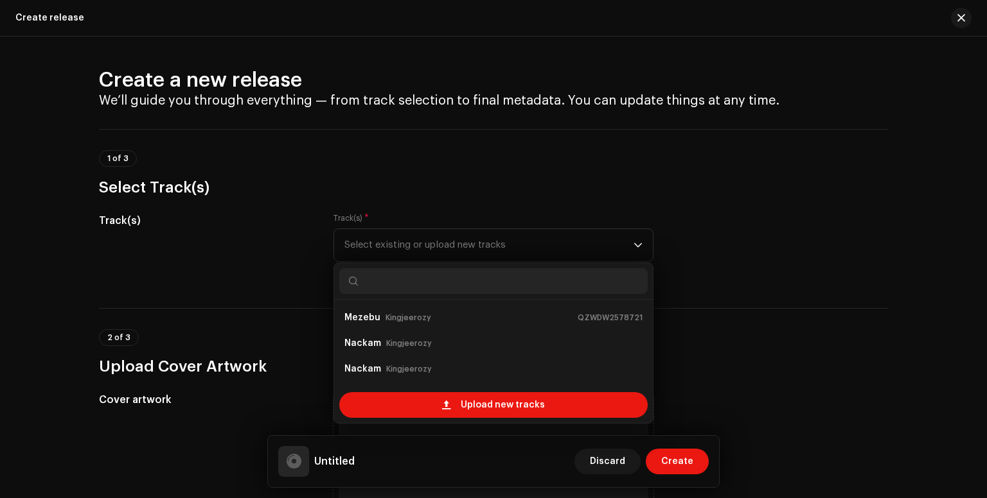
click at [434, 188] on h3 "Select Track(s)" at bounding box center [493, 187] width 789 height 21
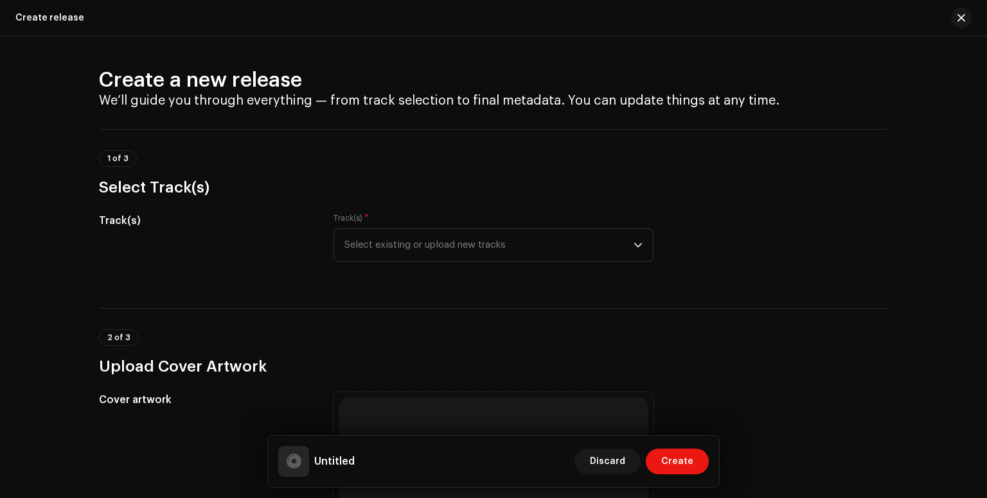
click at [170, 188] on h3 "Select Track(s)" at bounding box center [493, 187] width 789 height 21
click at [601, 240] on span "Select existing or upload new tracks" at bounding box center [488, 245] width 289 height 32
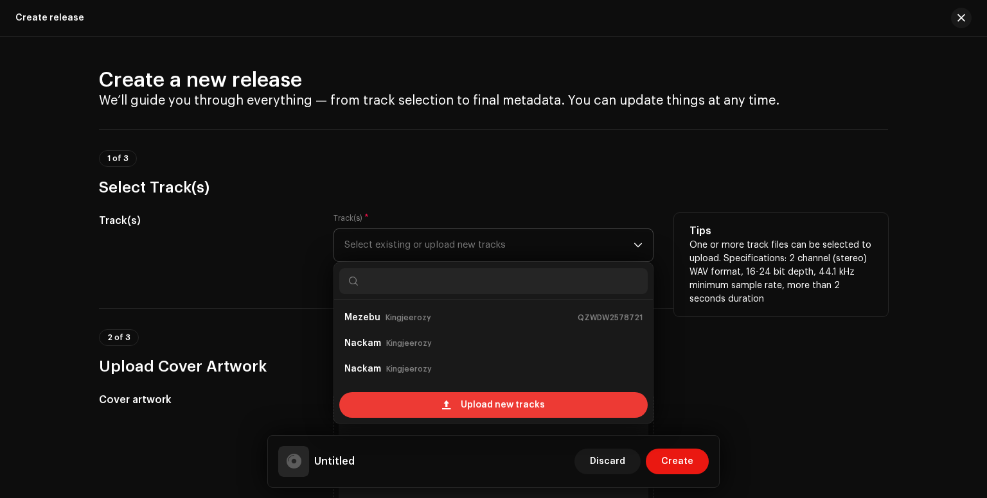
click at [542, 407] on div "Upload new tracks" at bounding box center [493, 405] width 308 height 26
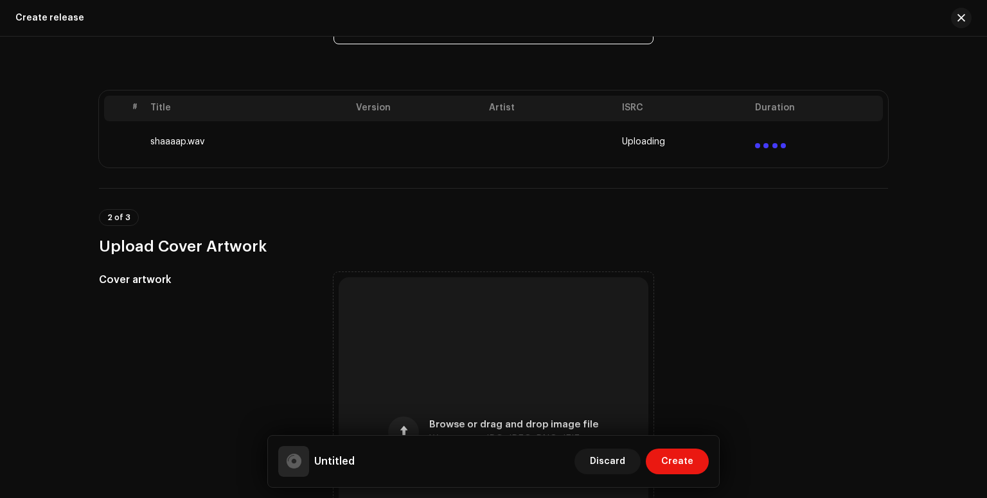
scroll to position [198, 0]
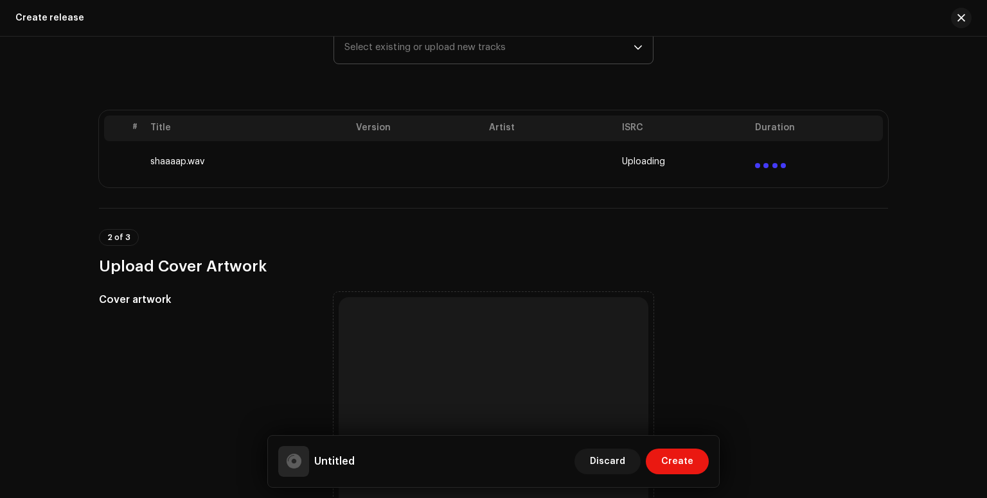
click at [215, 157] on td "shaaaap.wav" at bounding box center [248, 161] width 206 height 41
click at [189, 161] on td "shaaaap.wav" at bounding box center [248, 161] width 206 height 41
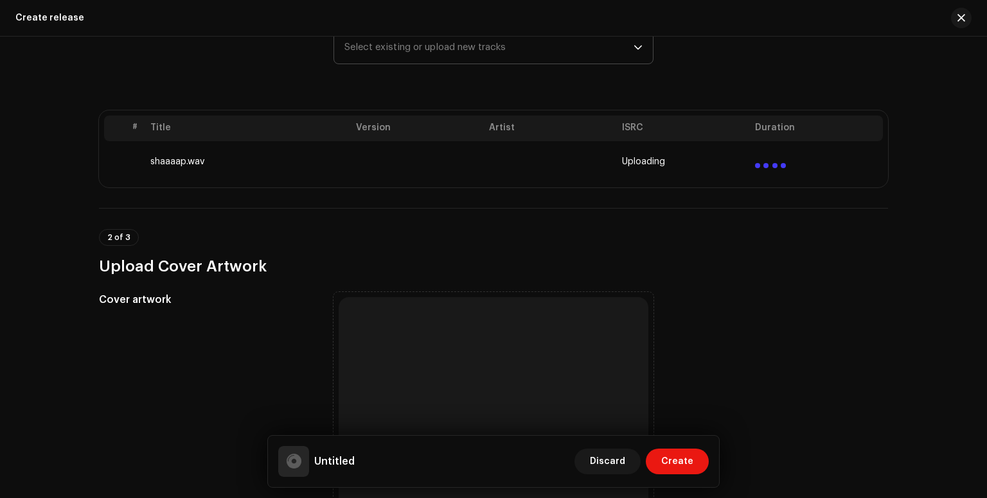
click at [189, 161] on td "shaaaap.wav" at bounding box center [248, 161] width 206 height 41
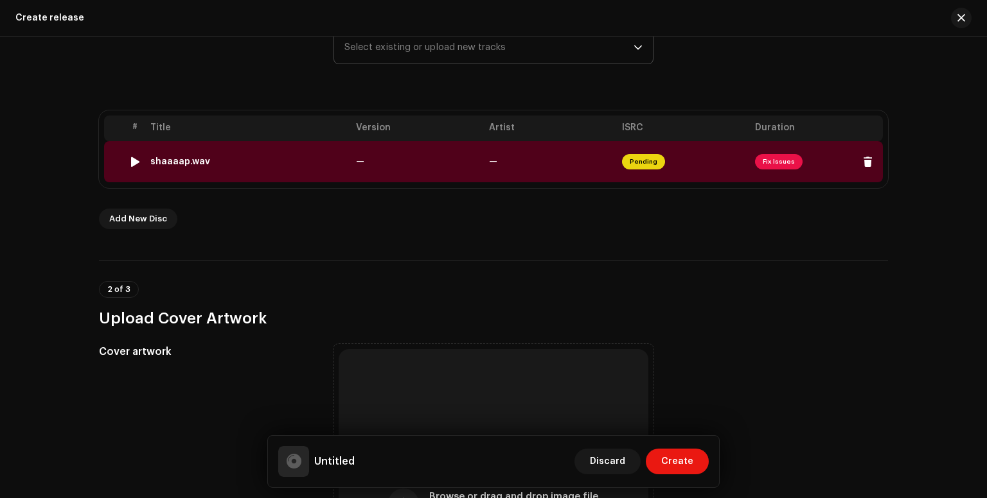
click at [196, 160] on div "shaaaap.wav" at bounding box center [180, 162] width 60 height 10
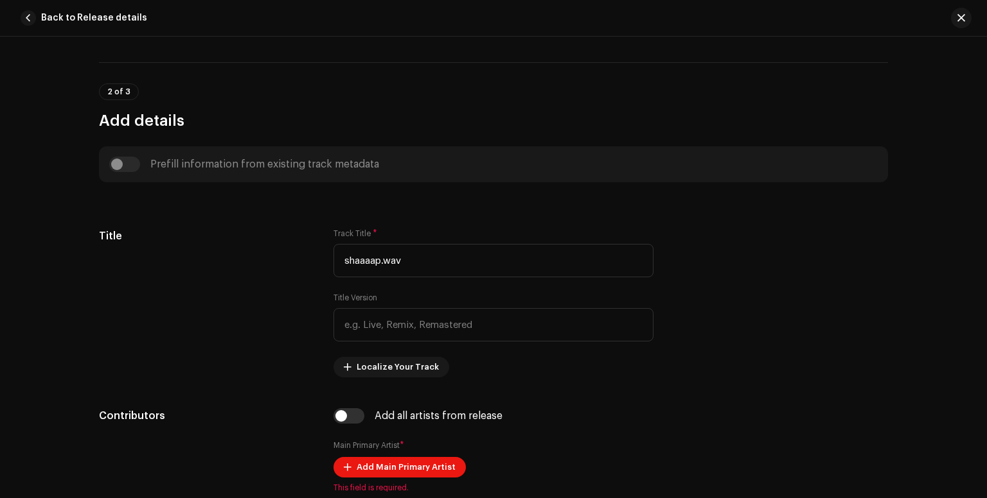
scroll to position [406, 0]
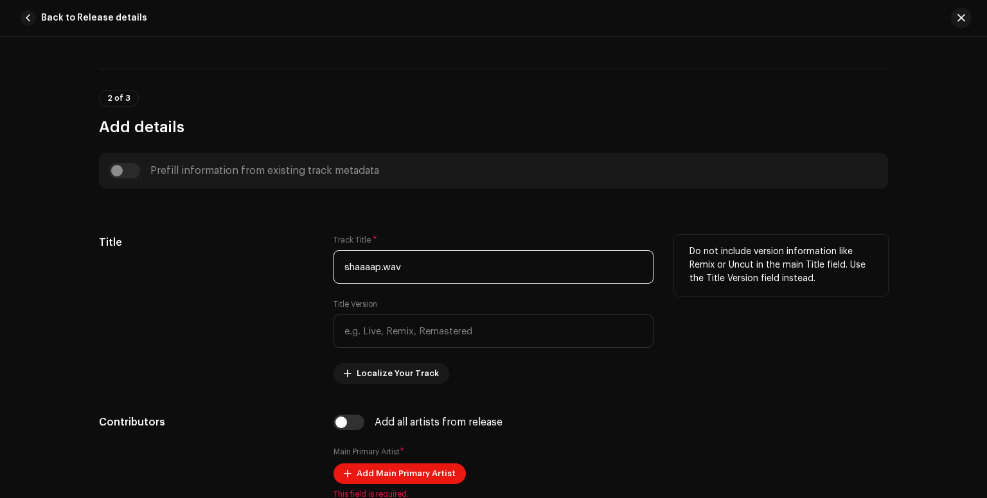
click at [468, 274] on input "shaaaap.wav" at bounding box center [493, 267] width 320 height 33
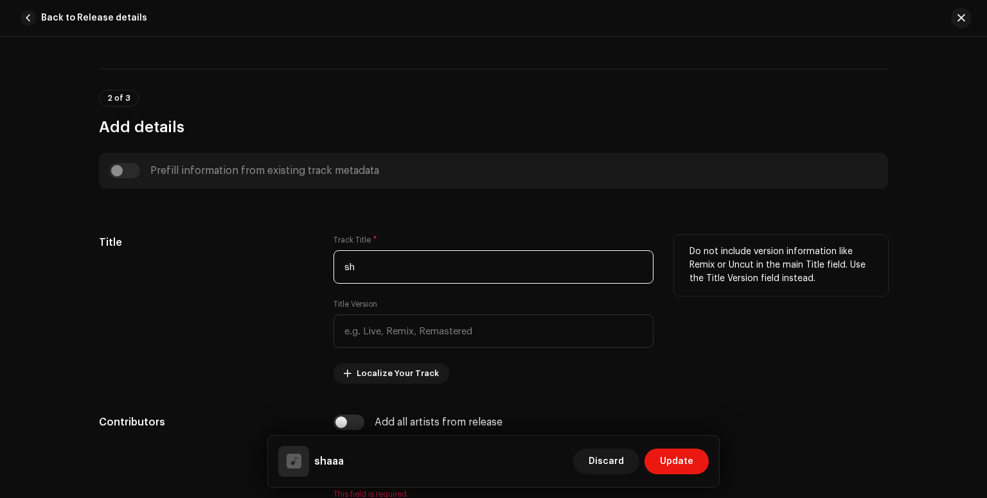
type input "s"
type input "SHARPERLY"
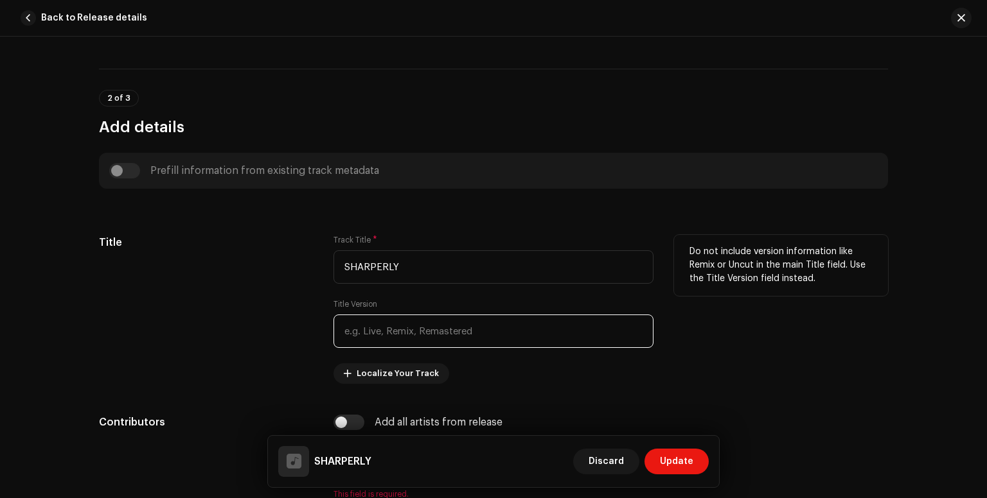
click at [426, 335] on input "text" at bounding box center [493, 331] width 320 height 33
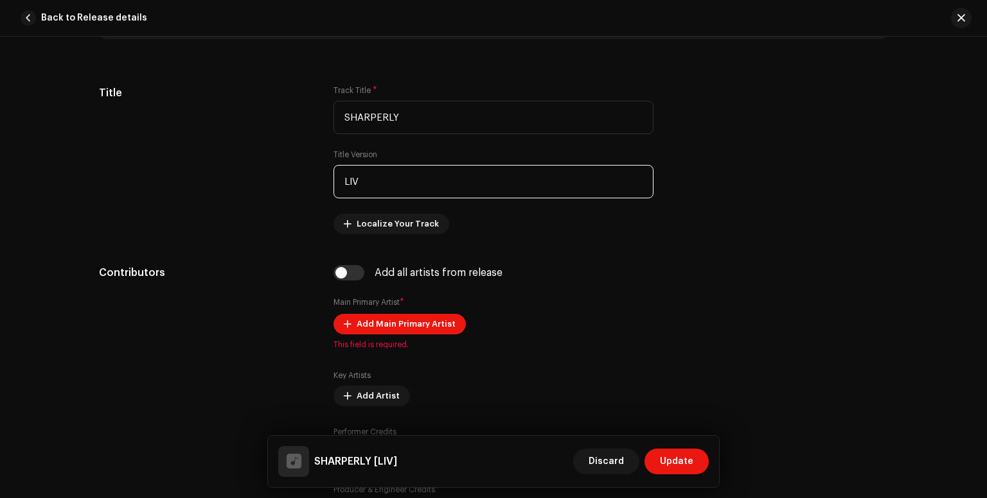
scroll to position [616, 0]
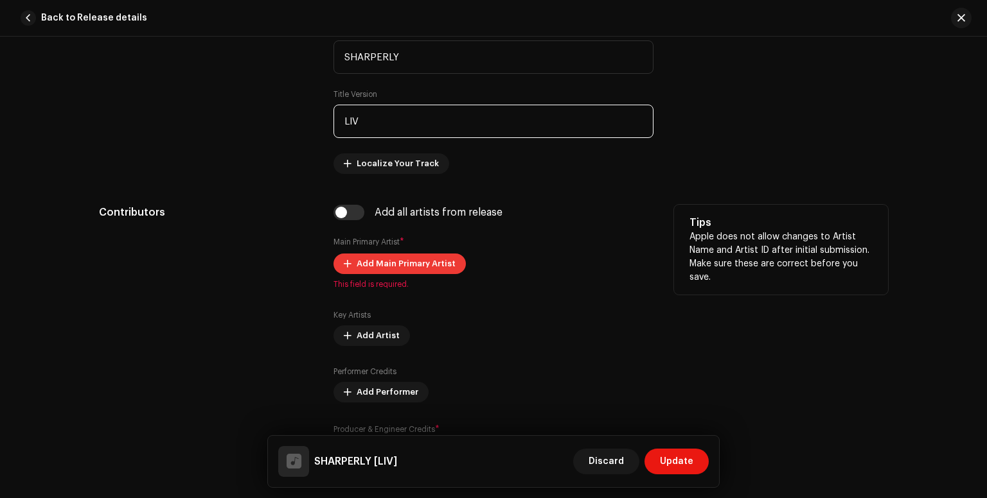
type input "LIV"
click at [427, 254] on span "Add Main Primary Artist" at bounding box center [405, 264] width 99 height 26
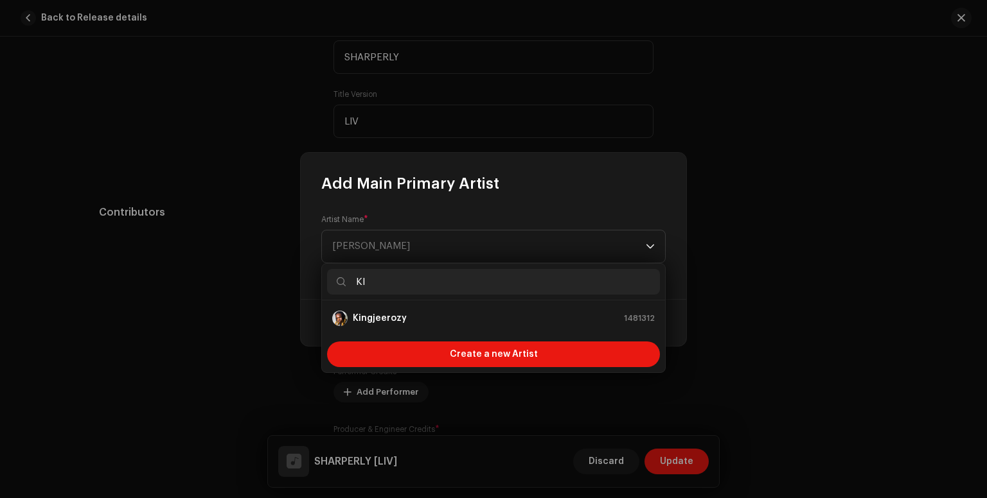
type input "KI"
click at [443, 337] on div "Create a new Artist" at bounding box center [493, 355] width 343 height 36
click at [443, 332] on ul "Kingjeerozy 1481312" at bounding box center [493, 319] width 343 height 36
click at [406, 324] on div "Kingjeerozy 1481312" at bounding box center [493, 318] width 322 height 15
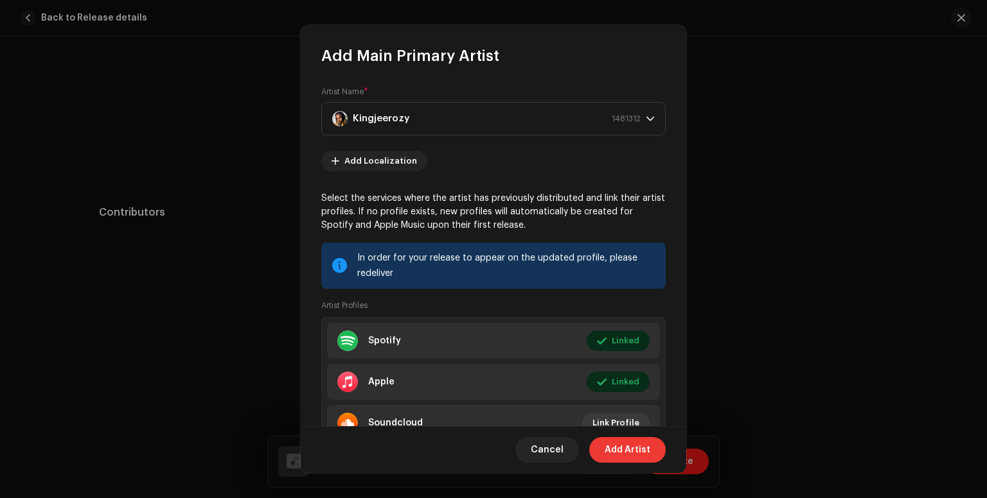
click at [635, 451] on span "Add Artist" at bounding box center [627, 450] width 46 height 26
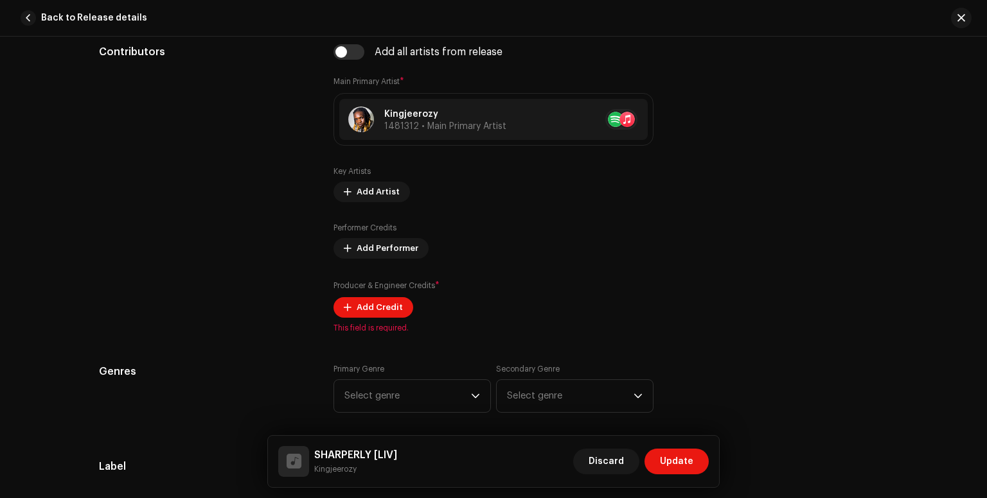
scroll to position [780, 0]
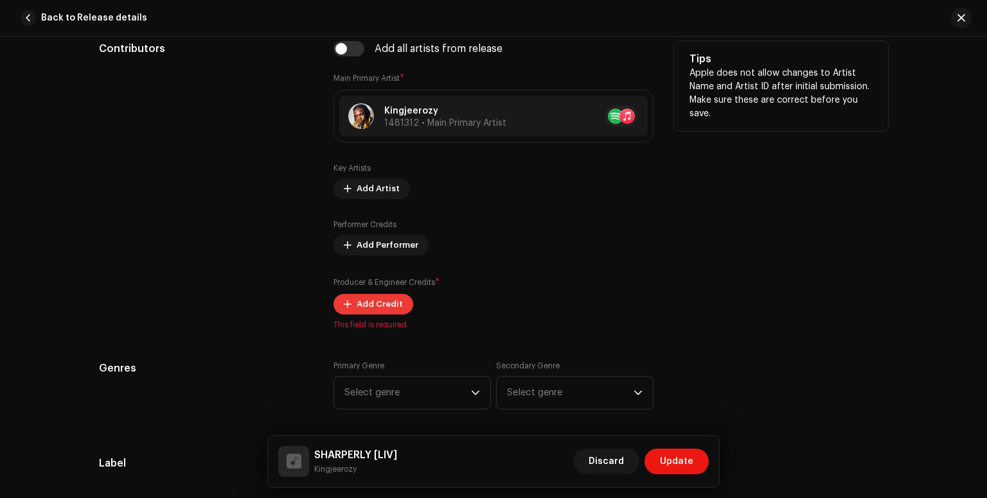
click at [382, 312] on span "Add Credit" at bounding box center [379, 305] width 46 height 26
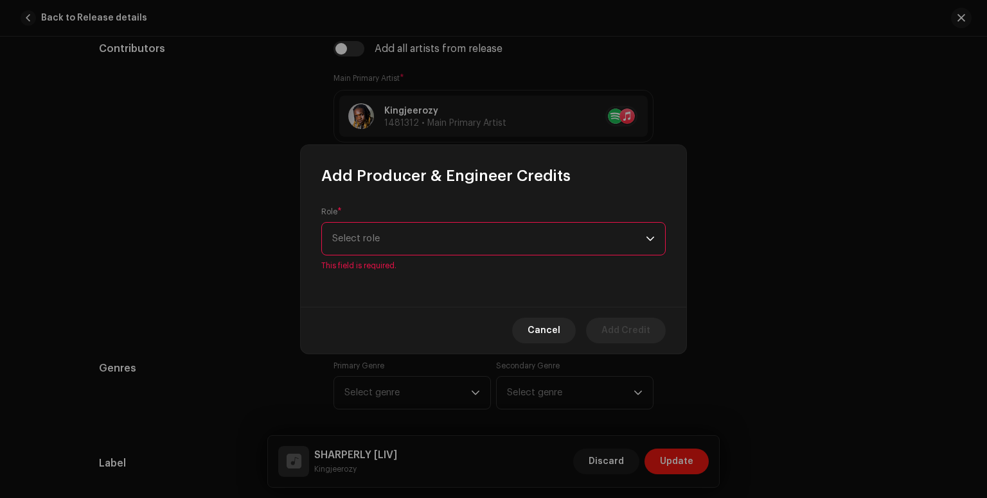
click at [655, 240] on p-select "Select role" at bounding box center [493, 238] width 344 height 33
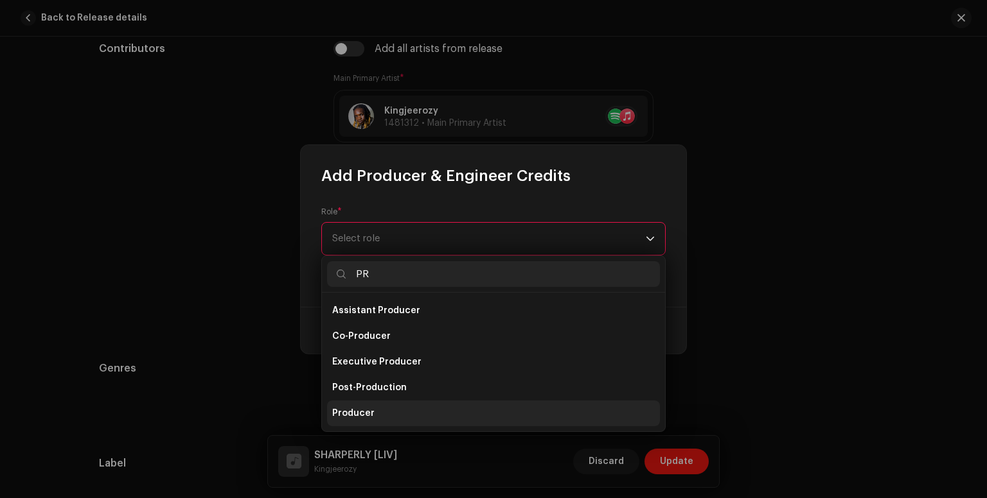
type input "PR"
click at [381, 413] on li "Producer" at bounding box center [493, 414] width 333 height 26
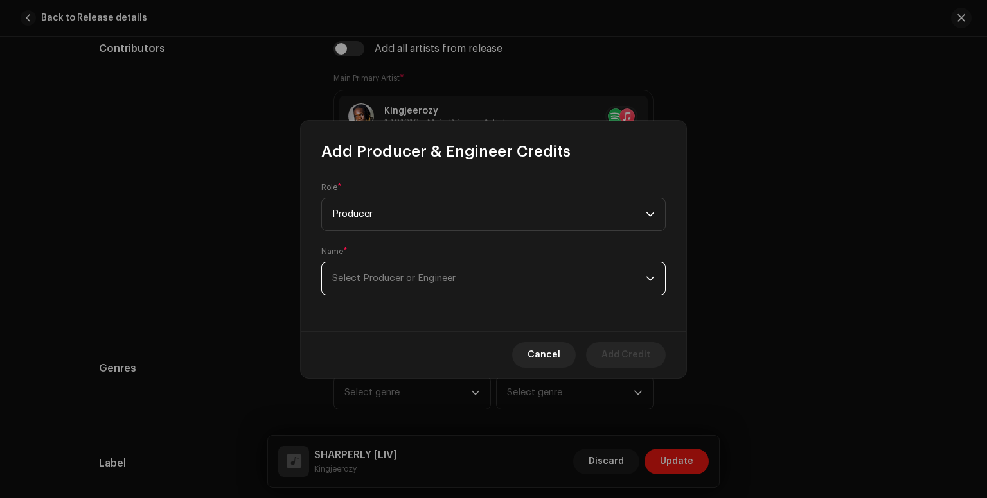
click at [378, 281] on span "Select Producer or Engineer" at bounding box center [393, 279] width 123 height 10
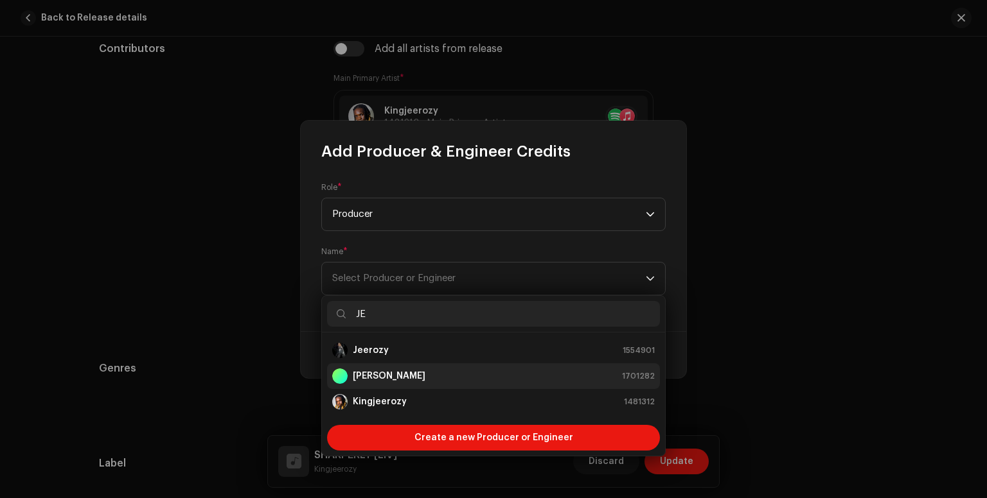
type input "JE"
click at [401, 380] on strong "[PERSON_NAME]" at bounding box center [389, 376] width 73 height 13
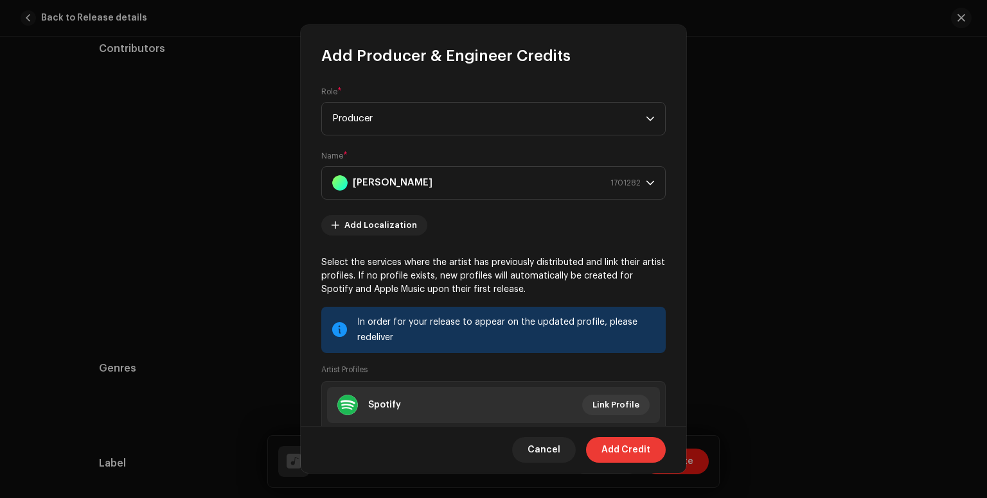
click at [637, 446] on span "Add Credit" at bounding box center [625, 450] width 49 height 26
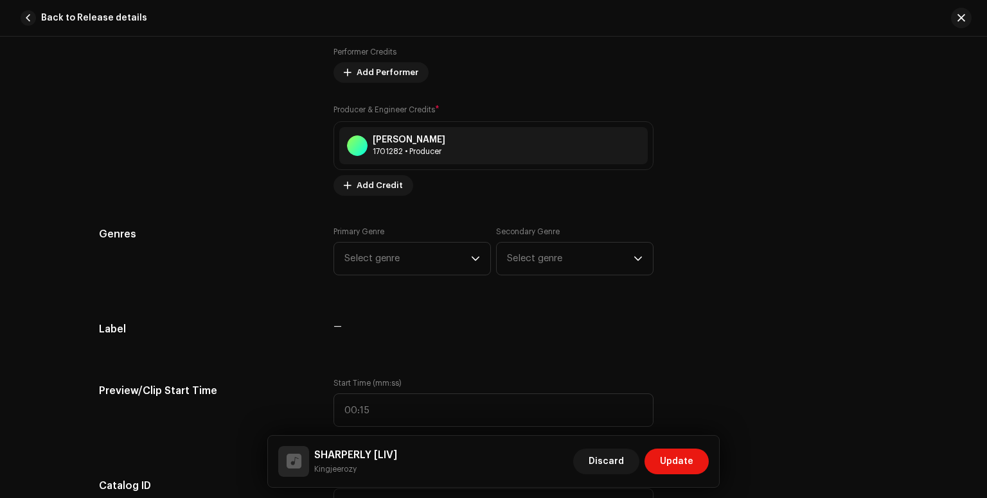
scroll to position [1020, 0]
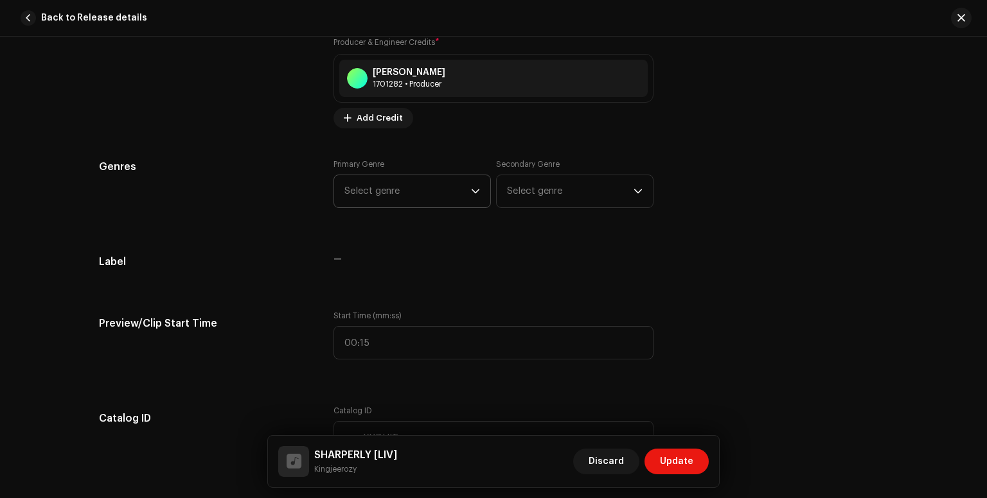
click at [473, 188] on icon "dropdown trigger" at bounding box center [475, 191] width 9 height 9
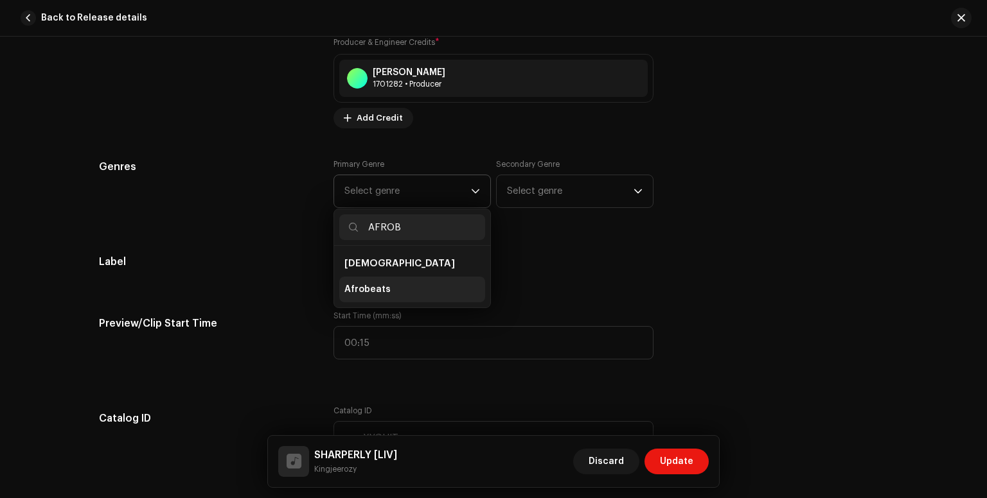
type input "AFROB"
click at [395, 287] on li "Afrobeats" at bounding box center [412, 290] width 146 height 26
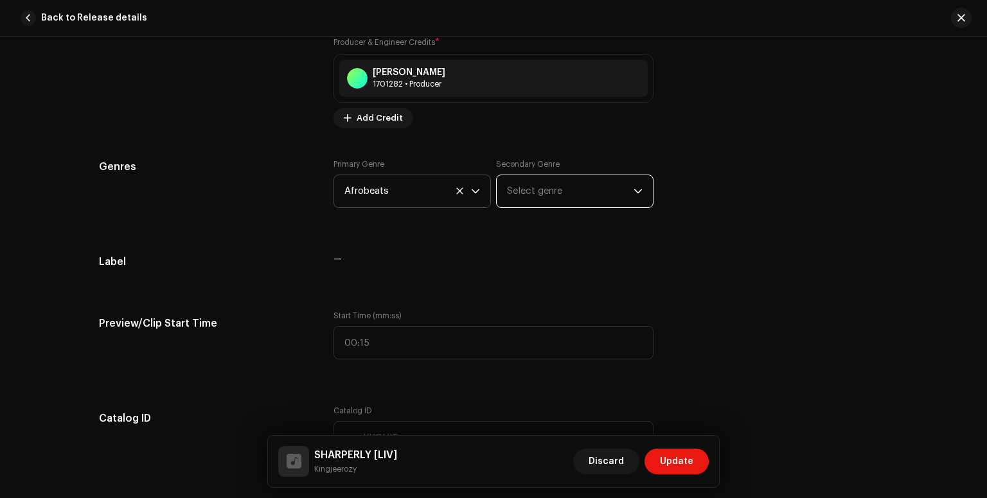
click at [617, 192] on span "Select genre" at bounding box center [570, 191] width 127 height 32
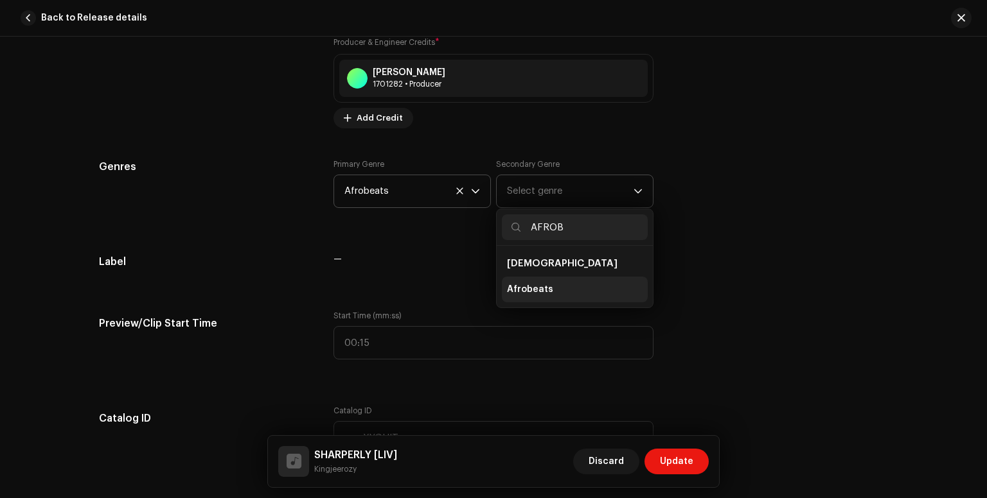
type input "AFROB"
click at [599, 291] on li "Afrobeats" at bounding box center [575, 290] width 146 height 26
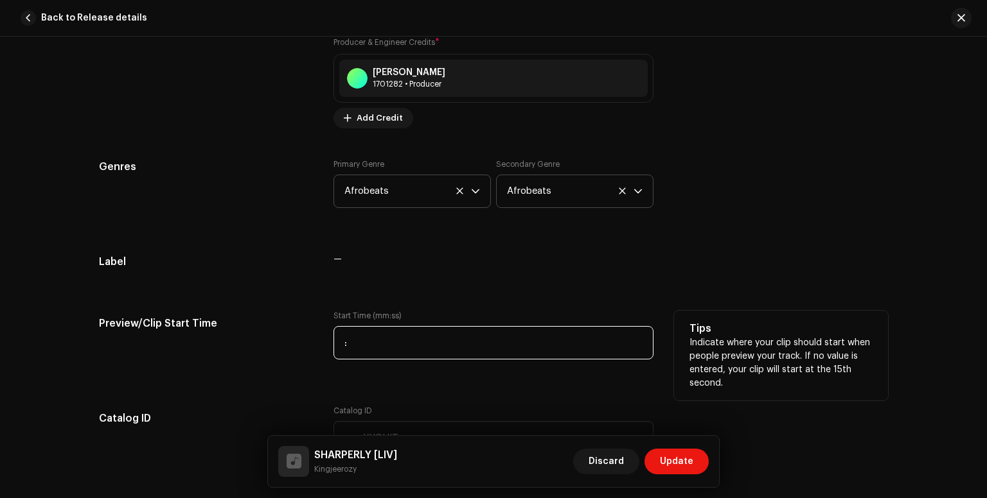
click at [527, 340] on input ":" at bounding box center [493, 342] width 320 height 33
type input "00:28"
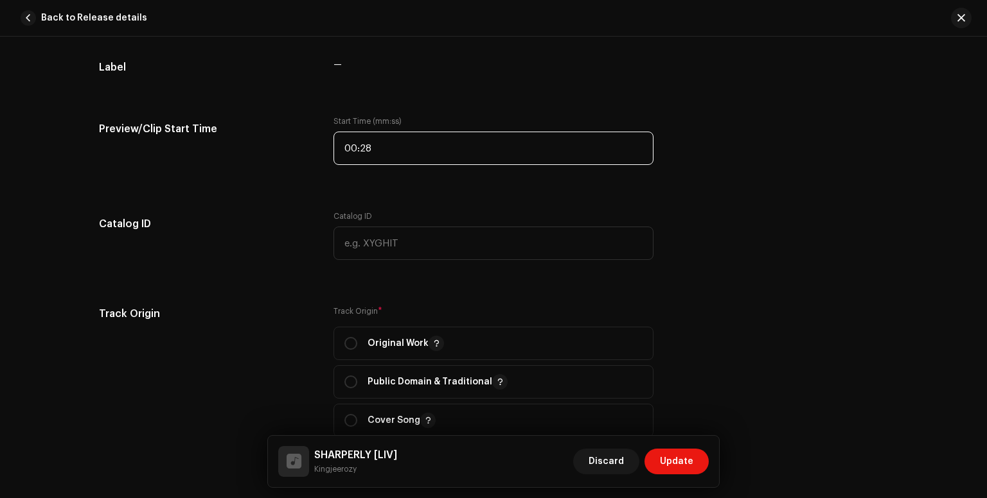
scroll to position [1218, 0]
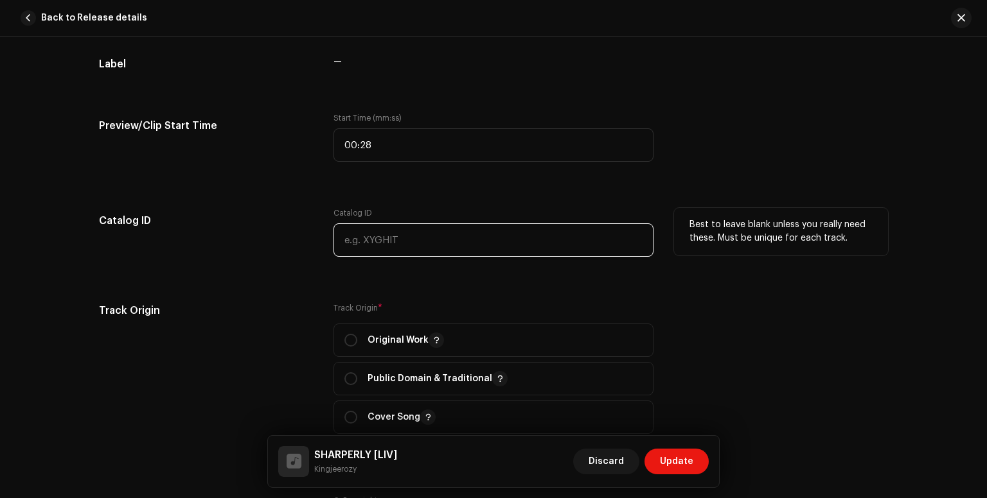
click at [599, 240] on input "text" at bounding box center [493, 240] width 320 height 33
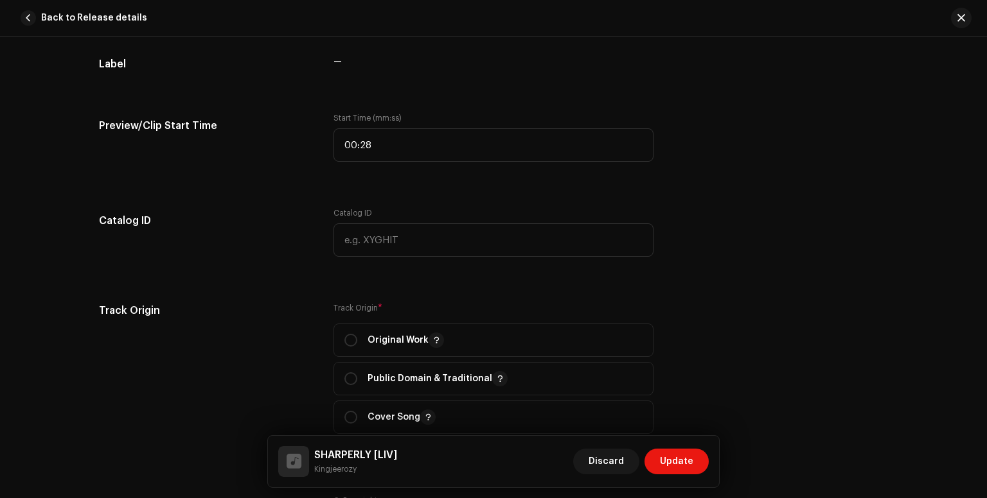
drag, startPoint x: 981, startPoint y: 244, endPoint x: 985, endPoint y: 265, distance: 21.7
click at [985, 265] on div "Track details Complete the following to finalize your track. 1 of 3 Add Audio F…" at bounding box center [493, 268] width 987 height 462
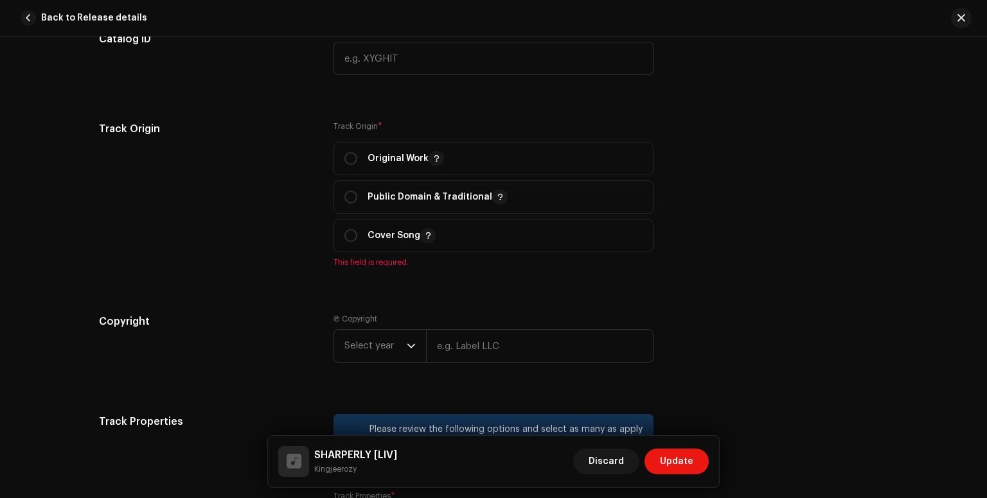
scroll to position [1406, 0]
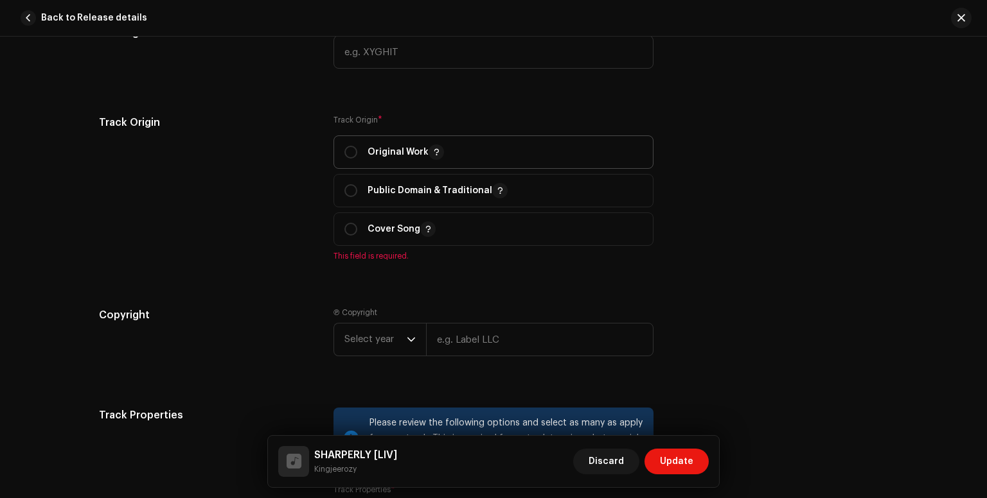
click at [357, 146] on div "Original Work" at bounding box center [394, 152] width 100 height 15
radio input "true"
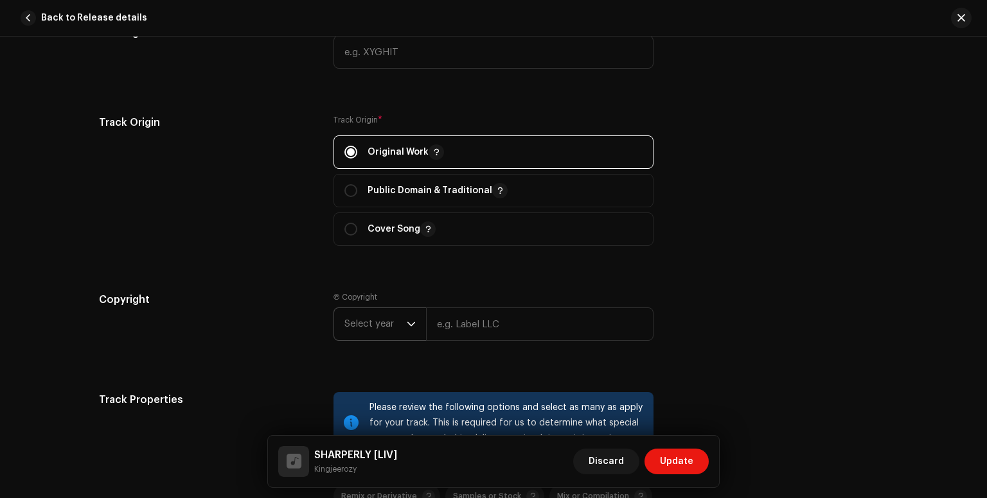
click at [409, 321] on icon "dropdown trigger" at bounding box center [411, 324] width 9 height 9
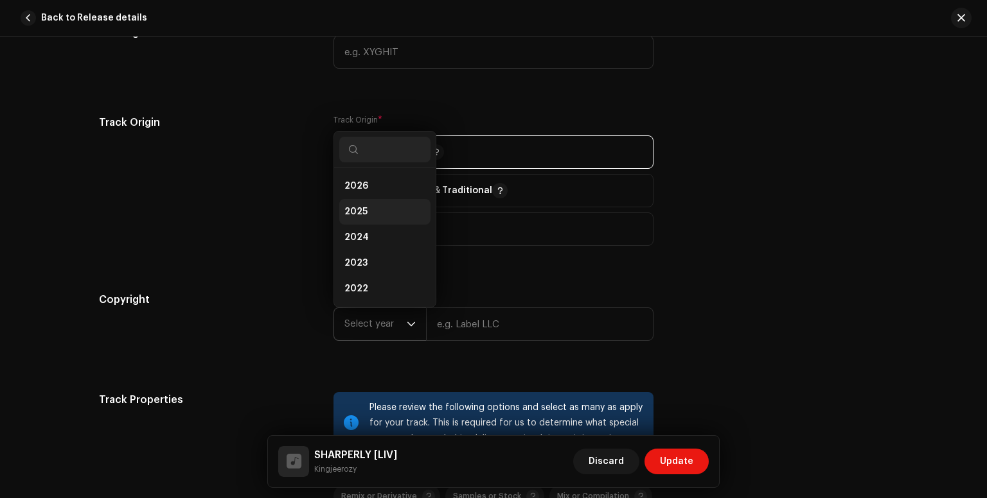
click at [367, 207] on li "2025" at bounding box center [384, 212] width 91 height 26
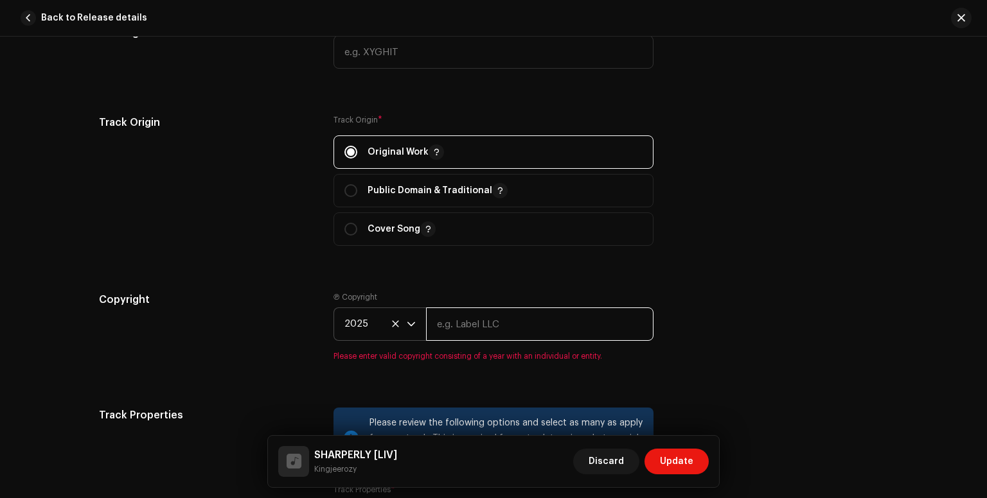
click at [496, 333] on input "text" at bounding box center [539, 324] width 227 height 33
type input "KINGJEEROZY"
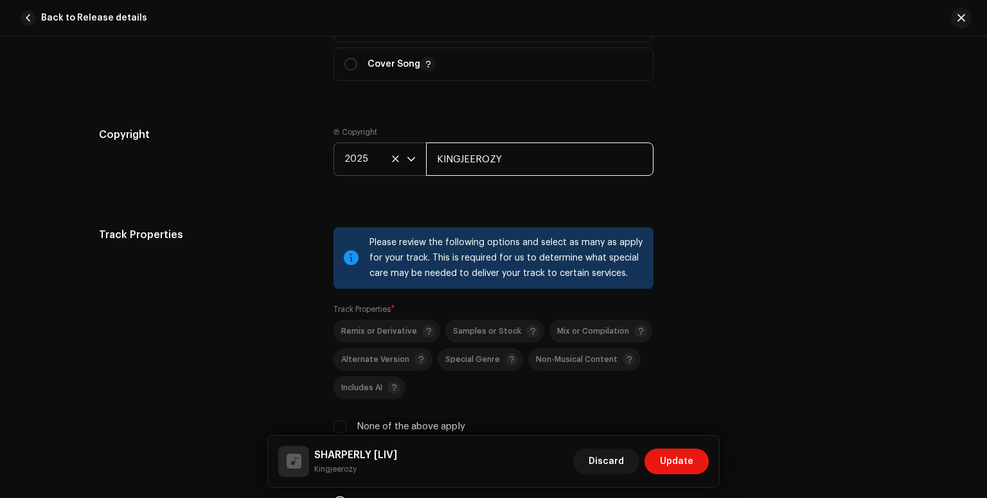
scroll to position [1584, 0]
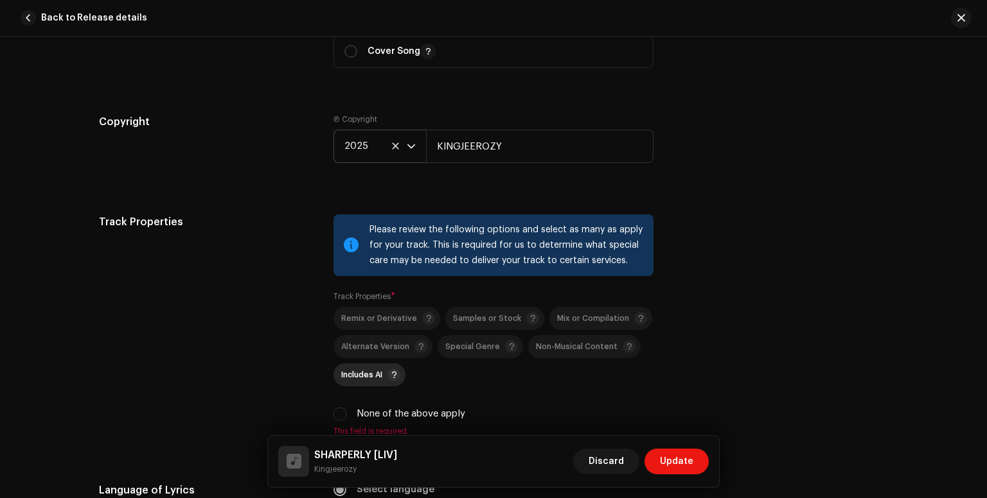
click at [364, 379] on span "Includes AI" at bounding box center [361, 375] width 41 height 8
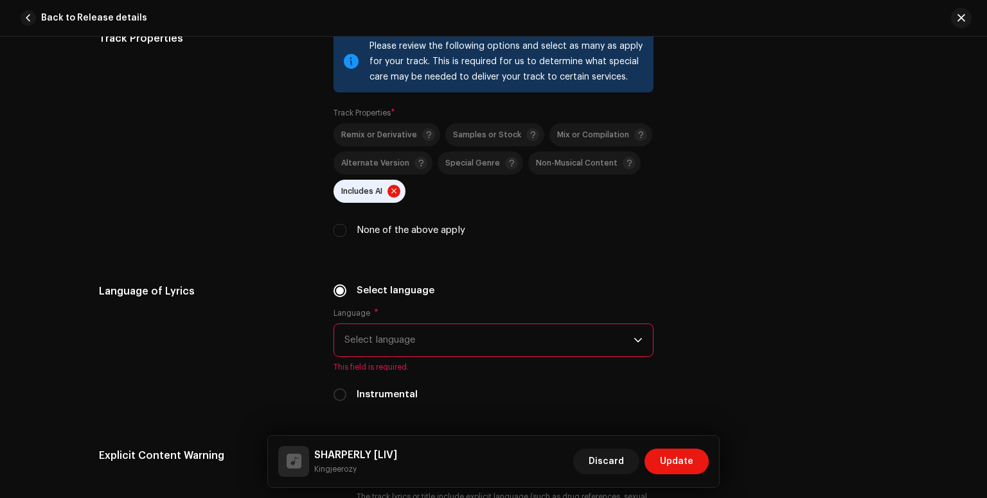
scroll to position [1771, 0]
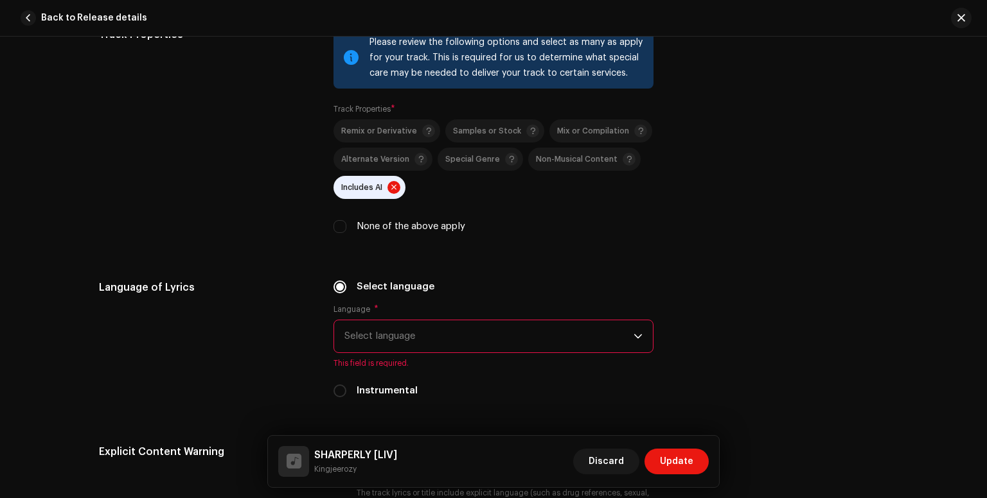
click at [514, 340] on span "Select language" at bounding box center [488, 337] width 289 height 32
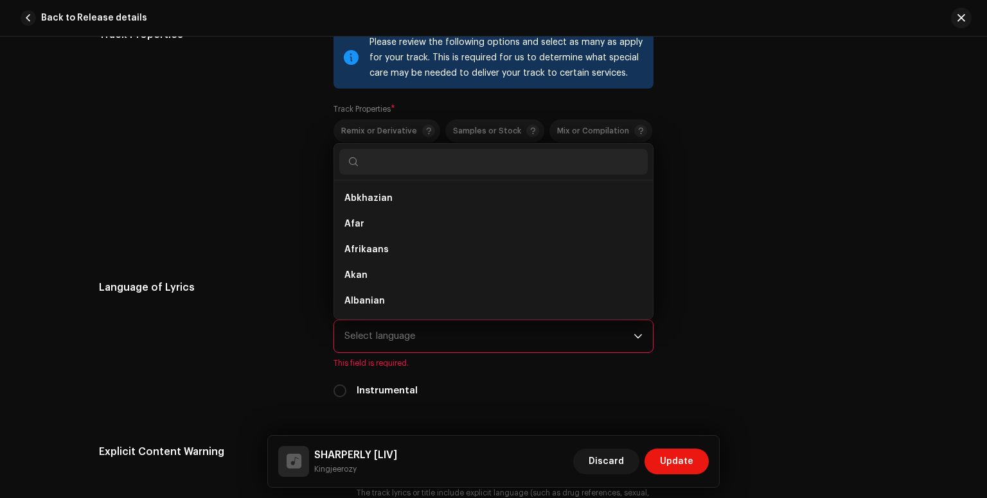
click at [719, 238] on div "Track Properties Please review the following options and select as many as appl…" at bounding box center [493, 138] width 789 height 222
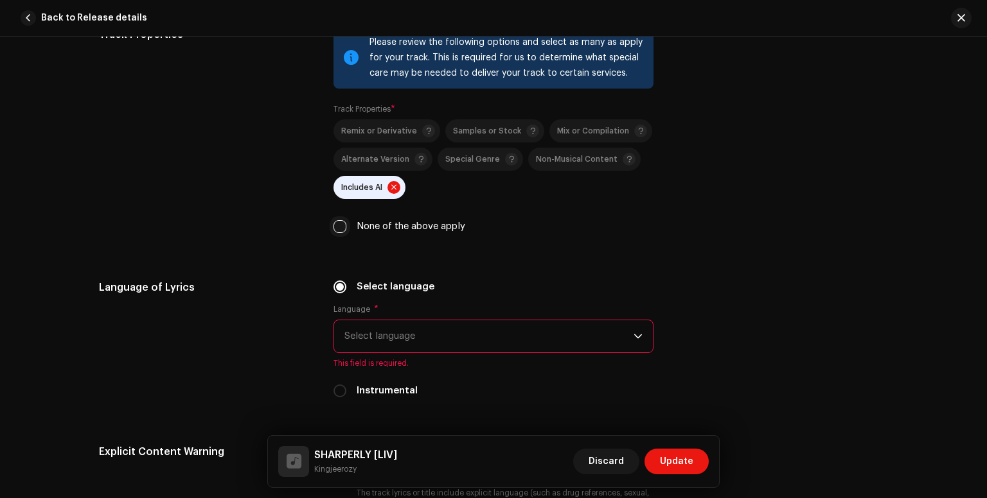
click at [334, 225] on input "None of the above apply" at bounding box center [339, 226] width 13 height 13
checkbox input "true"
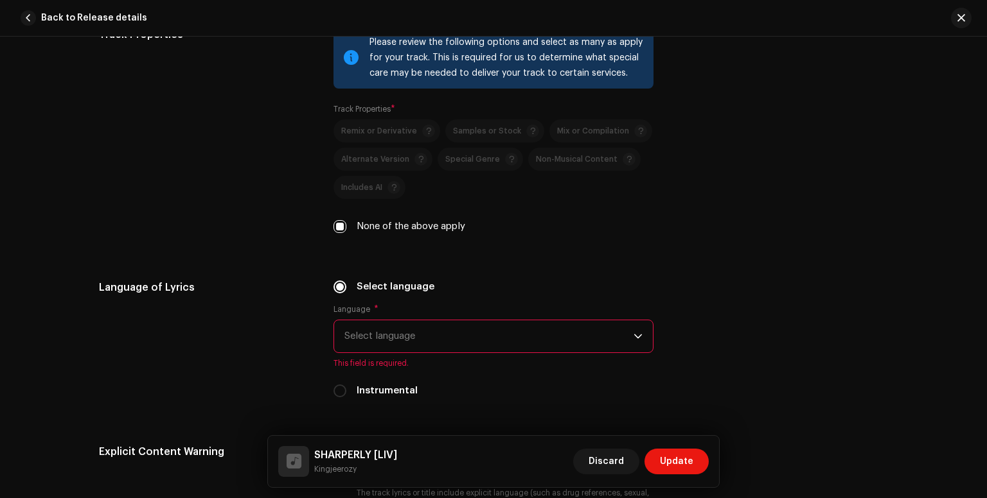
click at [464, 335] on span "Select language" at bounding box center [488, 337] width 289 height 32
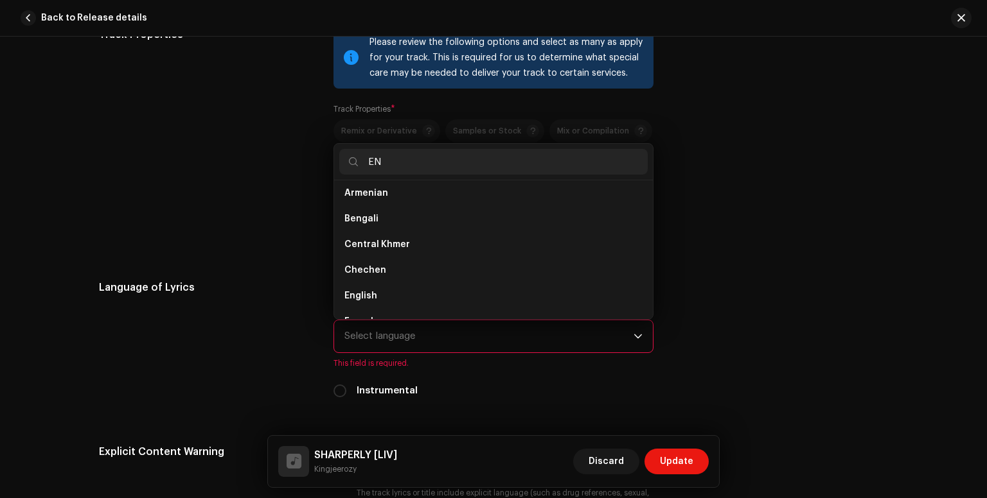
scroll to position [0, 0]
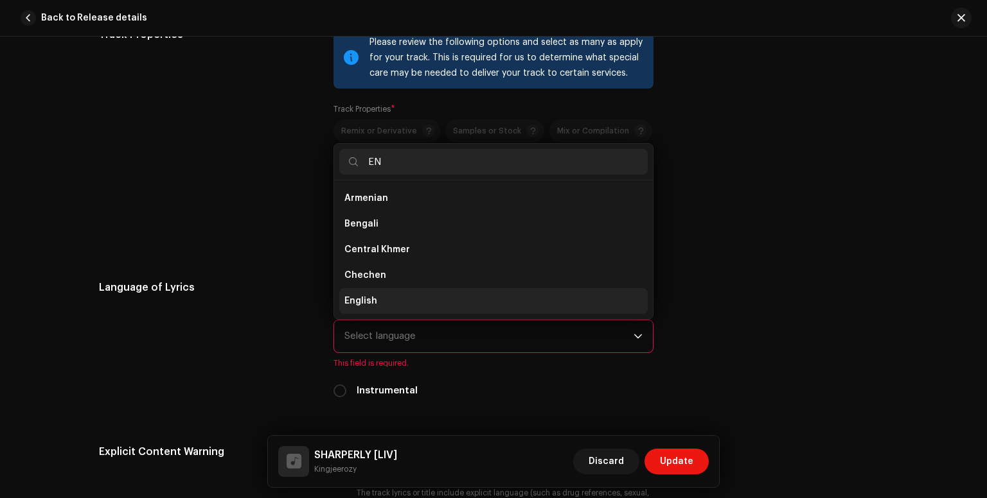
type input "EN"
click at [396, 308] on li "English" at bounding box center [493, 301] width 308 height 26
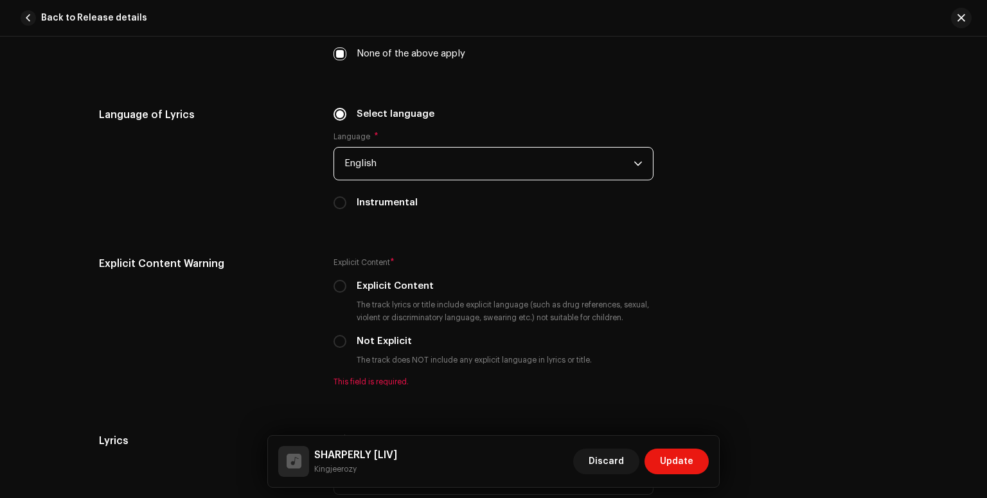
scroll to position [1947, 0]
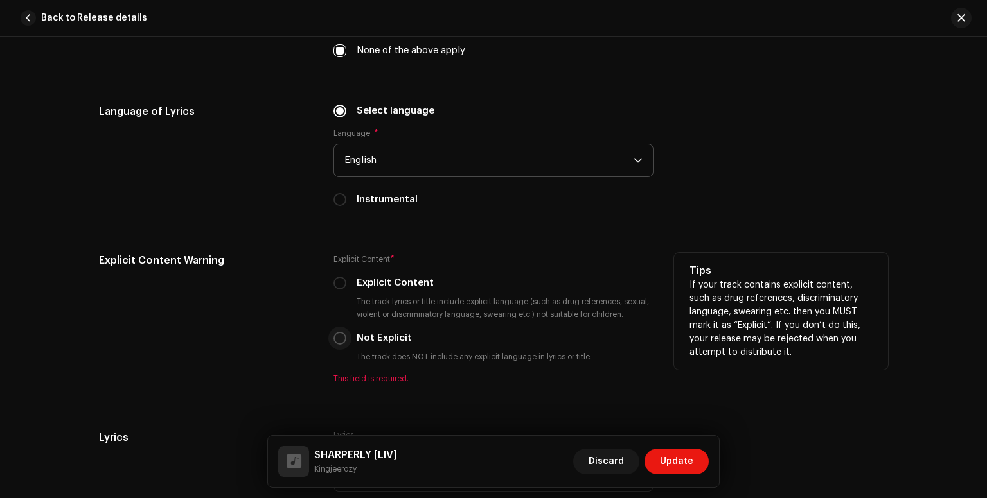
click at [337, 338] on input "Not Explicit" at bounding box center [339, 338] width 13 height 13
radio input "true"
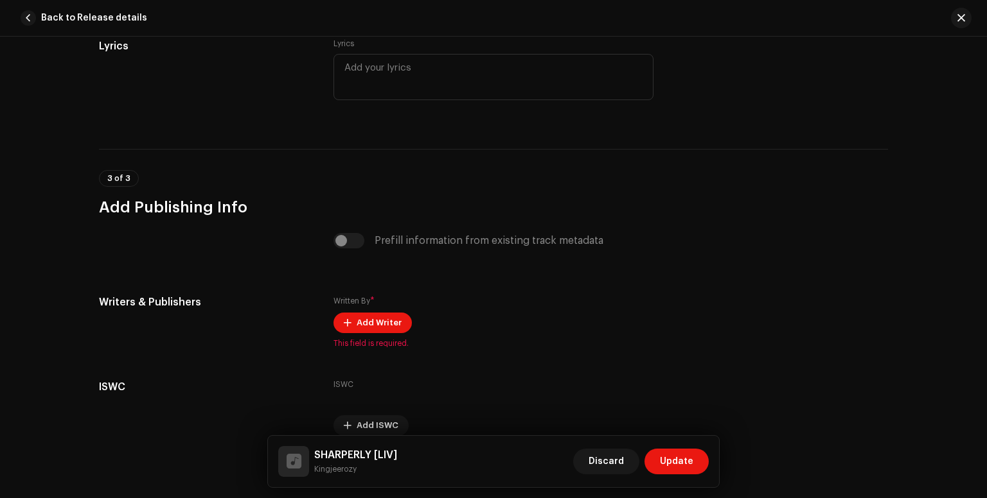
scroll to position [2328, 0]
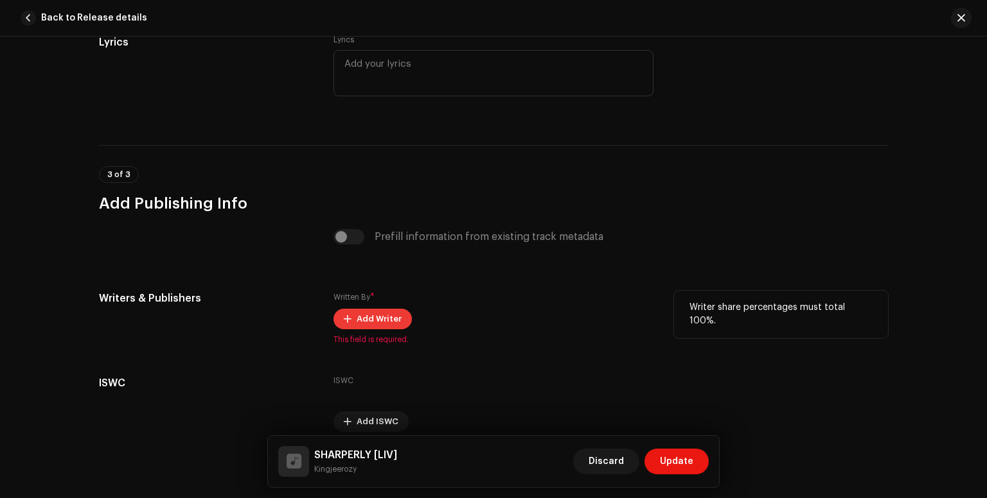
click at [363, 322] on span "Add Writer" at bounding box center [378, 319] width 45 height 26
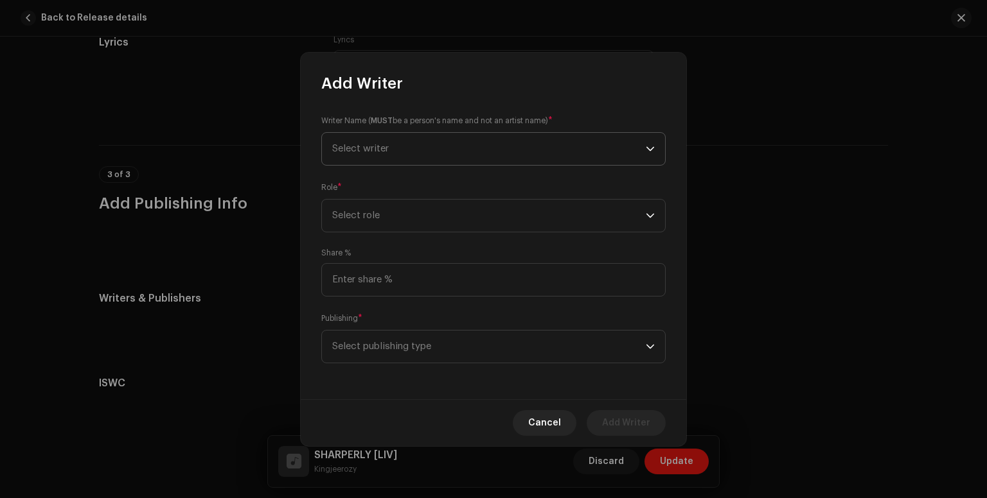
click at [406, 148] on span "Select writer" at bounding box center [488, 149] width 313 height 32
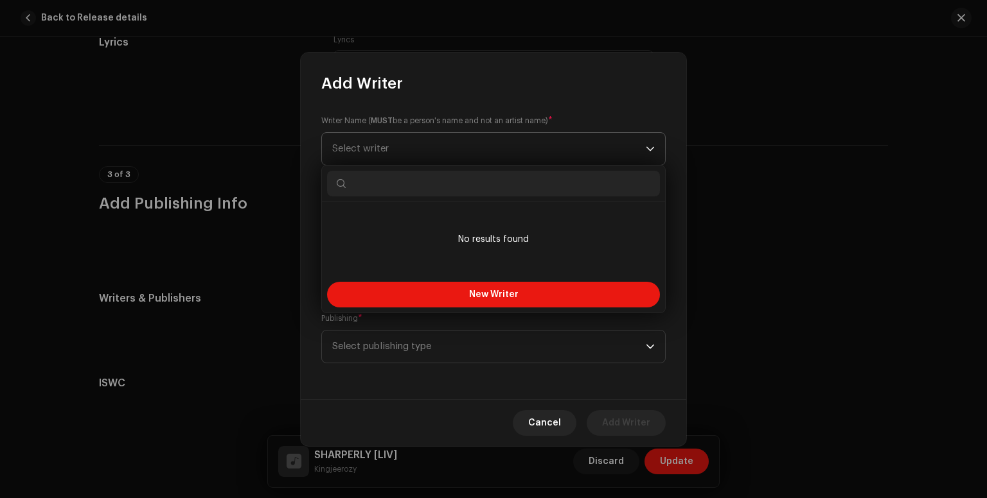
type input "J"
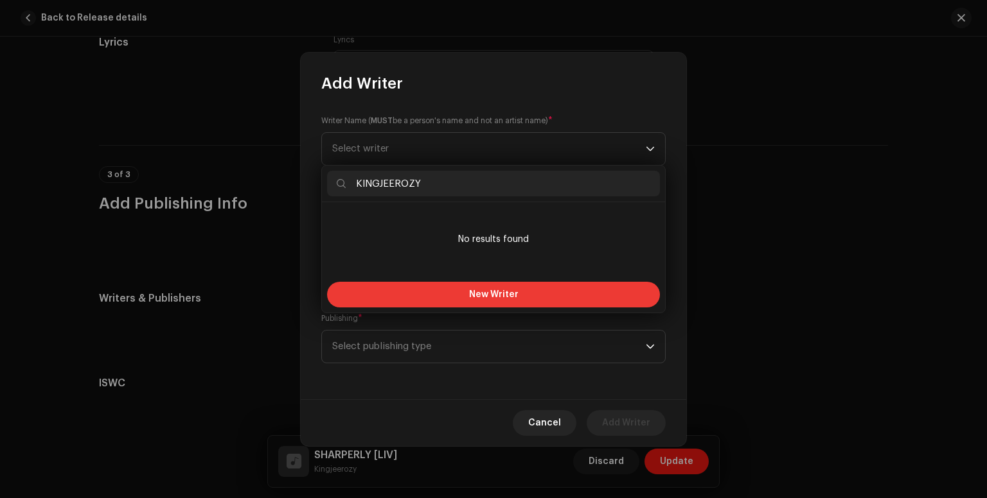
type input "KINGJEEROZY"
click at [570, 290] on button "New Writer" at bounding box center [493, 295] width 333 height 26
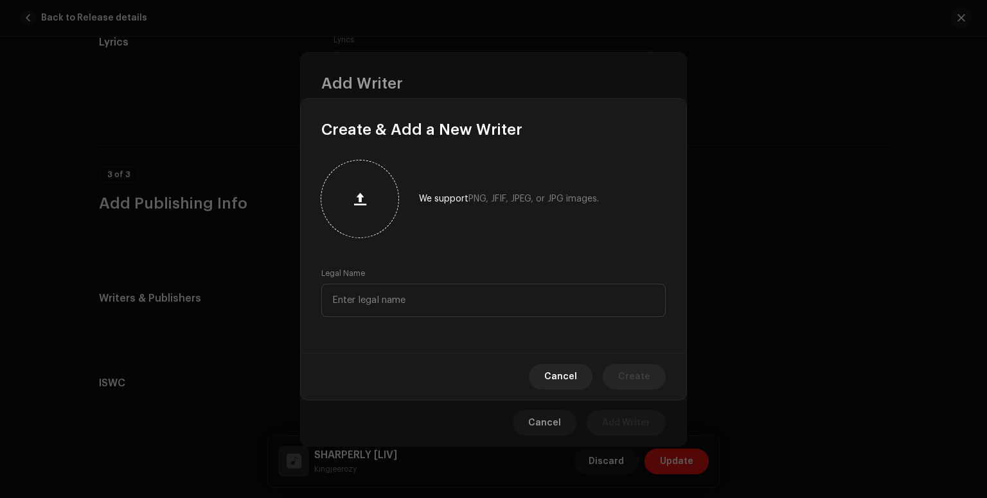
click at [353, 190] on button "button" at bounding box center [359, 199] width 31 height 31
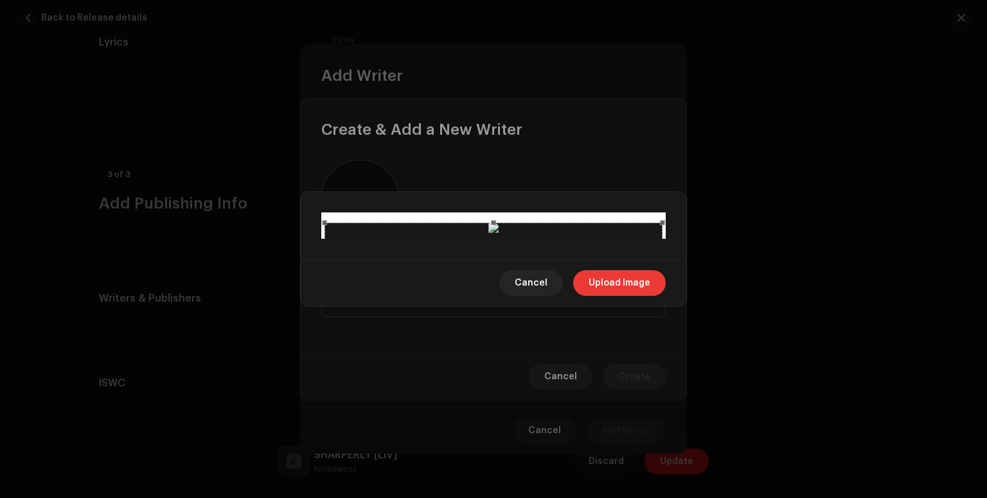
click at [635, 296] on span "Upload Image" at bounding box center [619, 283] width 62 height 26
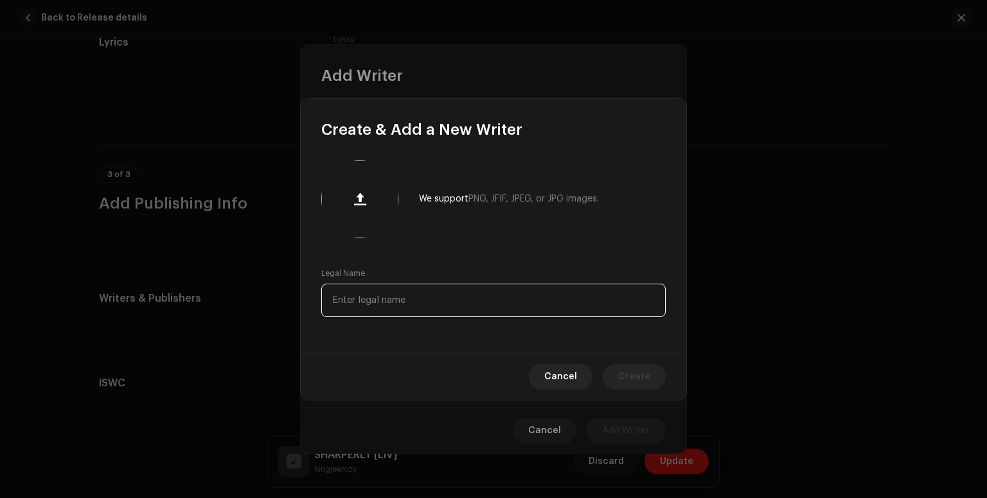
click at [497, 310] on input "text" at bounding box center [493, 300] width 344 height 33
type input "[PERSON_NAME]"
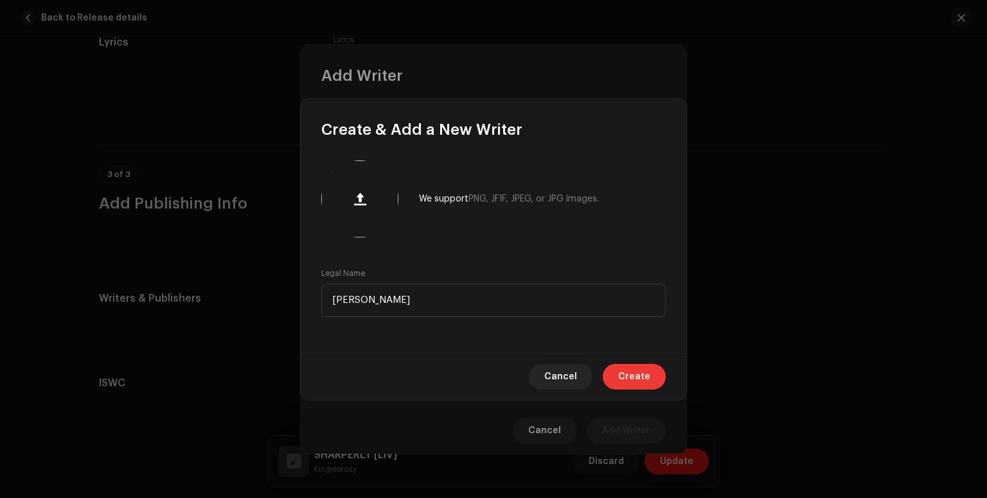
click at [646, 376] on span "Create" at bounding box center [634, 377] width 32 height 26
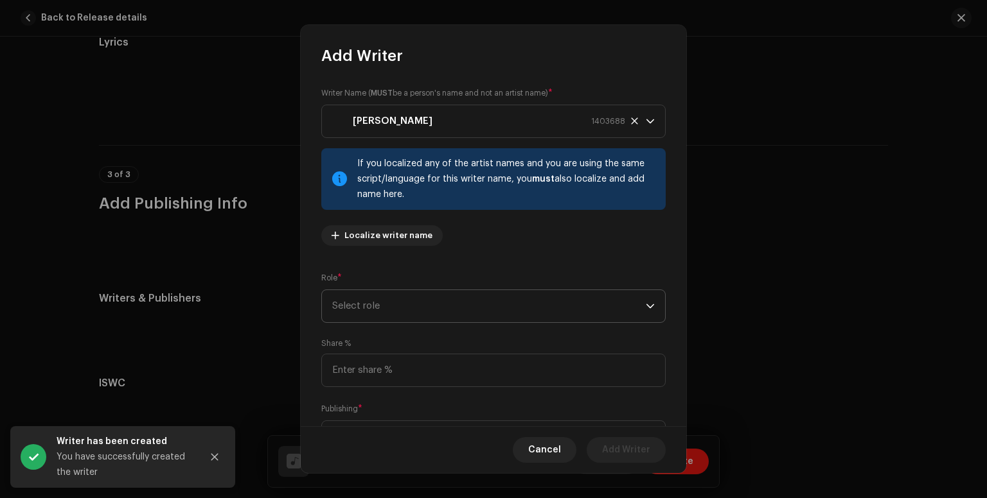
click at [639, 310] on span "Select role" at bounding box center [488, 306] width 313 height 32
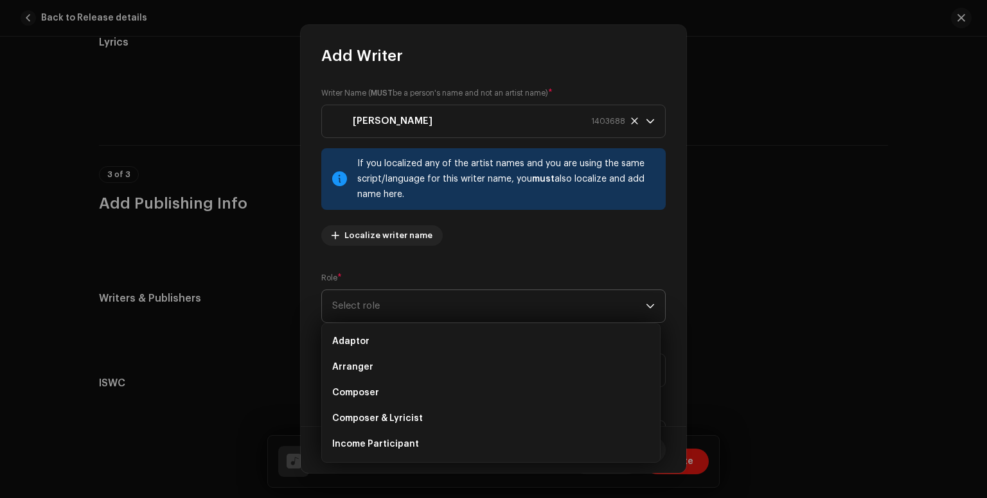
click at [441, 312] on span "Select role" at bounding box center [488, 306] width 313 height 32
click at [439, 312] on span "Select role" at bounding box center [488, 306] width 313 height 32
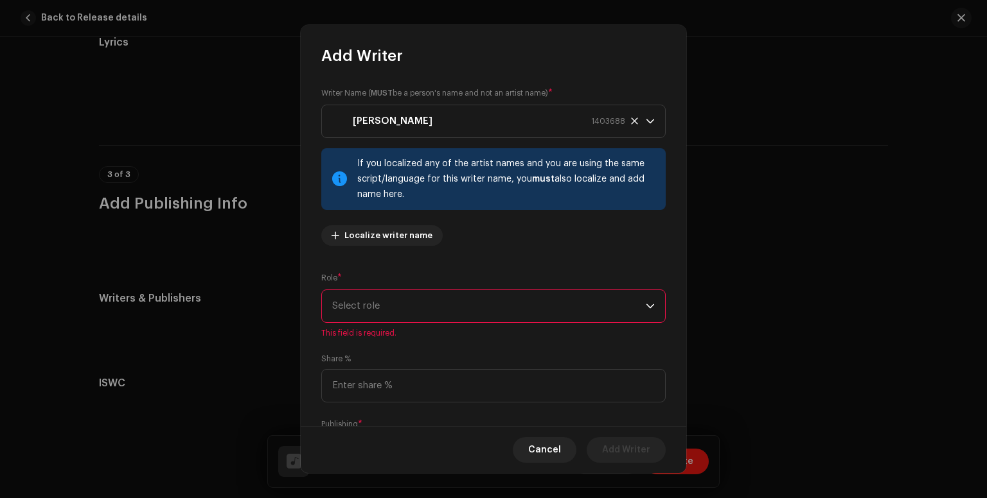
click at [439, 312] on span "Select role" at bounding box center [488, 306] width 313 height 32
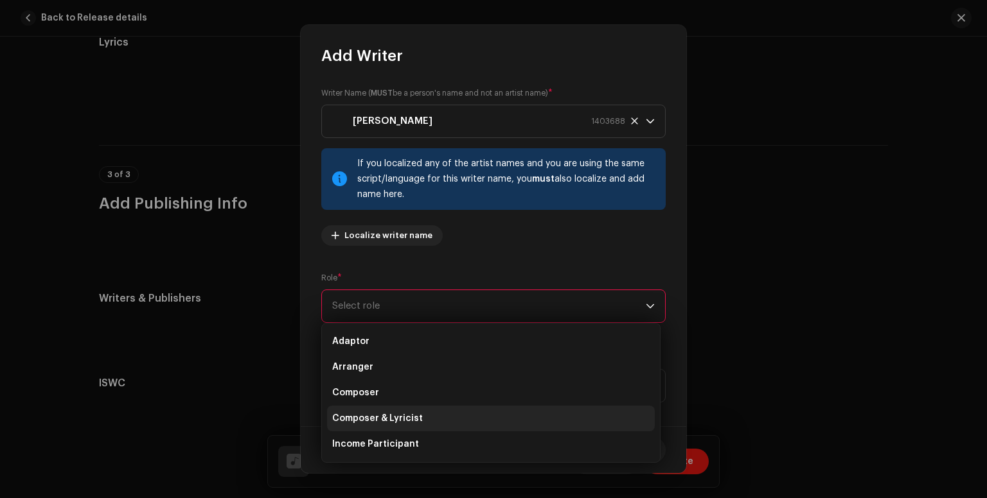
click at [391, 423] on span "Composer & Lyricist" at bounding box center [377, 418] width 91 height 13
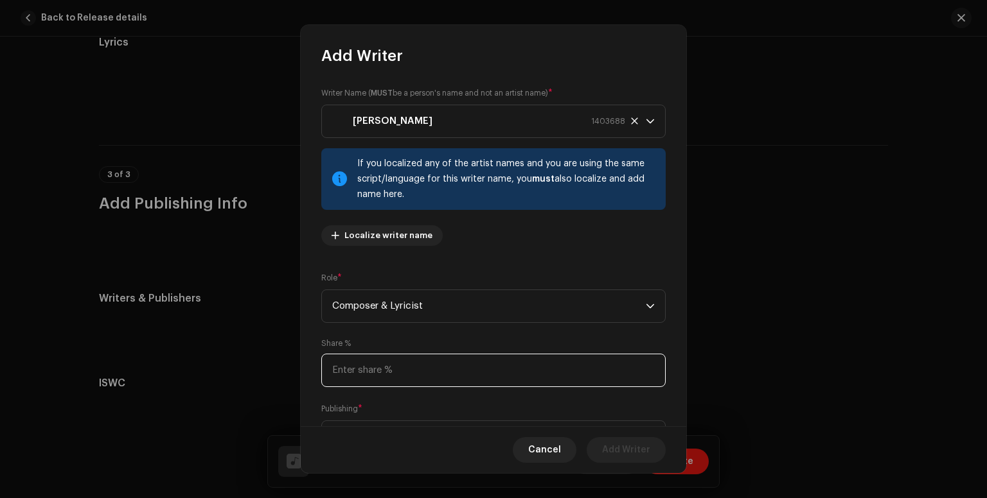
click at [454, 375] on input at bounding box center [493, 370] width 344 height 33
drag, startPoint x: 680, startPoint y: 276, endPoint x: 672, endPoint y: 275, distance: 7.7
click at [672, 275] on div "Writer Name ( MUST be a person's name and not an artist name) * [PERSON_NAME] 1…" at bounding box center [493, 246] width 385 height 360
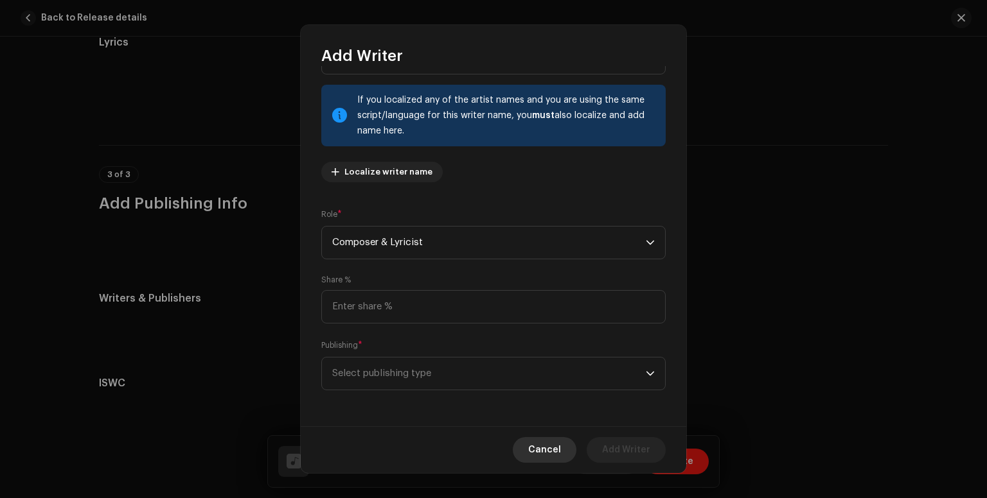
click at [563, 445] on button "Cancel" at bounding box center [545, 450] width 64 height 26
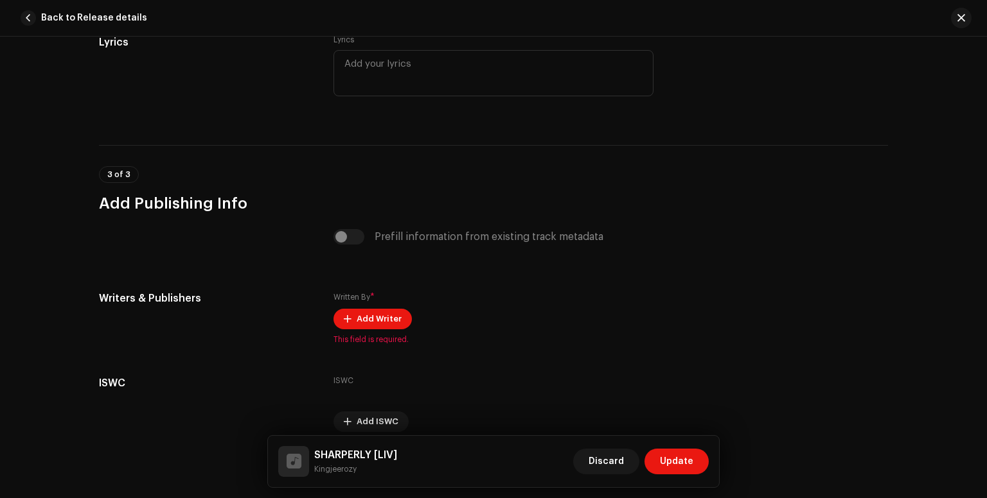
click at [340, 238] on div "Prefill information from existing track metadata" at bounding box center [493, 236] width 320 height 15
drag, startPoint x: 340, startPoint y: 238, endPoint x: 672, endPoint y: 304, distance: 338.5
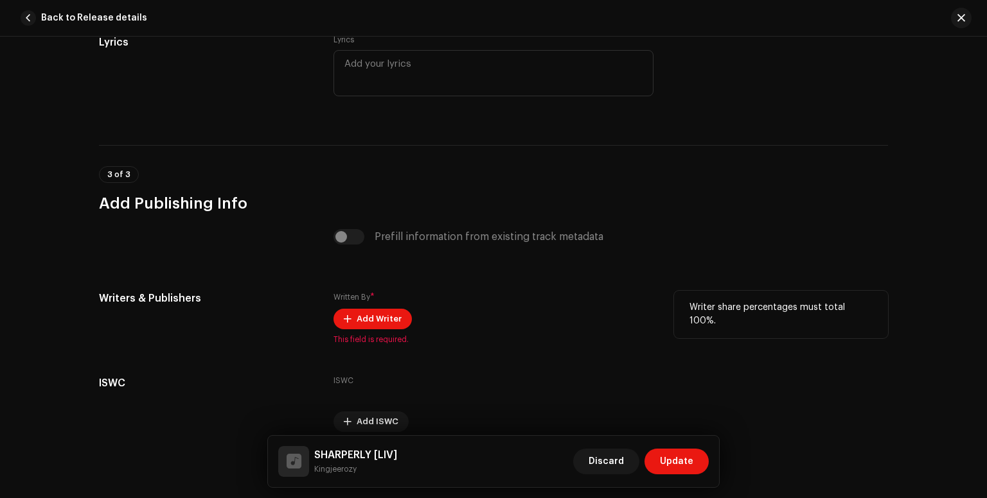
click at [672, 304] on re-o-track-publishing "Prefill information from existing track metadata Writers & Publishers Written B…" at bounding box center [493, 330] width 789 height 203
click at [699, 310] on p "Writer share percentages must total 100%." at bounding box center [780, 314] width 183 height 27
click at [378, 328] on span "Add Writer" at bounding box center [378, 319] width 45 height 26
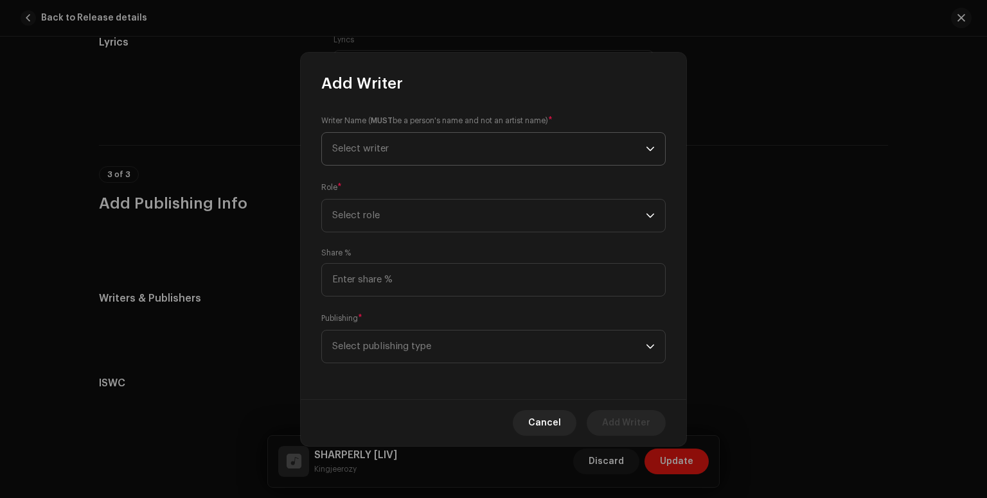
click at [383, 151] on span "Select writer" at bounding box center [360, 149] width 57 height 10
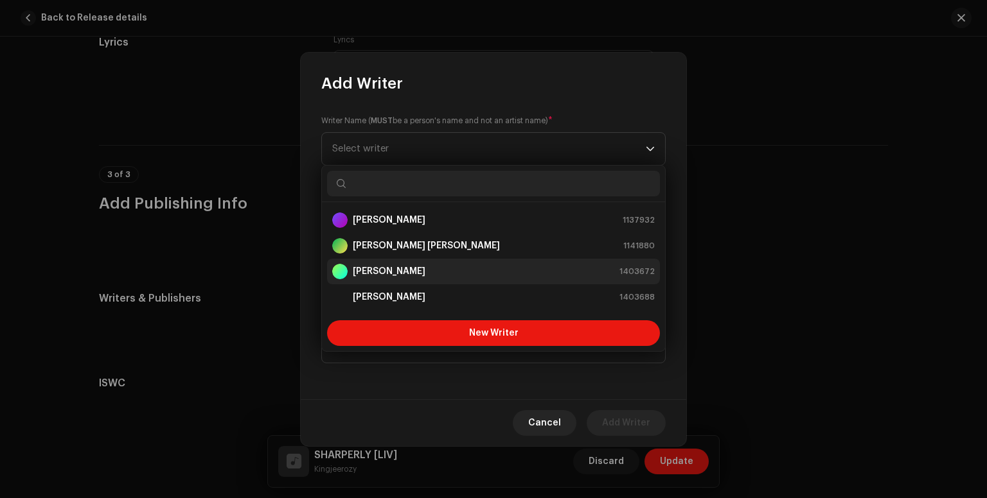
click at [392, 265] on strong "[PERSON_NAME]" at bounding box center [389, 271] width 73 height 13
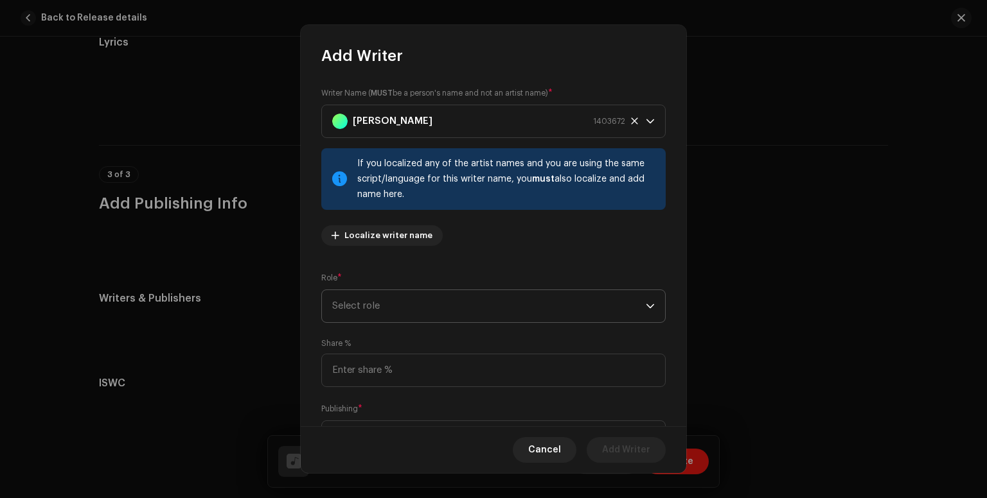
click at [373, 308] on span "Select role" at bounding box center [488, 306] width 313 height 32
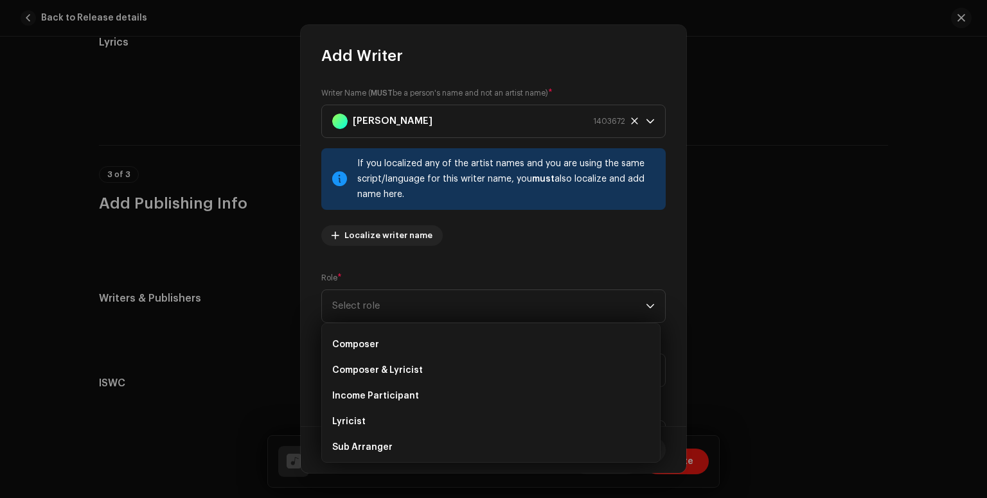
scroll to position [46, 0]
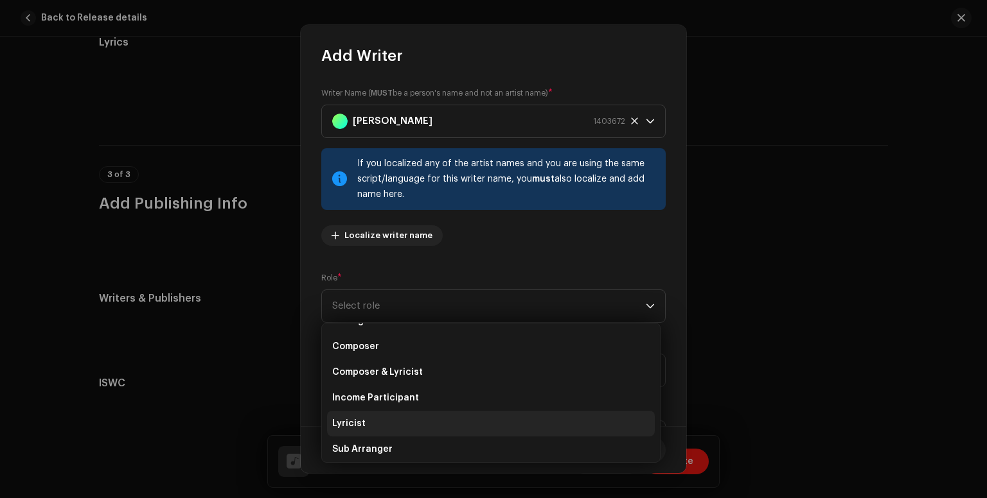
click at [350, 422] on span "Lyricist" at bounding box center [348, 424] width 33 height 13
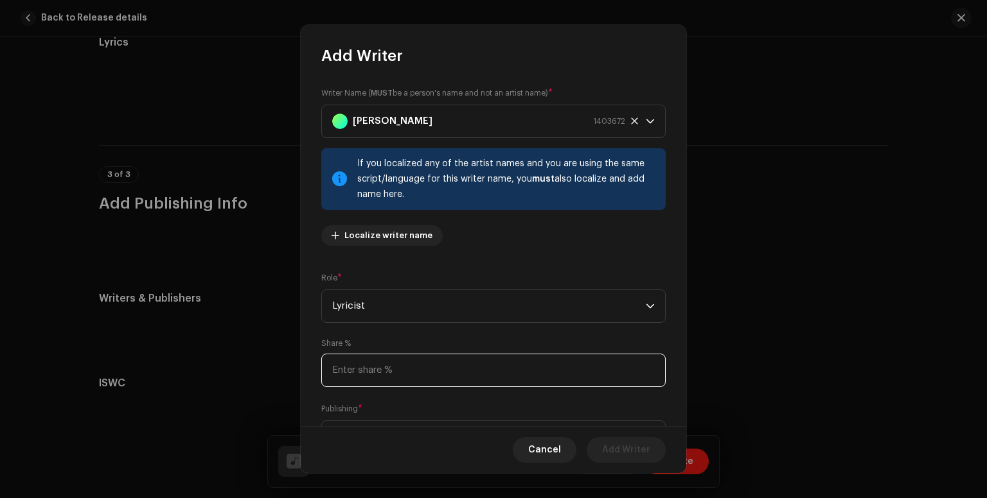
click at [400, 373] on input at bounding box center [493, 370] width 344 height 33
type input "20.00"
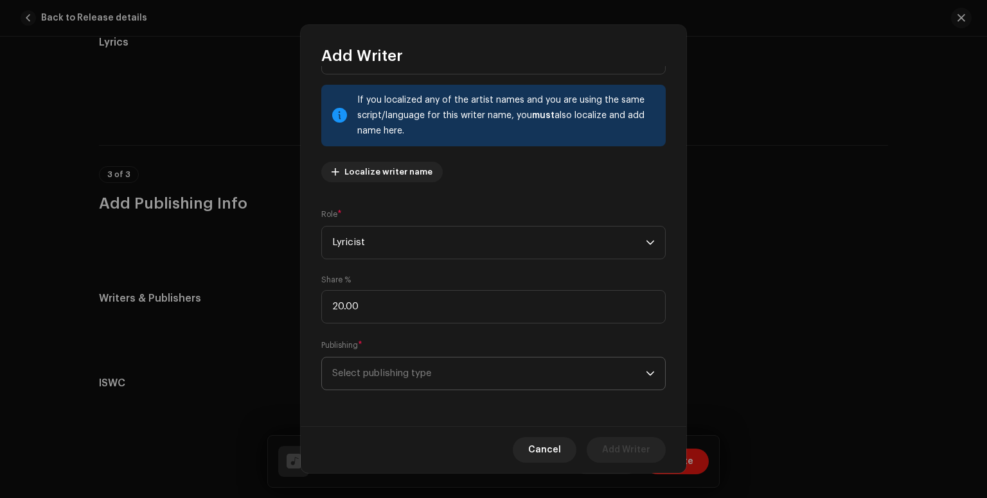
click at [535, 376] on span "Select publishing type" at bounding box center [488, 374] width 313 height 32
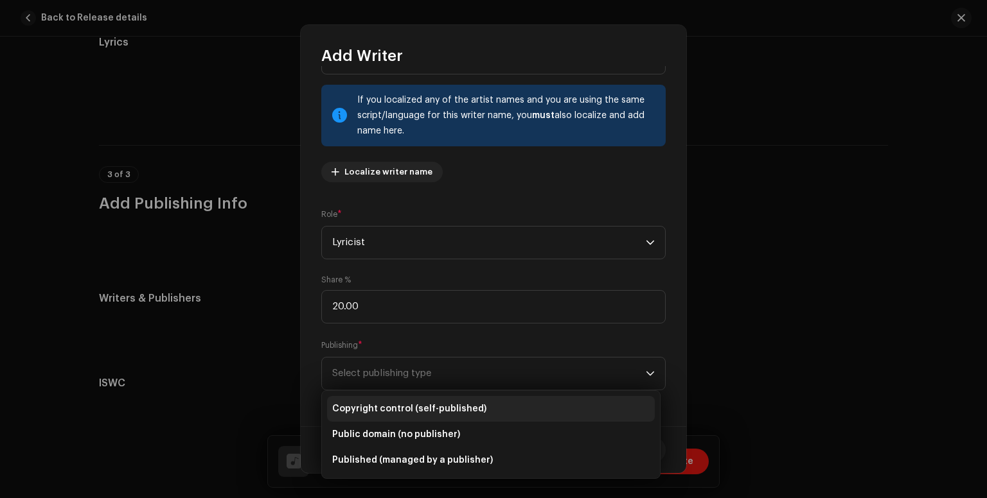
click at [416, 408] on span "Copyright control (self-published)" at bounding box center [409, 409] width 154 height 13
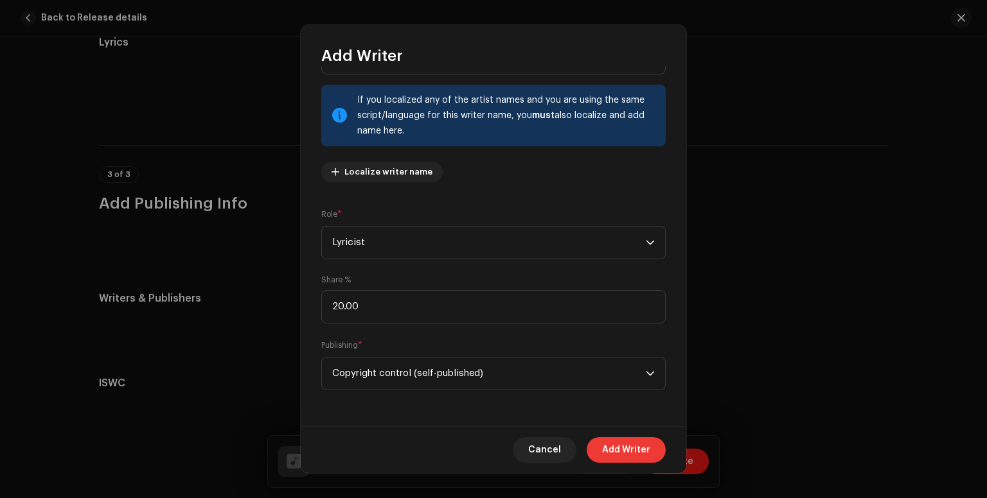
click at [622, 453] on span "Add Writer" at bounding box center [626, 450] width 48 height 26
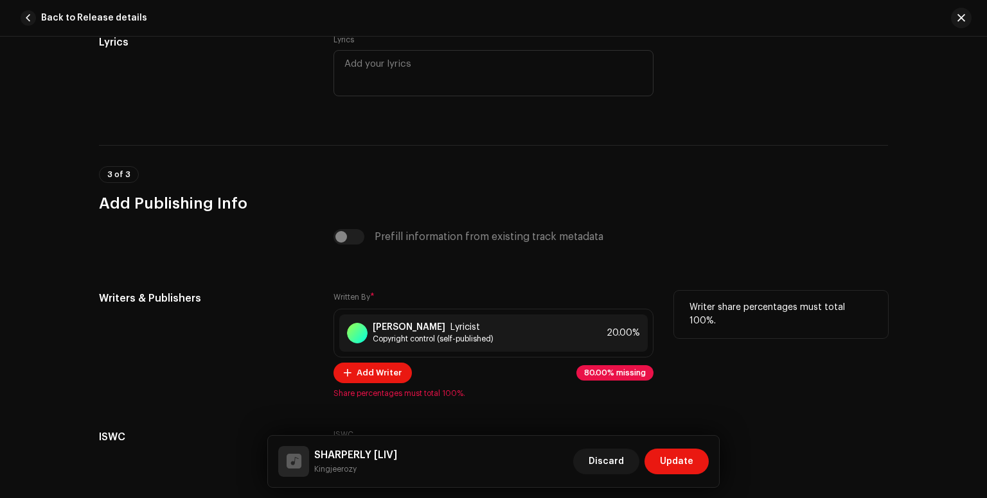
click at [591, 380] on p-tag "80.00% missing" at bounding box center [614, 372] width 77 height 15
click at [372, 373] on span "Add Writer" at bounding box center [378, 373] width 45 height 26
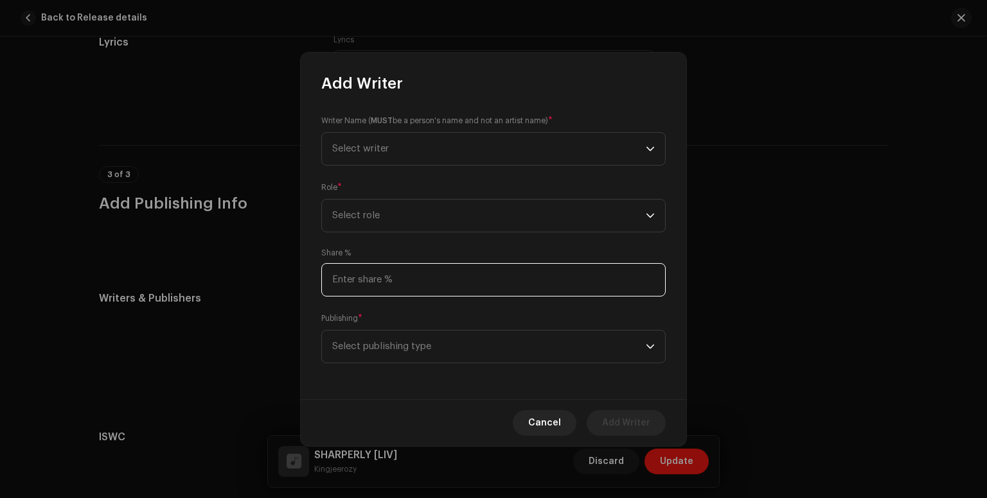
click at [416, 284] on input at bounding box center [493, 279] width 344 height 33
type input "100.00"
click at [649, 342] on icon "dropdown trigger" at bounding box center [650, 346] width 9 height 9
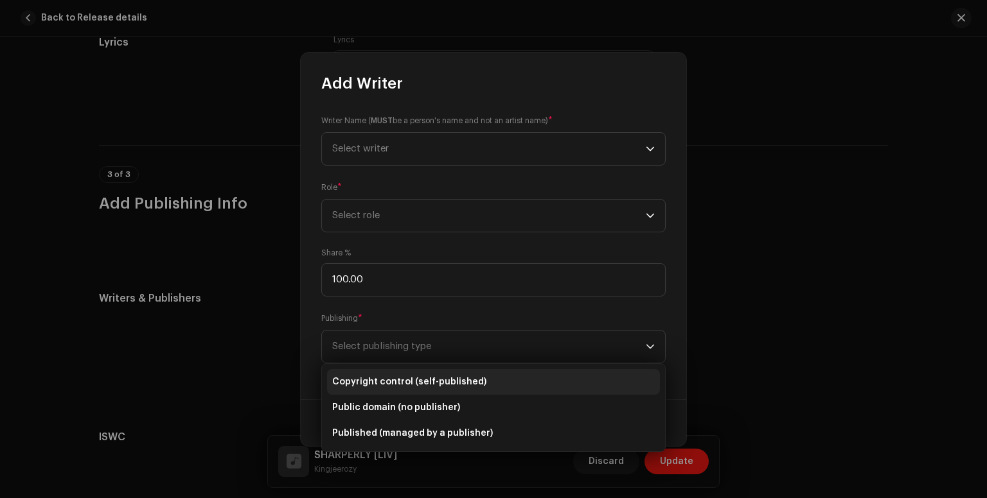
click at [436, 392] on li "Copyright control (self-published)" at bounding box center [493, 382] width 333 height 26
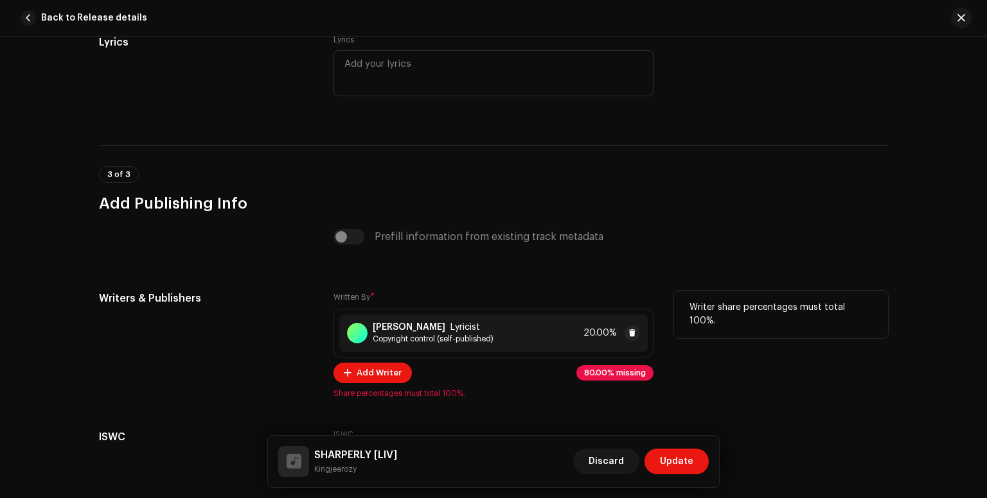
click at [609, 338] on span "20.00%" at bounding box center [599, 333] width 33 height 10
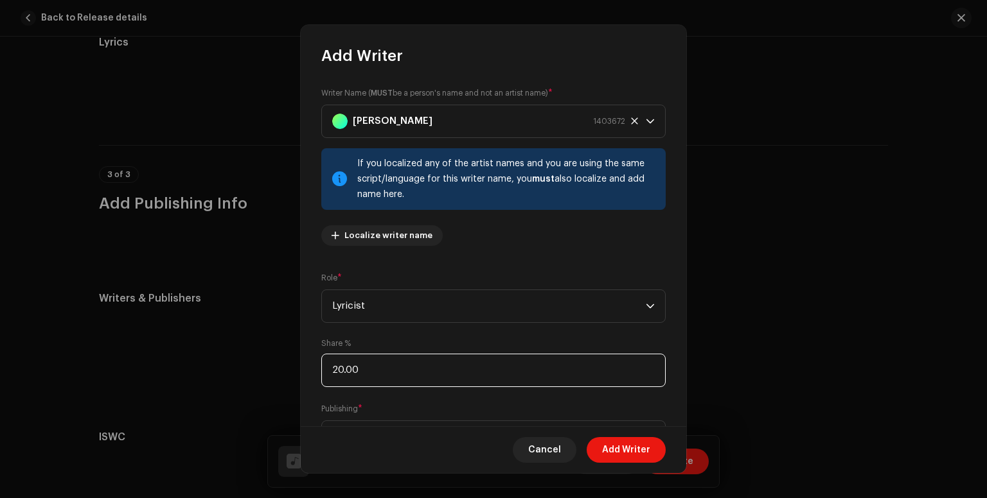
click at [417, 374] on input "20.00" at bounding box center [493, 370] width 344 height 33
type input "2.00"
type input "100.00"
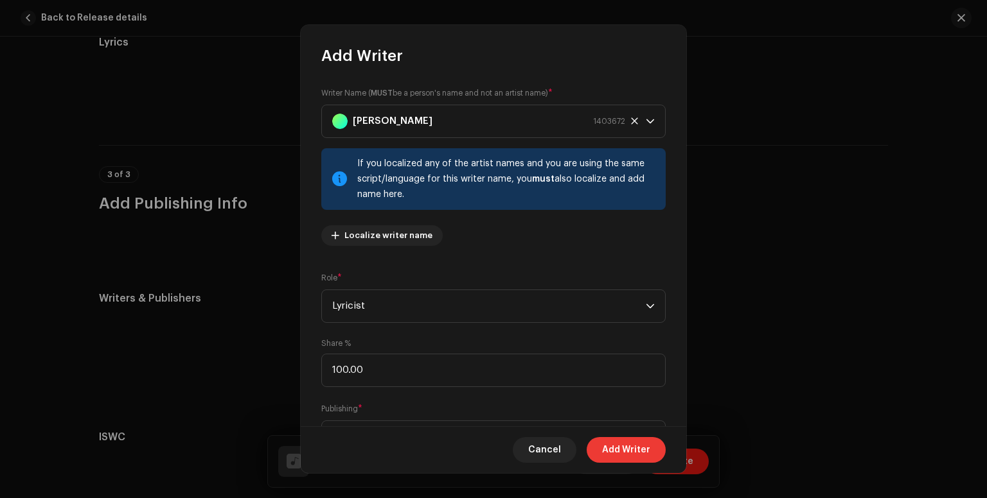
click at [601, 444] on button "Add Writer" at bounding box center [625, 450] width 79 height 26
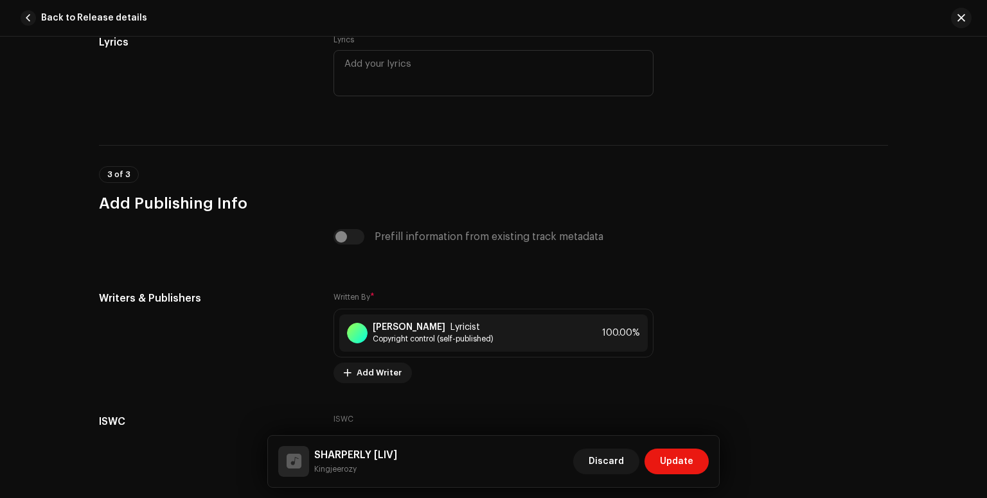
click at [601, 444] on div "SHARPERLY [LIV] Kingjeerozy Discard Update" at bounding box center [493, 461] width 451 height 51
click at [674, 467] on span "Update" at bounding box center [676, 462] width 33 height 26
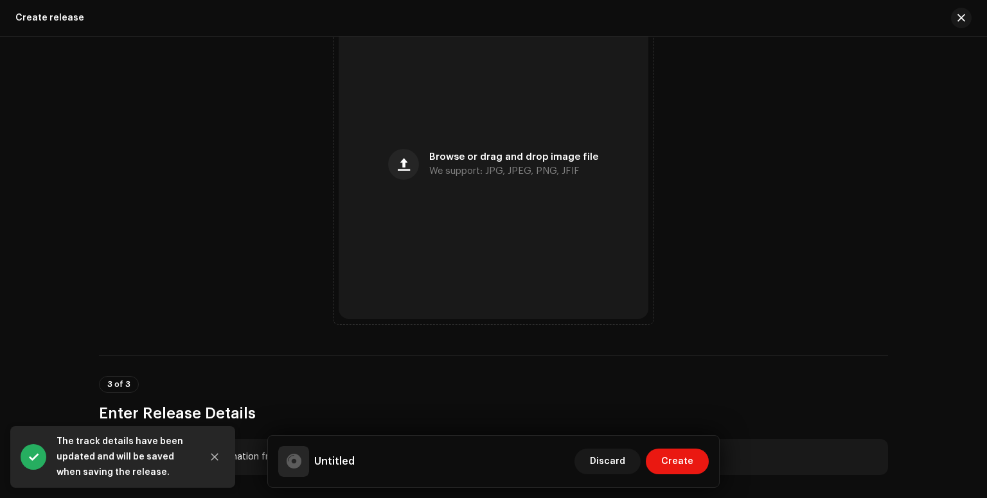
scroll to position [581, 0]
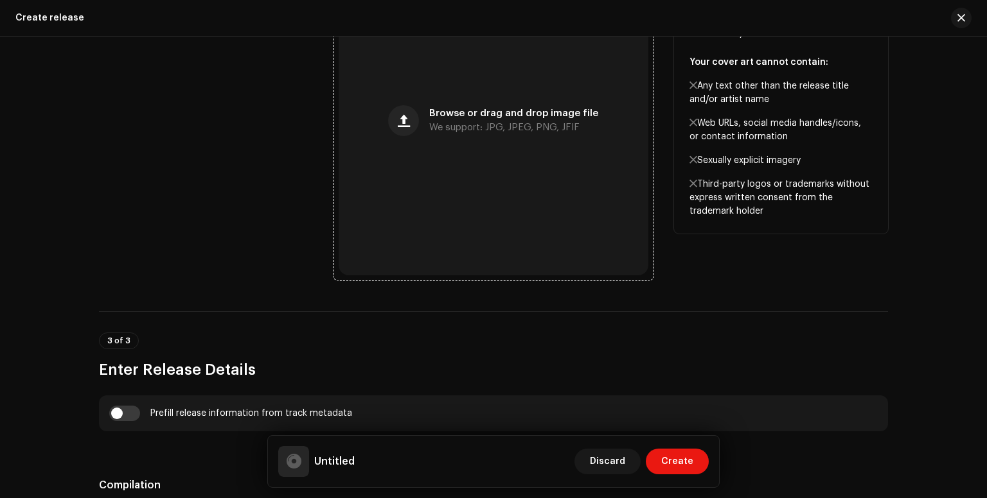
click at [432, 121] on div "Browse or drag and drop image file We support: JPG, JPEG, PNG, JFIF" at bounding box center [513, 120] width 169 height 23
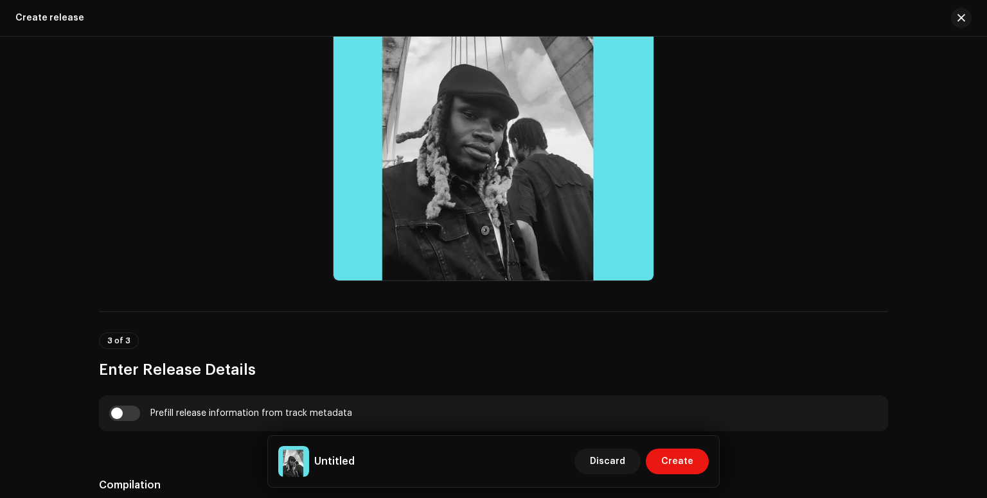
drag, startPoint x: 980, startPoint y: 177, endPoint x: 983, endPoint y: 218, distance: 41.2
click at [983, 218] on div "Create a new release We’ll guide you through everything — from track selection …" at bounding box center [493, 268] width 987 height 462
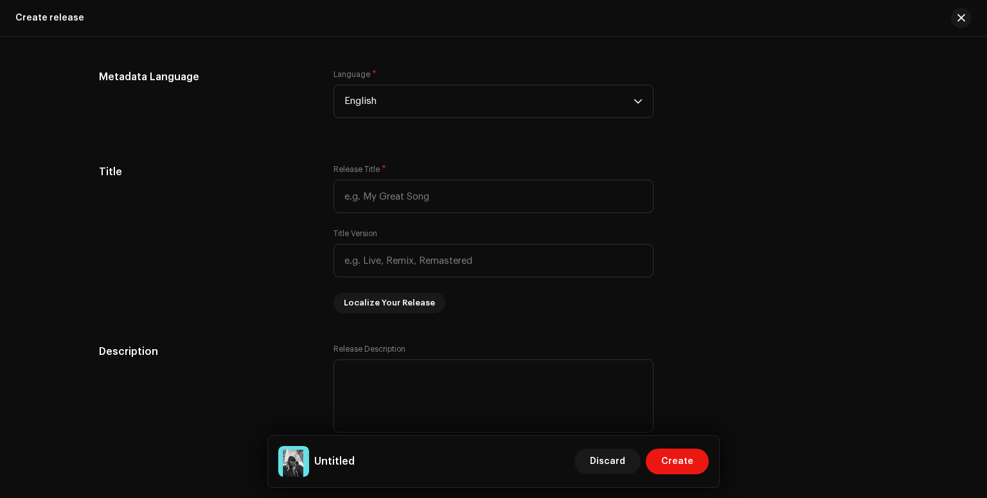
scroll to position [1092, 0]
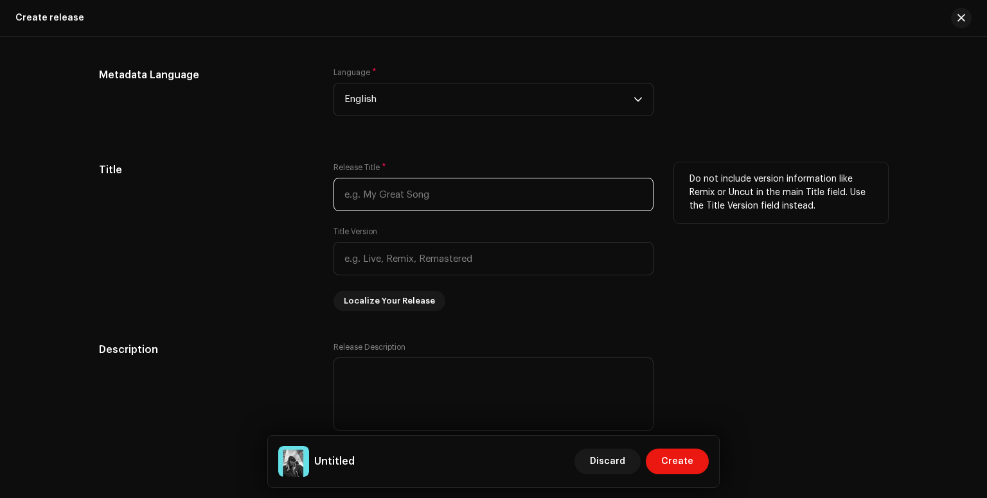
click at [509, 207] on input "text" at bounding box center [493, 194] width 320 height 33
type input "SHARPERLY"
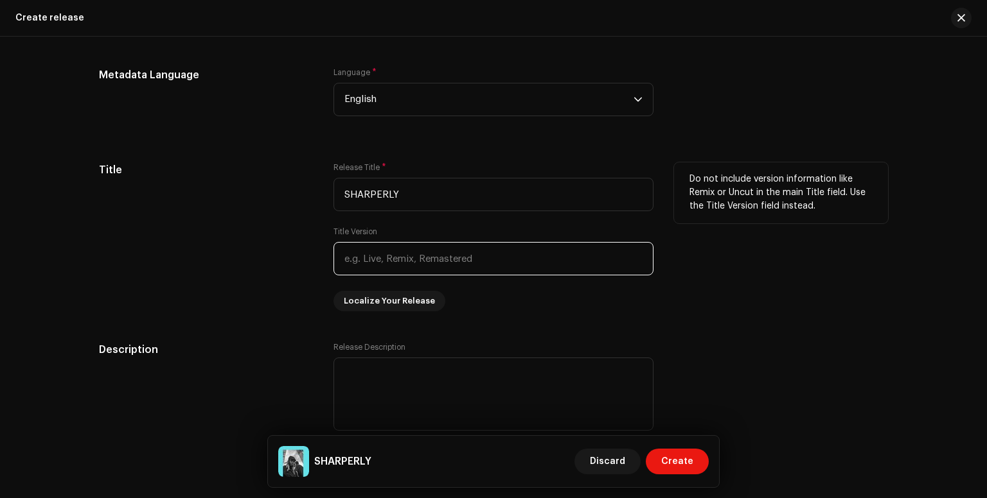
click at [393, 261] on input "text" at bounding box center [493, 258] width 320 height 33
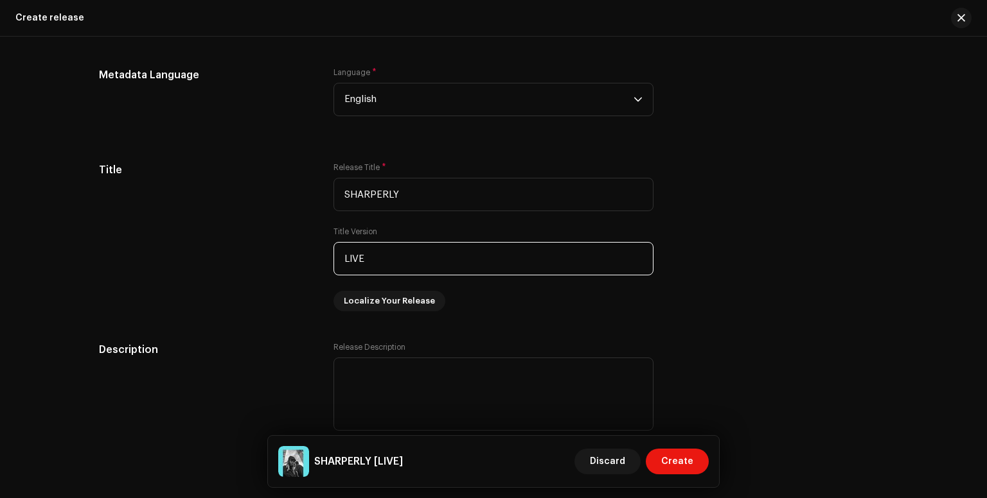
type input "LIVE"
drag, startPoint x: 979, startPoint y: 243, endPoint x: 985, endPoint y: 252, distance: 10.7
click at [985, 252] on div "Create a new release We’ll guide you through everything — from track selection …" at bounding box center [493, 268] width 987 height 462
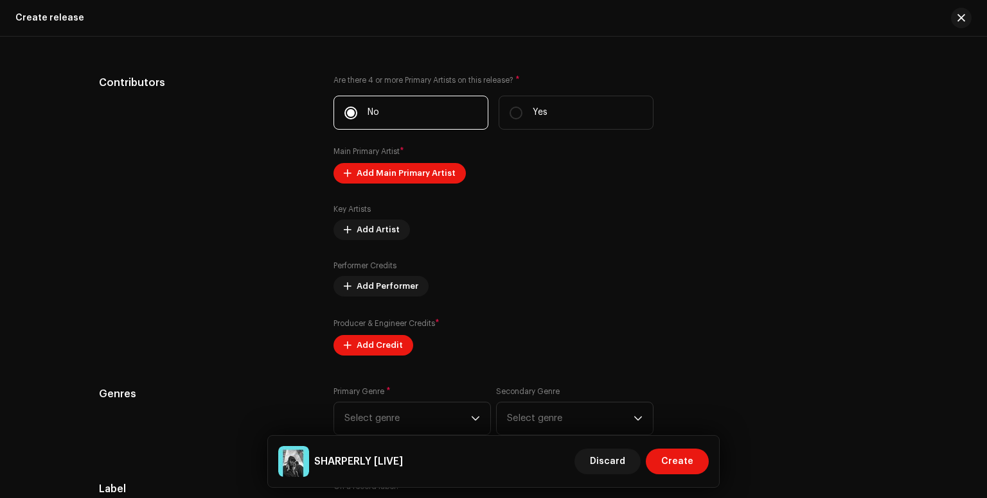
scroll to position [1521, 0]
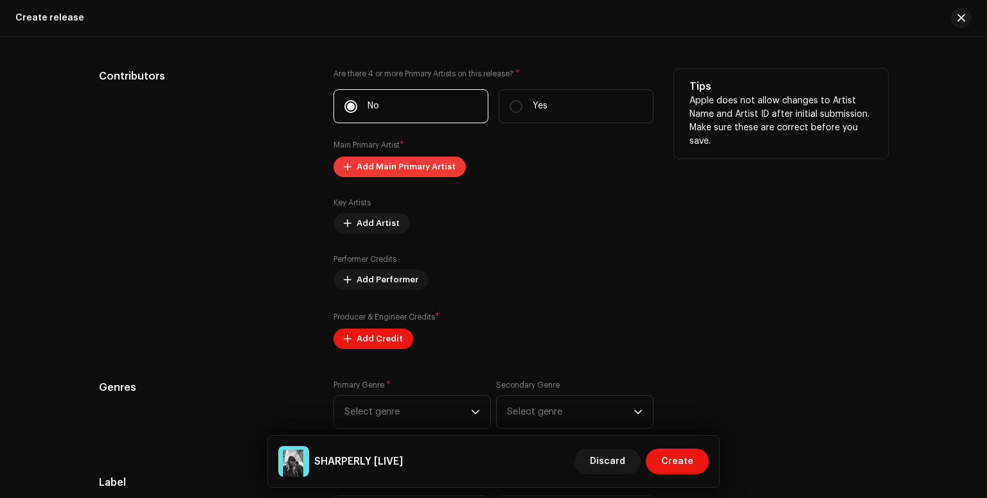
click at [371, 167] on span "Add Main Primary Artist" at bounding box center [405, 167] width 99 height 26
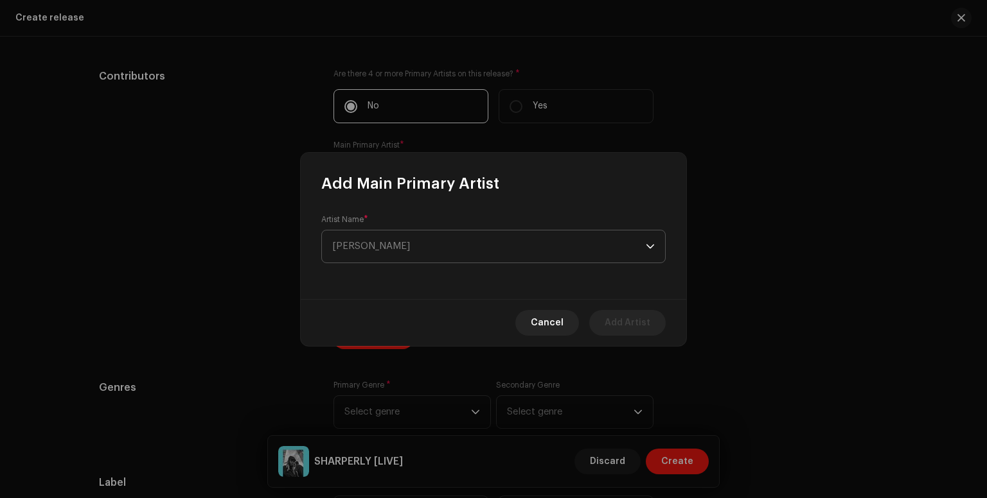
click at [407, 247] on span "[PERSON_NAME]" at bounding box center [488, 247] width 313 height 32
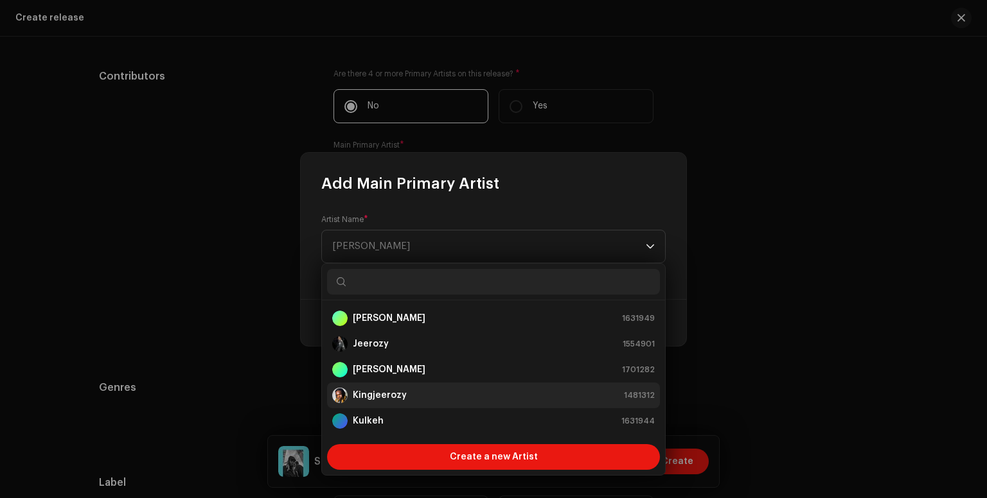
click at [403, 394] on strong "Kingjeerozy" at bounding box center [380, 395] width 54 height 13
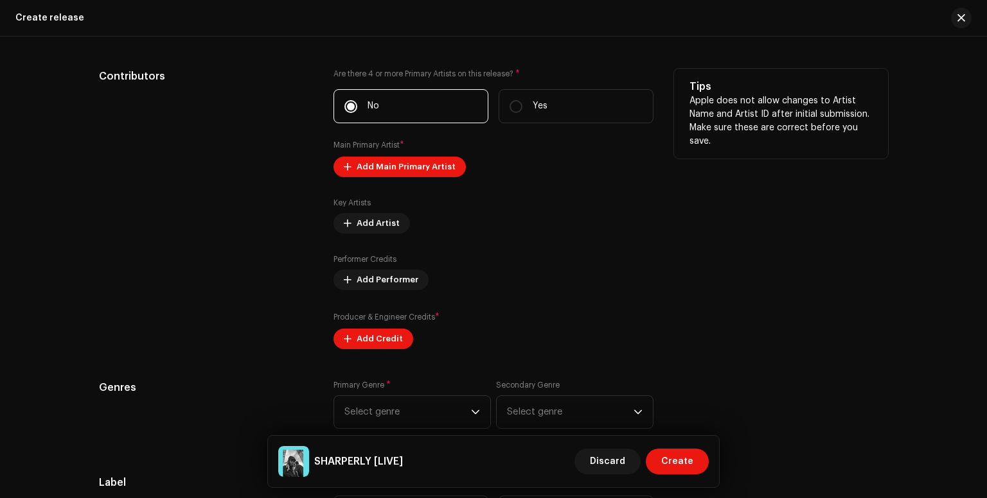
drag, startPoint x: 687, startPoint y: 305, endPoint x: 717, endPoint y: 318, distance: 32.2
click at [435, 170] on span "Add Main Primary Artist" at bounding box center [405, 167] width 99 height 26
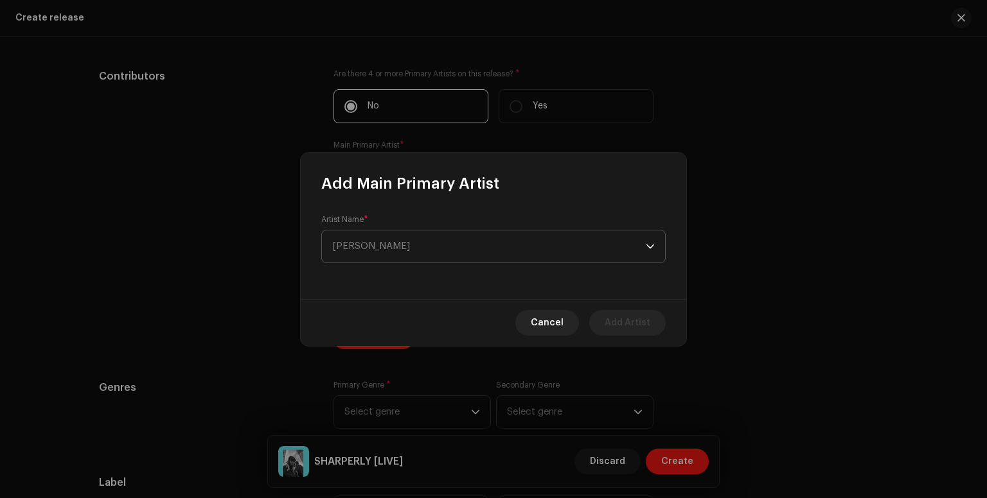
click at [431, 245] on span "[PERSON_NAME]" at bounding box center [488, 247] width 313 height 32
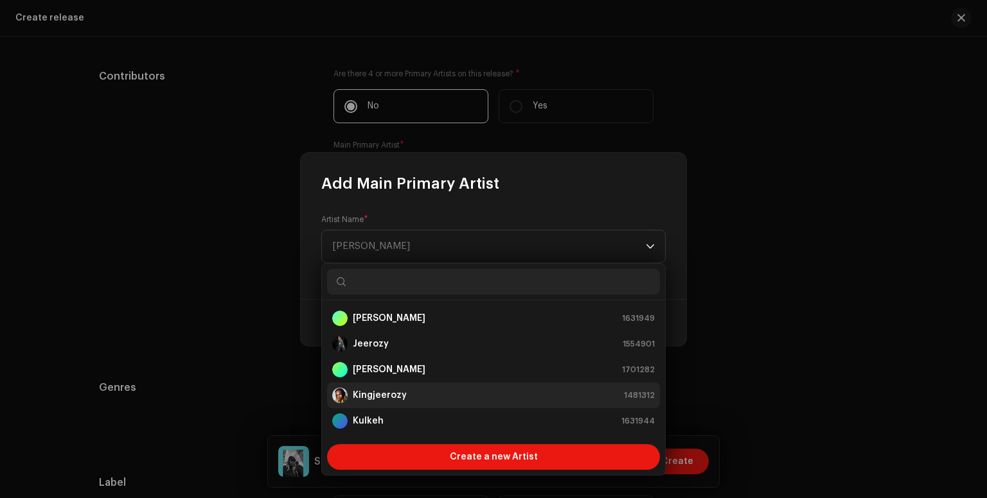
click at [382, 395] on strong "Kingjeerozy" at bounding box center [380, 395] width 54 height 13
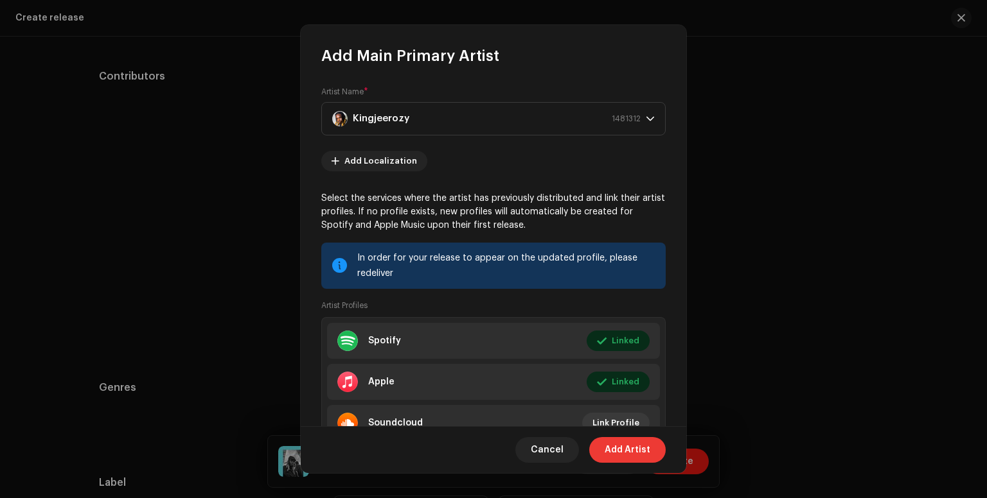
click at [614, 453] on span "Add Artist" at bounding box center [627, 450] width 46 height 26
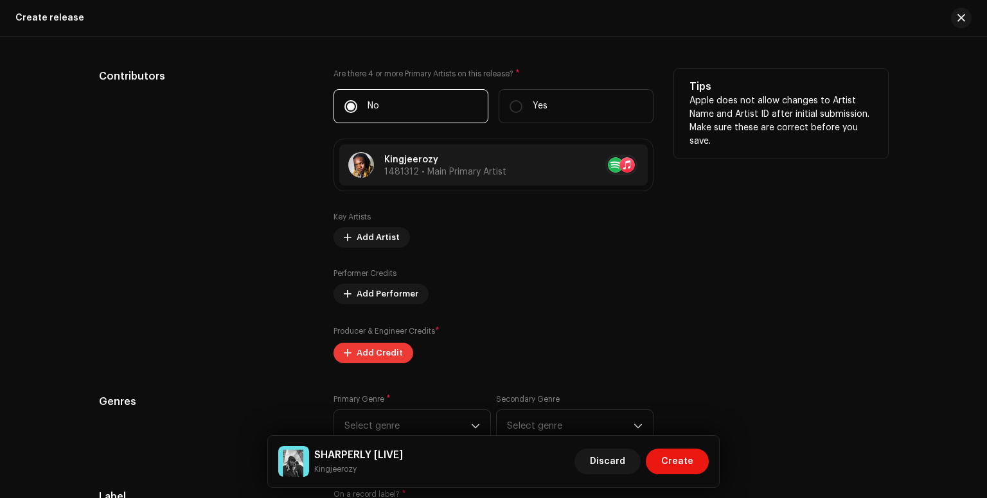
click at [389, 355] on span "Add Credit" at bounding box center [379, 353] width 46 height 26
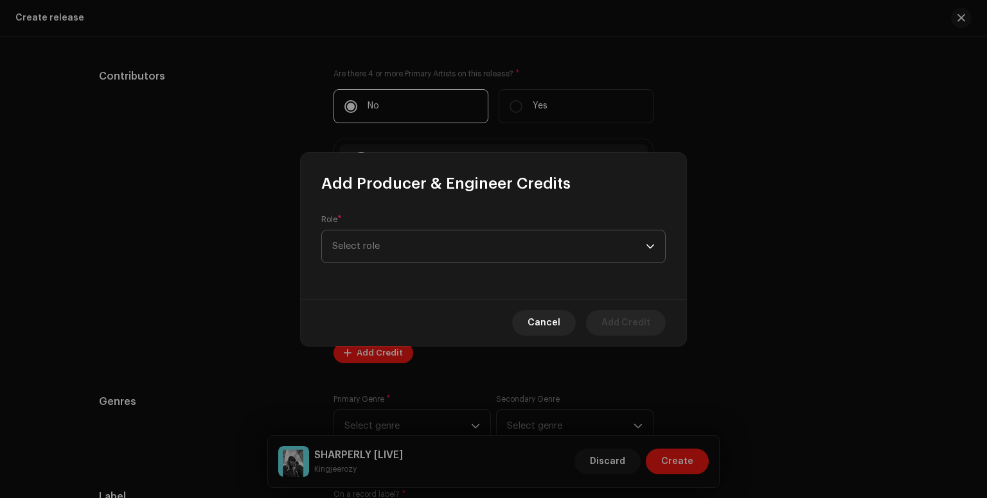
click at [387, 251] on span "Select role" at bounding box center [488, 247] width 313 height 32
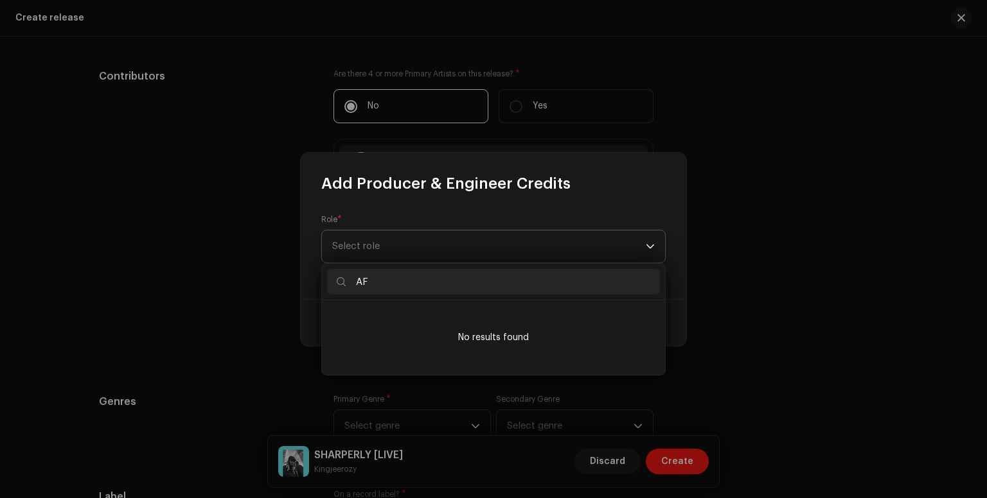
type input "A"
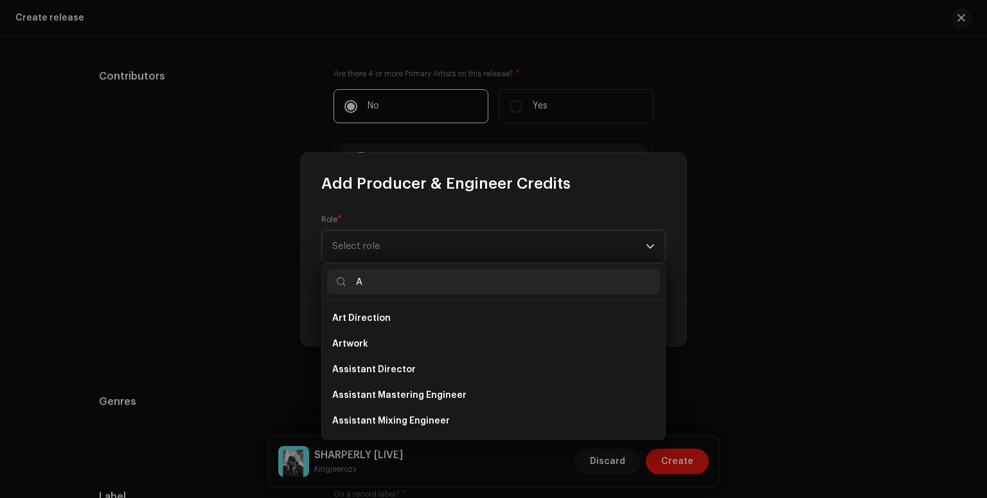
click at [365, 291] on input "A" at bounding box center [493, 282] width 333 height 26
type input "\"
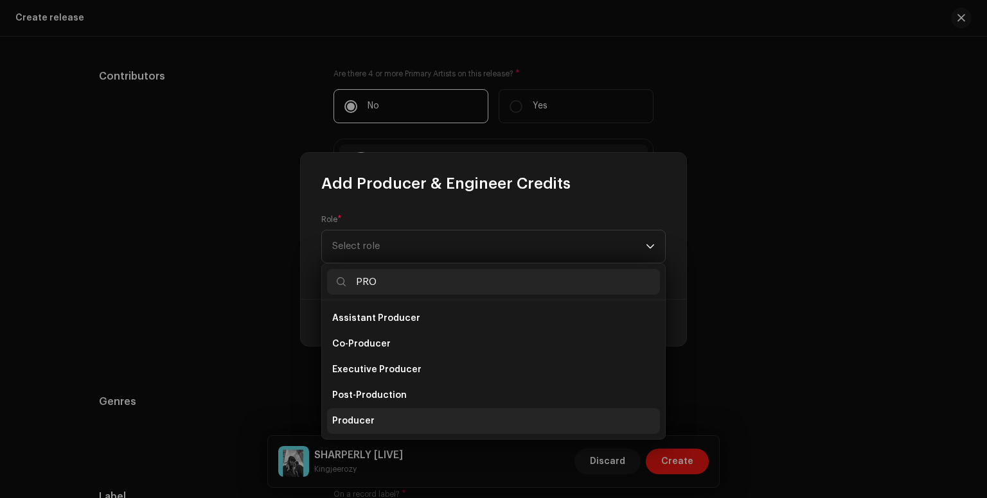
type input "PRO"
click at [355, 418] on span "Producer" at bounding box center [353, 421] width 42 height 13
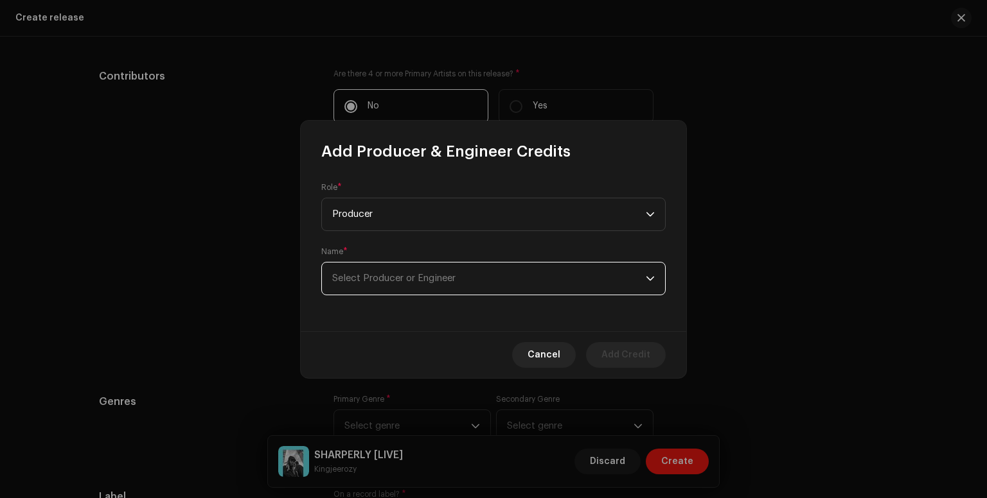
click at [604, 280] on span "Select Producer or Engineer" at bounding box center [488, 279] width 313 height 32
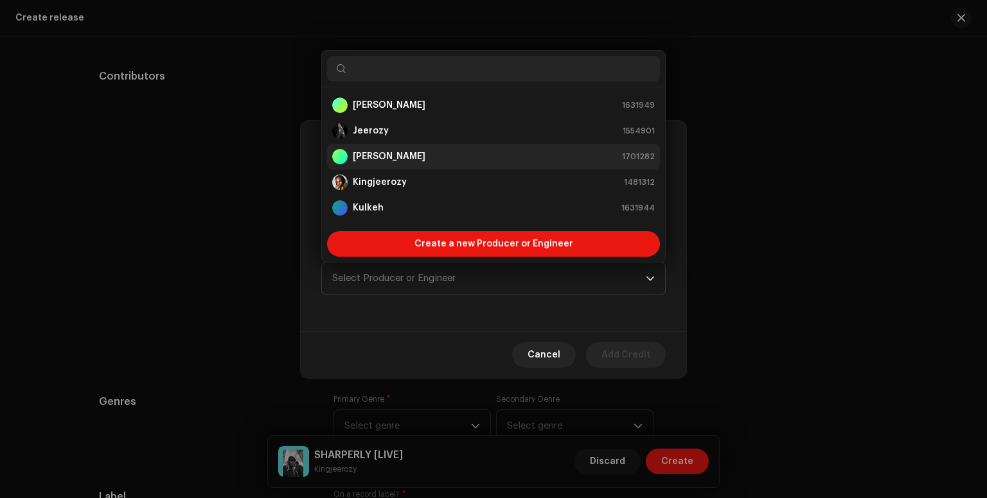
click at [431, 159] on div "[PERSON_NAME] 1701282" at bounding box center [493, 156] width 322 height 15
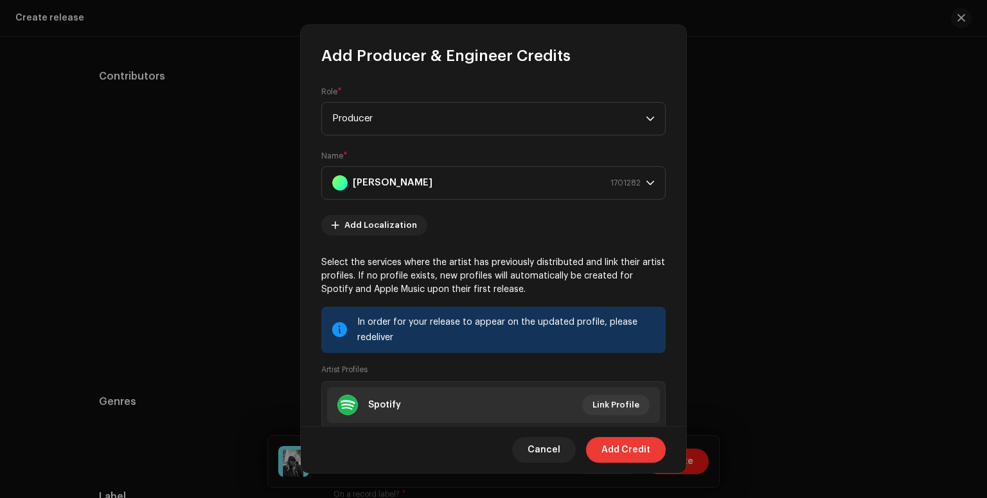
click at [637, 450] on span "Add Credit" at bounding box center [625, 450] width 49 height 26
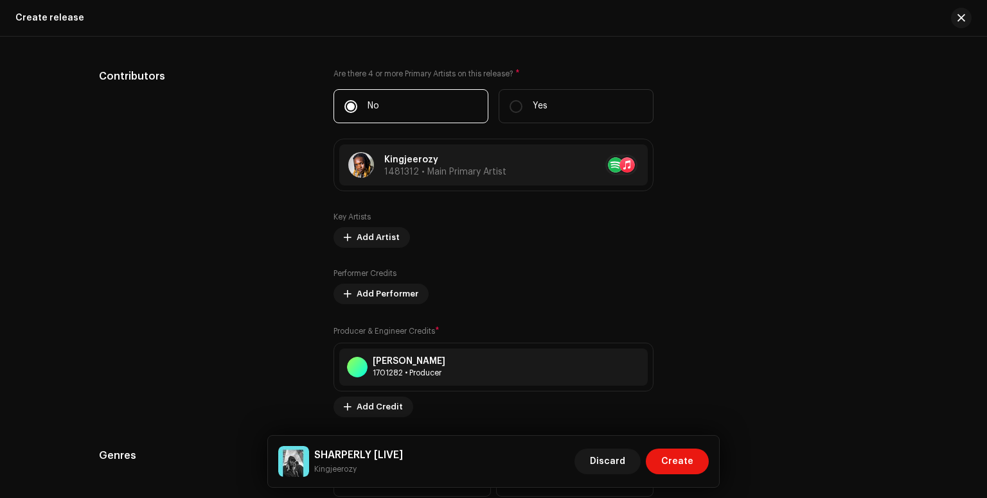
click at [986, 363] on div "Create a new release We’ll guide you through everything — from track selection …" at bounding box center [493, 268] width 987 height 462
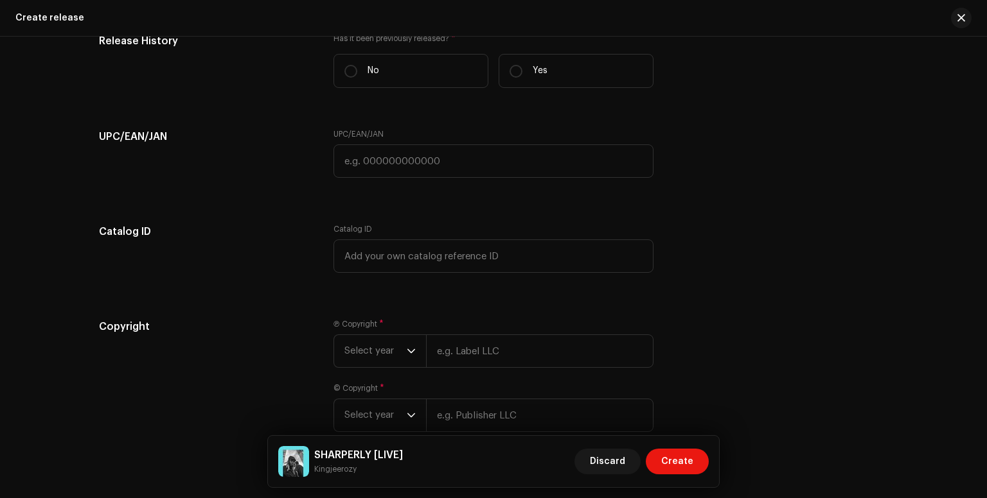
scroll to position [2204, 0]
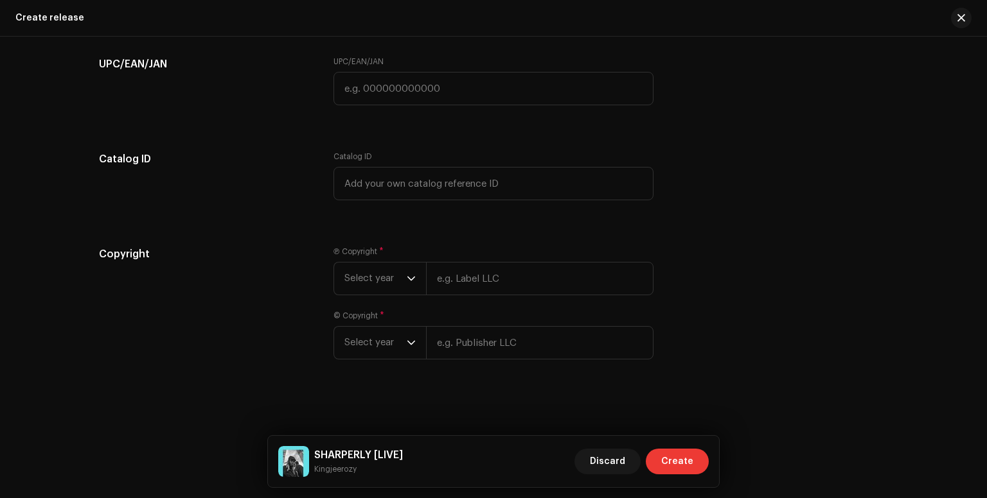
click at [683, 466] on span "Create" at bounding box center [677, 462] width 32 height 26
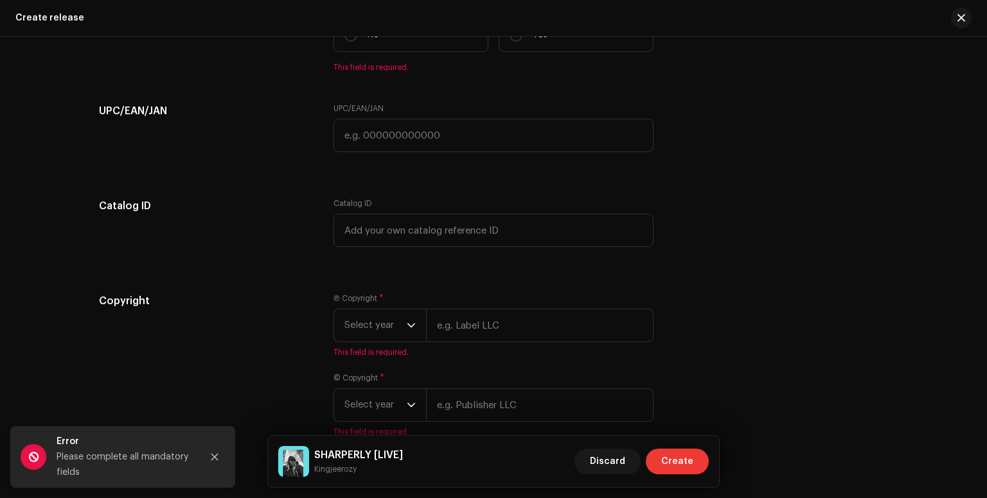
scroll to position [2255, 0]
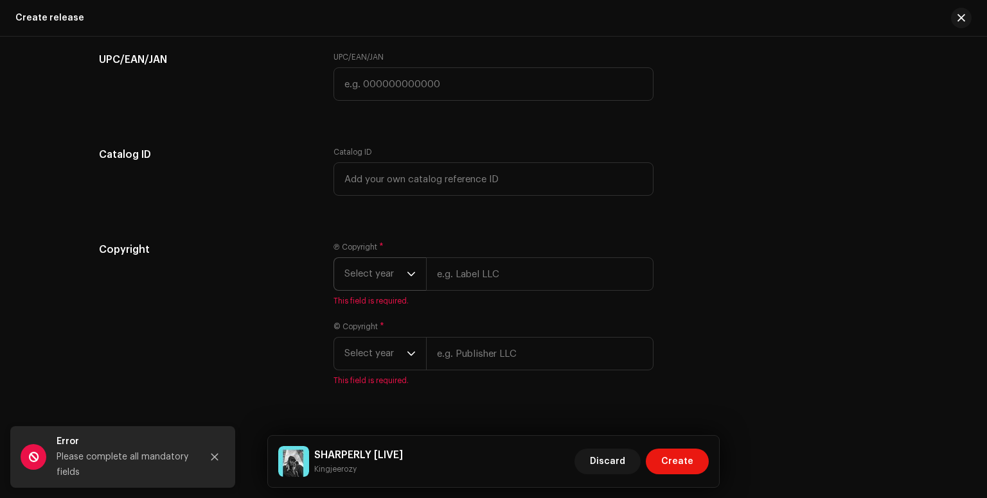
click at [400, 281] on span "Select year" at bounding box center [375, 274] width 62 height 32
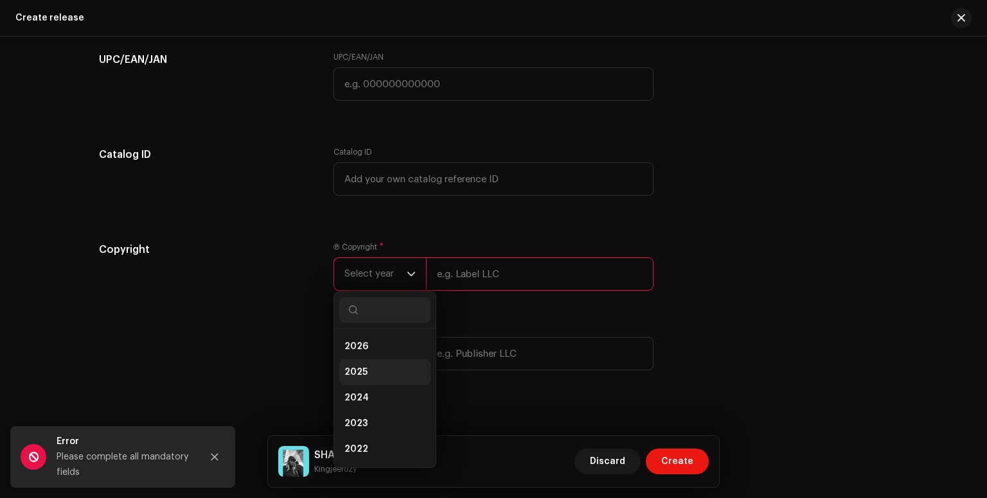
click at [395, 380] on li "2025" at bounding box center [384, 373] width 91 height 26
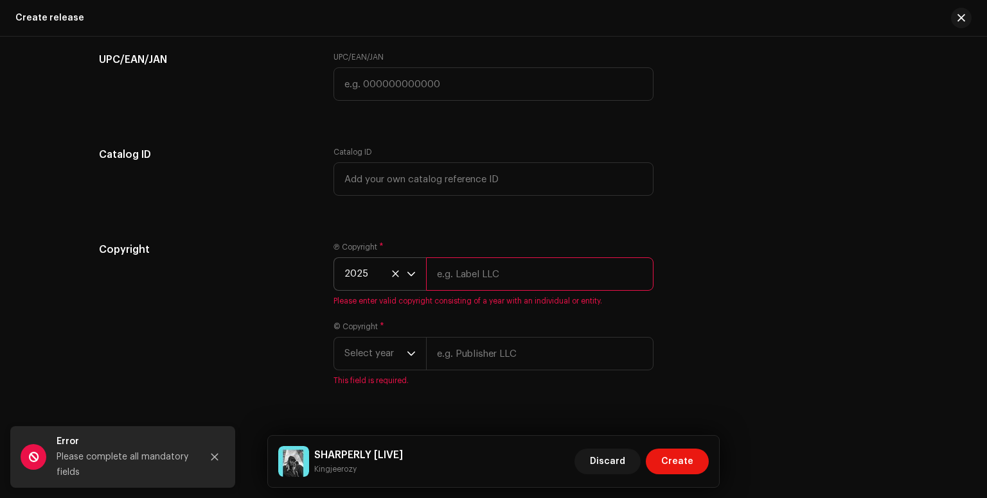
click at [466, 278] on input "text" at bounding box center [539, 274] width 227 height 33
type input "Kingjeerozy"
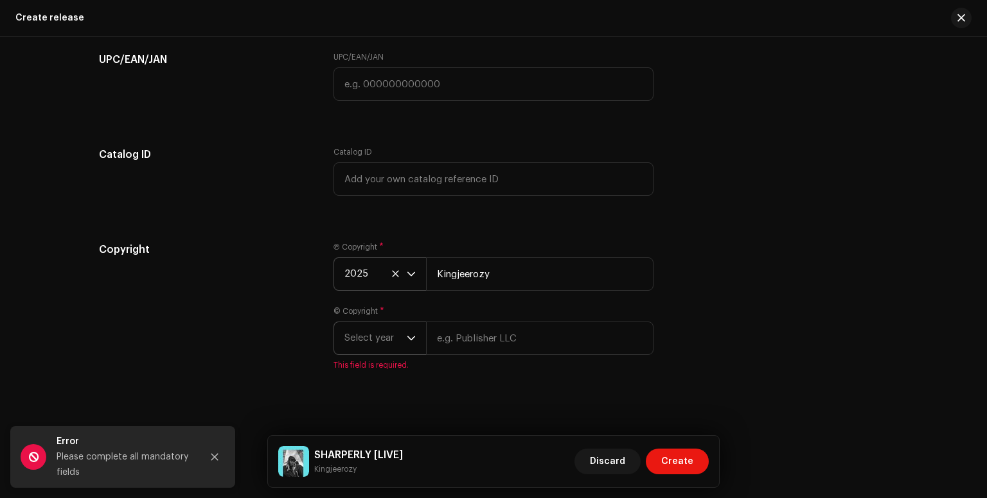
click at [407, 335] on div "dropdown trigger" at bounding box center [411, 338] width 9 height 32
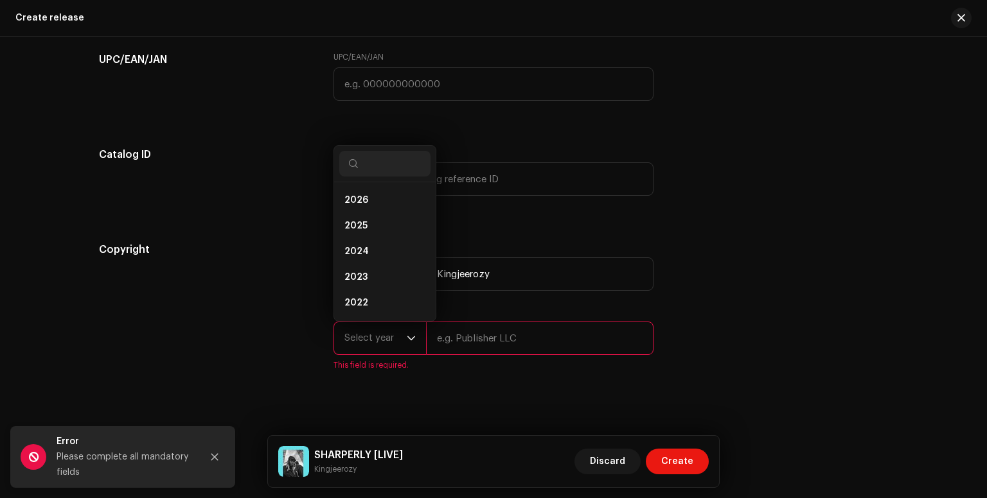
scroll to position [21, 0]
click at [387, 214] on li "2025" at bounding box center [384, 206] width 91 height 26
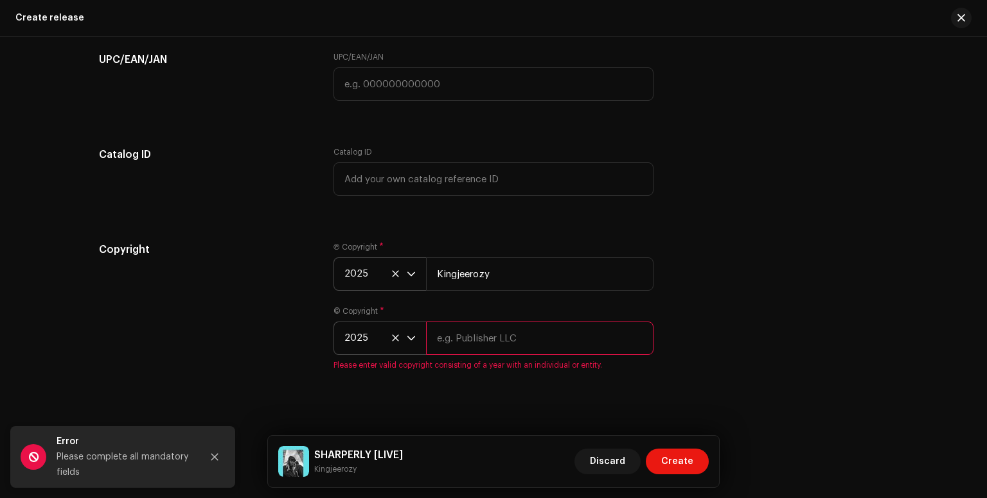
click at [550, 347] on input "text" at bounding box center [539, 338] width 227 height 33
type input "Kingjeerozy"
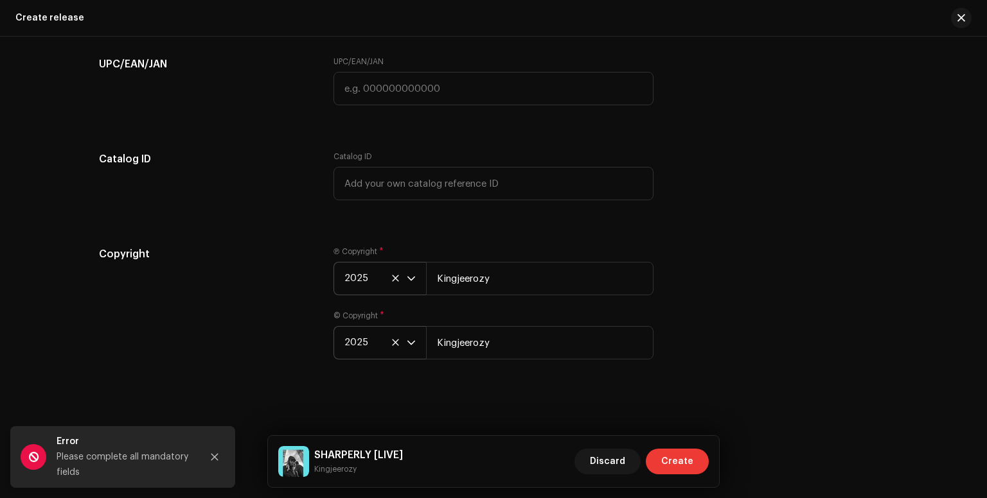
click at [668, 463] on span "Create" at bounding box center [677, 462] width 32 height 26
click at [211, 457] on icon "Close" at bounding box center [214, 457] width 9 height 9
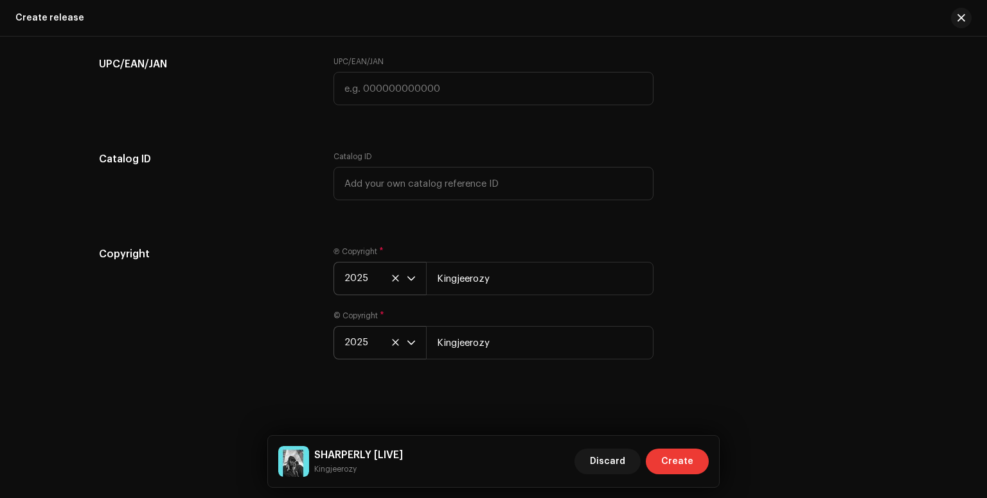
click at [668, 458] on span "Create" at bounding box center [677, 462] width 32 height 26
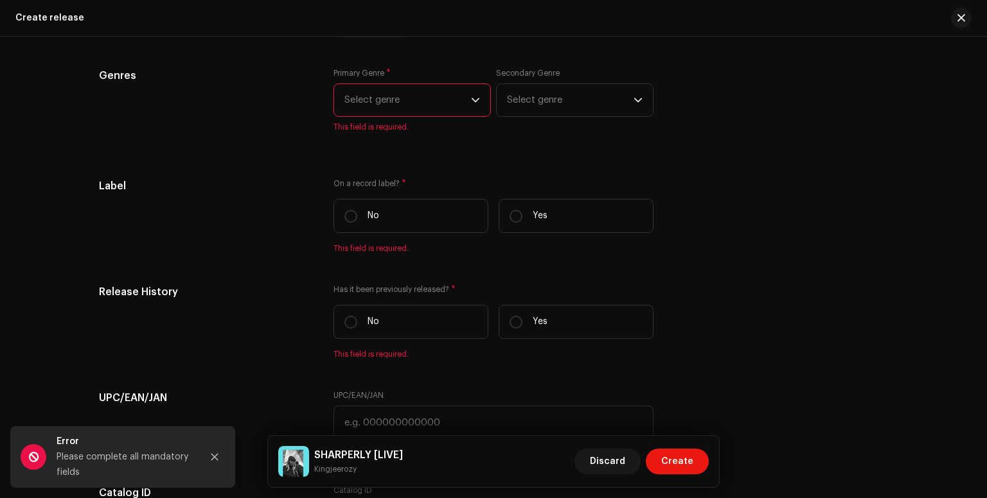
scroll to position [1907, 0]
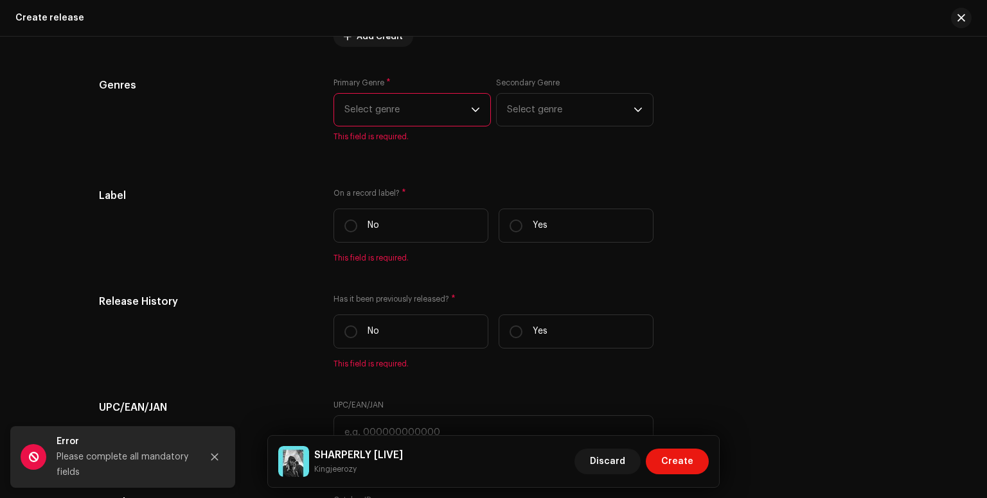
click at [471, 114] on icon "dropdown trigger" at bounding box center [475, 109] width 9 height 9
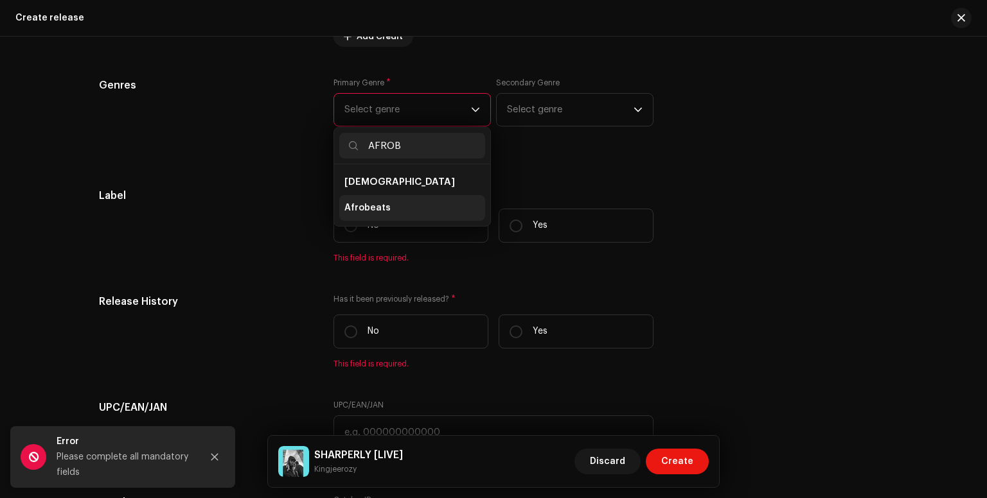
type input "AFROB"
click at [386, 207] on li "Afrobeats" at bounding box center [412, 208] width 146 height 26
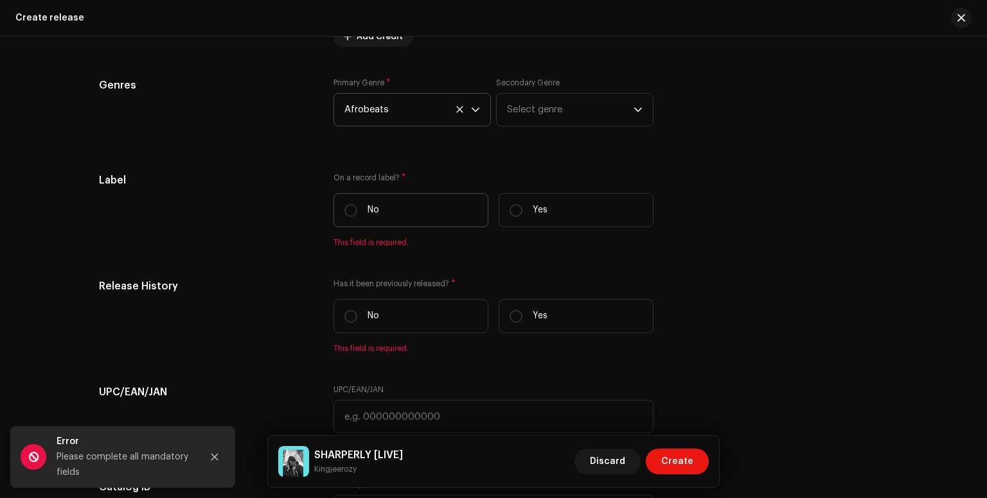
click at [344, 220] on label "No" at bounding box center [410, 210] width 155 height 34
click at [344, 217] on input "No" at bounding box center [350, 210] width 13 height 13
radio input "true"
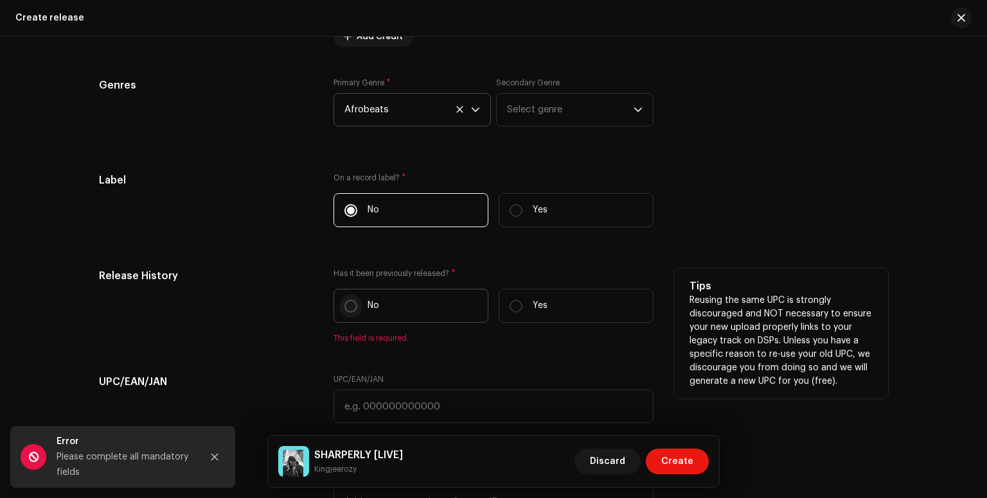
click at [346, 306] on input "No" at bounding box center [350, 306] width 13 height 13
radio input "true"
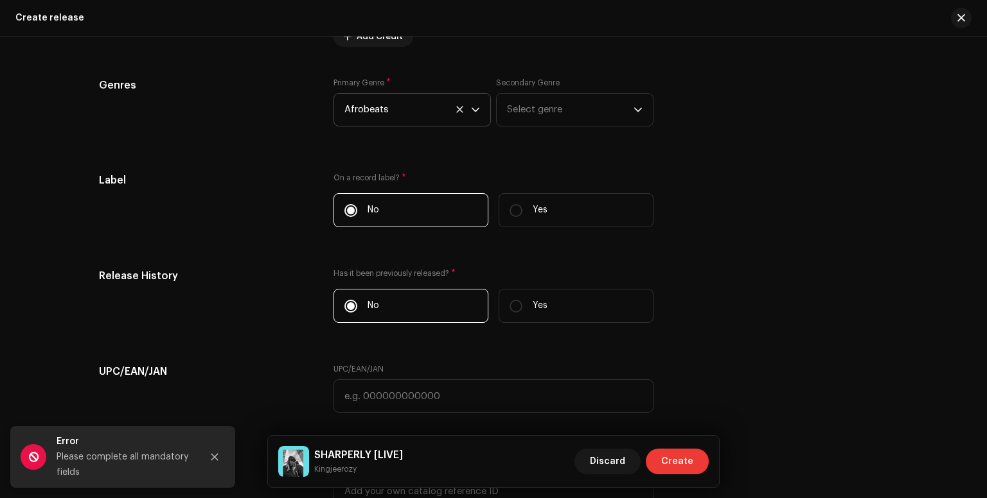
click at [680, 467] on span "Create" at bounding box center [677, 462] width 32 height 26
click at [215, 451] on button "Close" at bounding box center [215, 457] width 26 height 26
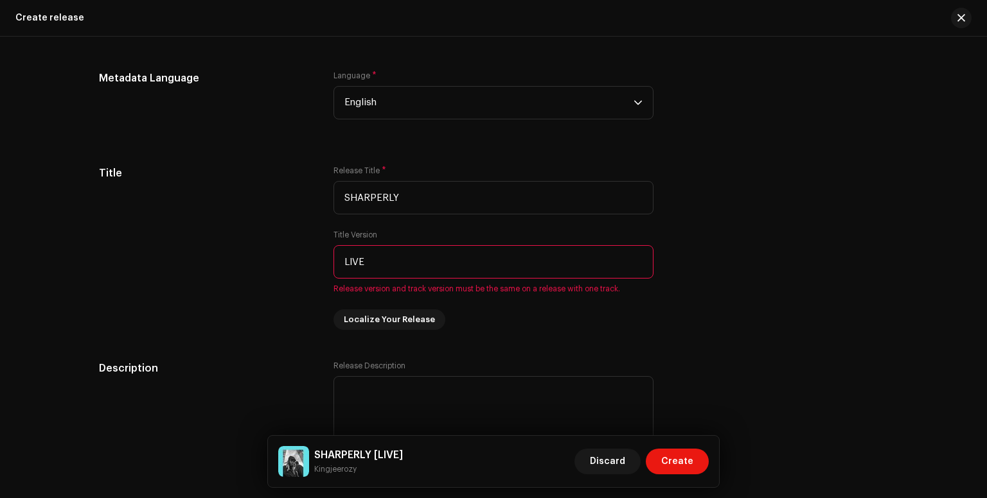
scroll to position [1091, 0]
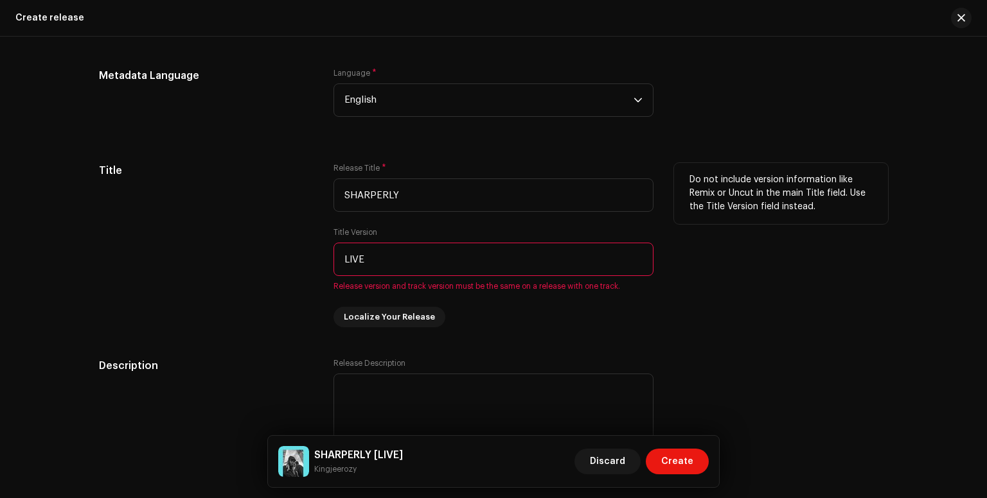
click at [444, 268] on input "LIVE" at bounding box center [493, 259] width 320 height 33
type input "L"
click at [411, 320] on span "Localize Your Release" at bounding box center [389, 317] width 91 height 26
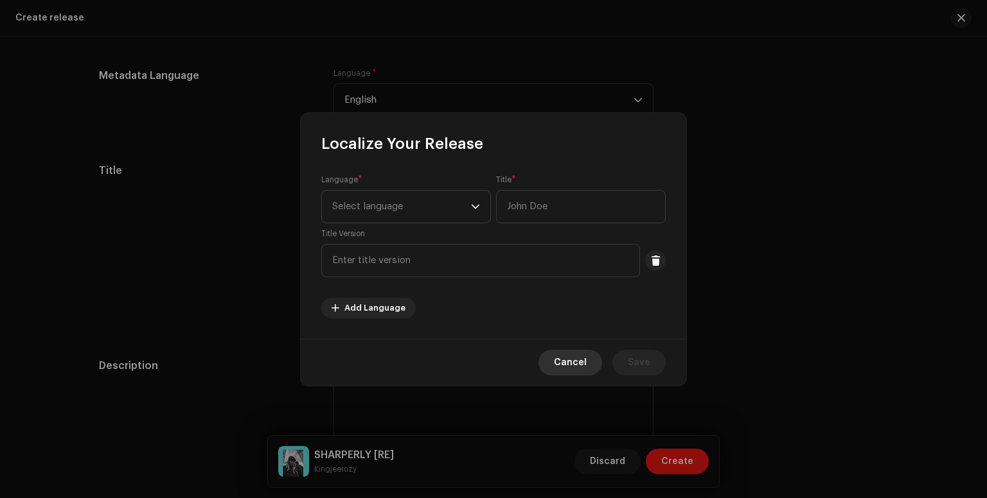
click at [579, 358] on span "Cancel" at bounding box center [570, 363] width 33 height 26
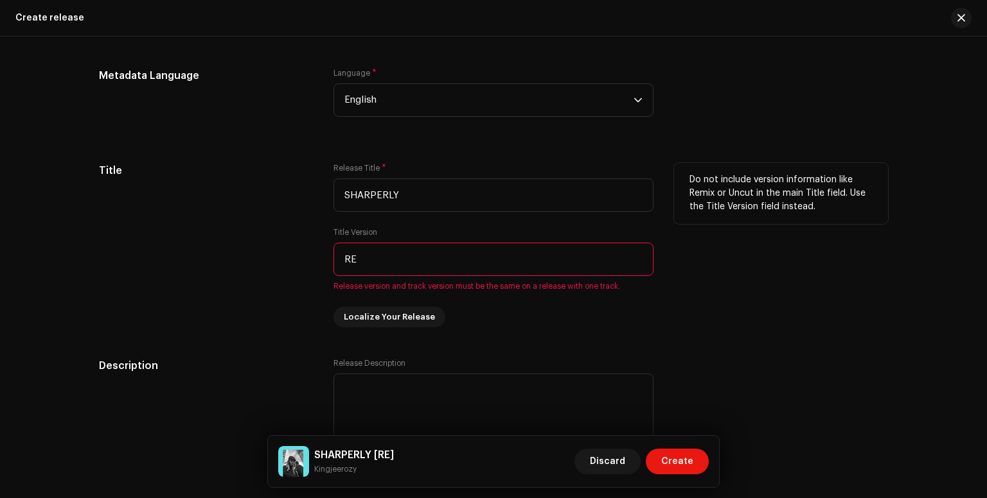
click at [373, 267] on input "RE" at bounding box center [493, 259] width 320 height 33
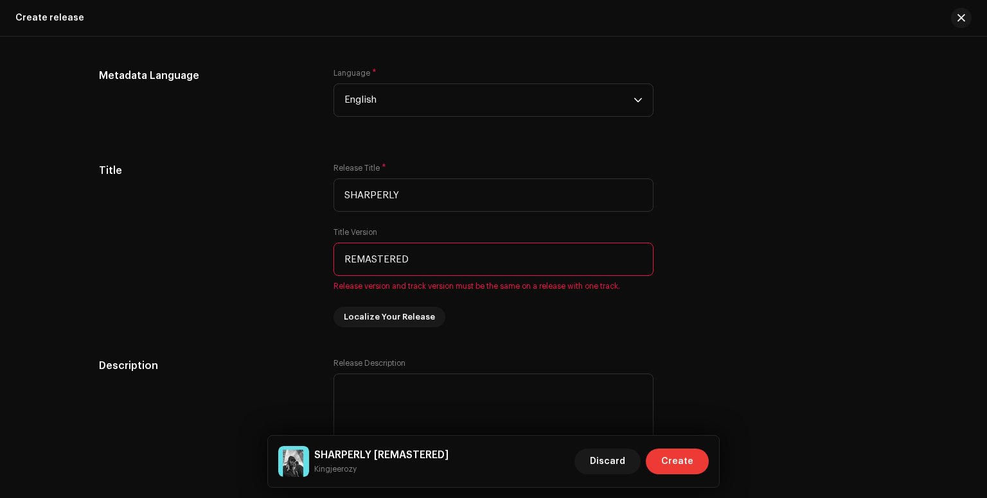
click at [686, 458] on span "Create" at bounding box center [677, 462] width 32 height 26
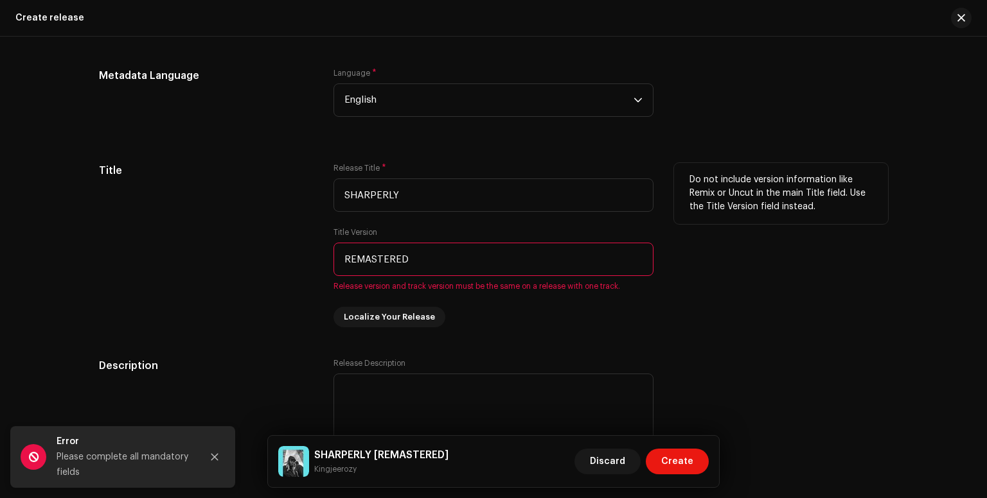
click at [475, 265] on input "REMASTERED" at bounding box center [493, 259] width 320 height 33
type input "R"
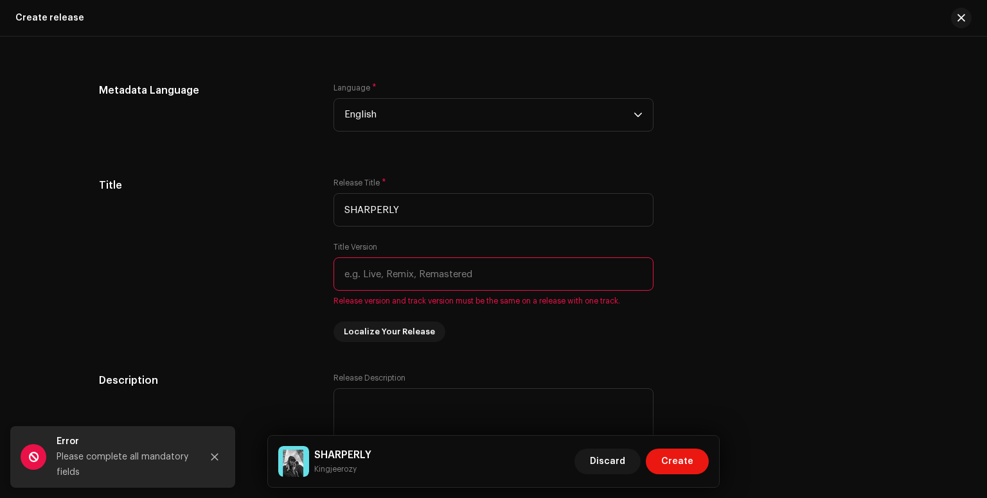
scroll to position [1079, 0]
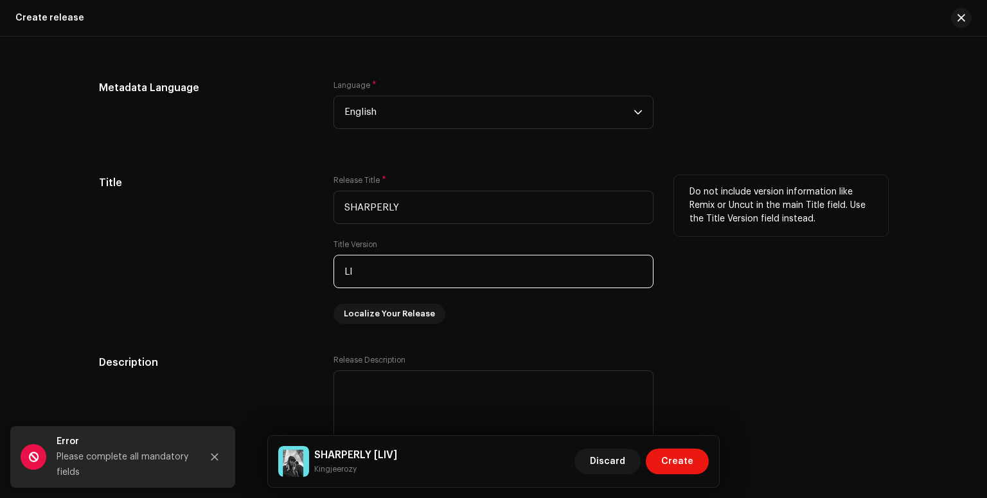
type input "L"
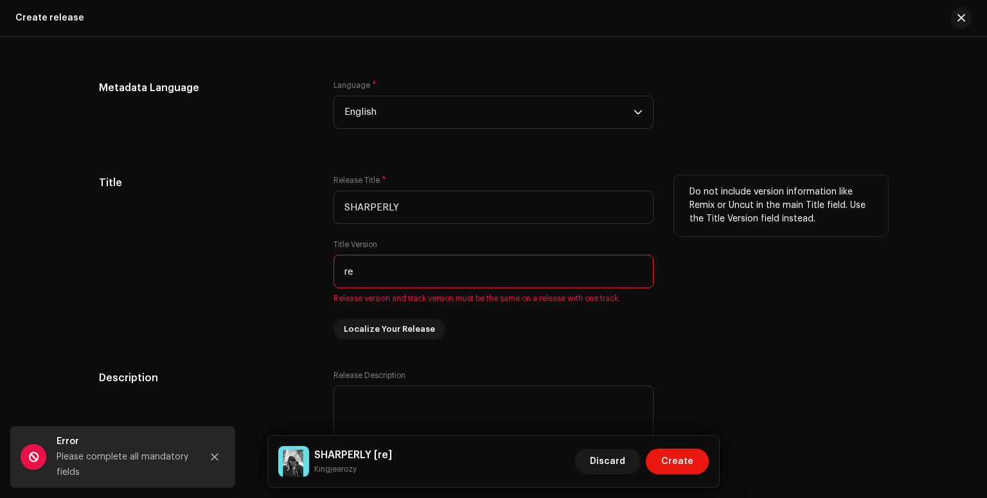
type input "r"
click at [452, 277] on input "text" at bounding box center [493, 271] width 320 height 33
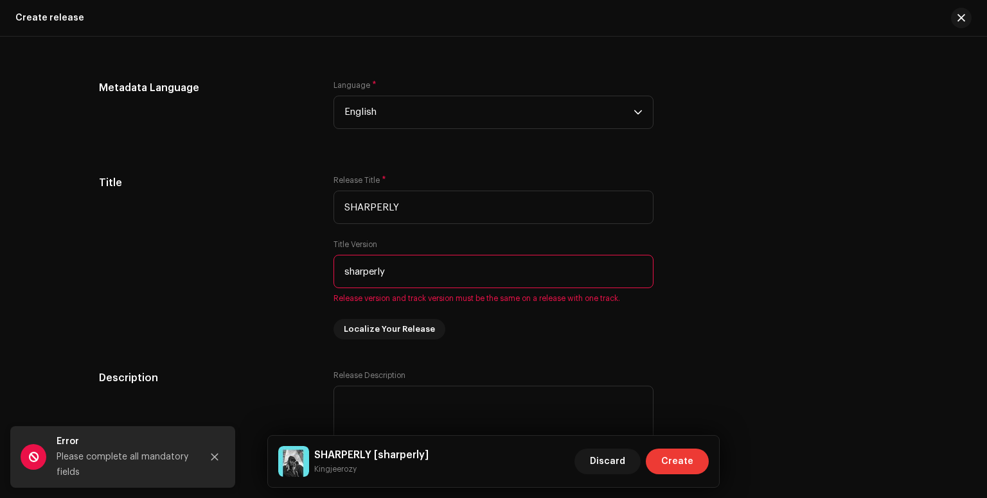
click at [688, 461] on span "Create" at bounding box center [677, 462] width 32 height 26
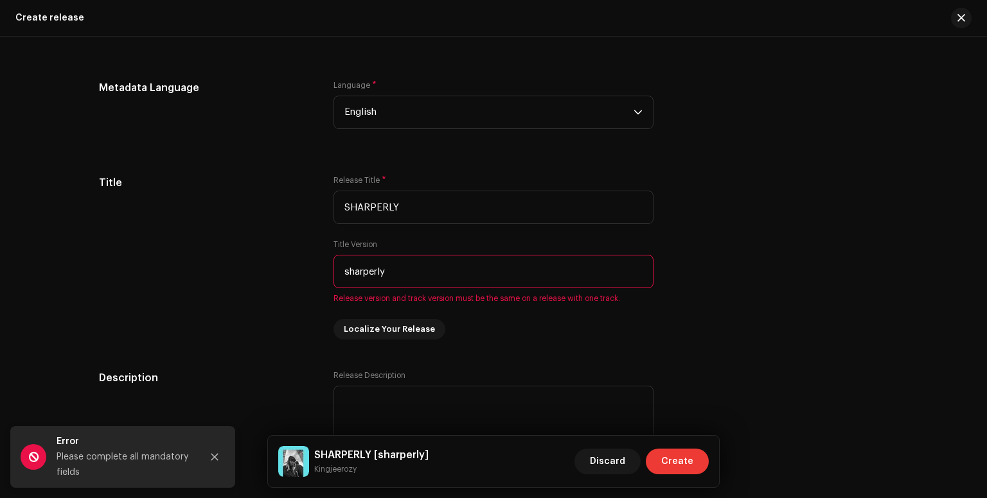
click at [688, 461] on span "Create" at bounding box center [677, 462] width 32 height 26
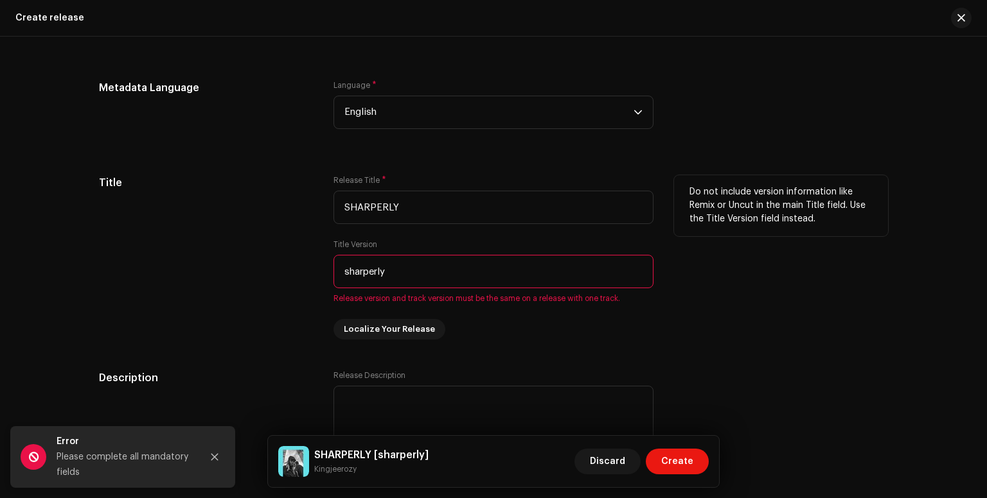
click at [412, 272] on input "sharperly" at bounding box center [493, 271] width 320 height 33
type input "s"
type input "k"
click at [383, 270] on input "KINGJEERZY" at bounding box center [493, 271] width 320 height 33
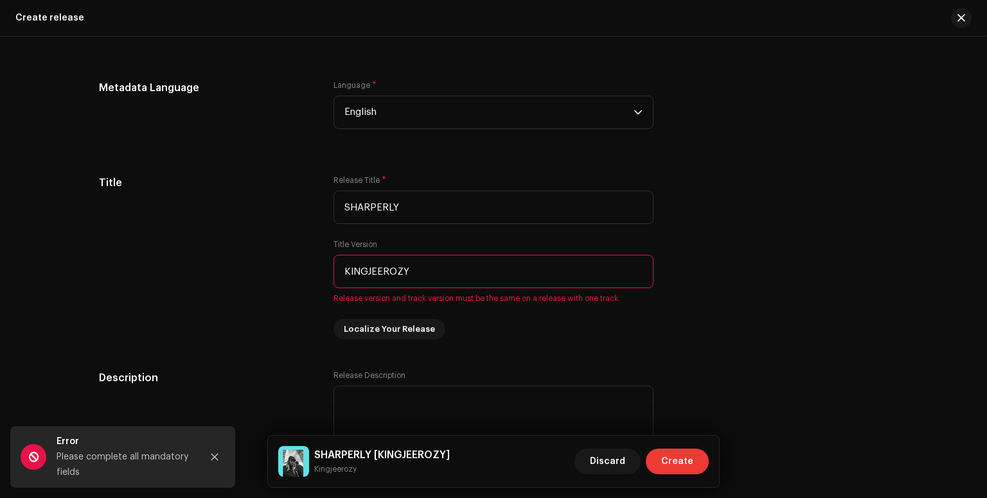
click at [680, 460] on span "Create" at bounding box center [677, 462] width 32 height 26
drag, startPoint x: 981, startPoint y: 290, endPoint x: 586, endPoint y: 370, distance: 403.0
click at [586, 370] on div "Create a new release We’ll guide you through everything — from track selection …" at bounding box center [493, 268] width 987 height 462
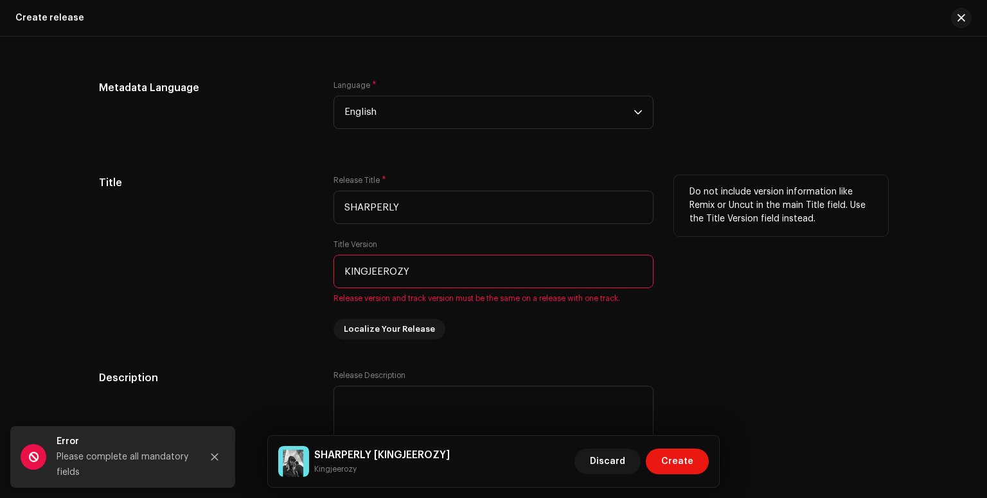
click at [423, 282] on input "KINGJEEROZY" at bounding box center [493, 271] width 320 height 33
type input "K"
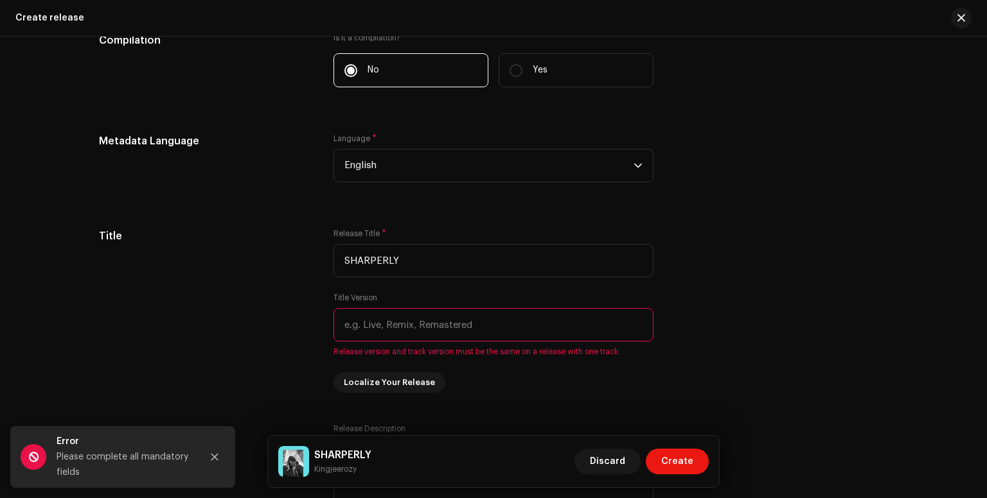
scroll to position [1029, 0]
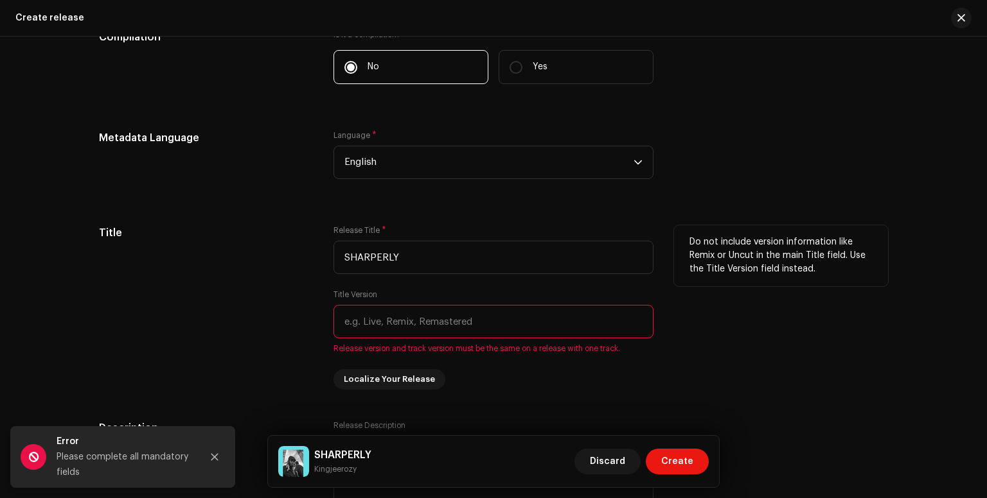
click at [481, 321] on input "text" at bounding box center [493, 321] width 320 height 33
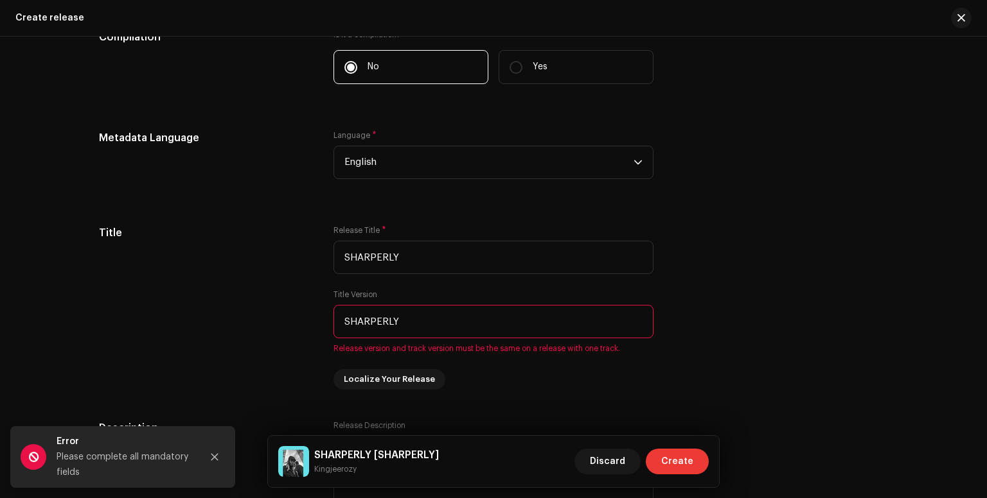
type input "SHARPERLY"
click at [676, 454] on span "Create" at bounding box center [677, 462] width 32 height 26
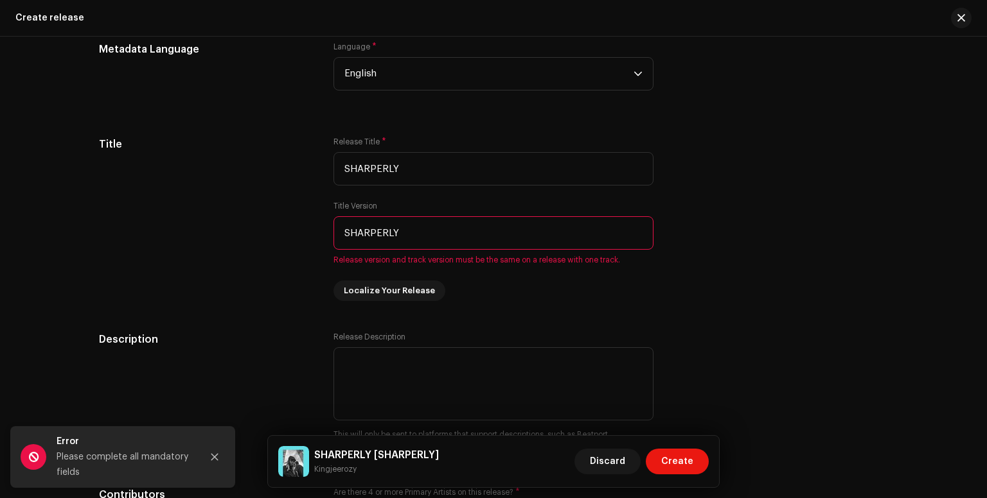
scroll to position [1107, 0]
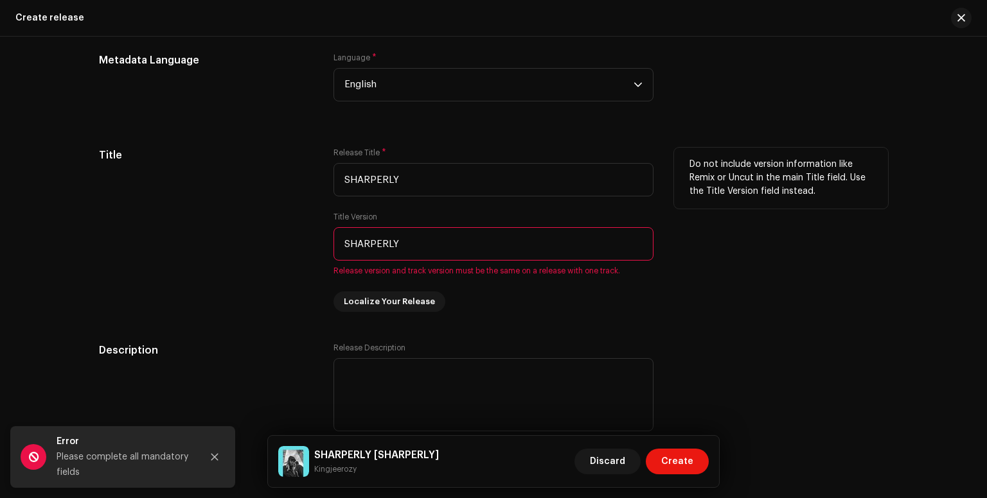
click at [592, 250] on input "SHARPERLY" at bounding box center [493, 243] width 320 height 33
click at [417, 186] on input "SHARPERLY" at bounding box center [493, 179] width 320 height 33
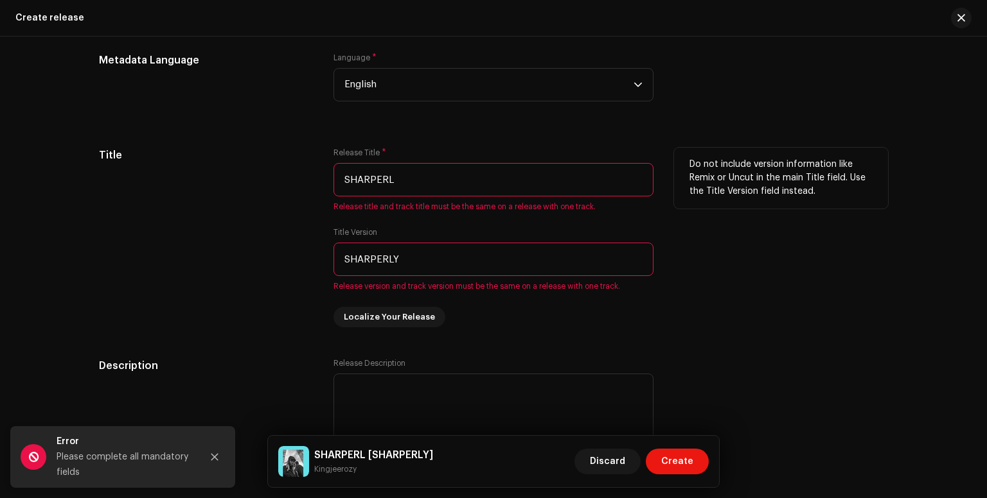
type input "SHARPERLY"
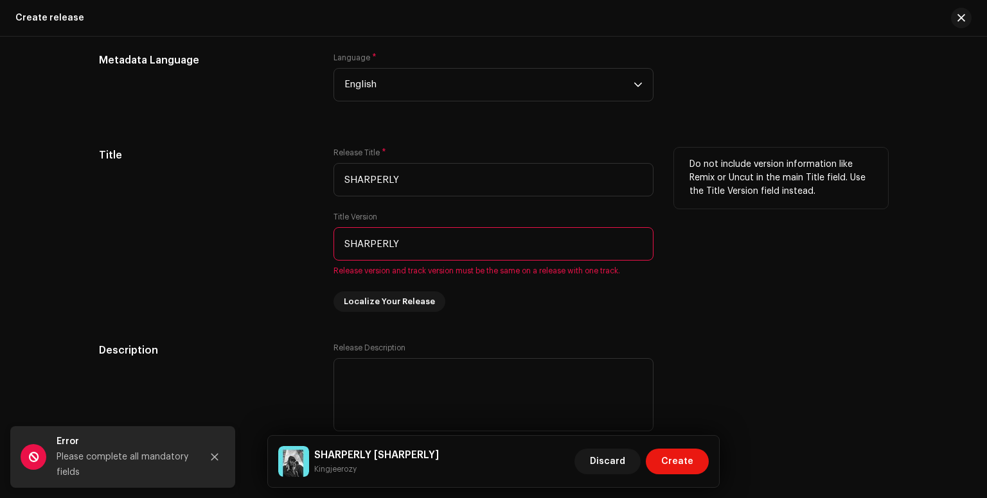
click at [406, 252] on input "SHARPERLY" at bounding box center [493, 243] width 320 height 33
type input "S"
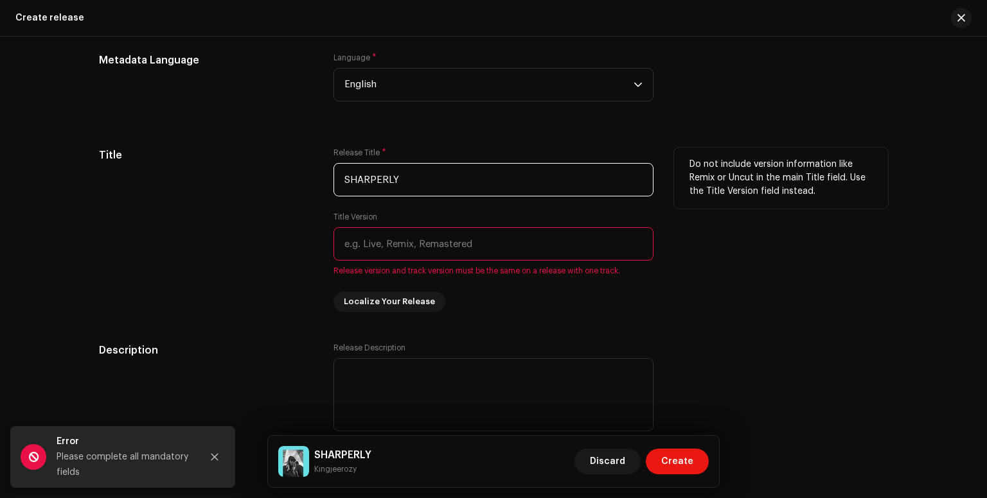
click at [398, 183] on input "SHARPERLY" at bounding box center [493, 179] width 320 height 33
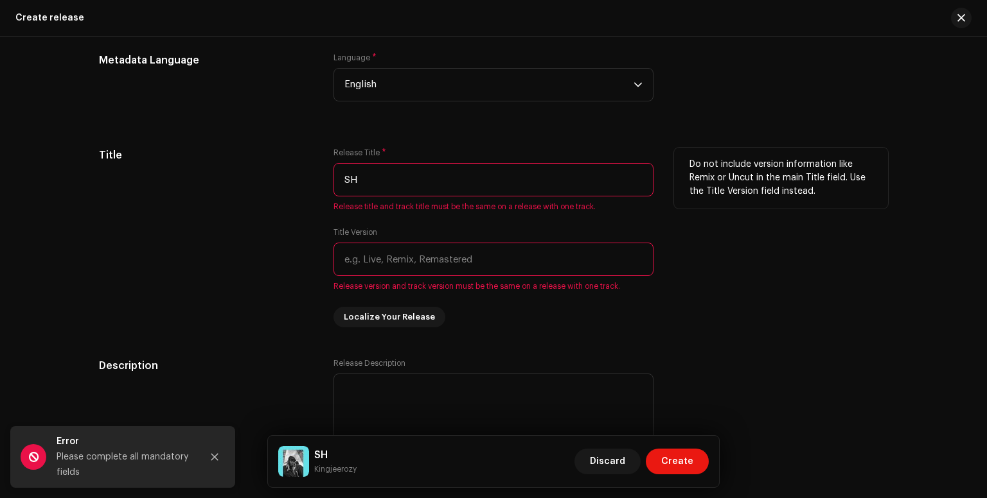
type input "S"
type input "SHARP"
click at [441, 261] on input "text" at bounding box center [493, 259] width 320 height 33
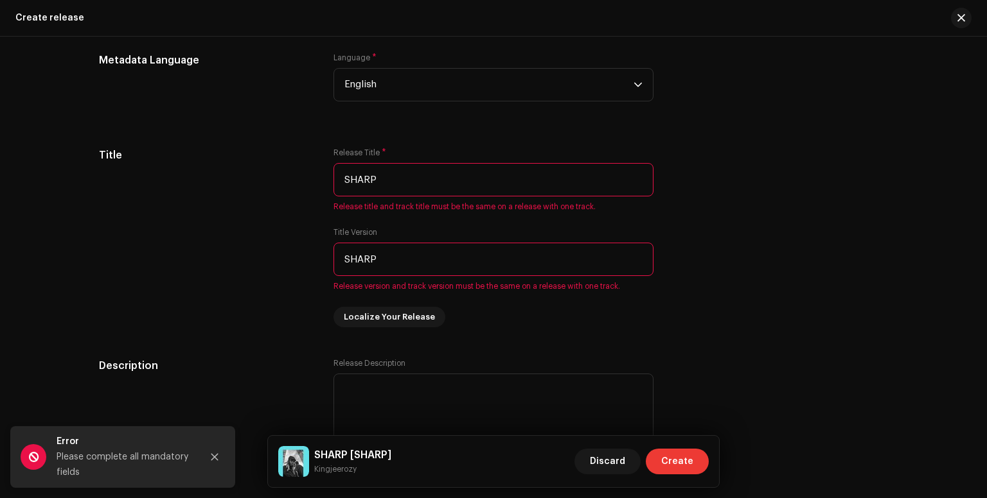
type input "SHARP"
click at [674, 461] on span "Create" at bounding box center [677, 462] width 32 height 26
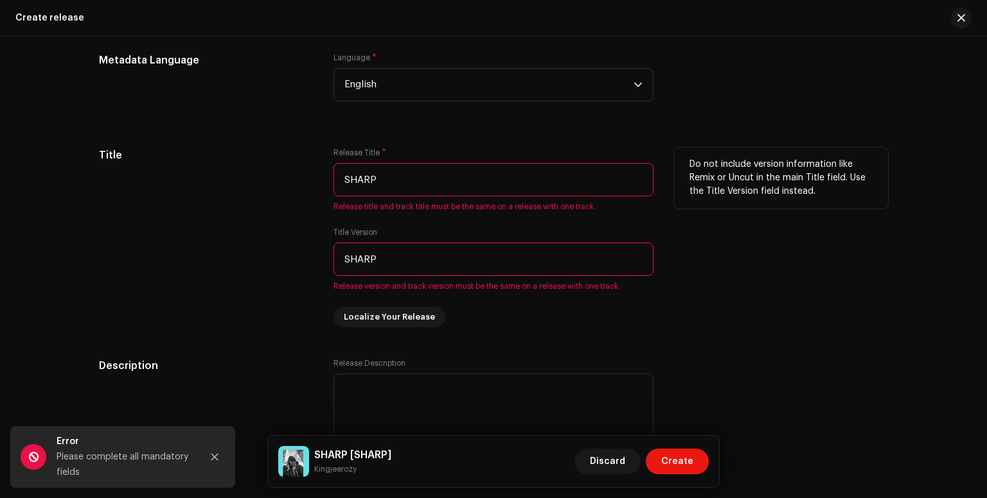
click at [385, 188] on input "SHARP" at bounding box center [493, 179] width 320 height 33
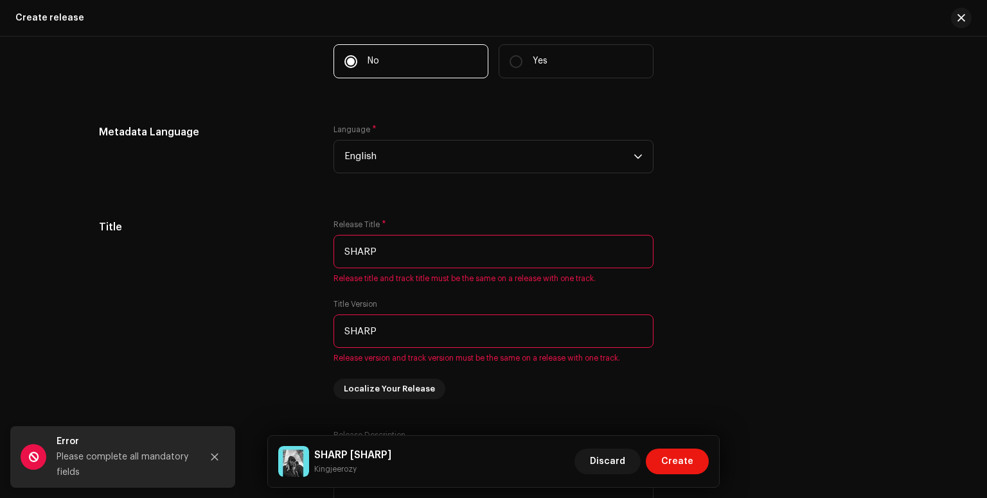
scroll to position [1050, 0]
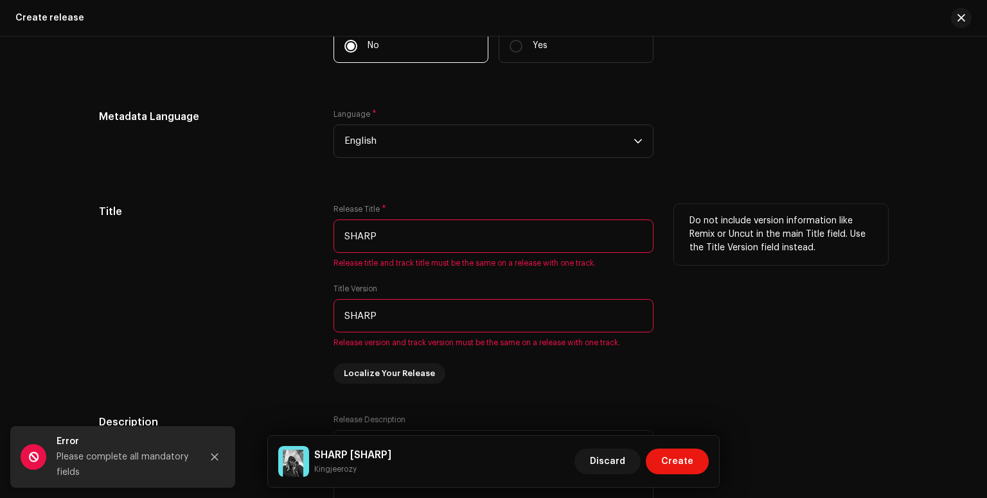
click at [395, 241] on input "SHARP" at bounding box center [493, 236] width 320 height 33
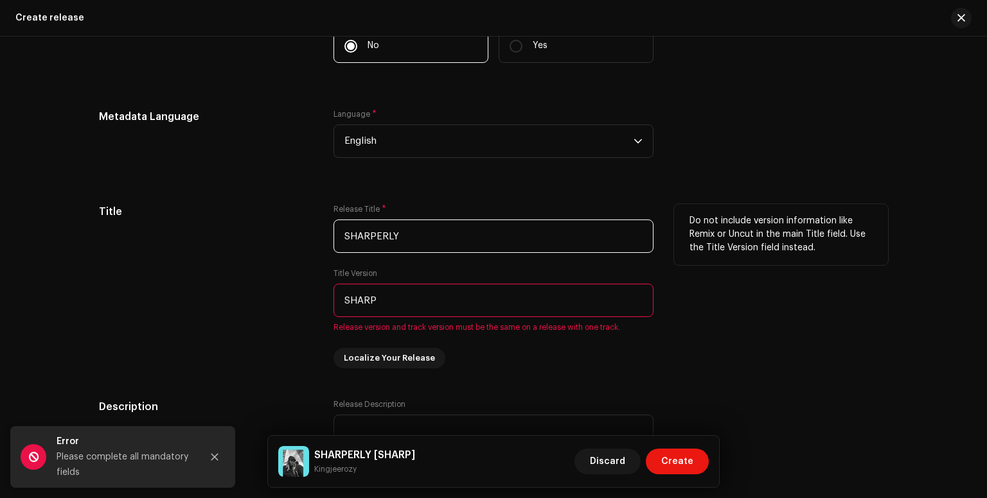
type input "SHARPERLY"
click at [378, 314] on input "SHARP" at bounding box center [493, 300] width 320 height 33
type input "SHARPERLY"
click at [387, 356] on span "Localize Your Release" at bounding box center [389, 359] width 91 height 26
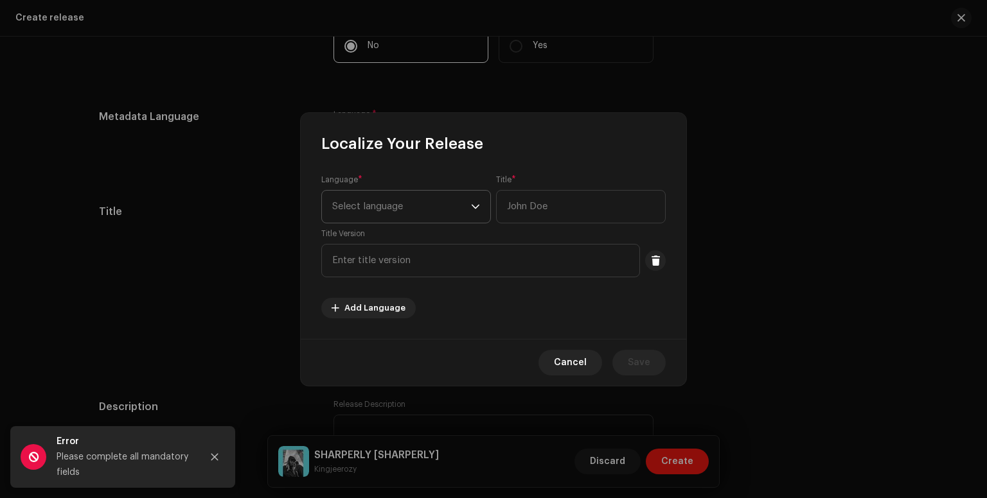
click at [473, 206] on icon "dropdown trigger" at bounding box center [475, 206] width 8 height 4
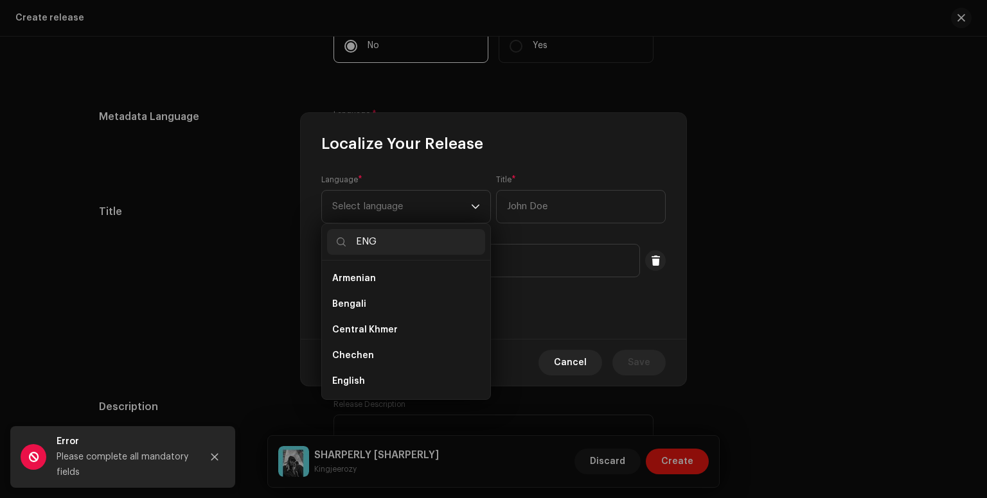
scroll to position [0, 0]
type input "ENG"
click at [400, 300] on li "English" at bounding box center [406, 305] width 158 height 26
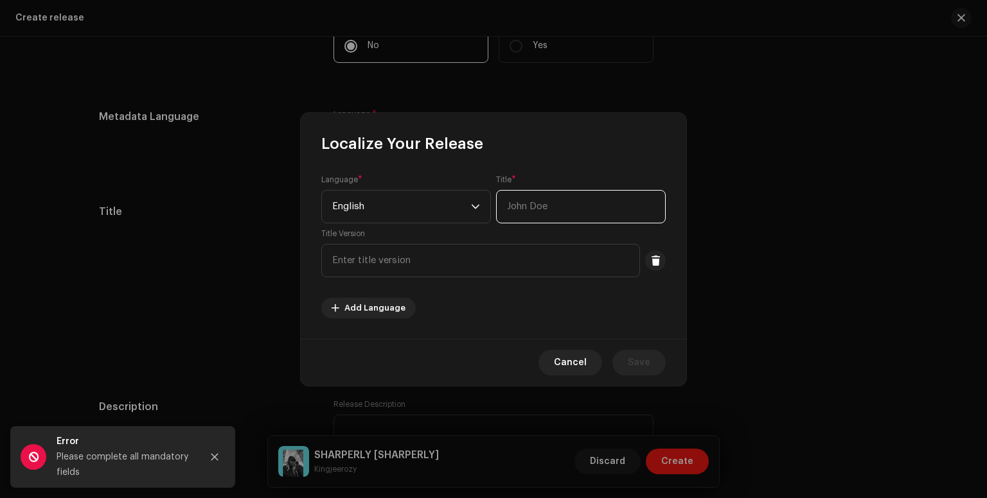
click at [517, 206] on input "text" at bounding box center [581, 206] width 170 height 33
type input "SHARPERLY"
click at [511, 252] on input "text" at bounding box center [480, 260] width 319 height 33
type input "SHARPERLY"
click at [642, 360] on span "Save" at bounding box center [639, 363] width 22 height 26
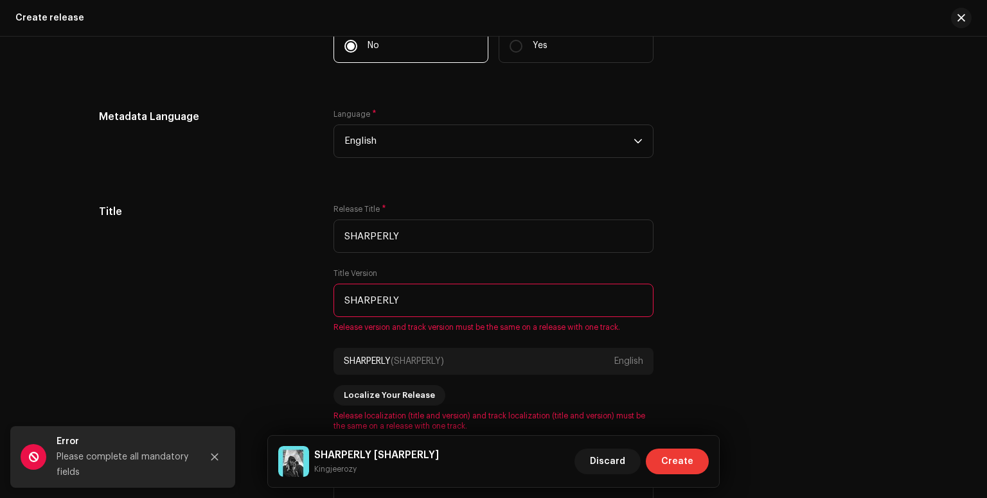
click at [681, 460] on span "Create" at bounding box center [677, 462] width 32 height 26
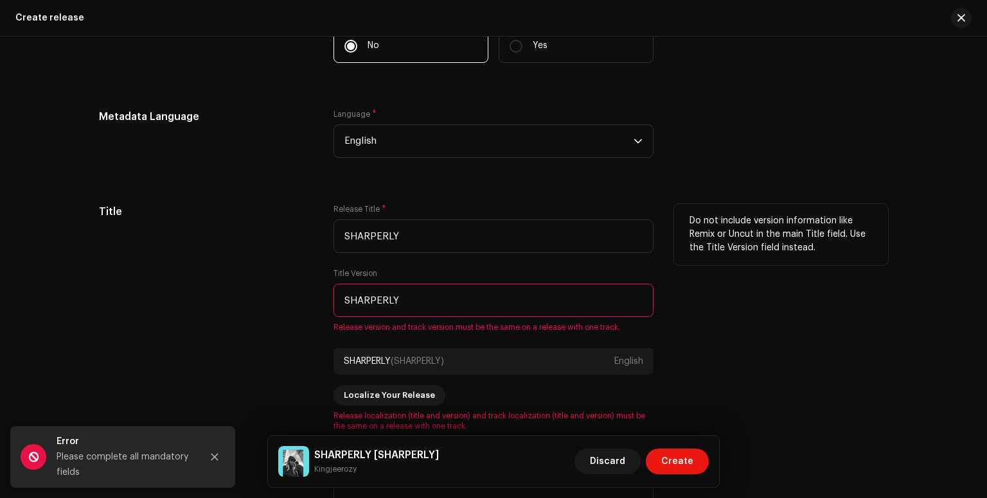
click at [460, 314] on input "SHARPERLY" at bounding box center [493, 300] width 320 height 33
click at [441, 243] on input "SHARPERLY" at bounding box center [493, 236] width 320 height 33
click at [455, 304] on input "SHARPERLY" at bounding box center [493, 300] width 320 height 33
click at [983, 272] on div "Create a new release We’ll guide you through everything — from track selection …" at bounding box center [493, 268] width 987 height 462
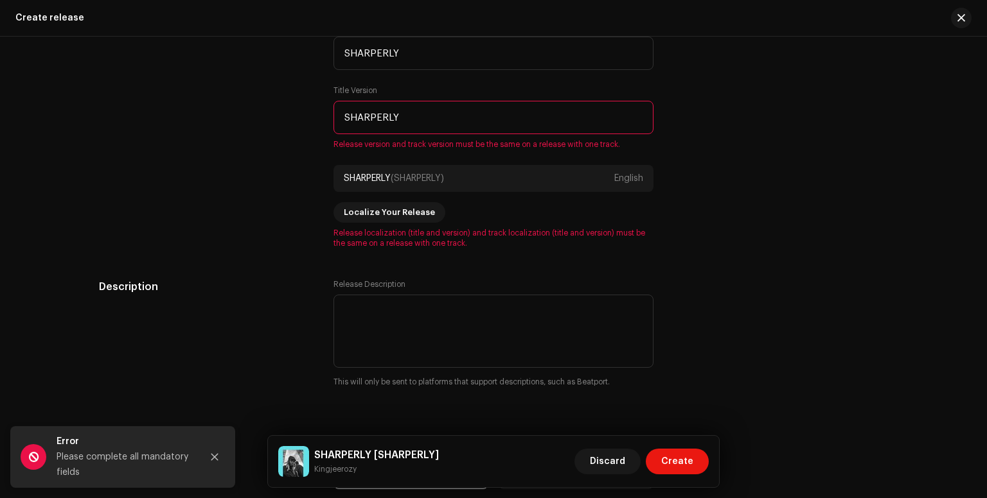
scroll to position [1236, 0]
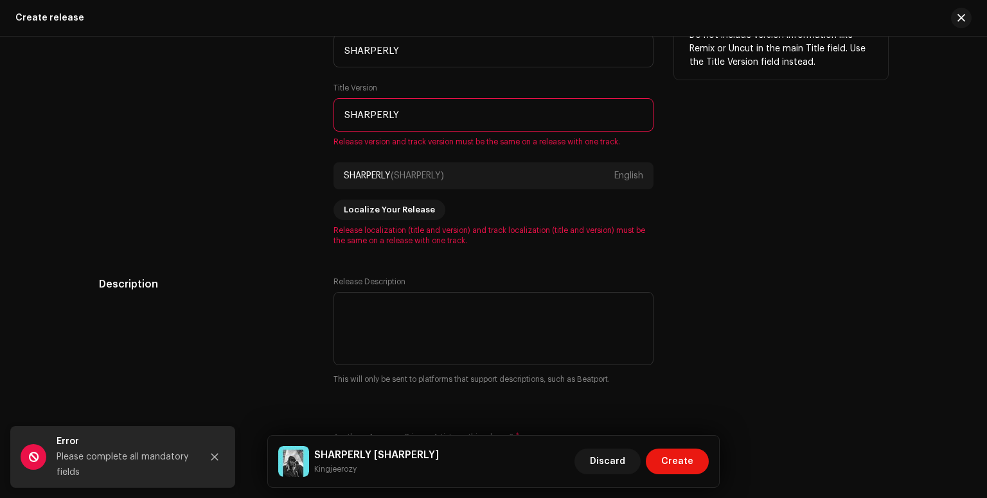
click at [468, 236] on span "Release localization (title and version) and track localization (title and vers…" at bounding box center [493, 235] width 320 height 21
click at [409, 217] on span "Localize Your Release" at bounding box center [389, 210] width 91 height 26
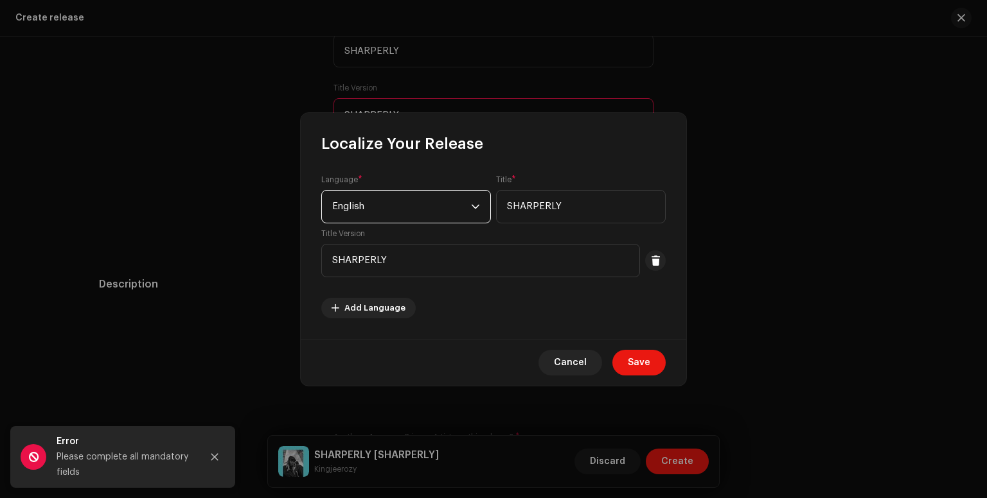
click at [422, 204] on span "English" at bounding box center [401, 207] width 139 height 32
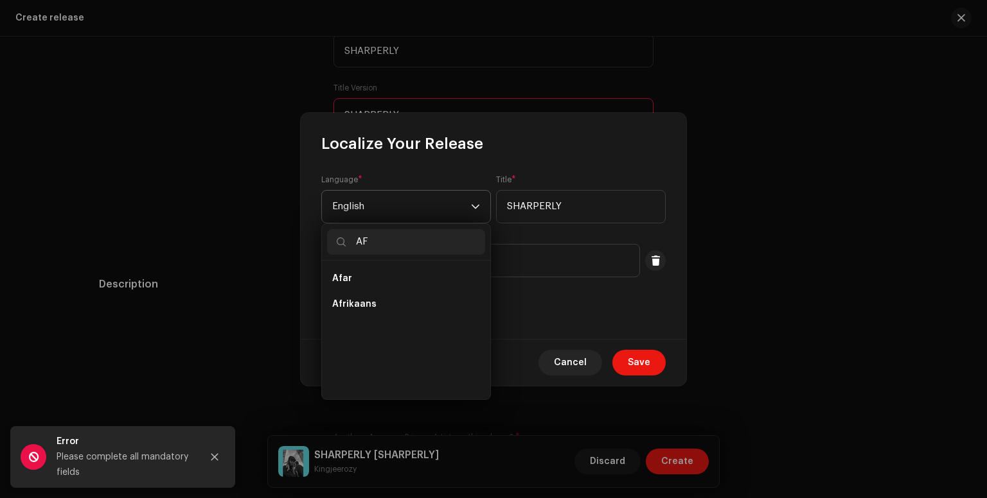
scroll to position [0, 0]
type input "A"
click at [376, 232] on input "NIG" at bounding box center [406, 242] width 158 height 26
type input "N"
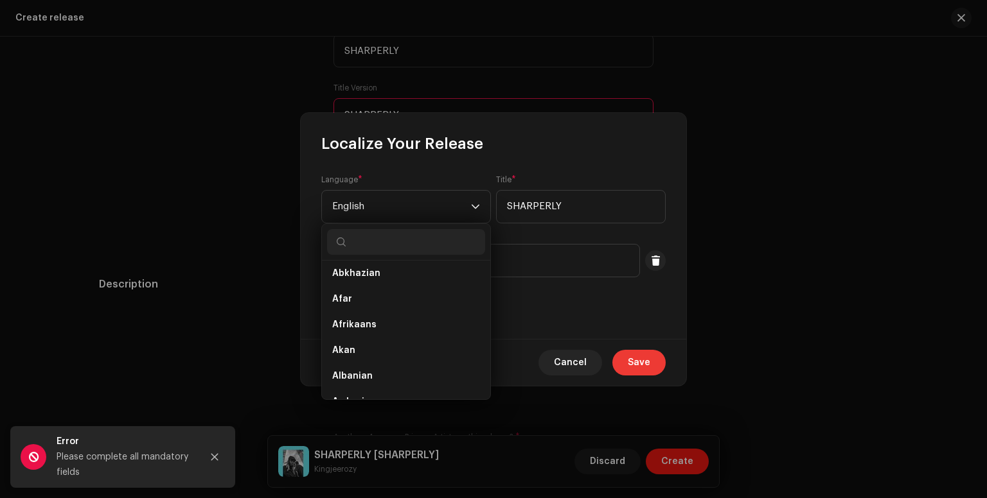
click at [642, 358] on span "Save" at bounding box center [639, 363] width 22 height 26
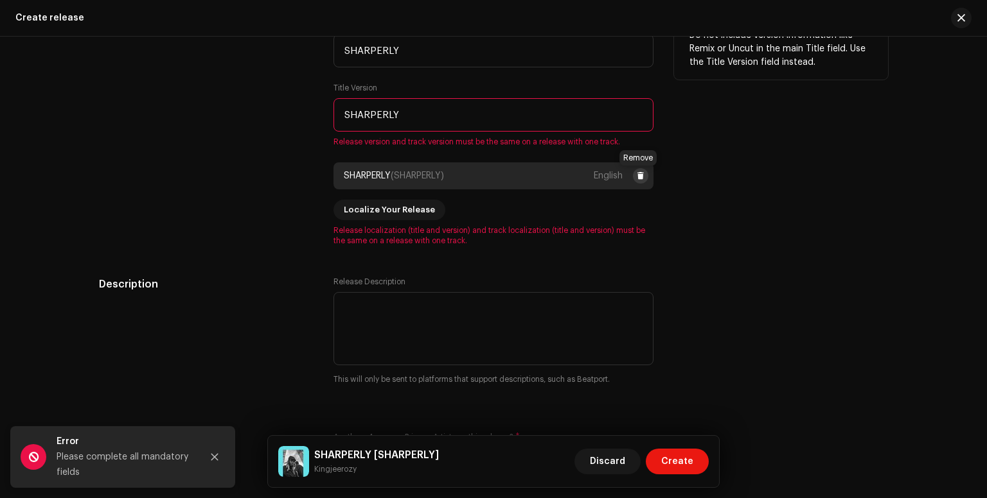
click at [633, 178] on button at bounding box center [640, 175] width 15 height 15
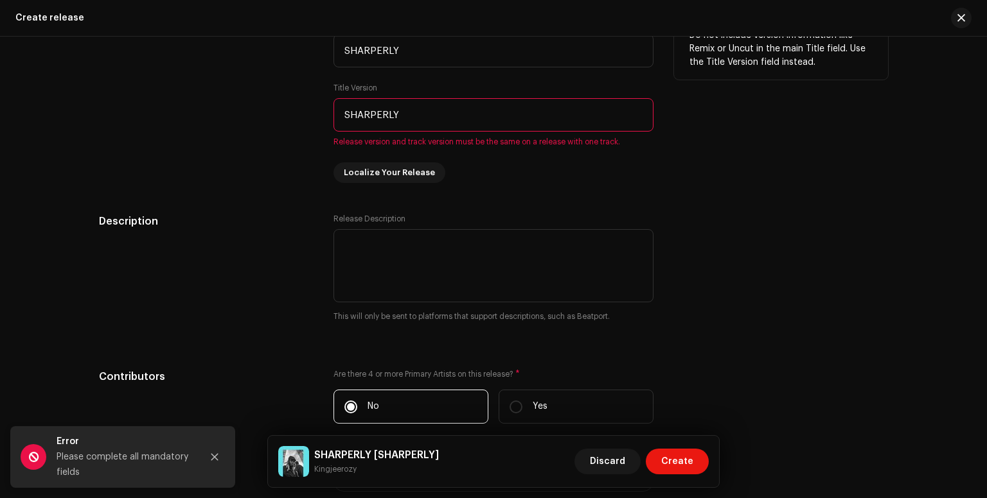
click at [414, 124] on input "SHARPERLY" at bounding box center [493, 114] width 320 height 33
drag, startPoint x: 432, startPoint y: 147, endPoint x: 427, endPoint y: 129, distance: 18.5
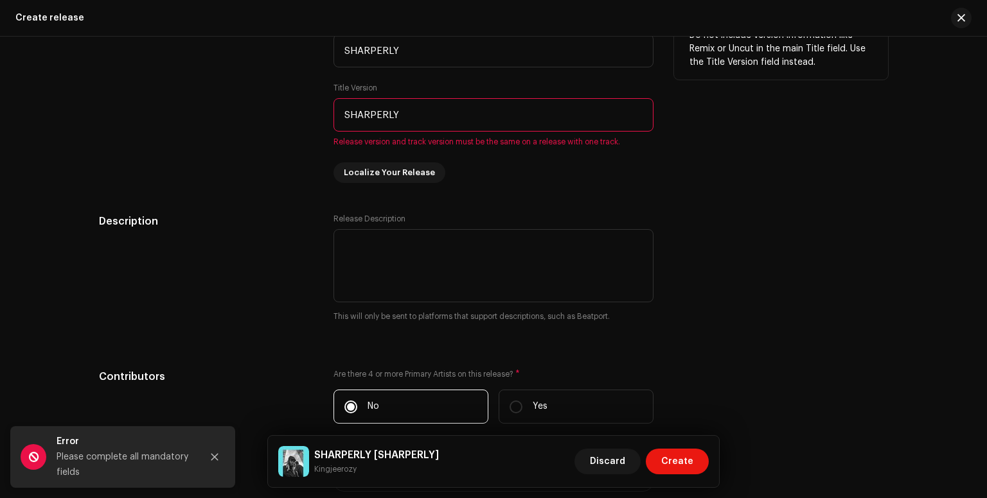
click at [427, 129] on div "Title Version SHARPERLY Release version and track version must be the same on a…" at bounding box center [493, 115] width 320 height 64
click at [464, 127] on input "SHARPERLY" at bounding box center [493, 114] width 320 height 33
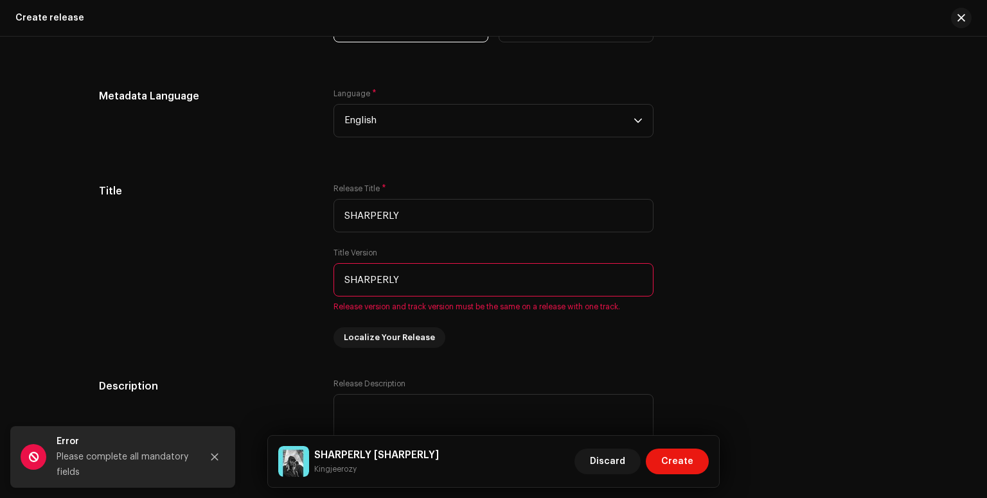
scroll to position [1061, 0]
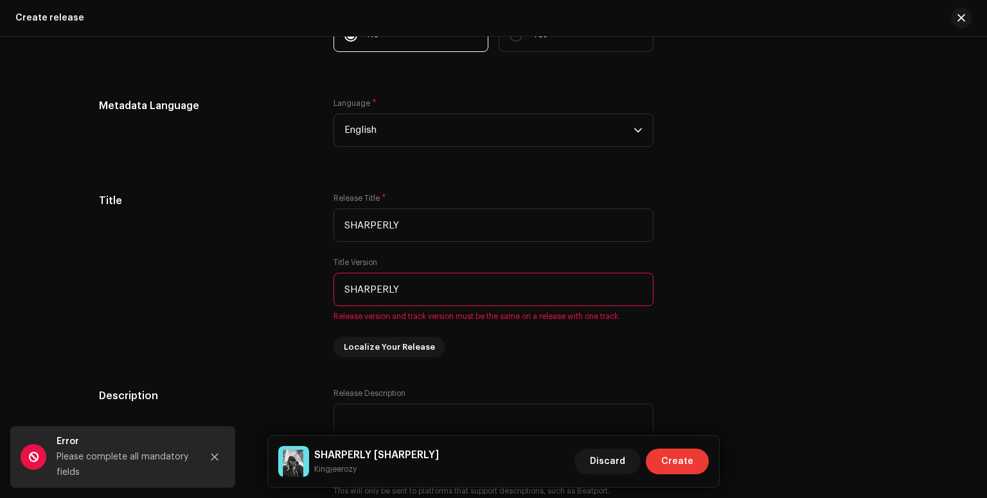
click at [675, 458] on span "Create" at bounding box center [677, 462] width 32 height 26
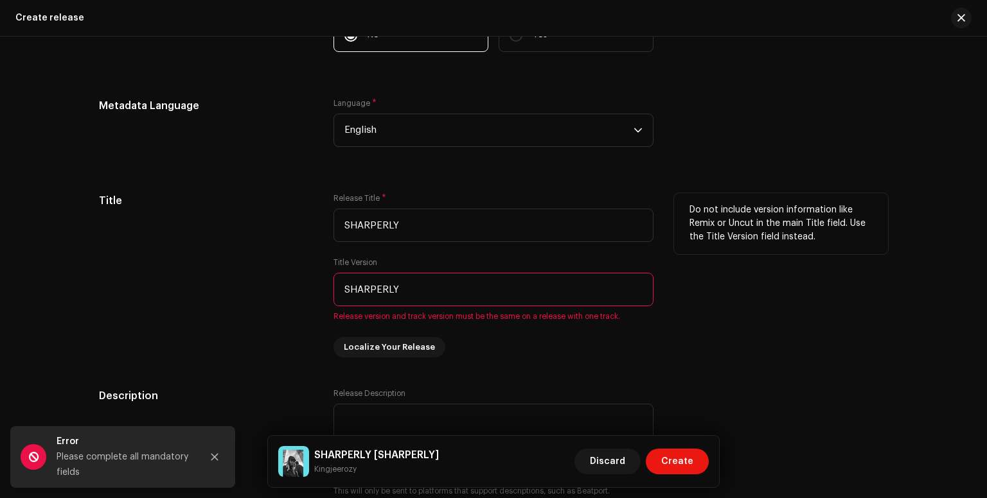
click at [573, 321] on span "Release version and track version must be the same on a release with one track." at bounding box center [493, 317] width 320 height 10
click at [470, 291] on input "SHARPERLY" at bounding box center [493, 289] width 320 height 33
type input "S"
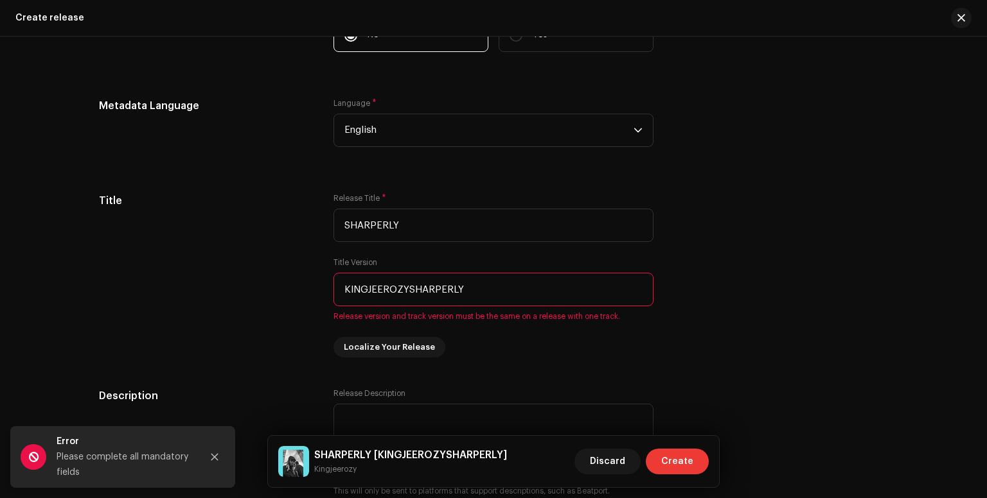
click at [669, 464] on span "Create" at bounding box center [677, 462] width 32 height 26
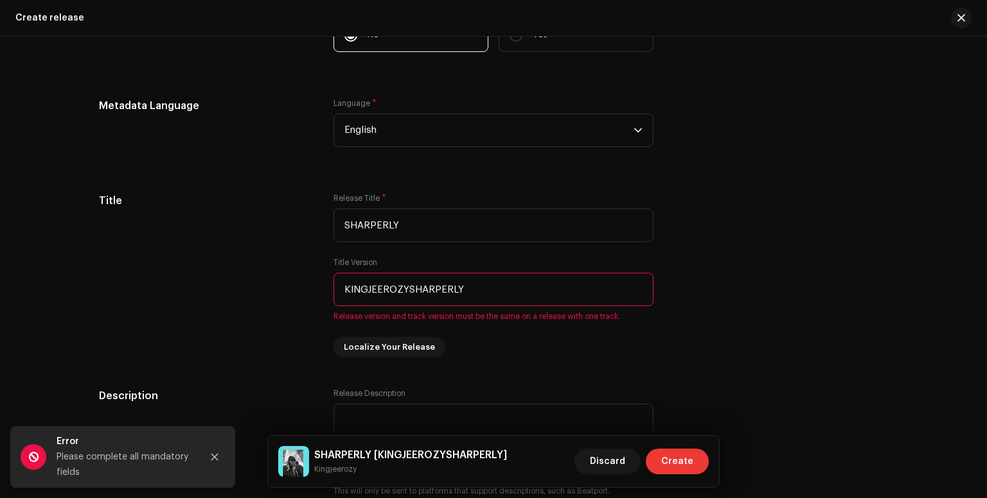
click at [669, 464] on span "Create" at bounding box center [677, 462] width 32 height 26
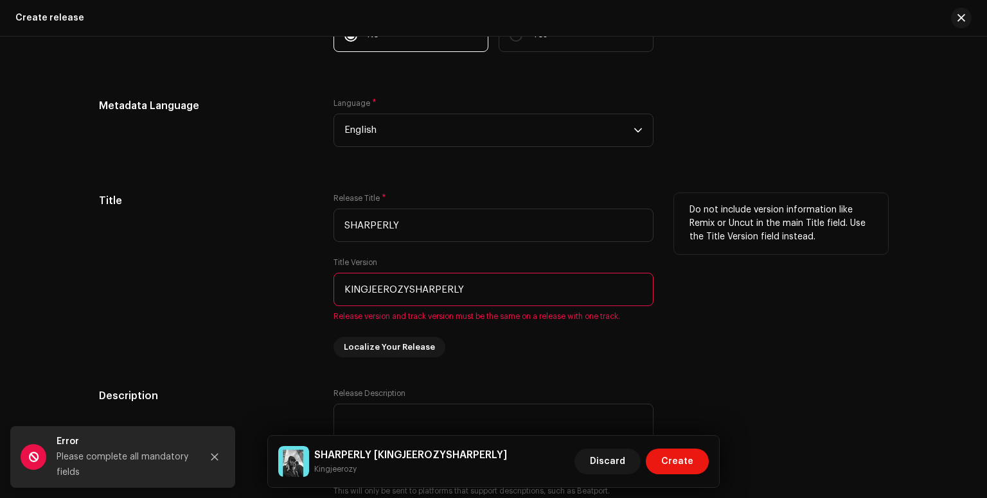
drag, startPoint x: 669, startPoint y: 464, endPoint x: 598, endPoint y: 352, distance: 132.2
click at [598, 352] on div "Create release Create a new release We’ll guide you through everything — from t…" at bounding box center [493, 249] width 987 height 498
click at [590, 314] on span "Release version and track version must be the same on a release with one track." at bounding box center [493, 317] width 320 height 10
click at [588, 304] on input "KINGJEEROZYSHARPERLY" at bounding box center [493, 289] width 320 height 33
type input "K"
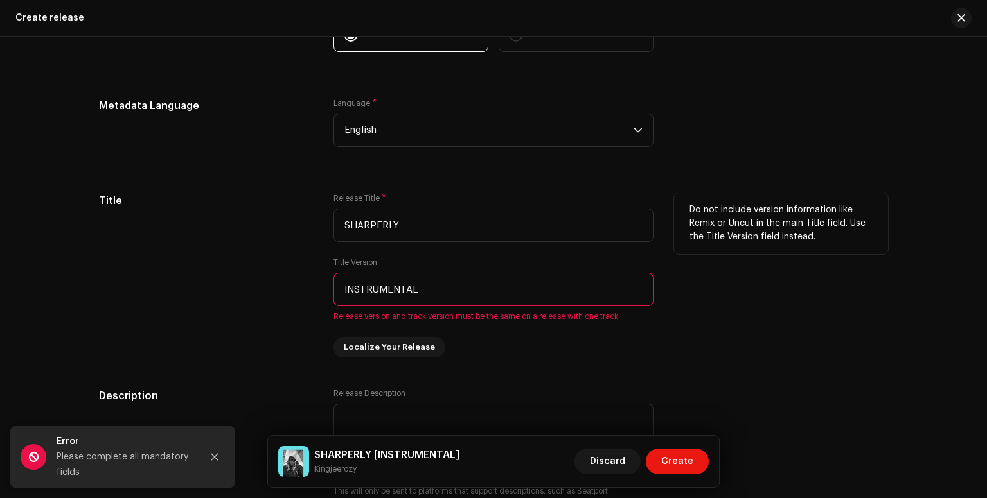
click at [430, 297] on input "INSTRUMENTAL" at bounding box center [493, 289] width 320 height 33
type input "I"
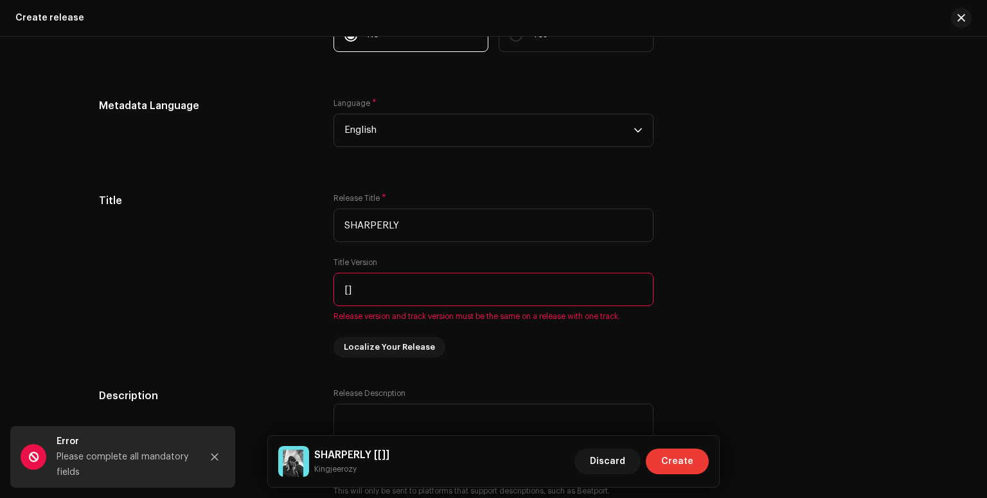
click at [668, 455] on span "Create" at bounding box center [677, 462] width 32 height 26
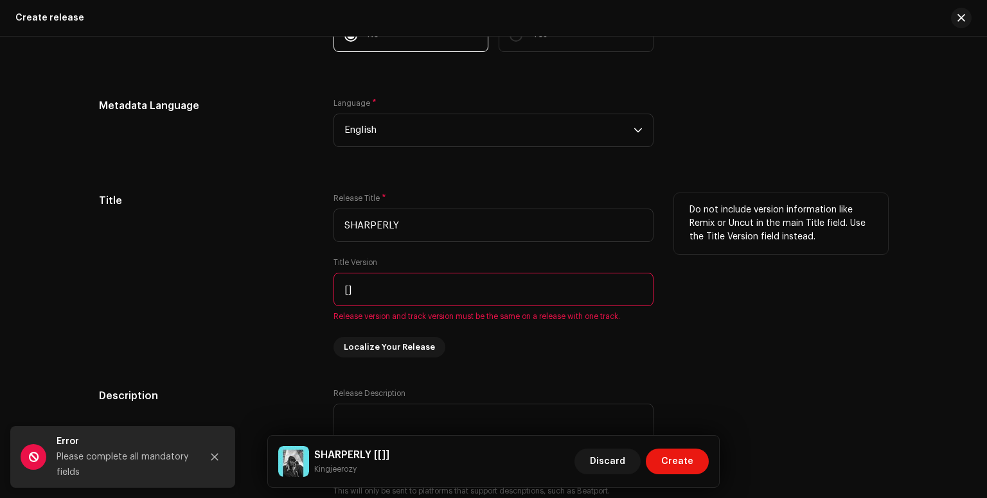
click at [588, 317] on span "Release version and track version must be the same on a release with one track." at bounding box center [493, 317] width 320 height 10
click at [361, 289] on input "[]" at bounding box center [493, 289] width 320 height 33
type input "["
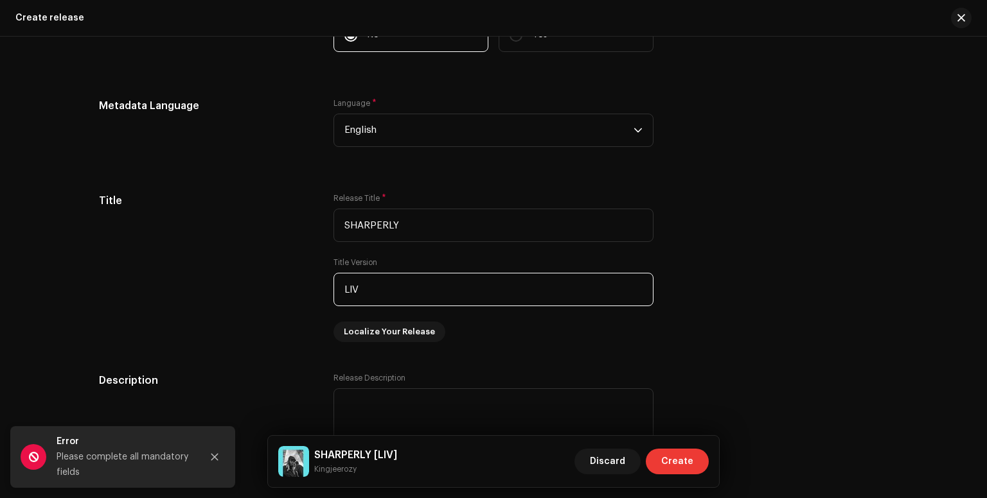
type input "LIV"
click at [676, 466] on span "Create" at bounding box center [677, 462] width 32 height 26
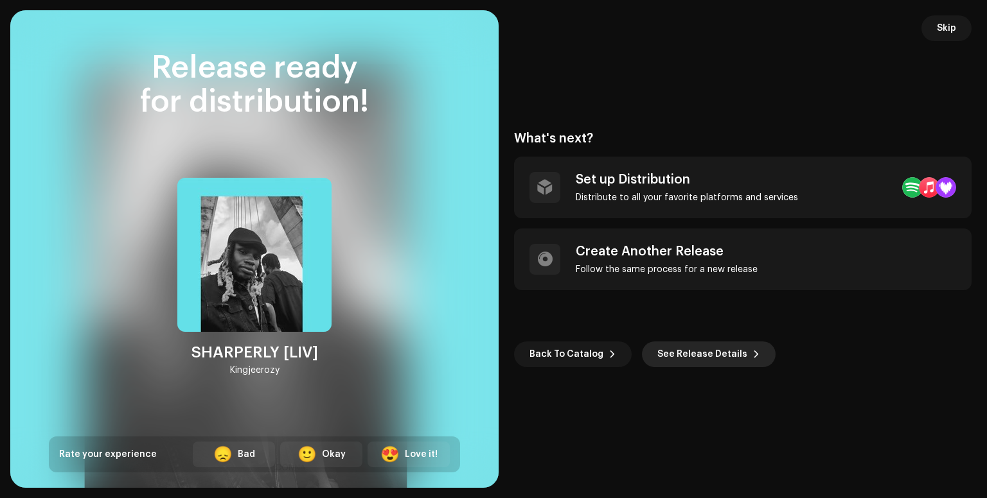
click at [752, 355] on span at bounding box center [756, 354] width 8 height 10
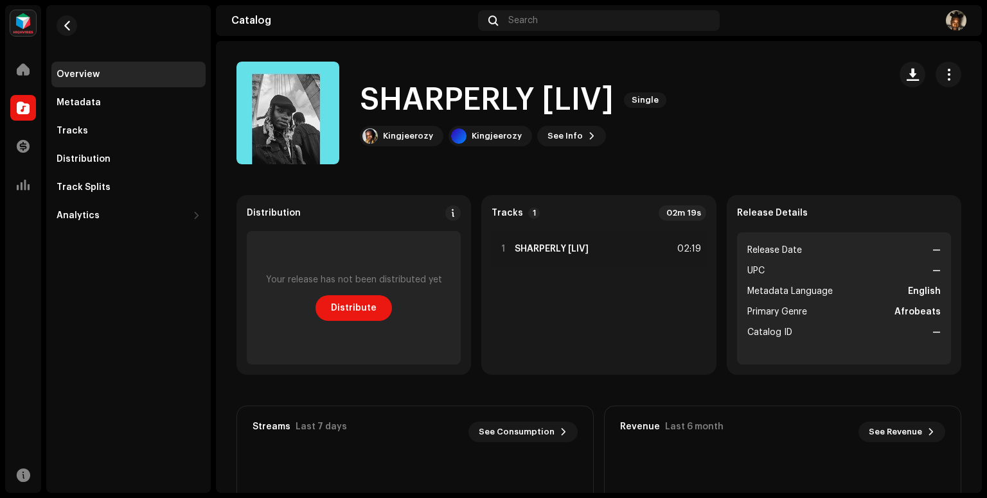
click at [932, 266] on strong "—" at bounding box center [936, 270] width 8 height 15
click at [932, 270] on strong "—" at bounding box center [936, 270] width 8 height 15
click at [354, 306] on span "Distribute" at bounding box center [354, 308] width 46 height 26
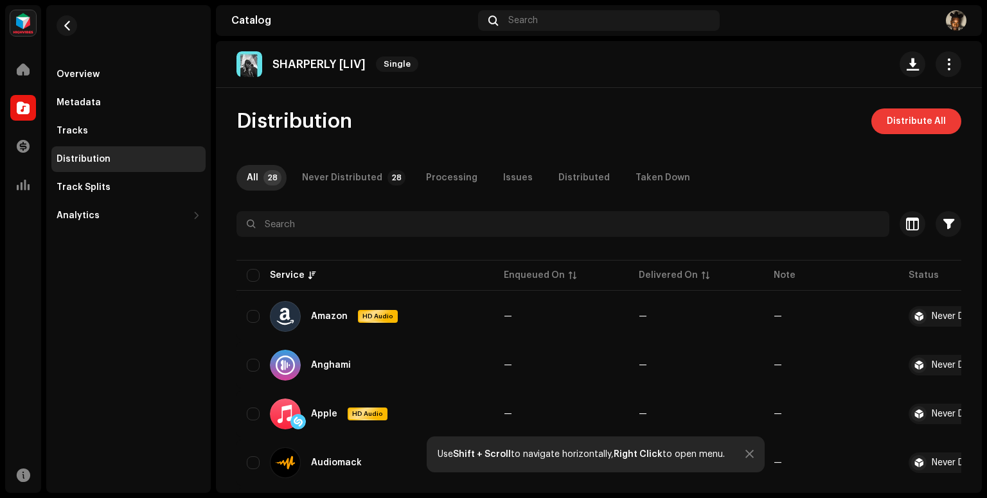
click at [915, 121] on span "Distribute All" at bounding box center [915, 122] width 59 height 26
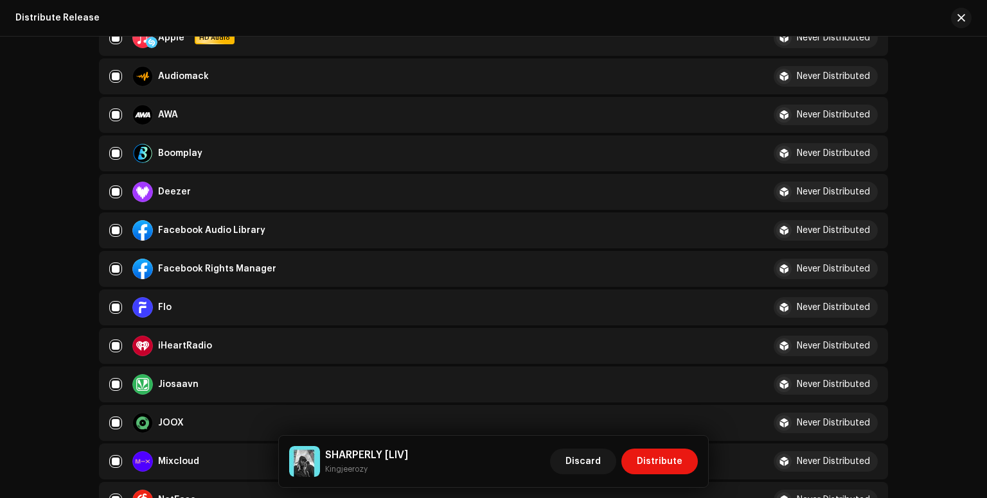
scroll to position [314, 0]
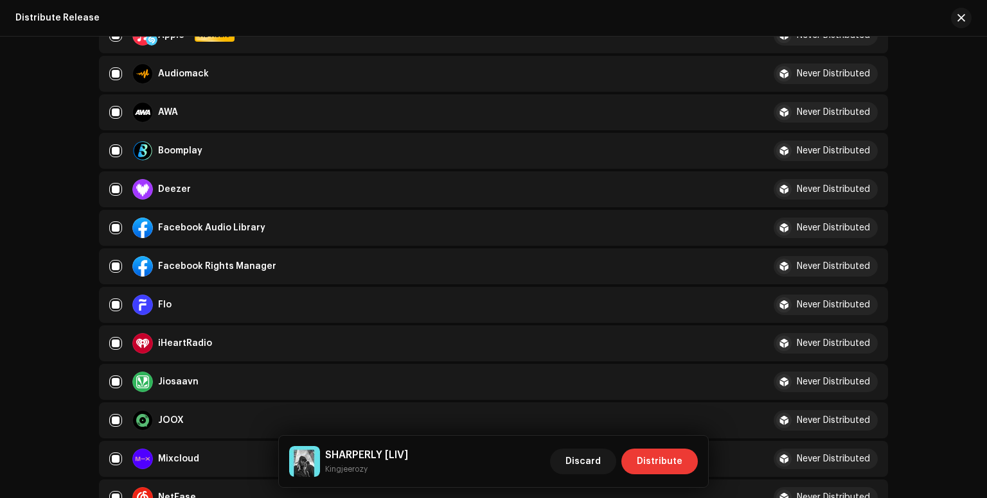
click at [654, 457] on span "Distribute" at bounding box center [660, 462] width 46 height 26
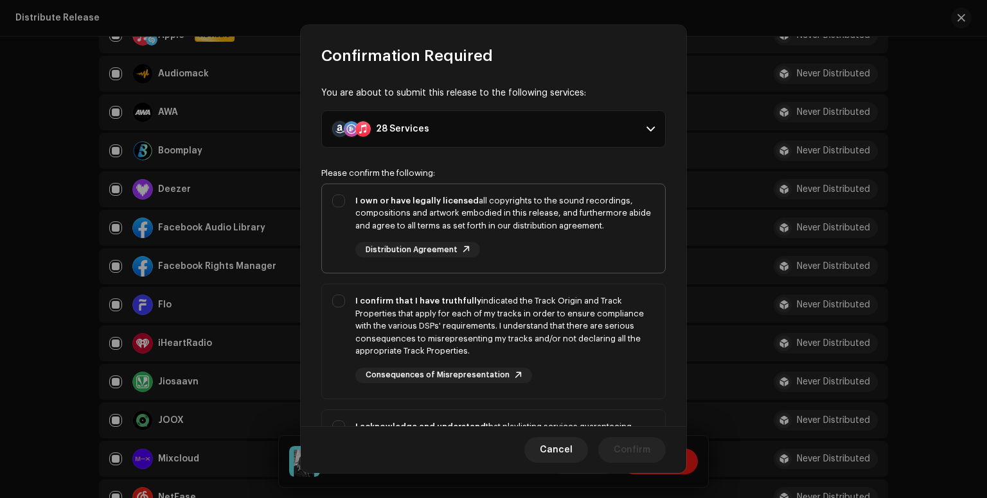
click at [336, 202] on div "I own or have legally licensed all copyrights to the sound recordings, composit…" at bounding box center [493, 226] width 343 height 84
checkbox input "true"
click at [335, 303] on div "I confirm that I have truthfully indicated the Track Origin and Track Propertie…" at bounding box center [493, 339] width 343 height 109
checkbox input "true"
click at [514, 374] on span at bounding box center [517, 376] width 7 height 10
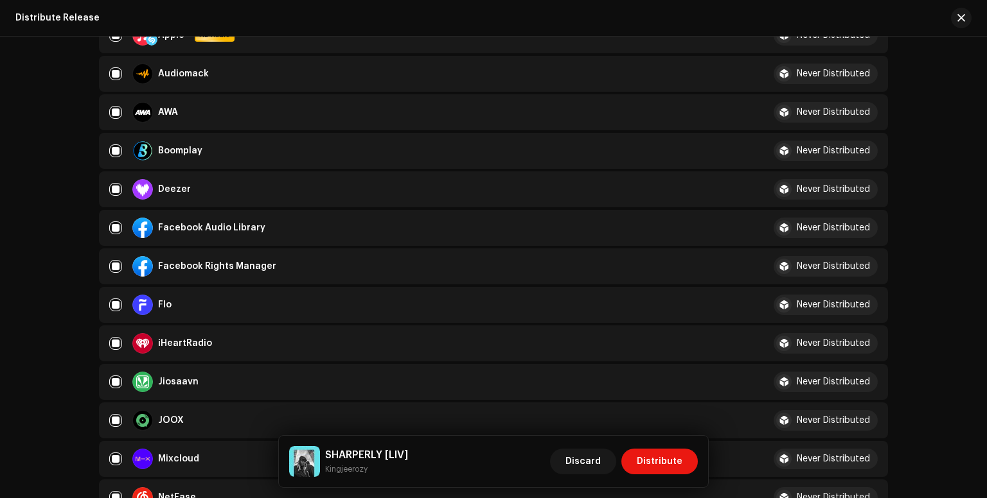
drag, startPoint x: 686, startPoint y: 215, endPoint x: 714, endPoint y: 385, distance: 172.4
click at [665, 461] on span "Distribute" at bounding box center [660, 462] width 46 height 26
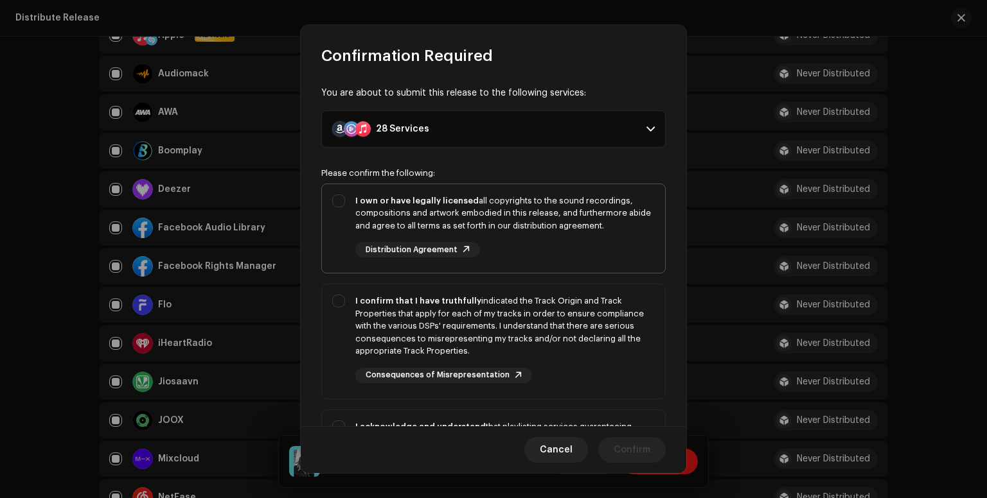
click at [341, 203] on div "I own or have legally licensed all copyrights to the sound recordings, composit…" at bounding box center [493, 226] width 343 height 84
checkbox input "true"
click at [342, 301] on div "I confirm that I have truthfully indicated the Track Origin and Track Propertie…" at bounding box center [493, 339] width 343 height 109
checkbox input "true"
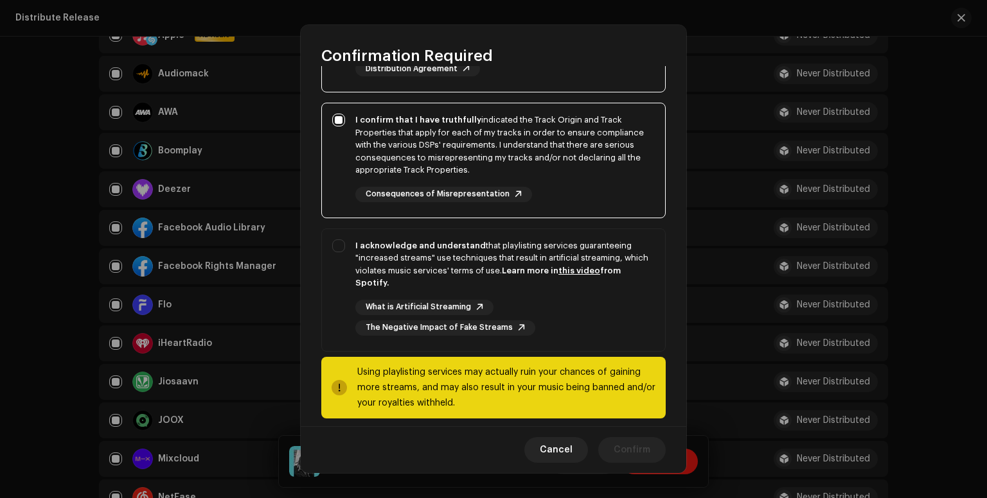
scroll to position [185, 0]
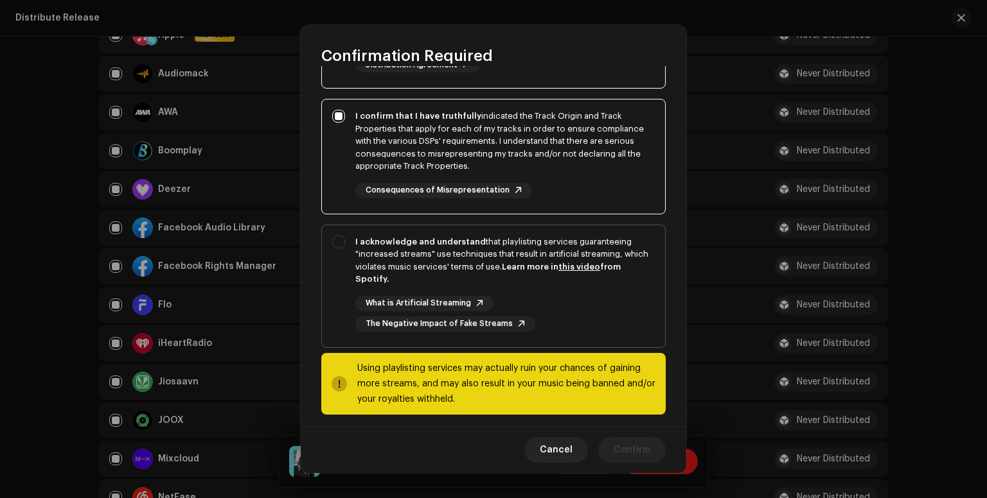
click at [338, 242] on div "I acknowledge and understand that playlisting services guaranteeing "increased …" at bounding box center [493, 283] width 343 height 117
checkbox input "true"
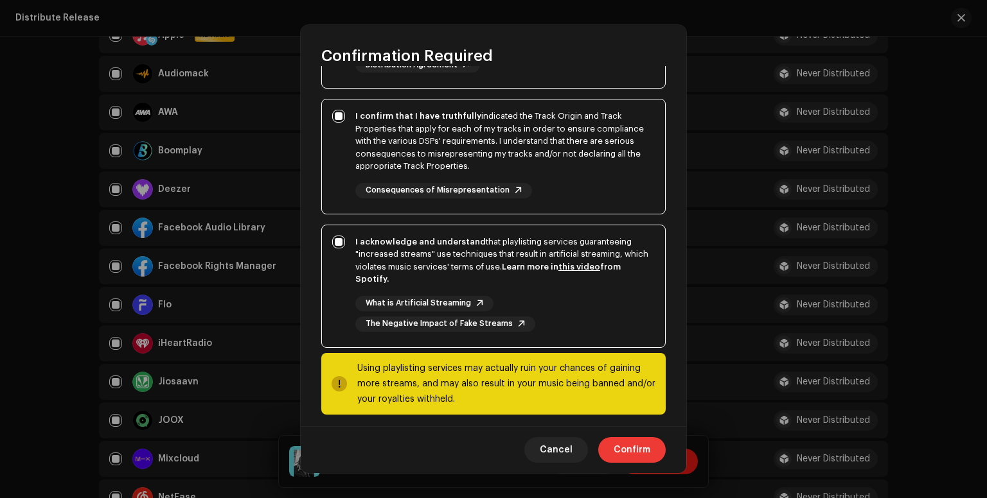
click at [635, 455] on span "Confirm" at bounding box center [631, 450] width 37 height 26
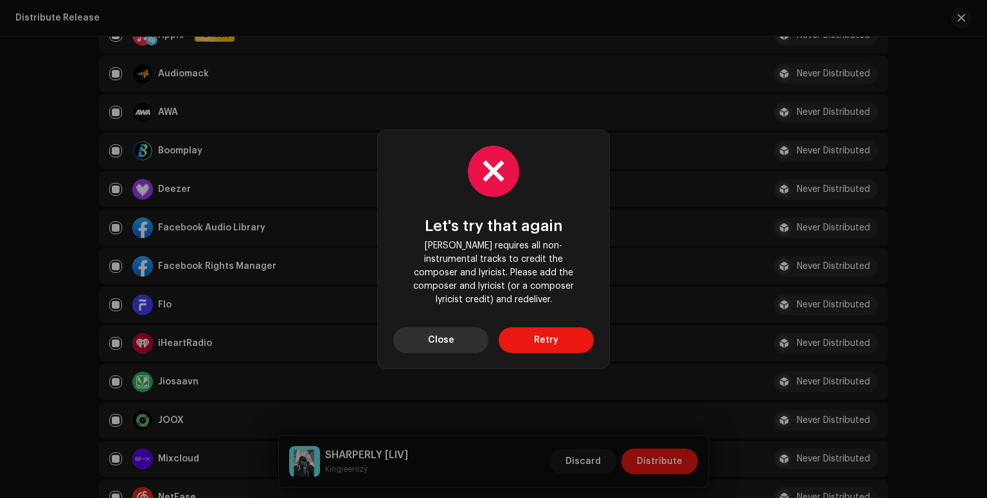
click at [450, 328] on span "Close" at bounding box center [441, 341] width 26 height 26
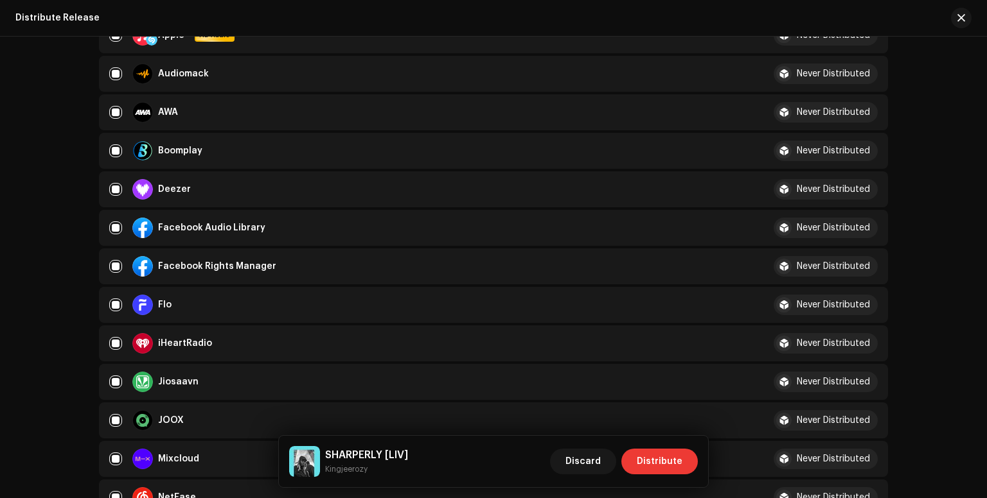
click at [644, 462] on span "Distribute" at bounding box center [660, 462] width 46 height 26
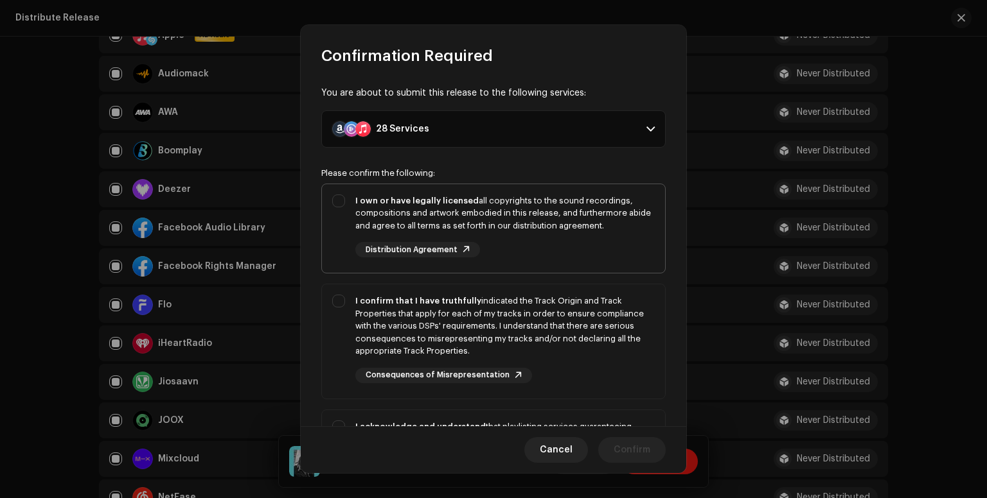
click at [338, 198] on div "I own or have legally licensed all copyrights to the sound recordings, composit…" at bounding box center [493, 226] width 343 height 84
checkbox input "false"
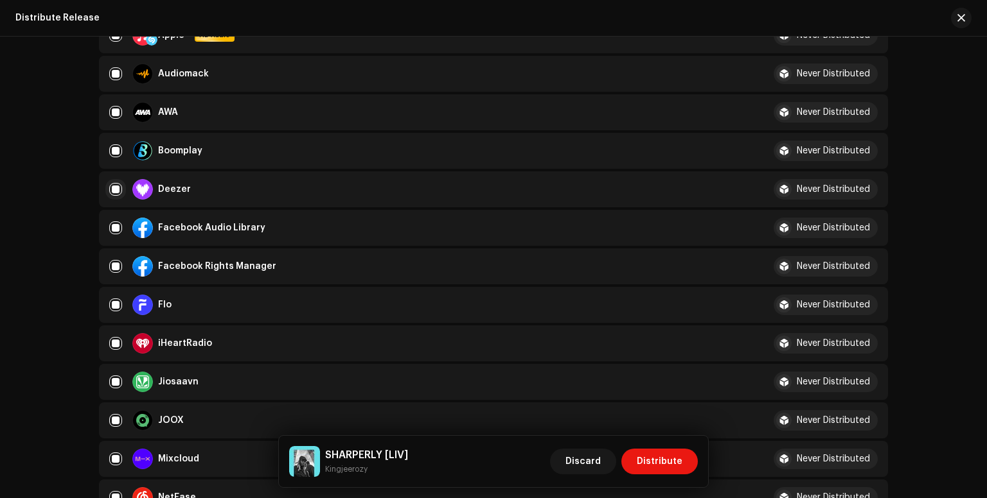
click at [114, 185] on input "checkbox" at bounding box center [115, 189] width 13 height 13
checkbox input "false"
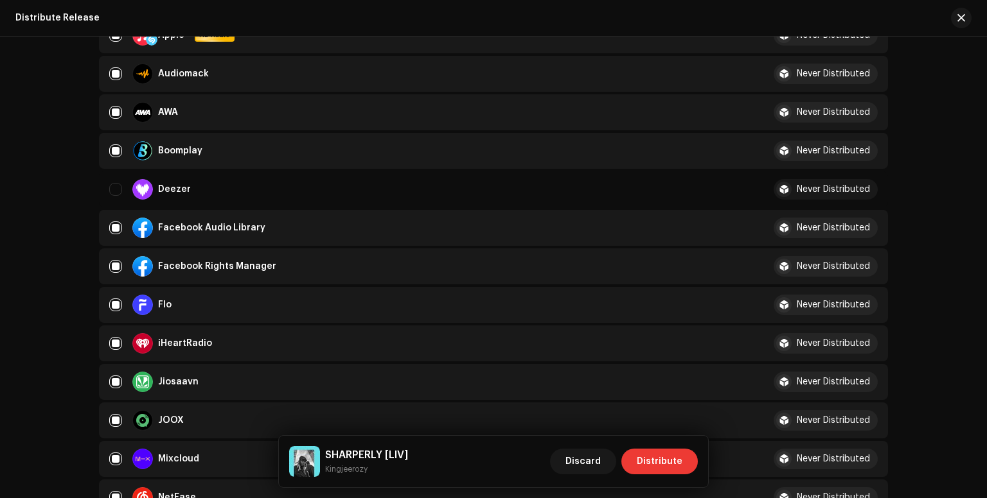
click at [652, 463] on span "Distribute" at bounding box center [660, 462] width 46 height 26
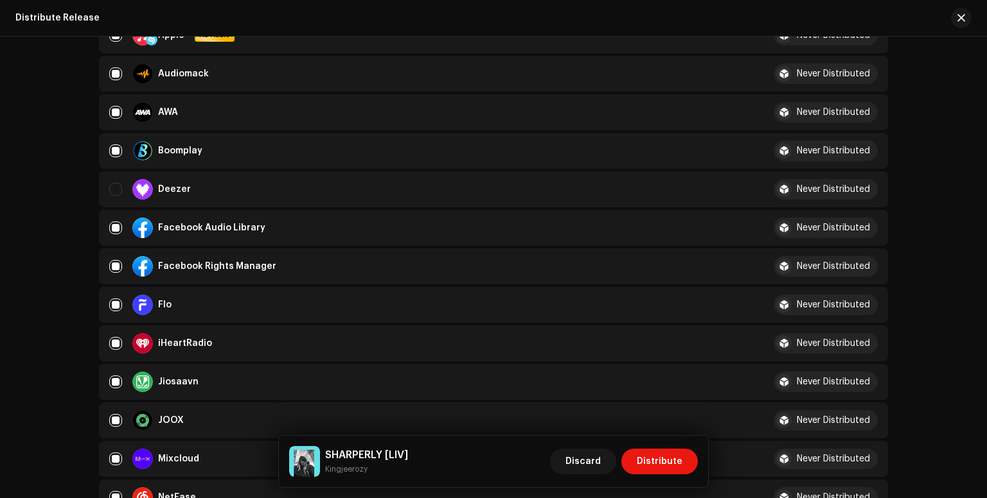
click at [780, 193] on div at bounding box center [783, 189] width 15 height 15
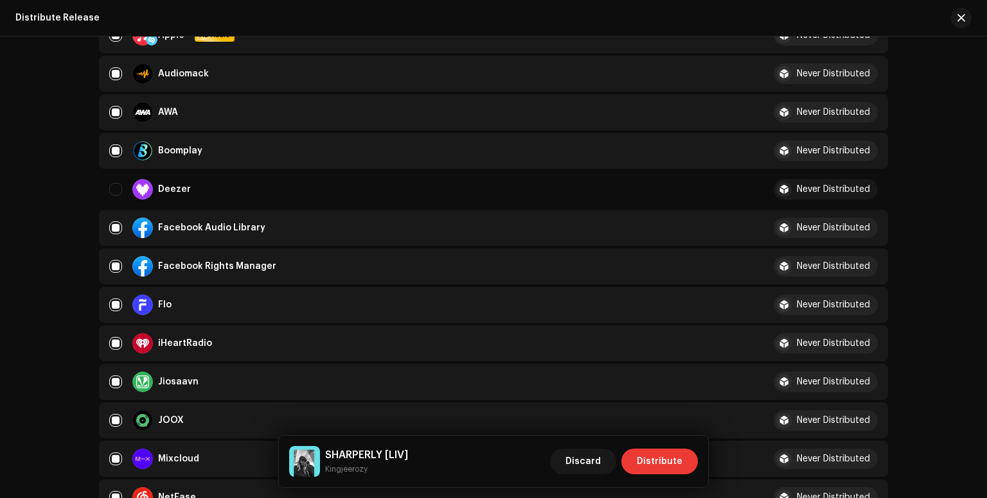
click at [648, 461] on span "Distribute" at bounding box center [660, 462] width 46 height 26
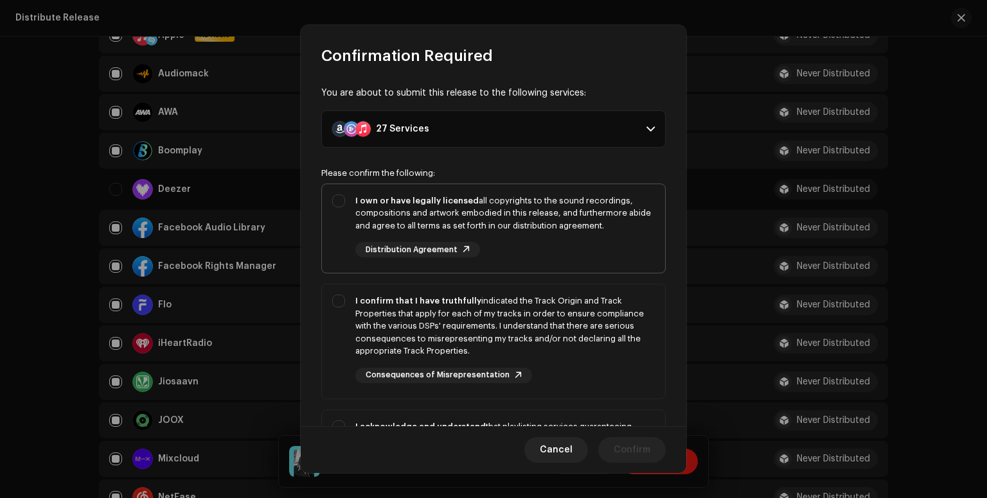
click at [340, 203] on div "I own or have legally licensed all copyrights to the sound recordings, composit…" at bounding box center [493, 226] width 343 height 84
checkbox input "true"
click at [342, 299] on div "I confirm that I have truthfully indicated the Track Origin and Track Propertie…" at bounding box center [493, 339] width 343 height 109
checkbox input "true"
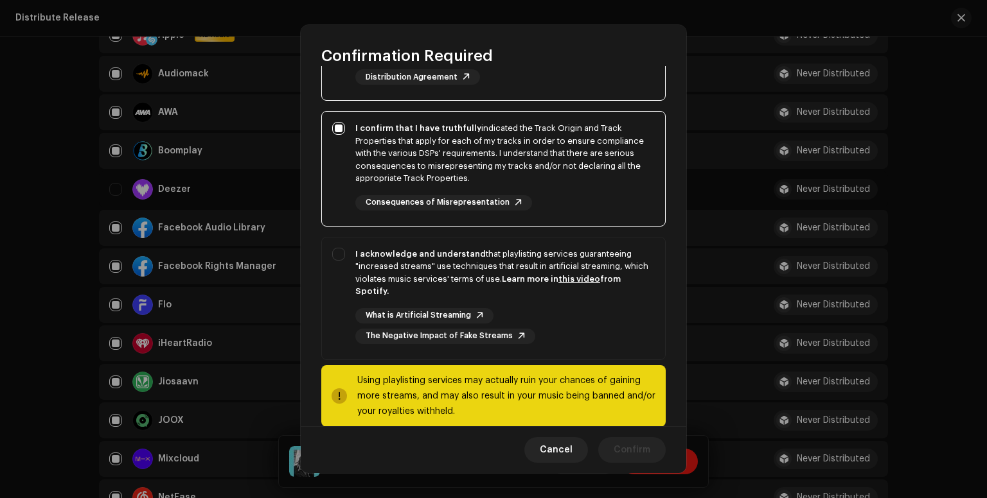
scroll to position [173, 0]
click at [331, 257] on div "I acknowledge and understand that playlisting services guaranteeing "increased …" at bounding box center [493, 296] width 343 height 117
checkbox input "true"
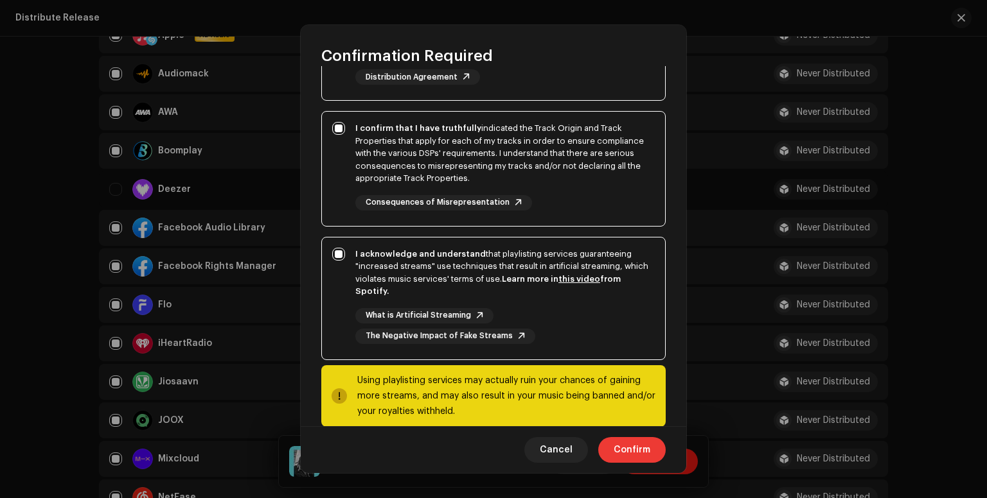
click at [611, 457] on button "Confirm" at bounding box center [631, 450] width 67 height 26
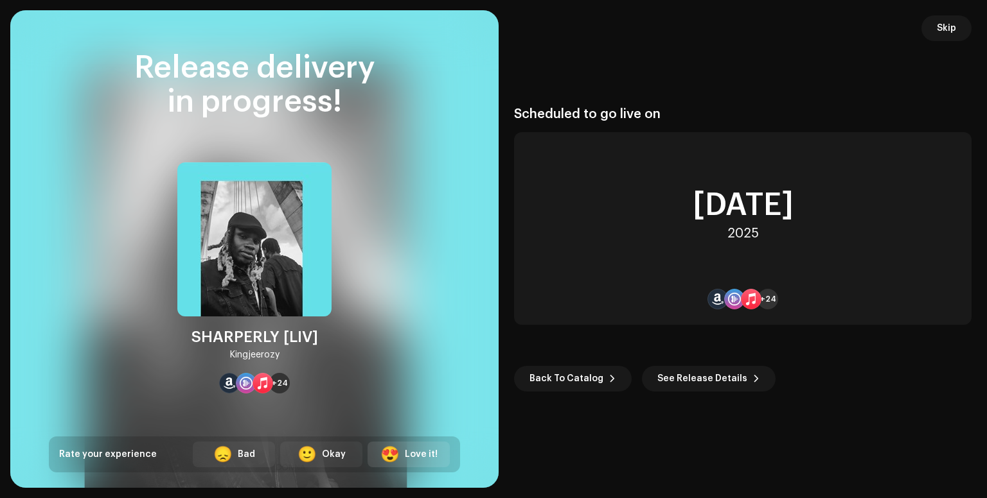
click at [423, 461] on div "Love it!" at bounding box center [421, 454] width 33 height 13
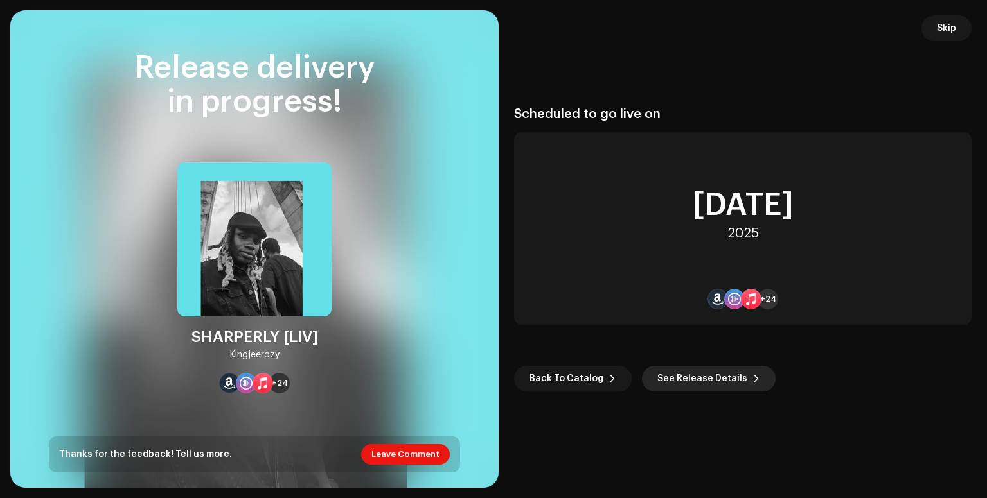
click at [732, 378] on span "See Release Details" at bounding box center [702, 379] width 90 height 26
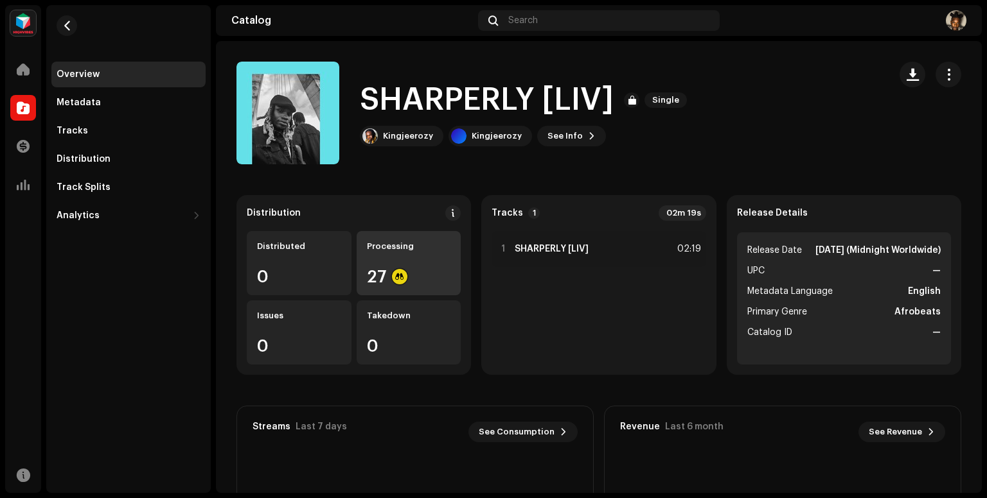
click at [416, 270] on div "27" at bounding box center [409, 276] width 84 height 17
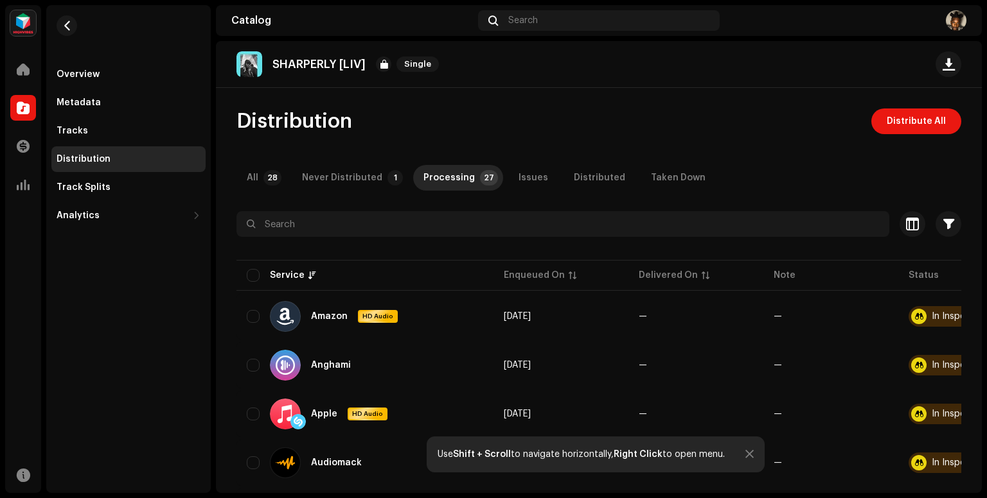
drag, startPoint x: 983, startPoint y: 157, endPoint x: 977, endPoint y: 129, distance: 28.8
click at [977, 129] on div "Kingjeerozy Home Catalog Transactions Analytics Resources Overview Metadata Tra…" at bounding box center [493, 249] width 987 height 498
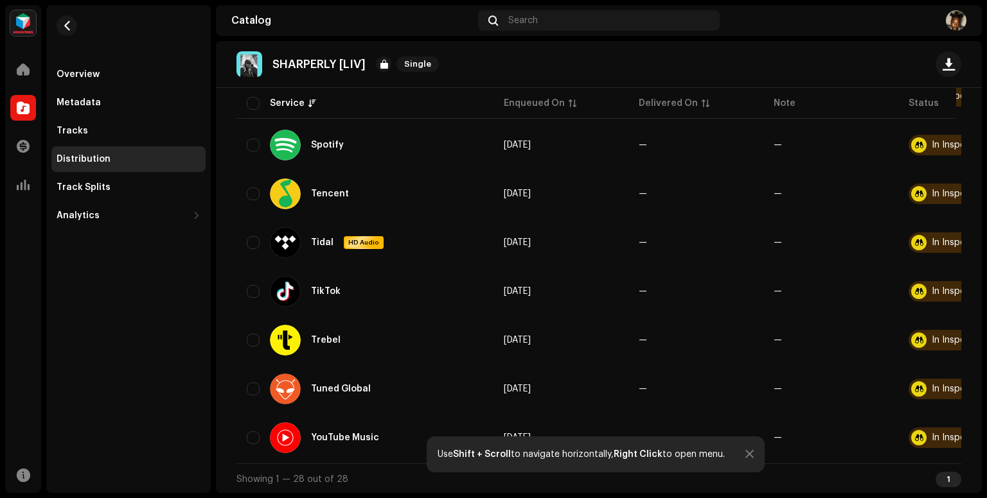
scroll to position [1157, 0]
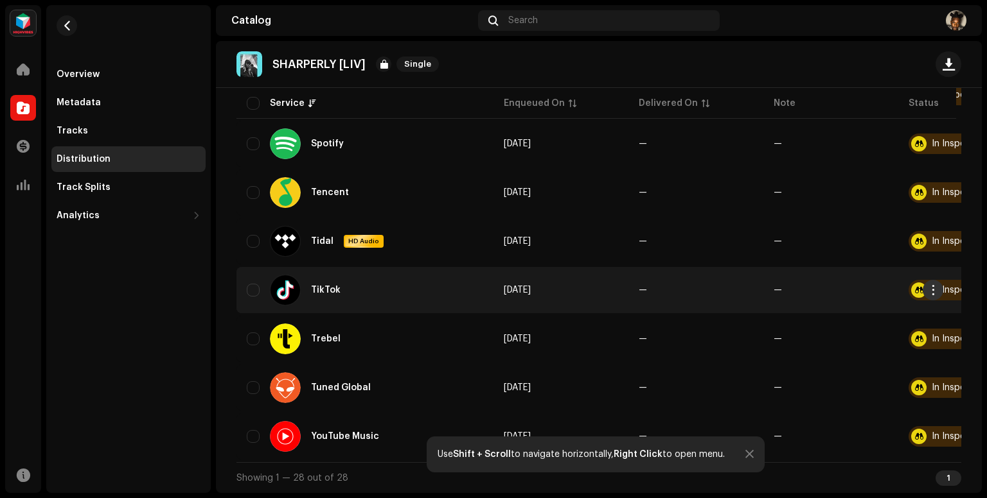
click at [931, 285] on span "button" at bounding box center [933, 290] width 10 height 10
click at [804, 15] on div at bounding box center [846, 20] width 242 height 21
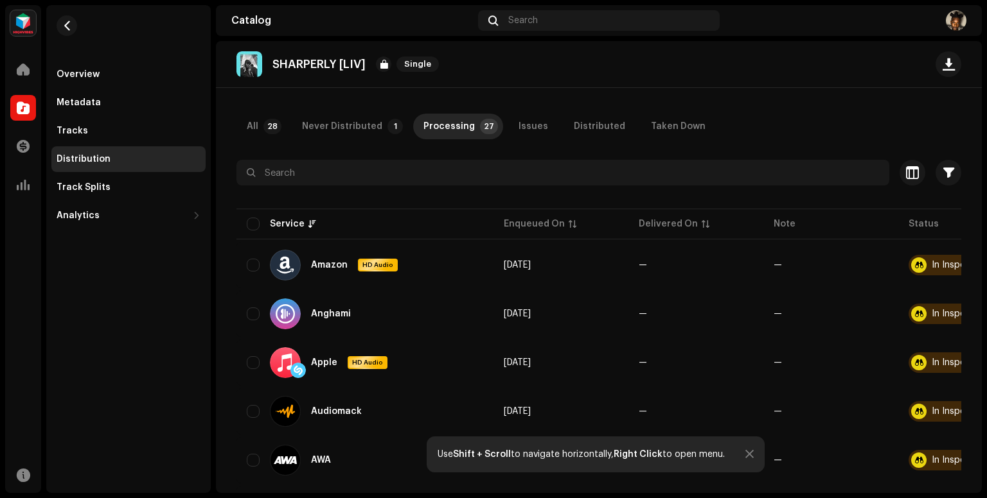
scroll to position [0, 0]
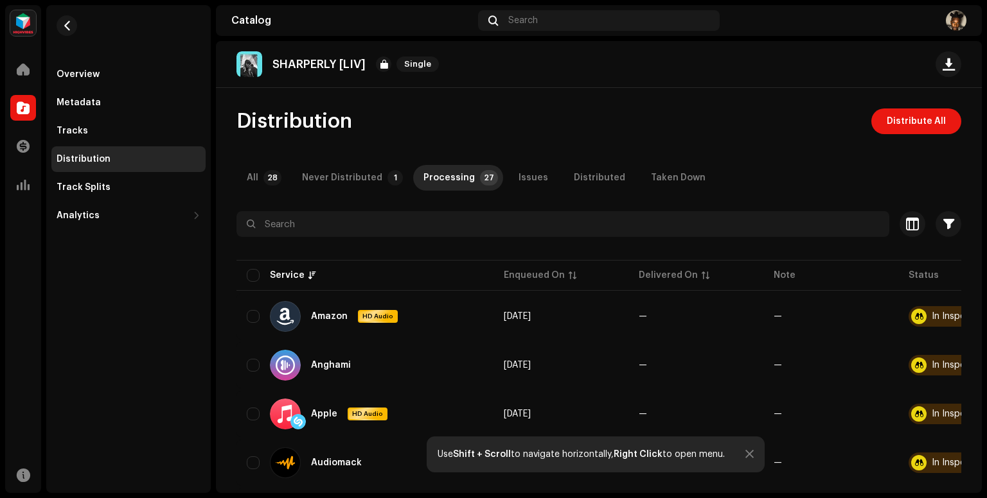
click at [115, 285] on div "Overview Metadata Tracks Distribution Track Splits Analytics Consumption Engage…" at bounding box center [128, 249] width 164 height 488
click at [886, 115] on span "Distribute All" at bounding box center [915, 122] width 59 height 26
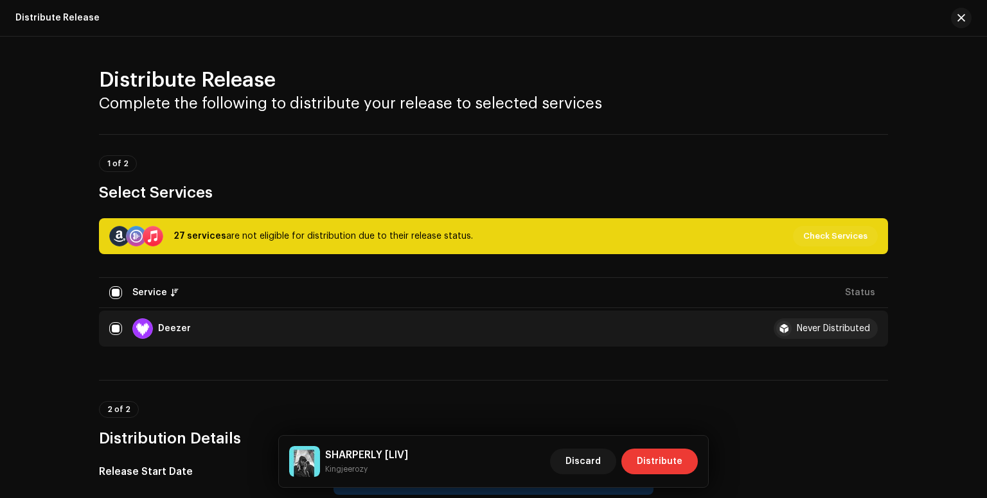
click at [651, 461] on span "Distribute" at bounding box center [660, 462] width 46 height 26
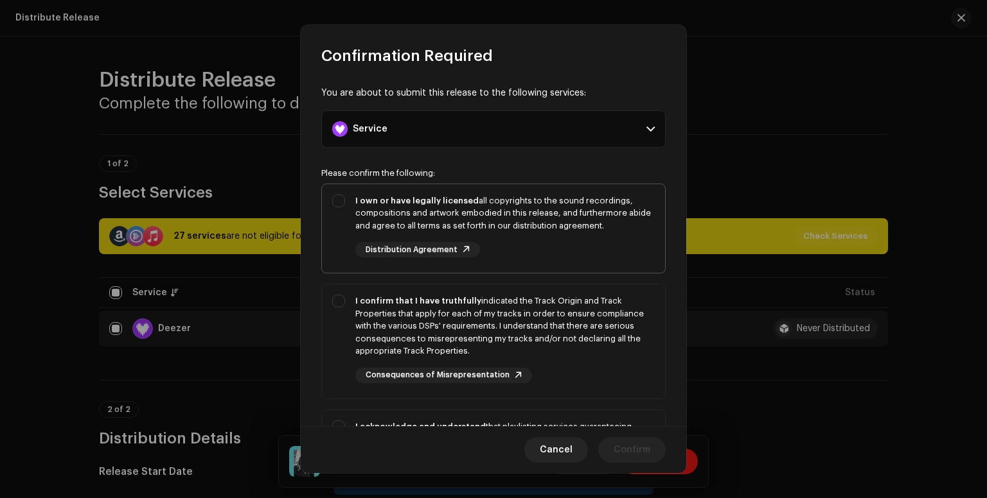
click at [343, 204] on div "I own or have legally licensed all copyrights to the sound recordings, composit…" at bounding box center [493, 226] width 343 height 84
checkbox input "true"
click at [341, 296] on div "I confirm that I have truthfully indicated the Track Origin and Track Propertie…" at bounding box center [493, 339] width 343 height 109
checkbox input "true"
click at [338, 421] on div "I acknowledge and understand that playlisting services guaranteeing "increased …" at bounding box center [493, 468] width 343 height 117
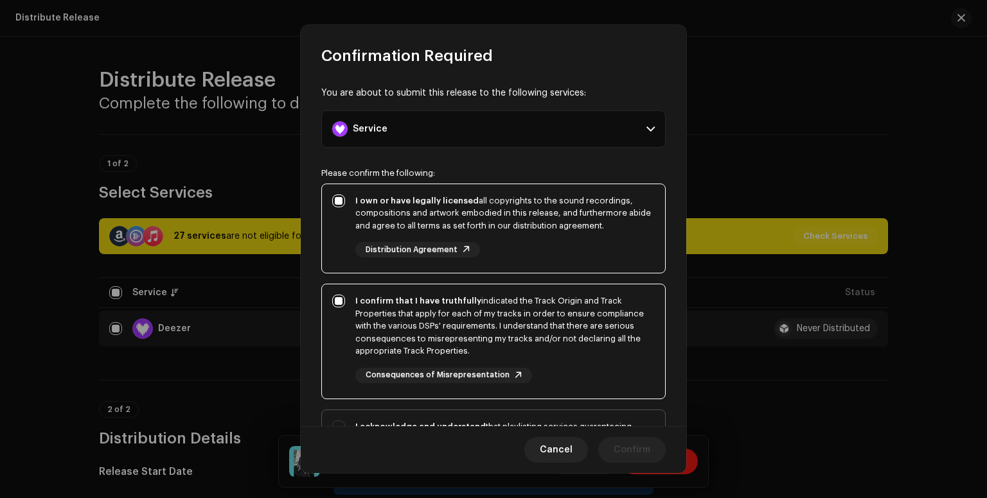
checkbox input "true"
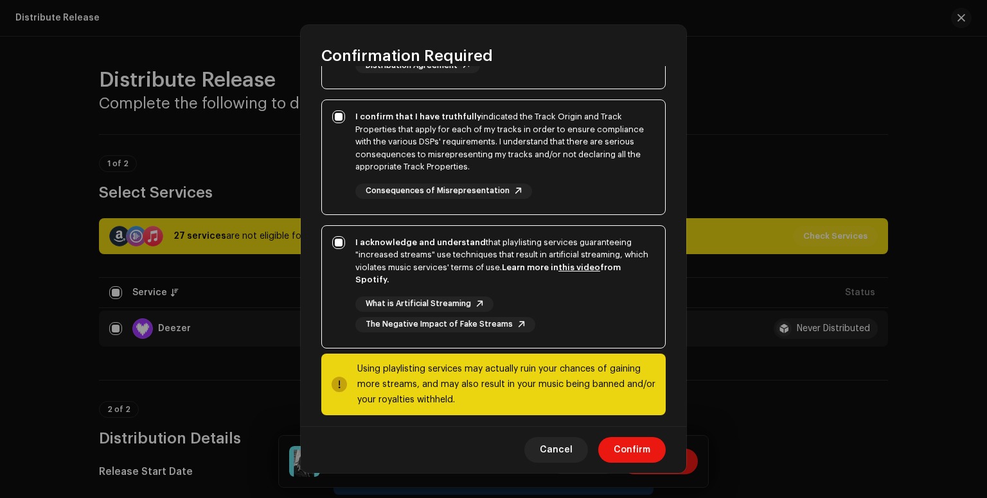
scroll to position [192, 0]
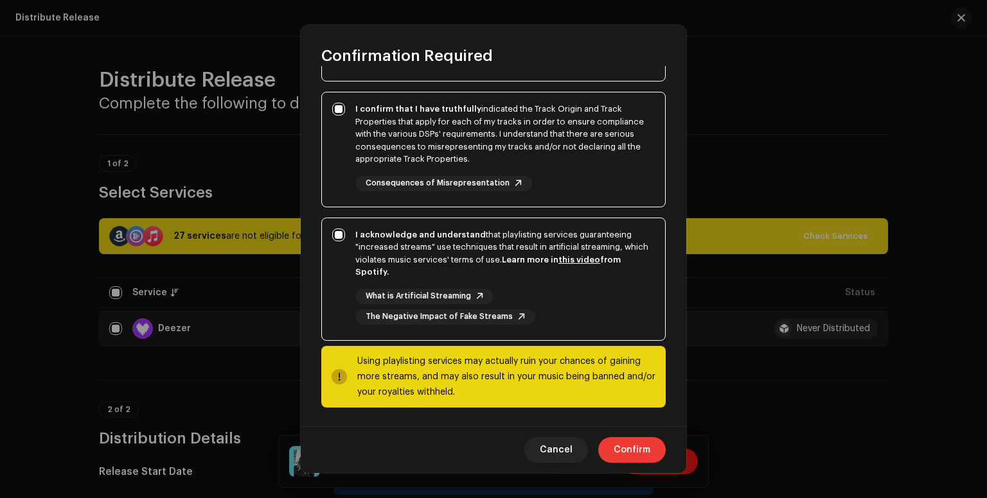
click at [626, 447] on span "Confirm" at bounding box center [631, 450] width 37 height 26
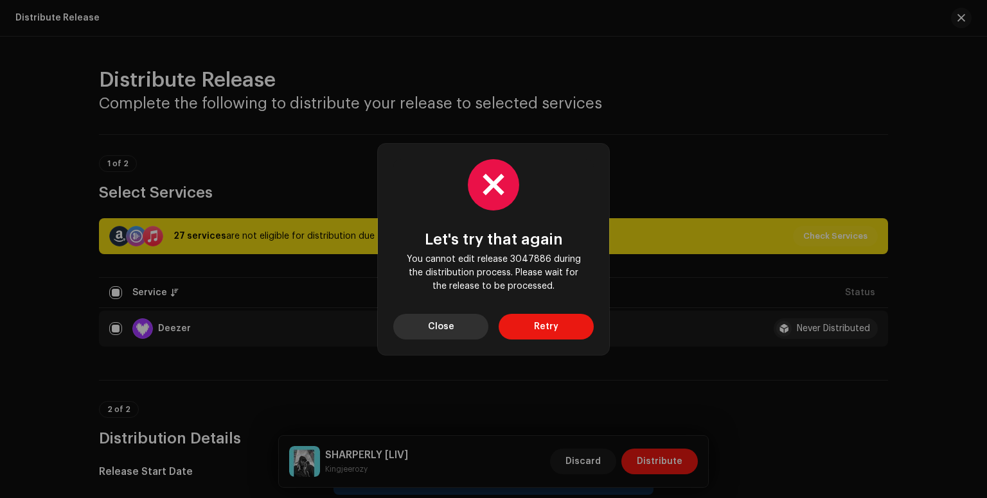
click at [444, 327] on span "Close" at bounding box center [441, 327] width 26 height 26
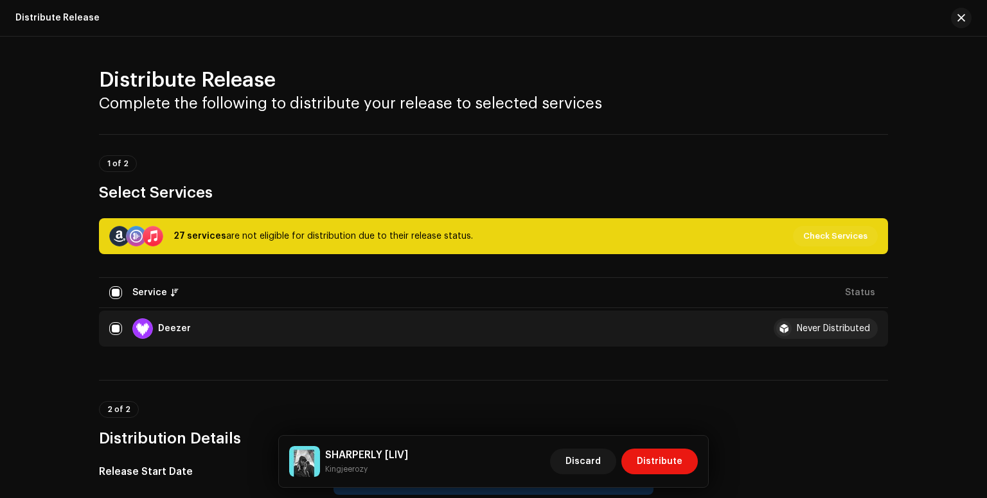
drag, startPoint x: 980, startPoint y: 173, endPoint x: 986, endPoint y: 224, distance: 51.1
click at [986, 224] on div "Distribute Release Complete the following to distribute your release to selecte…" at bounding box center [493, 268] width 987 height 462
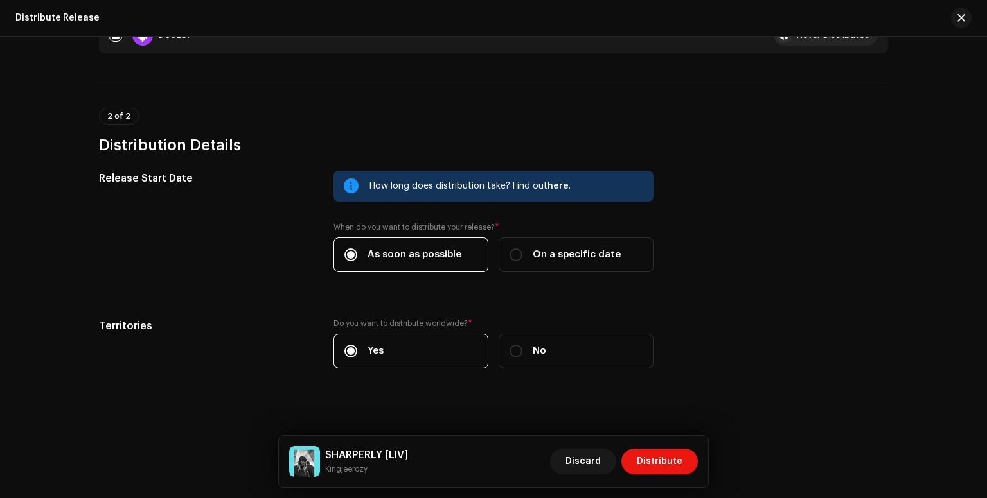
scroll to position [302, 0]
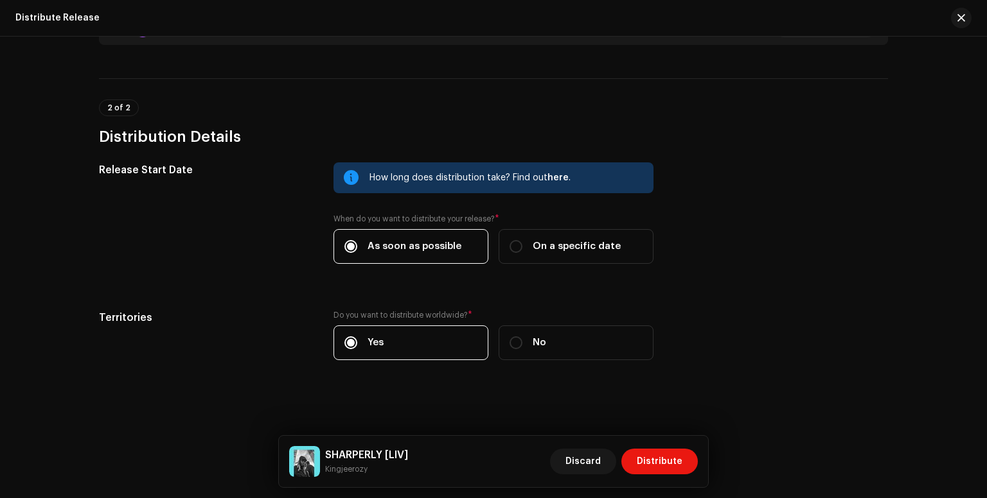
click at [879, 104] on div "2 of 2 Distribution Details" at bounding box center [493, 124] width 789 height 48
click at [251, 319] on h5 "Territories" at bounding box center [206, 317] width 214 height 15
click at [648, 459] on span "Distribute" at bounding box center [660, 462] width 46 height 26
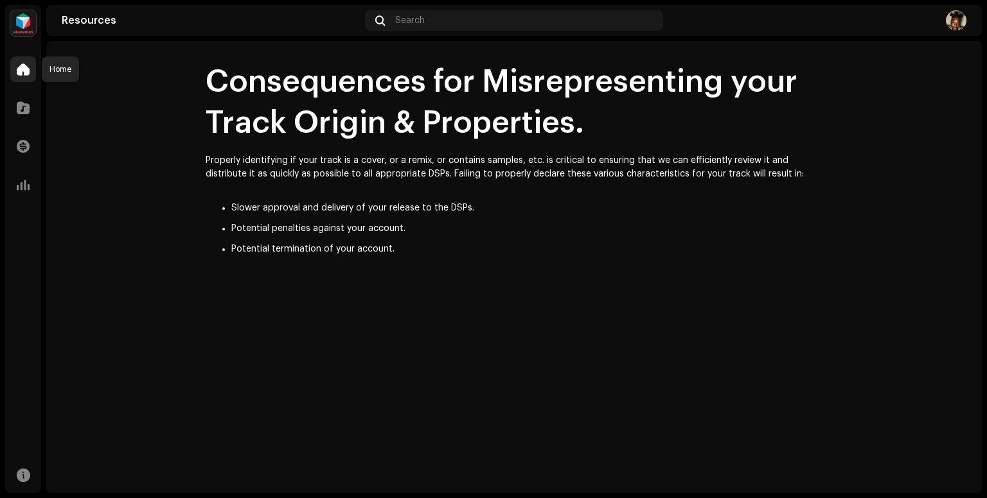
click at [23, 77] on div at bounding box center [23, 70] width 26 height 26
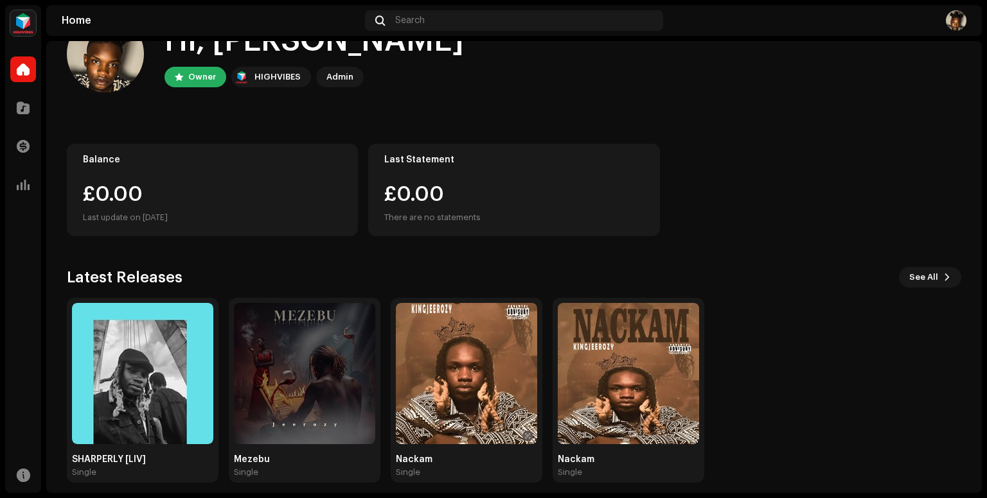
scroll to position [57, 0]
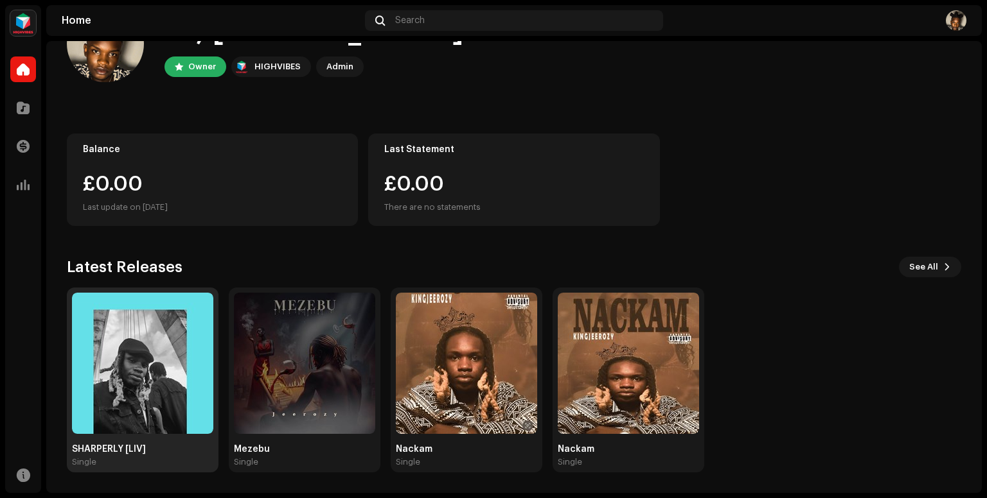
click at [112, 346] on img at bounding box center [142, 363] width 141 height 141
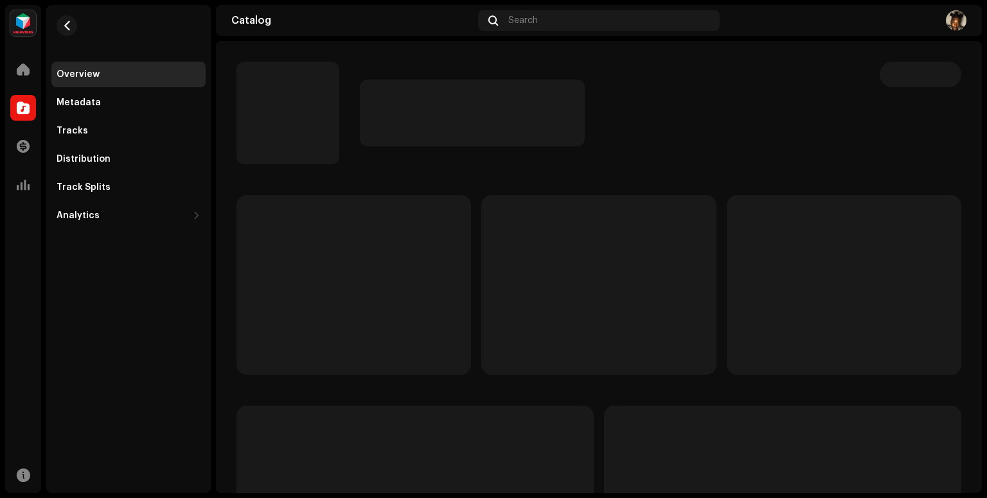
click at [112, 346] on div "Overview Metadata Tracks Distribution Track Splits Analytics Consumption Engage…" at bounding box center [128, 249] width 164 height 488
click at [116, 345] on div "Overview Metadata Tracks Distribution Track Splits Analytics Consumption Engage…" at bounding box center [128, 249] width 164 height 488
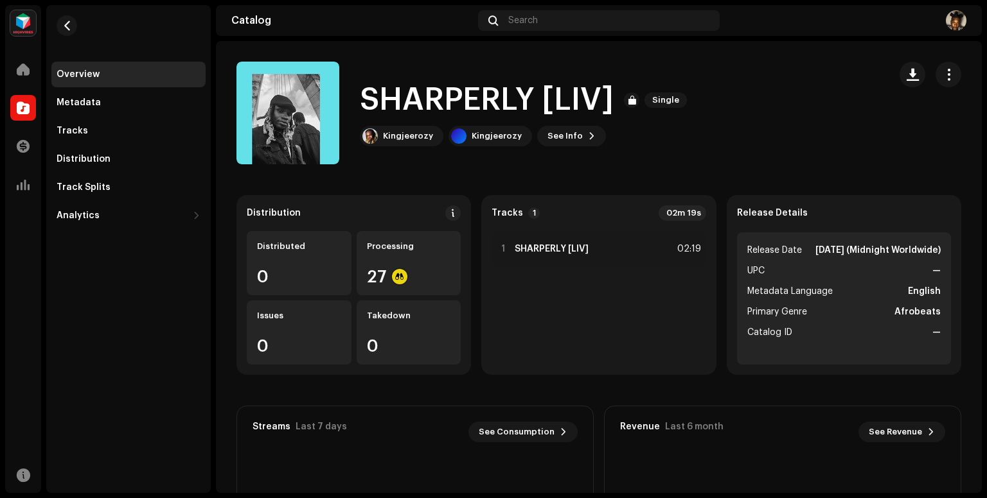
click at [976, 191] on div "Kingjeerozy Home Catalog Transactions Analytics Resources Overview Metadata Tra…" at bounding box center [493, 249] width 987 height 498
